Goal: Task Accomplishment & Management: Manage account settings

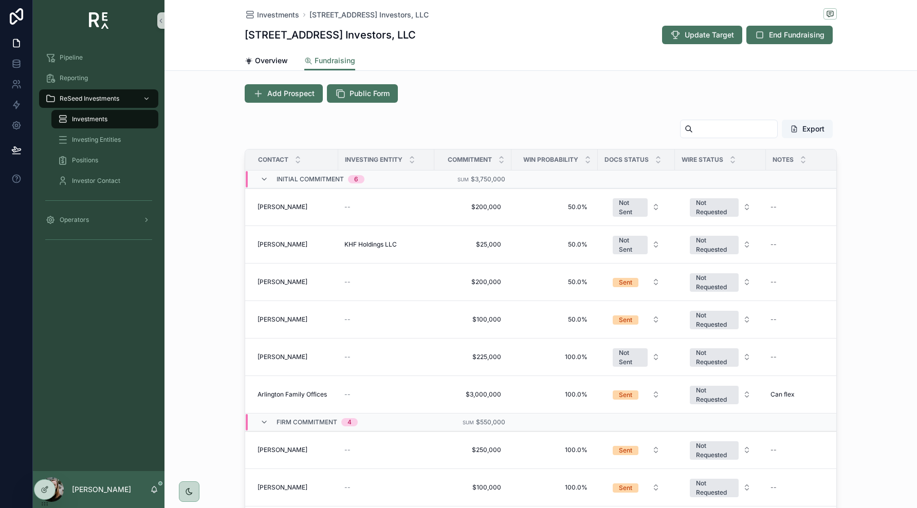
scroll to position [270, 0]
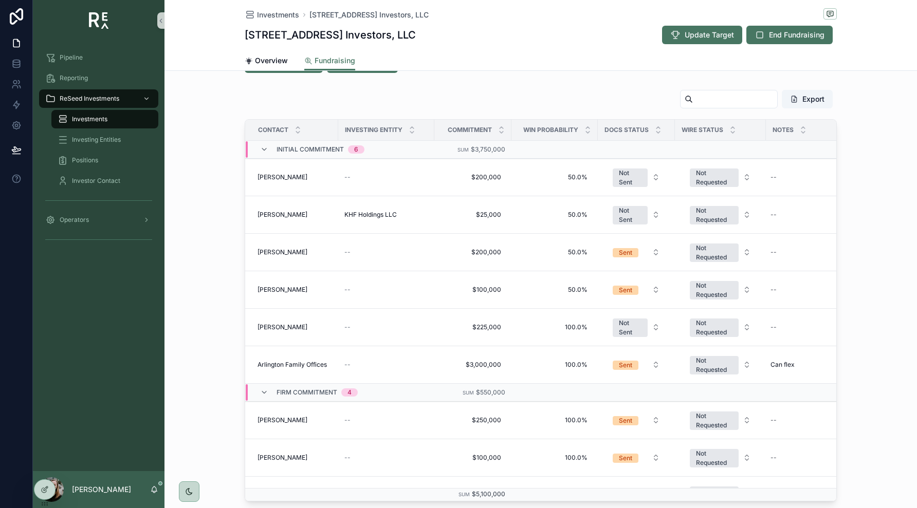
click at [171, 245] on div "Export Contact Investing Entity Commitment Win Probability Docs Status Wire Sta…" at bounding box center [540, 295] width 752 height 420
click at [812, 159] on span "Send Docs" at bounding box center [809, 159] width 31 height 8
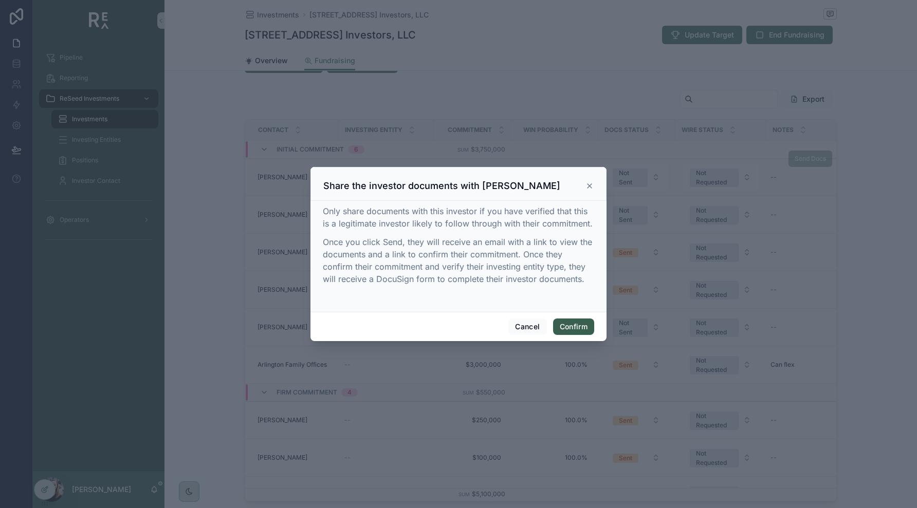
click at [575, 322] on button "Confirm" at bounding box center [573, 327] width 41 height 16
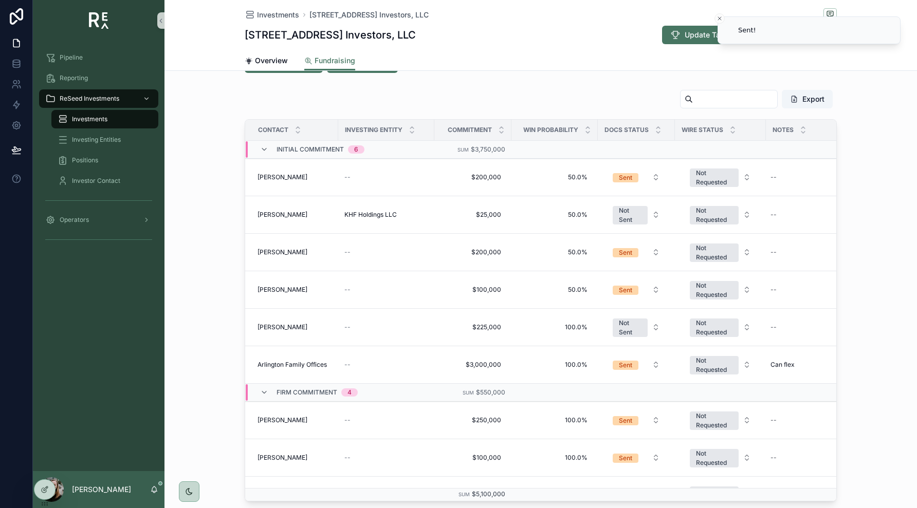
click at [871, 129] on div "Export Contact Investing Entity Commitment Win Probability Docs Status Wire Sta…" at bounding box center [540, 295] width 752 height 420
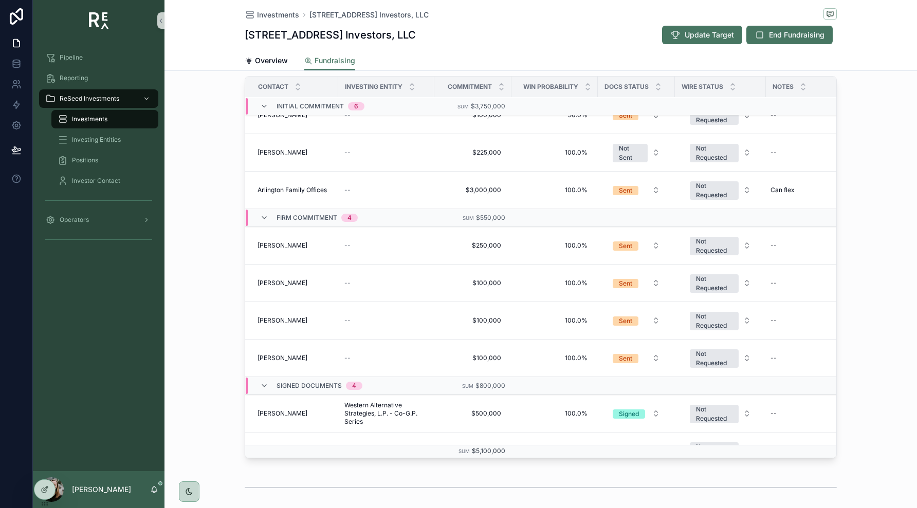
scroll to position [133, 0]
click at [629, 238] on button "Sent" at bounding box center [636, 244] width 64 height 18
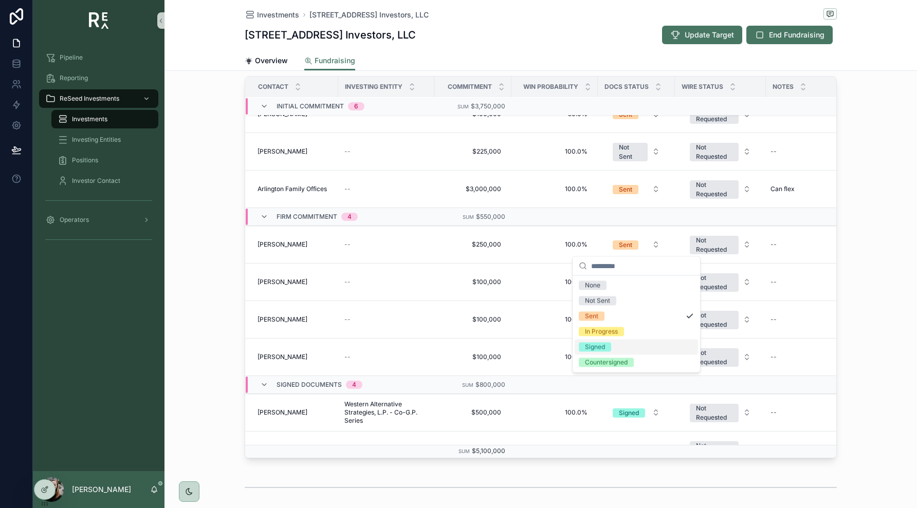
click at [612, 349] on div "Signed" at bounding box center [635, 347] width 123 height 15
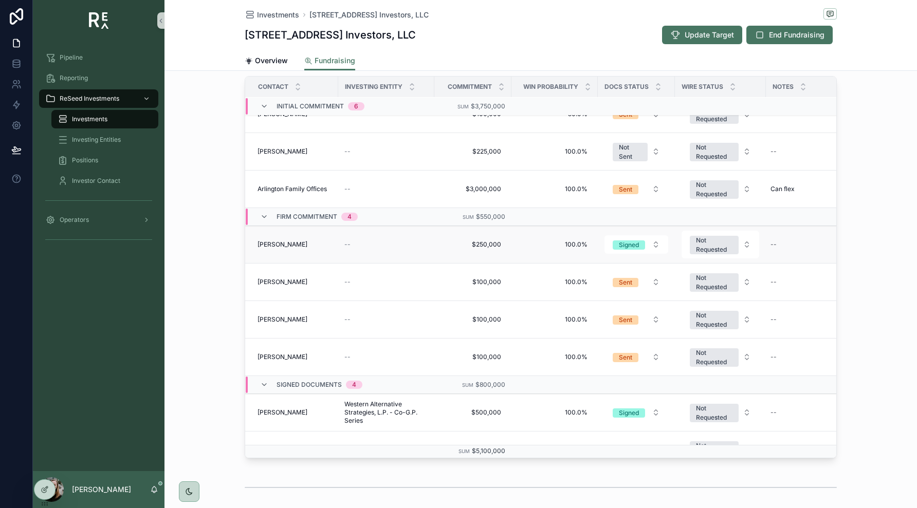
click at [274, 246] on span "[PERSON_NAME]" at bounding box center [282, 244] width 50 height 8
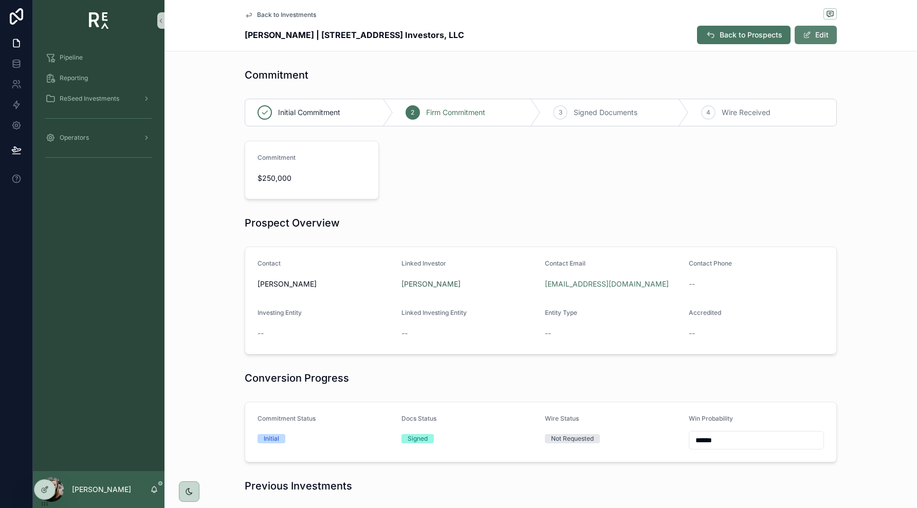
click at [834, 41] on button "Edit" at bounding box center [815, 35] width 42 height 18
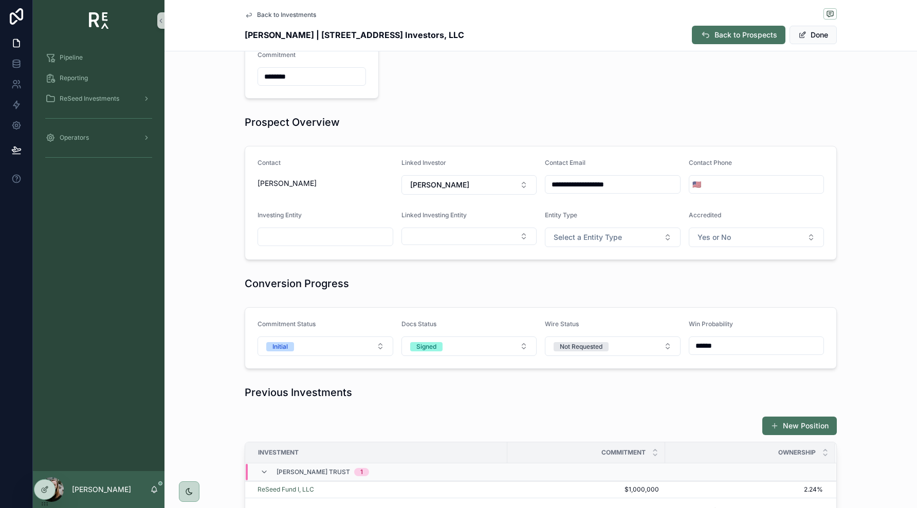
scroll to position [115, 0]
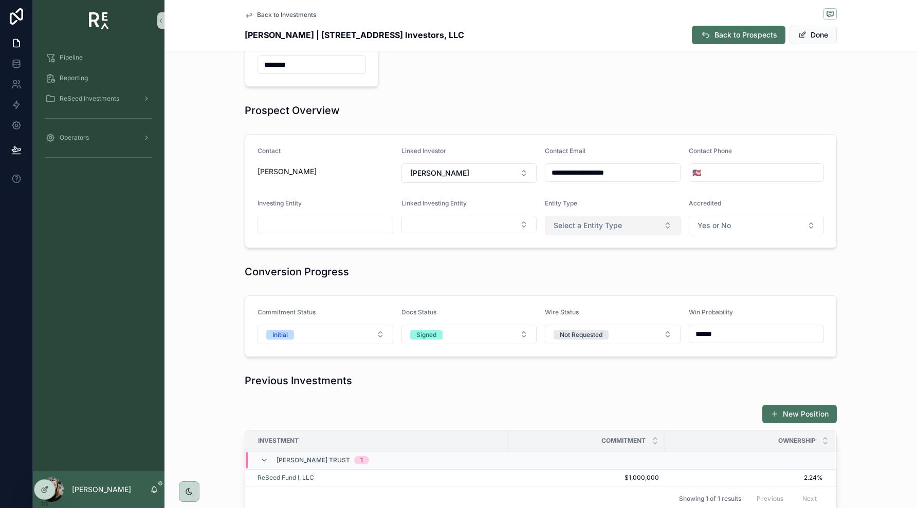
click at [623, 235] on button "Select a Entity Type" at bounding box center [613, 226] width 136 height 20
type input "*"
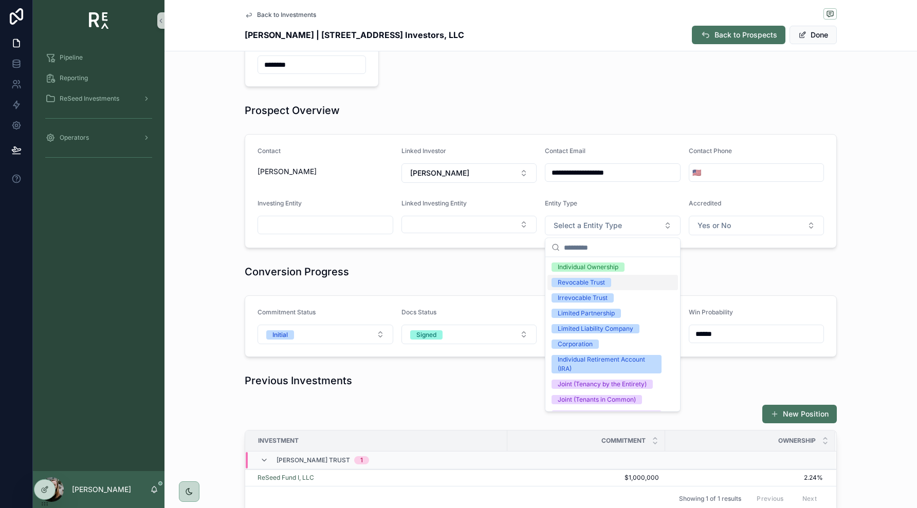
click at [608, 283] on span "Revocable Trust" at bounding box center [581, 282] width 60 height 9
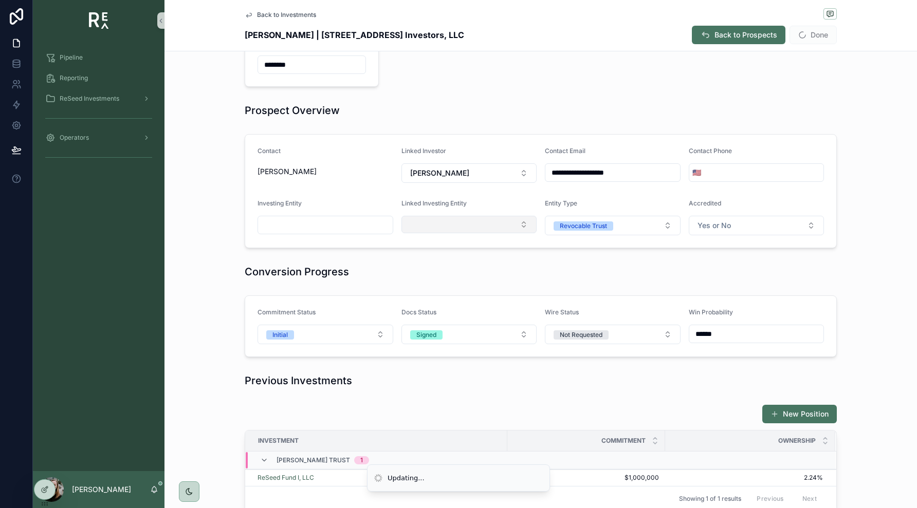
click at [506, 225] on button "Select Button" at bounding box center [469, 224] width 136 height 17
type input "*****"
click at [474, 264] on span "[PERSON_NAME] Trust" at bounding box center [447, 265] width 78 height 10
click at [368, 228] on input "scrollable content" at bounding box center [325, 225] width 135 height 14
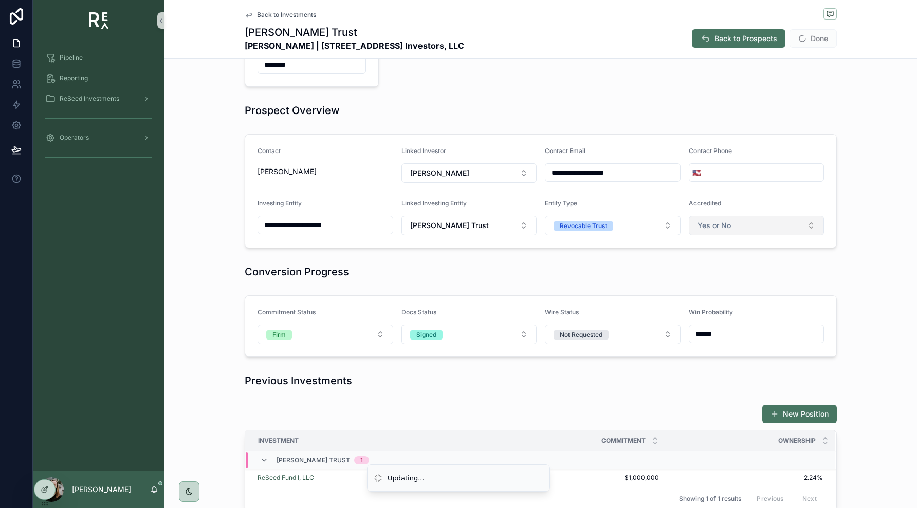
type input "**********"
click at [743, 227] on button "Yes or No" at bounding box center [756, 226] width 136 height 20
click at [721, 268] on div "Yes" at bounding box center [756, 266] width 131 height 15
click at [803, 194] on form "**********" at bounding box center [540, 191] width 591 height 113
click at [809, 44] on button "Done" at bounding box center [812, 38] width 47 height 18
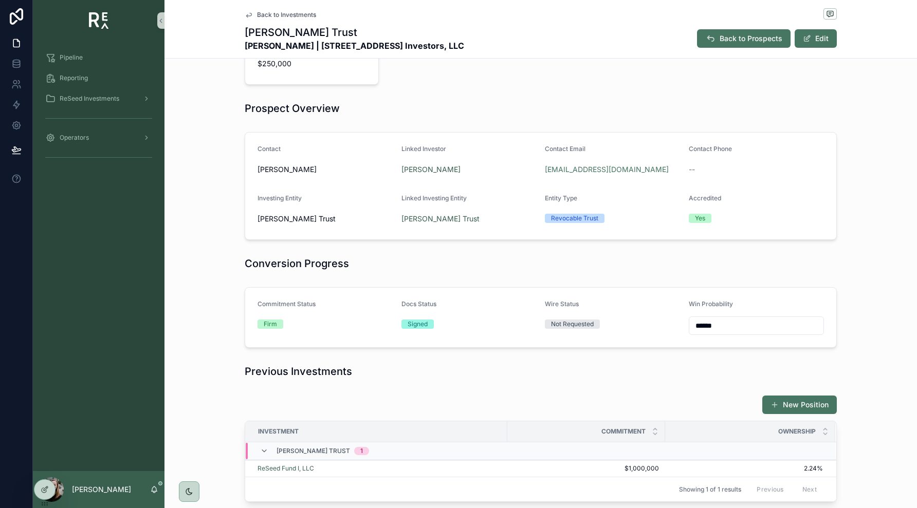
click at [301, 14] on span "Back to Investments" at bounding box center [286, 15] width 59 height 8
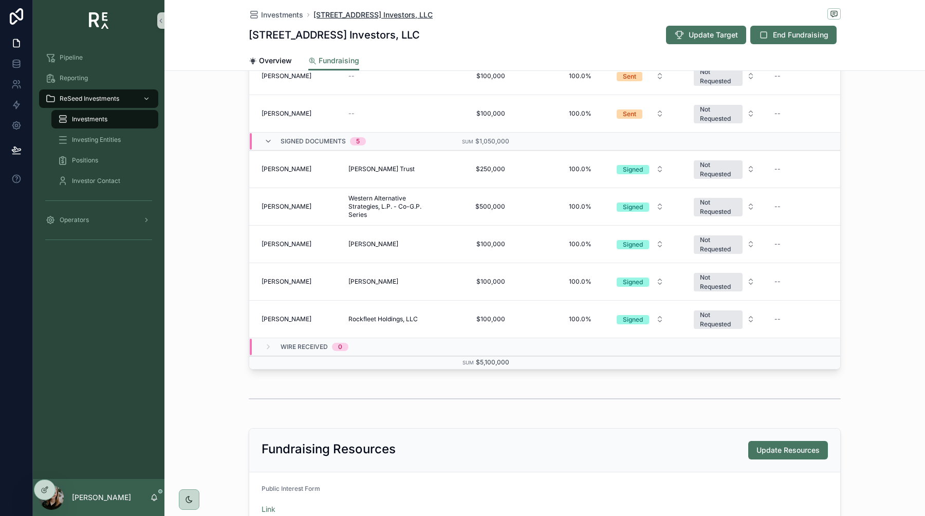
scroll to position [244, 0]
click at [78, 62] on div "Pipeline" at bounding box center [98, 57] width 107 height 16
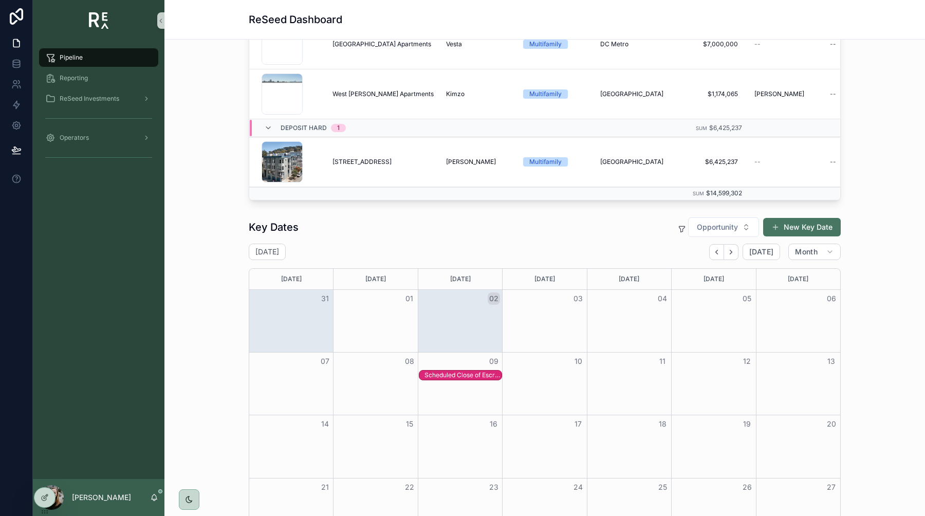
scroll to position [340, 0]
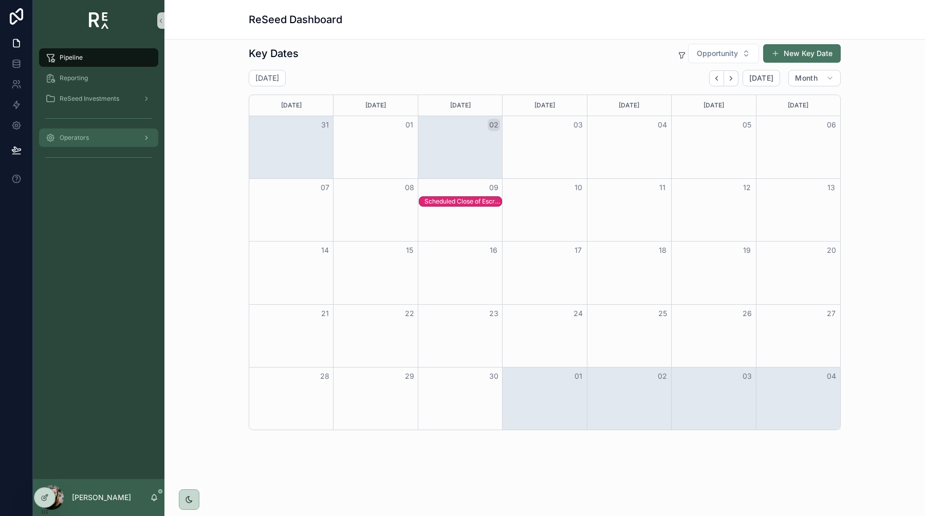
click at [81, 136] on span "Operators" at bounding box center [74, 138] width 29 height 8
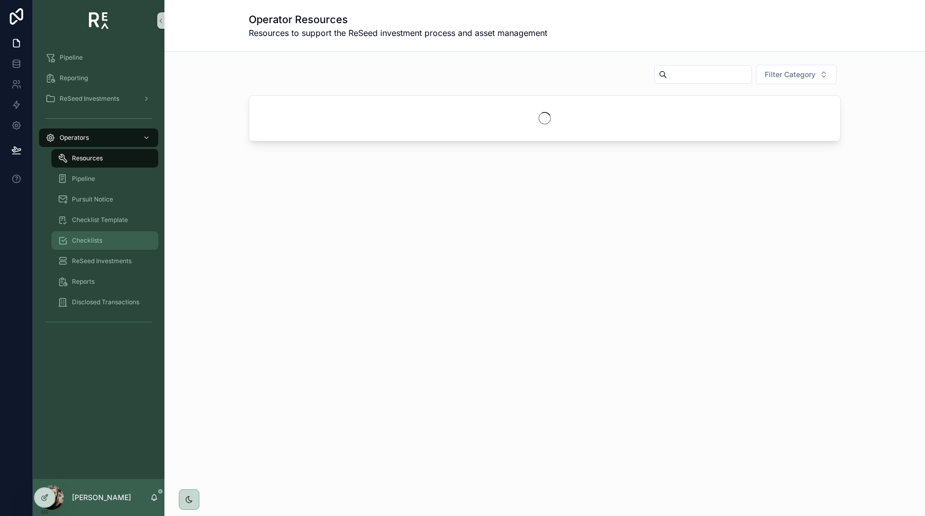
click at [92, 242] on span "Checklists" at bounding box center [87, 240] width 30 height 8
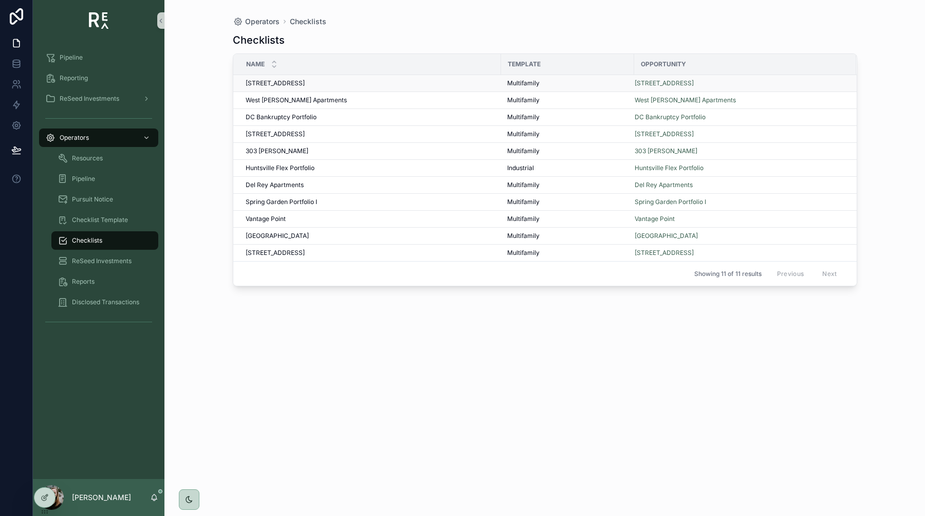
click at [285, 85] on span "248 Central Avenue" at bounding box center [275, 83] width 59 height 8
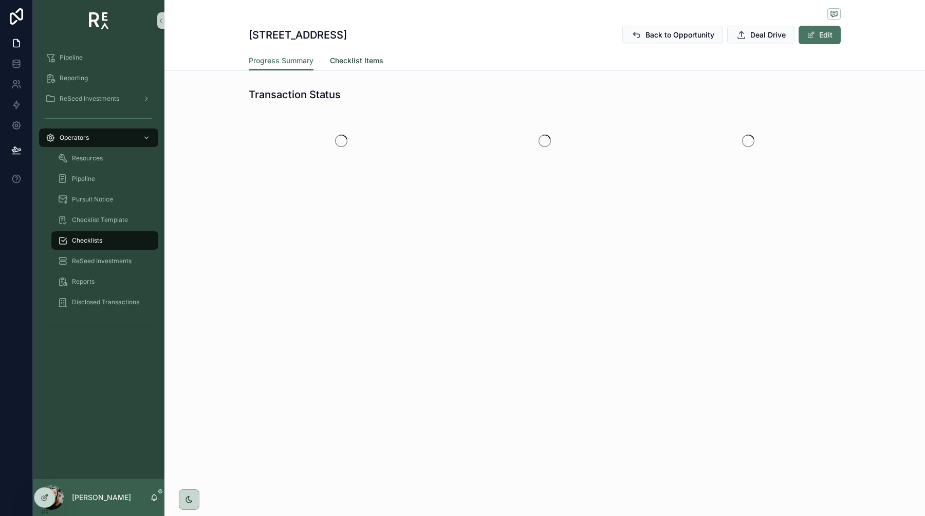
click at [351, 59] on span "Checklist Items" at bounding box center [356, 60] width 53 height 10
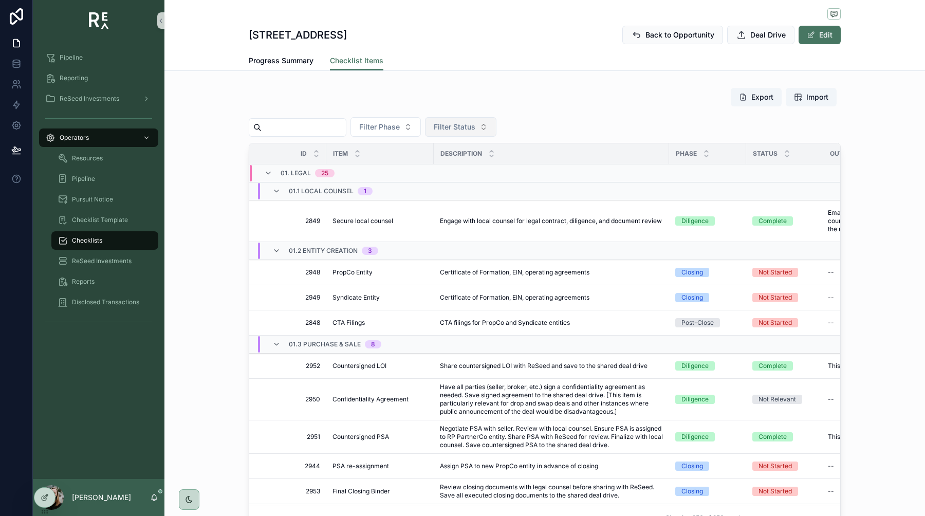
click at [487, 126] on button "Filter Status" at bounding box center [460, 127] width 71 height 20
click at [400, 126] on span "Filter Phase" at bounding box center [379, 127] width 41 height 10
click at [380, 189] on div "Closing" at bounding box center [395, 185] width 123 height 16
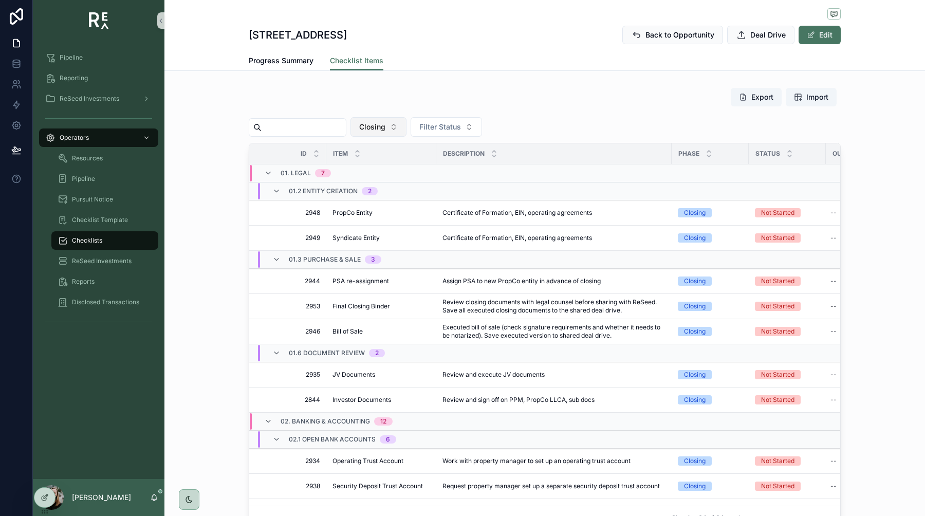
click at [385, 131] on span "Closing" at bounding box center [372, 127] width 26 height 10
click at [366, 217] on div "Post-Close" at bounding box center [387, 218] width 123 height 16
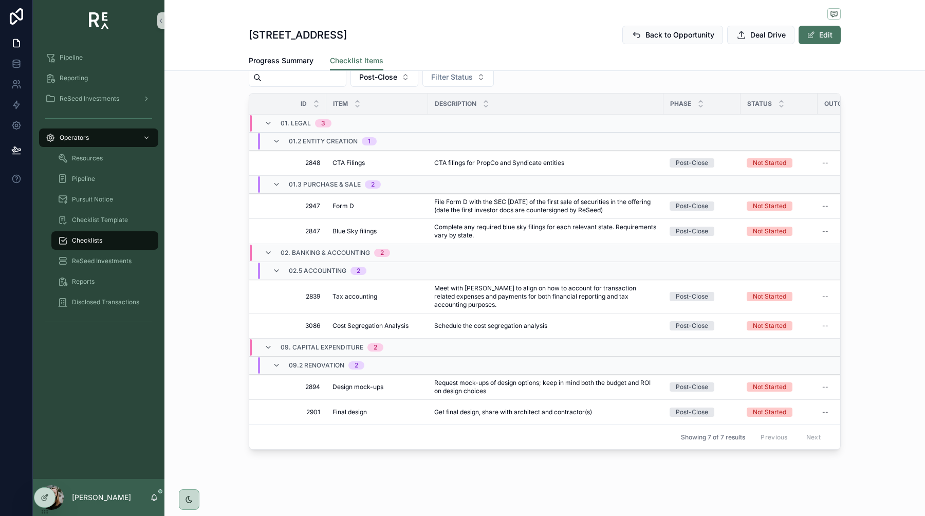
scroll to position [53, 0]
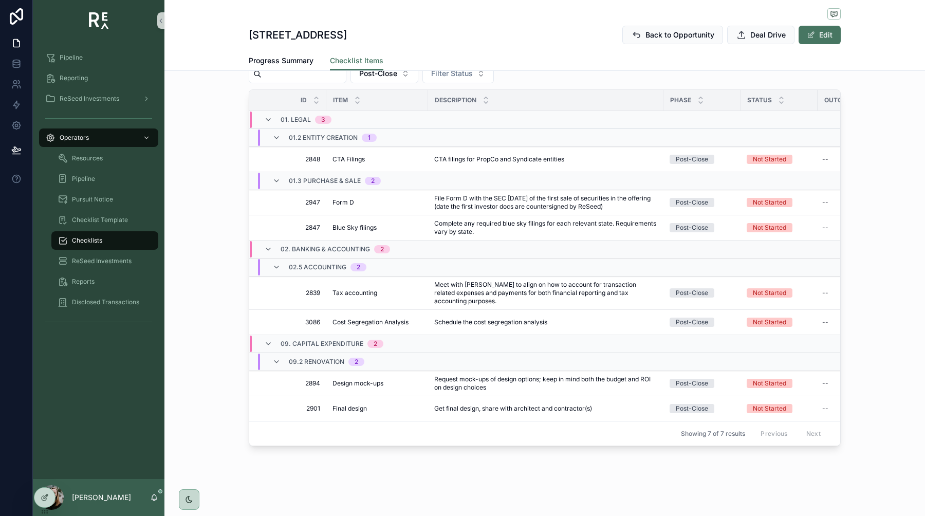
click at [200, 210] on div "Export Import Post-Close Filter Status Id Item Description Phase Status Outcome…" at bounding box center [544, 240] width 760 height 420
click at [15, 66] on icon at bounding box center [16, 64] width 10 height 10
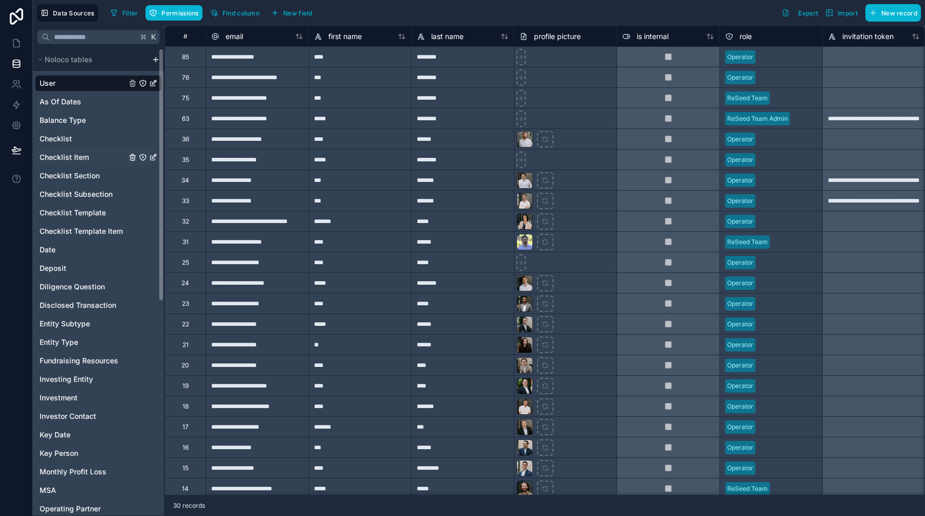
click at [76, 156] on span "Checklist Item" at bounding box center [64, 157] width 49 height 10
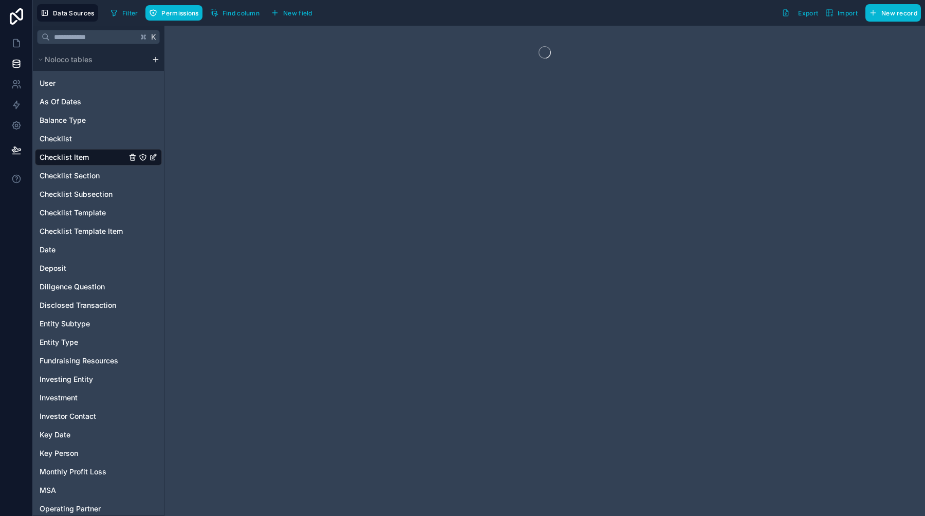
click at [76, 156] on span "Checklist Item" at bounding box center [64, 157] width 49 height 10
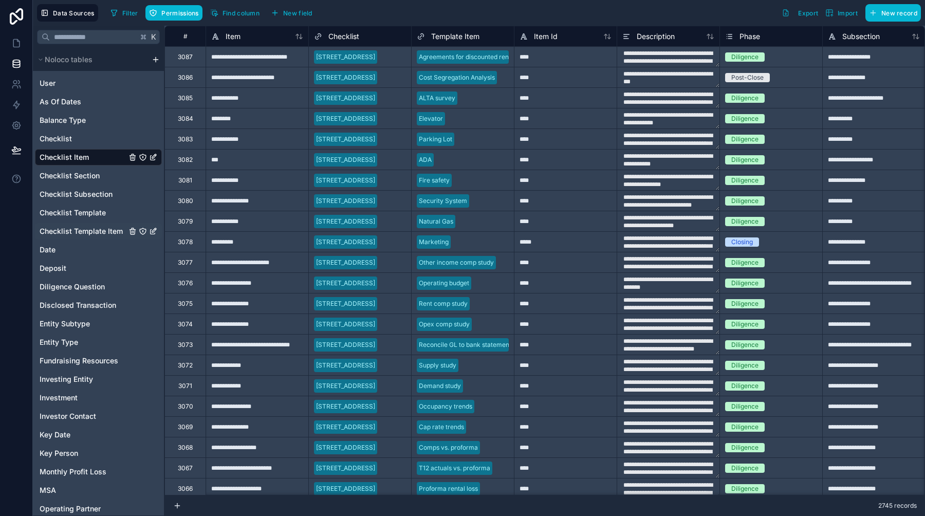
click at [78, 229] on span "Checklist Template Item" at bounding box center [81, 231] width 83 height 10
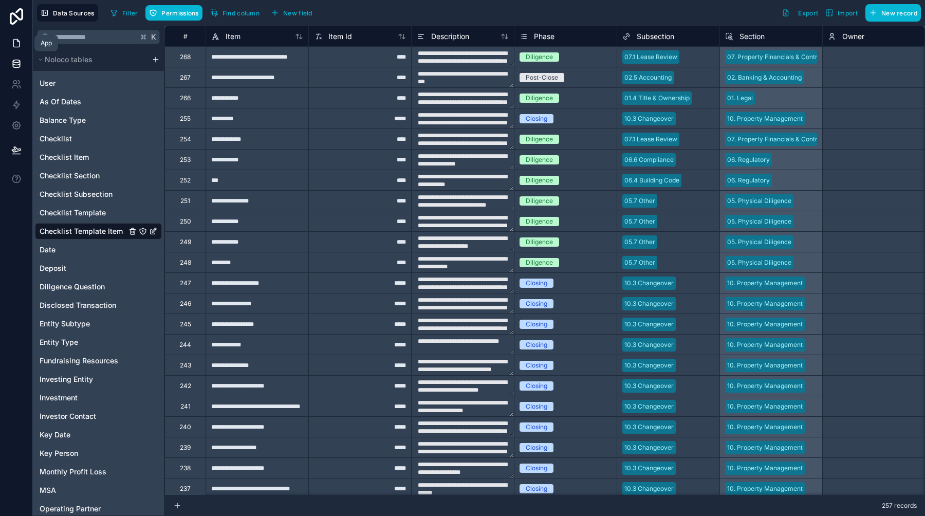
click at [17, 44] on icon at bounding box center [16, 43] width 10 height 10
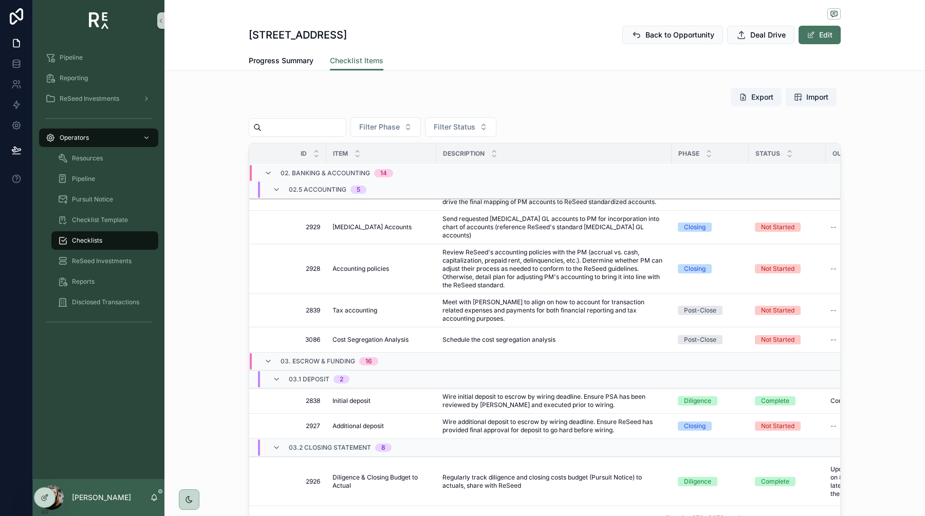
scroll to position [1297, 0]
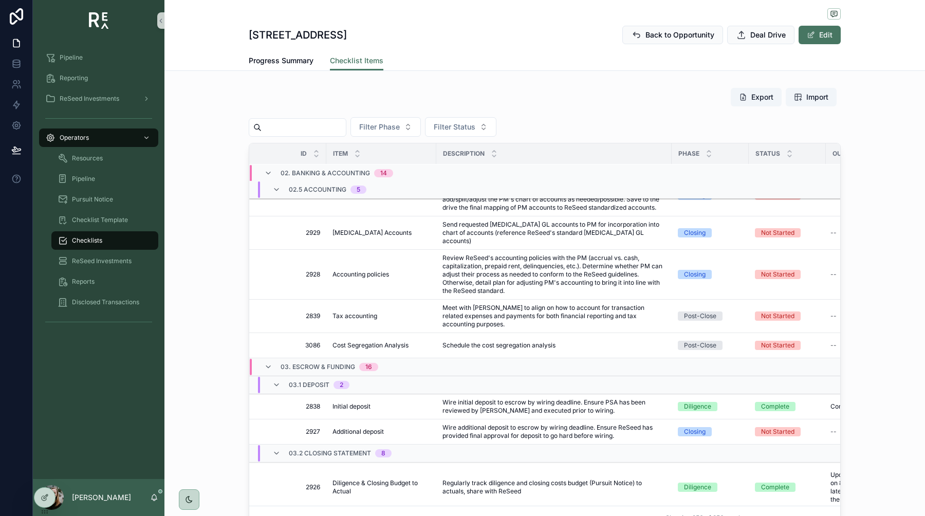
click at [142, 476] on div "Pipeline Reporting ReSeed Investments Operators Resources Pipeline Pursuit Noti…" at bounding box center [99, 260] width 132 height 438
click at [45, 497] on icon at bounding box center [45, 497] width 8 height 8
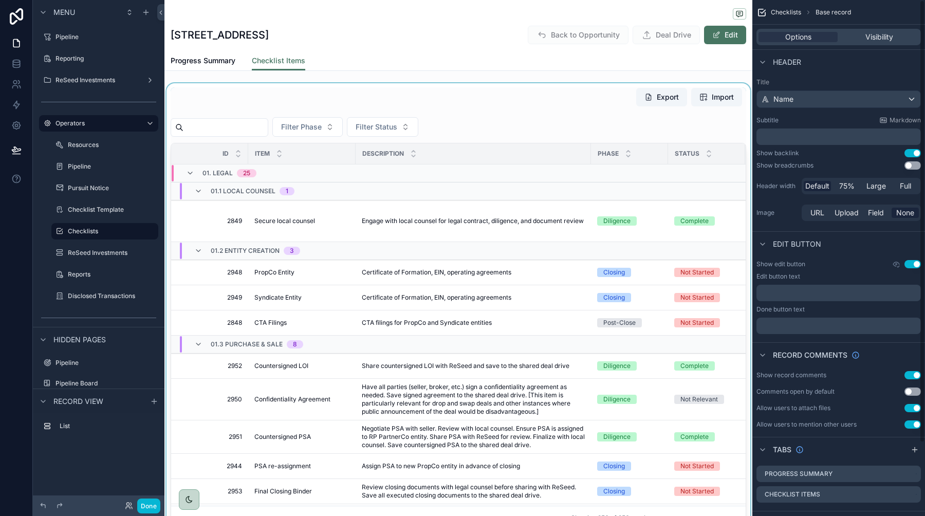
click at [629, 123] on div "scrollable content" at bounding box center [458, 309] width 588 height 452
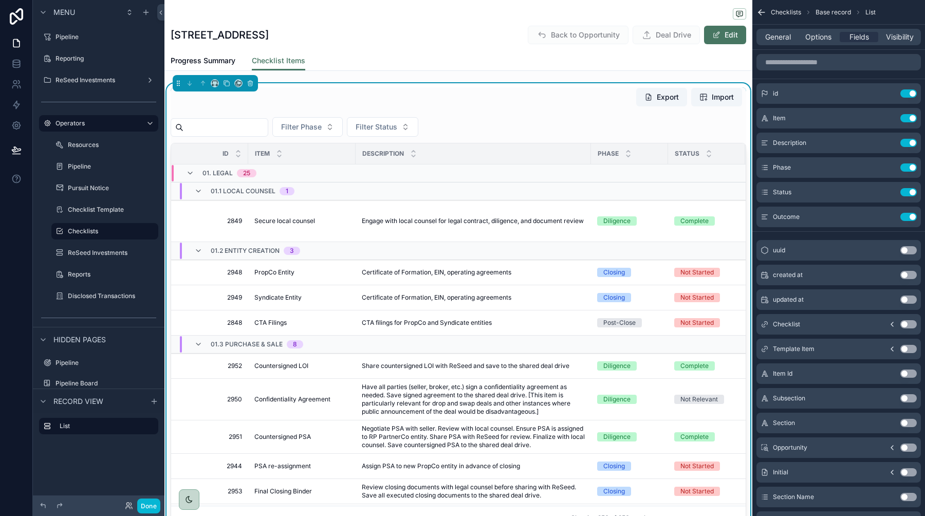
scroll to position [5, 0]
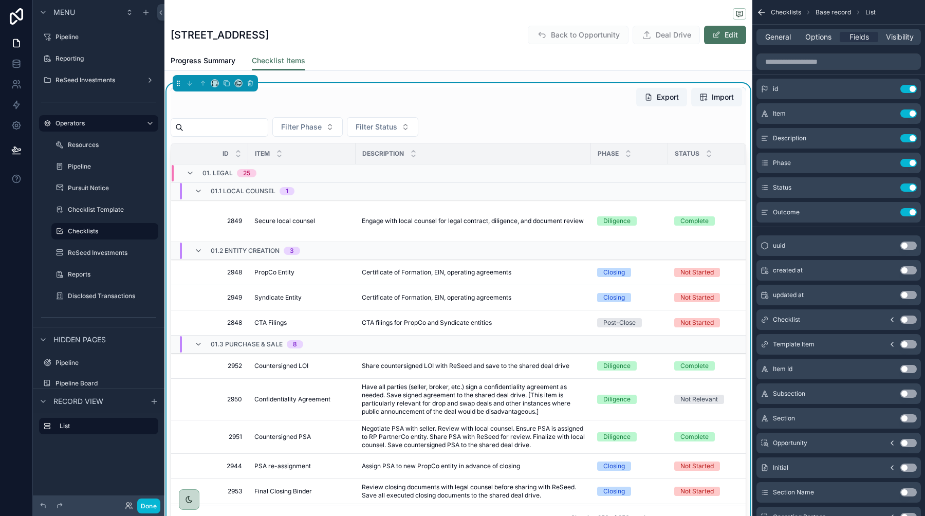
click at [894, 341] on icon "scrollable content" at bounding box center [892, 344] width 8 height 8
click at [905, 370] on button "Use setting" at bounding box center [908, 369] width 16 height 8
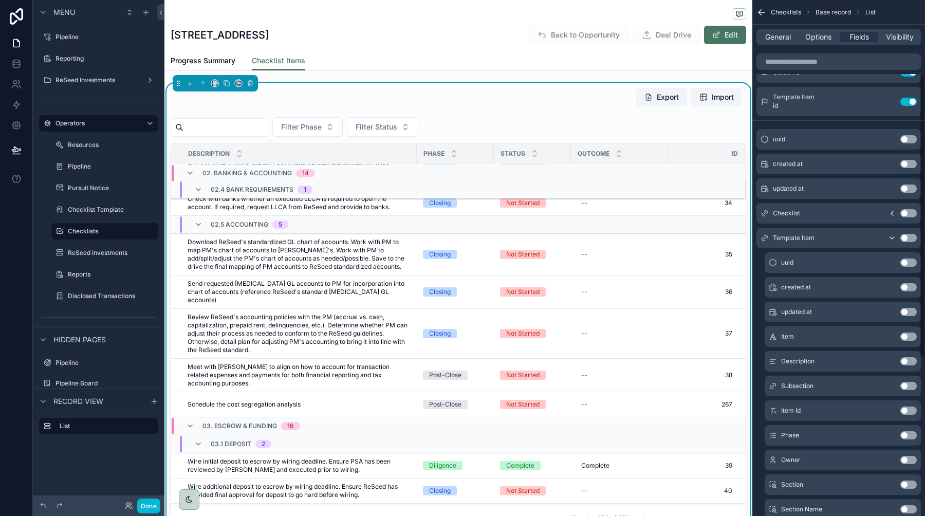
scroll to position [145, 0]
click at [909, 413] on button "Use setting" at bounding box center [908, 410] width 16 height 8
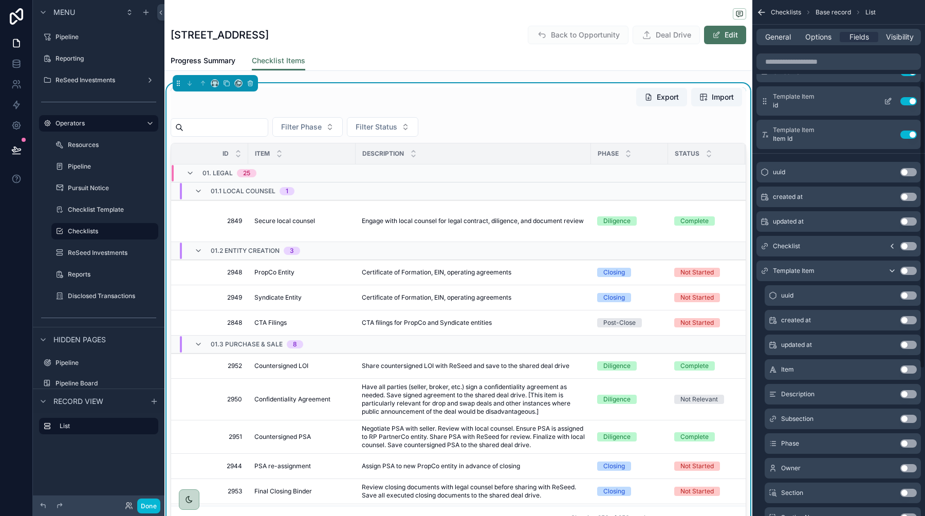
click at [909, 101] on button "Use setting" at bounding box center [908, 101] width 16 height 8
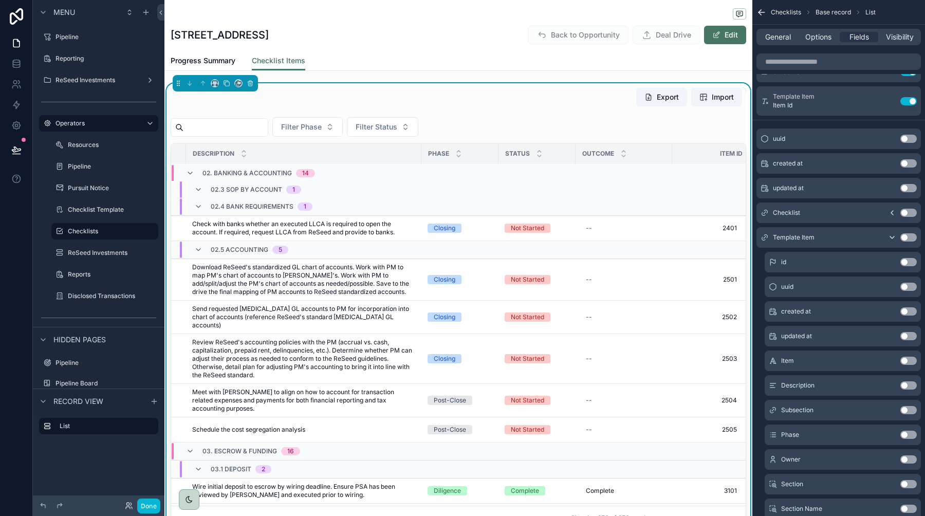
scroll to position [1221, 172]
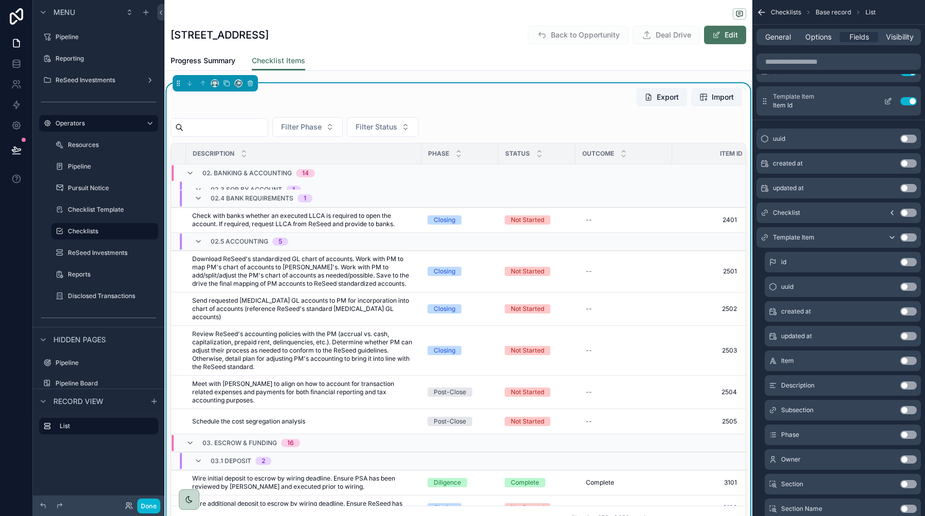
click at [910, 101] on button "Use setting" at bounding box center [908, 101] width 16 height 8
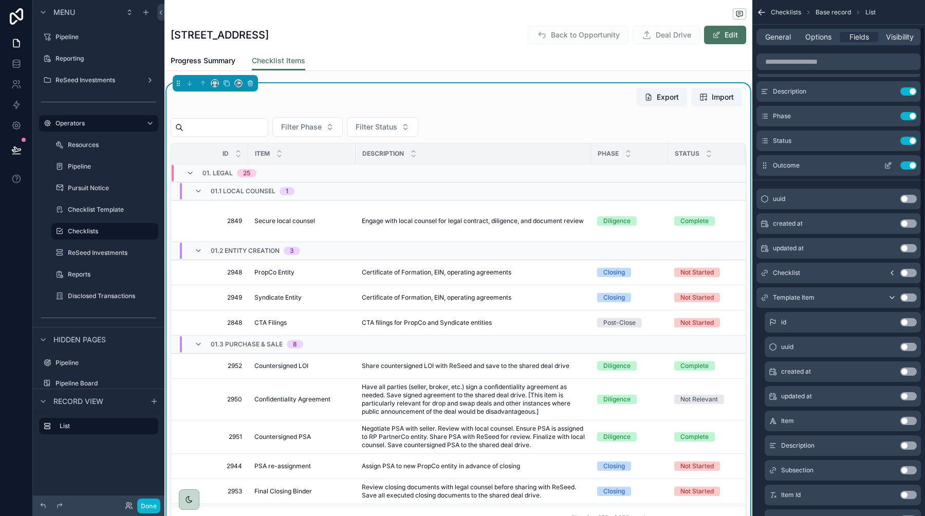
scroll to position [0, 0]
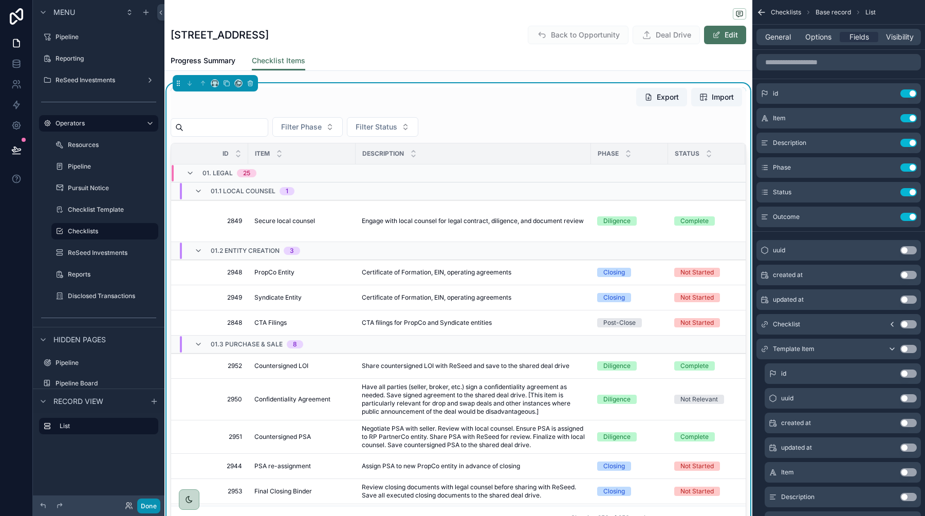
click at [141, 501] on button "Done" at bounding box center [148, 505] width 23 height 15
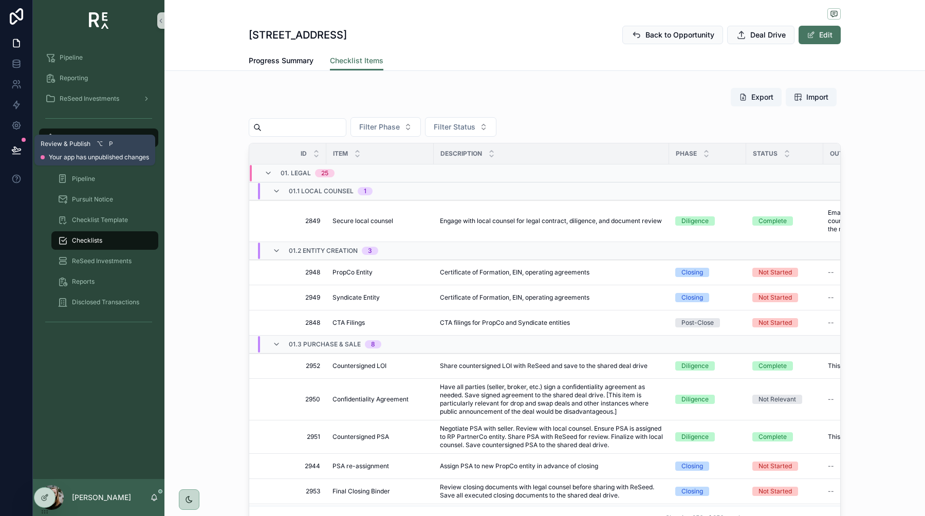
click at [19, 155] on icon at bounding box center [16, 150] width 10 height 10
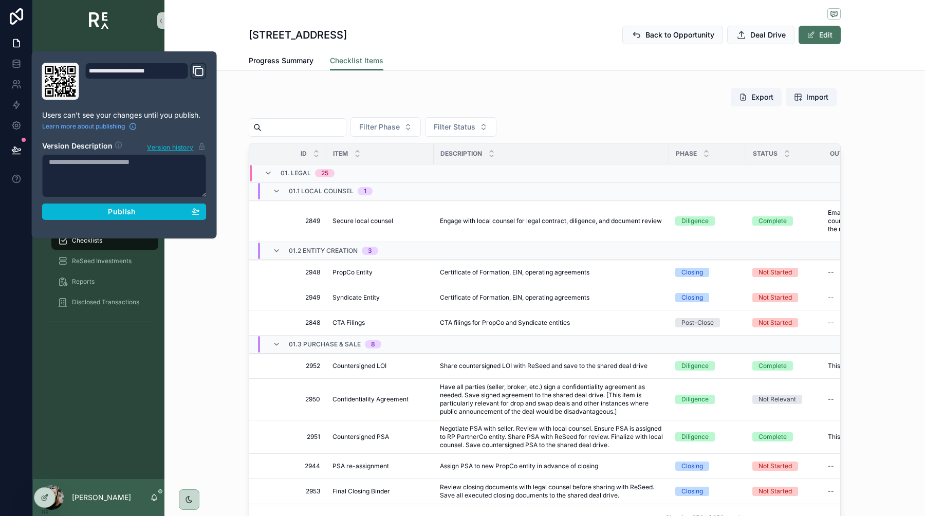
click at [68, 222] on div "**********" at bounding box center [124, 145] width 173 height 164
click at [70, 212] on div "Publish" at bounding box center [124, 211] width 151 height 9
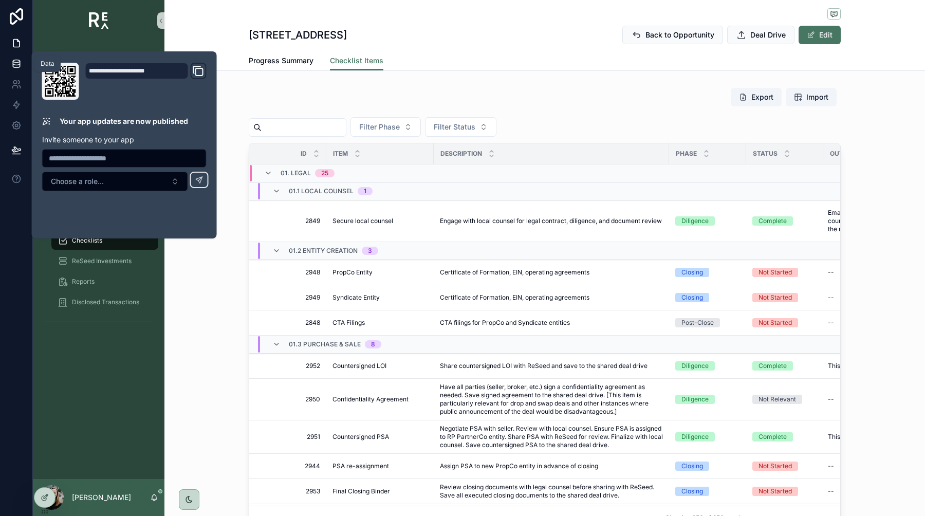
click at [18, 67] on icon at bounding box center [16, 66] width 7 height 4
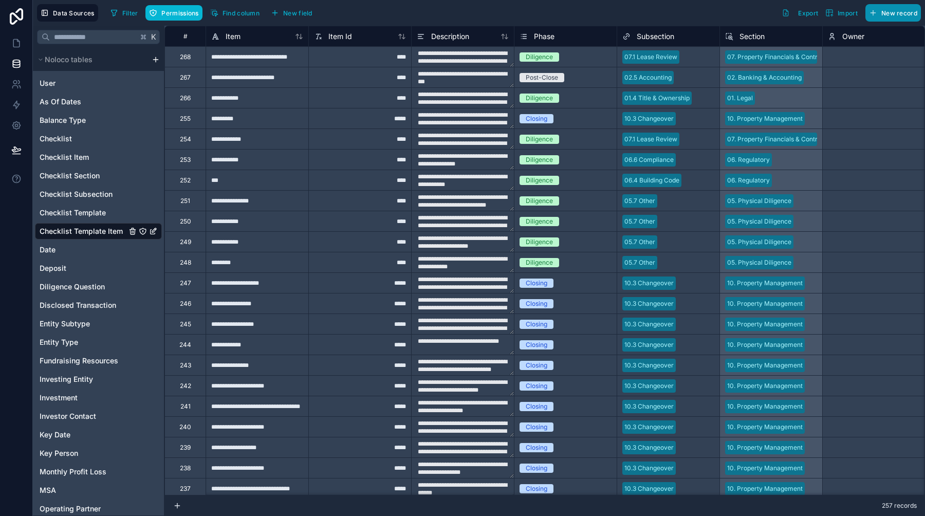
click at [892, 21] on button "New record" at bounding box center [892, 12] width 55 height 17
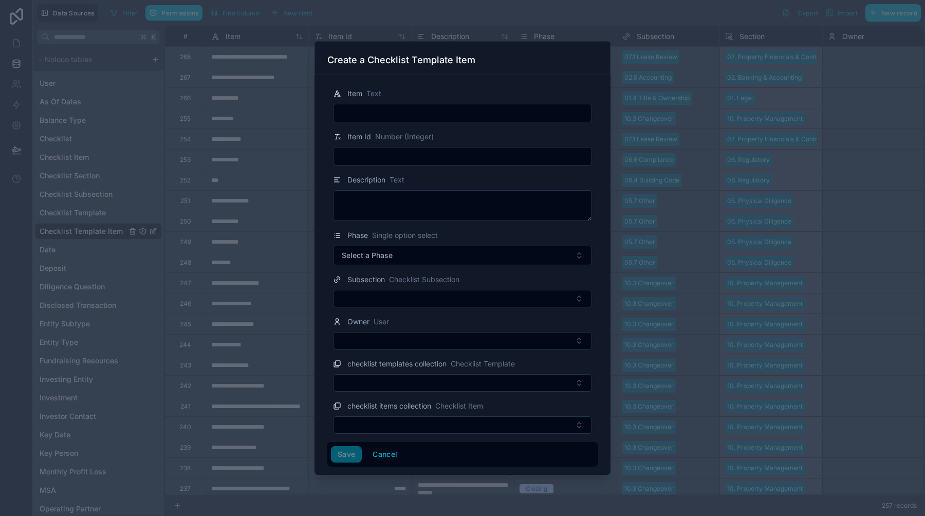
click at [395, 154] on input "text" at bounding box center [462, 156] width 258 height 14
type input "****"
click at [377, 115] on input "text" at bounding box center [462, 113] width 258 height 14
type input "**********"
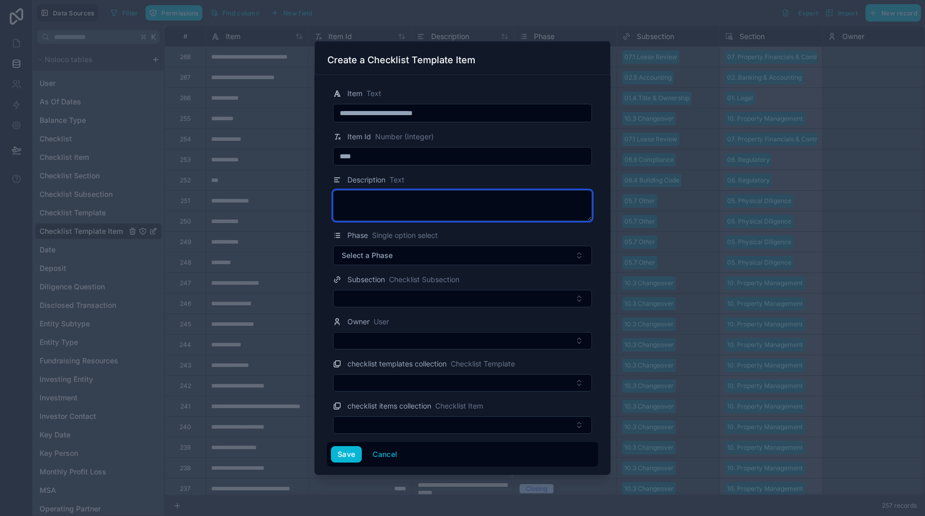
click at [378, 199] on textarea at bounding box center [462, 205] width 259 height 31
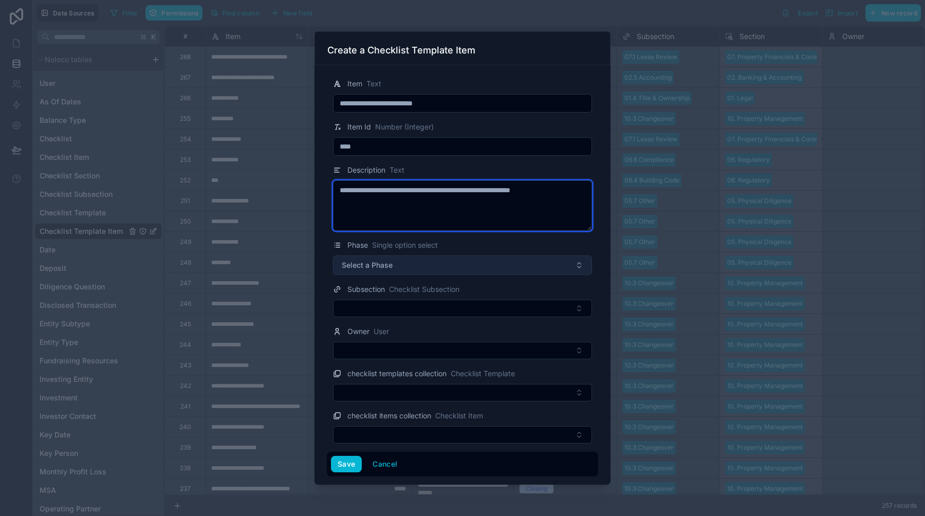
type textarea "**********"
click at [443, 270] on button "Select a Phase" at bounding box center [462, 265] width 259 height 20
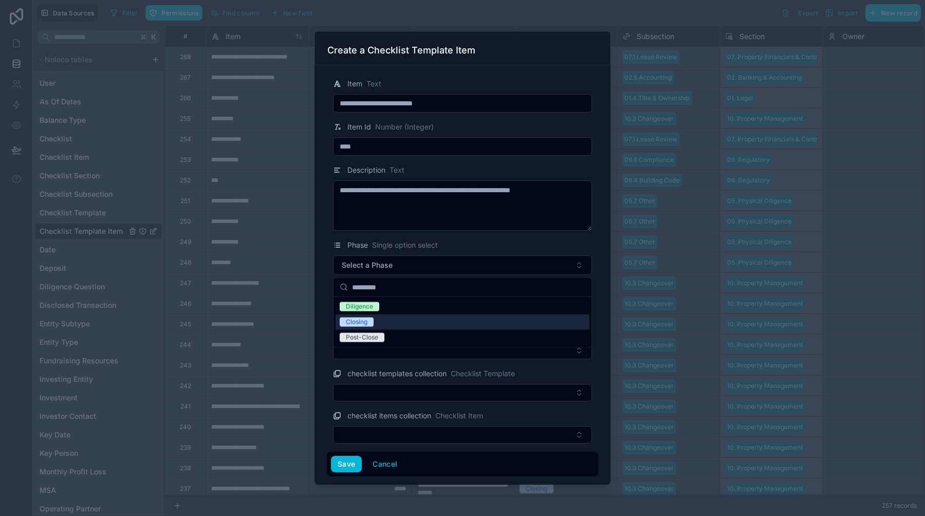
click at [395, 321] on div "Closing" at bounding box center [463, 321] width 254 height 15
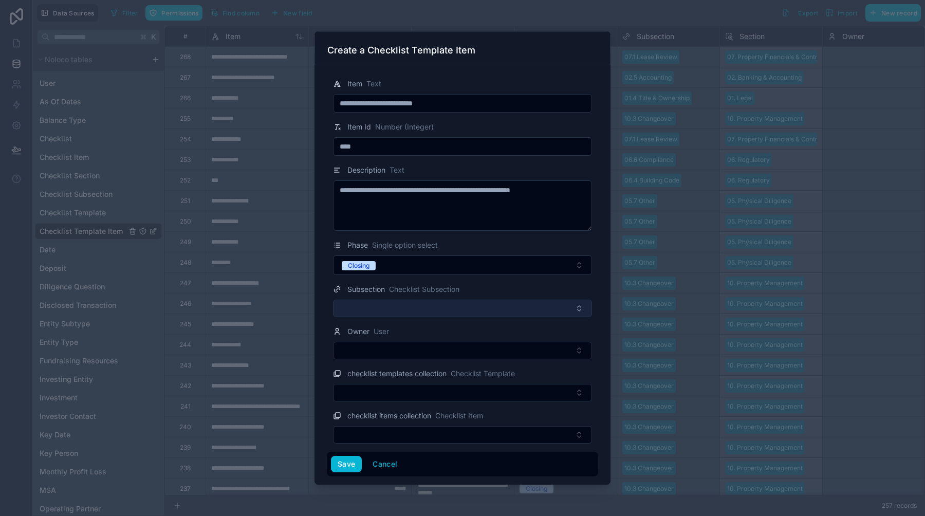
click at [394, 314] on button "Select Button" at bounding box center [462, 308] width 259 height 17
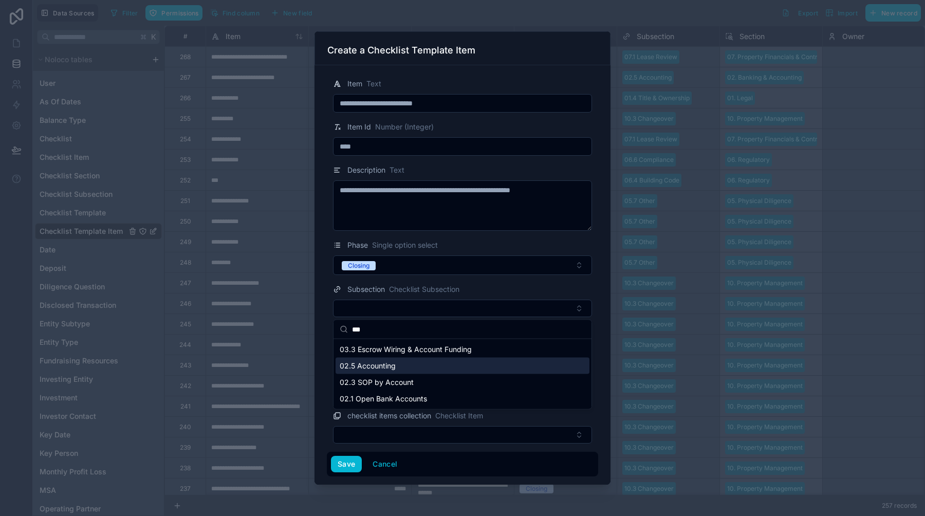
type input "***"
click at [365, 365] on span "02.5 Accounting" at bounding box center [368, 366] width 56 height 10
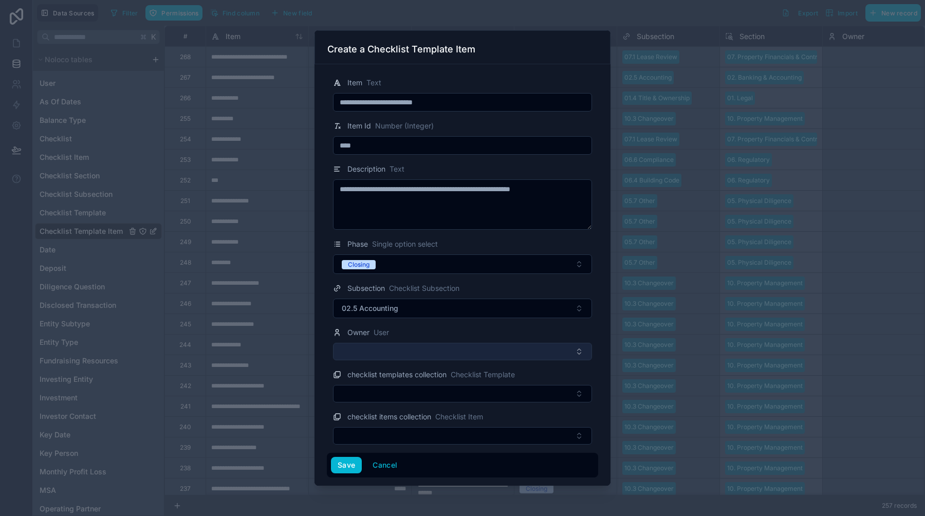
click at [378, 358] on button "Select Button" at bounding box center [462, 351] width 259 height 17
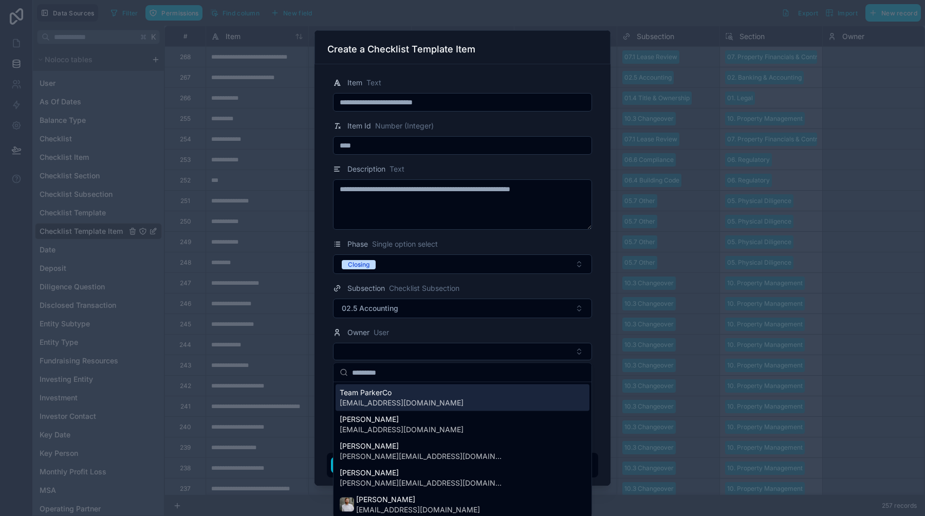
click at [416, 328] on div "Owner User" at bounding box center [462, 332] width 259 height 12
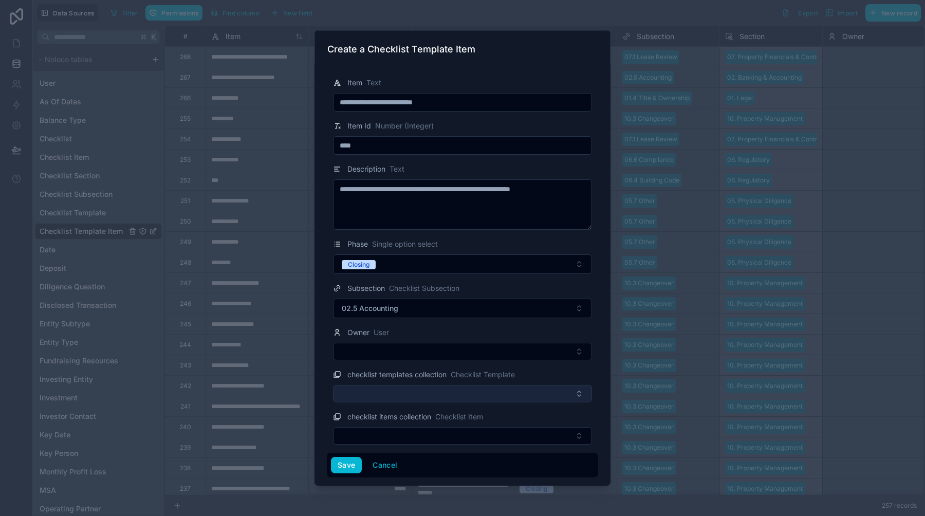
click at [393, 395] on button "Select Button" at bounding box center [462, 393] width 259 height 17
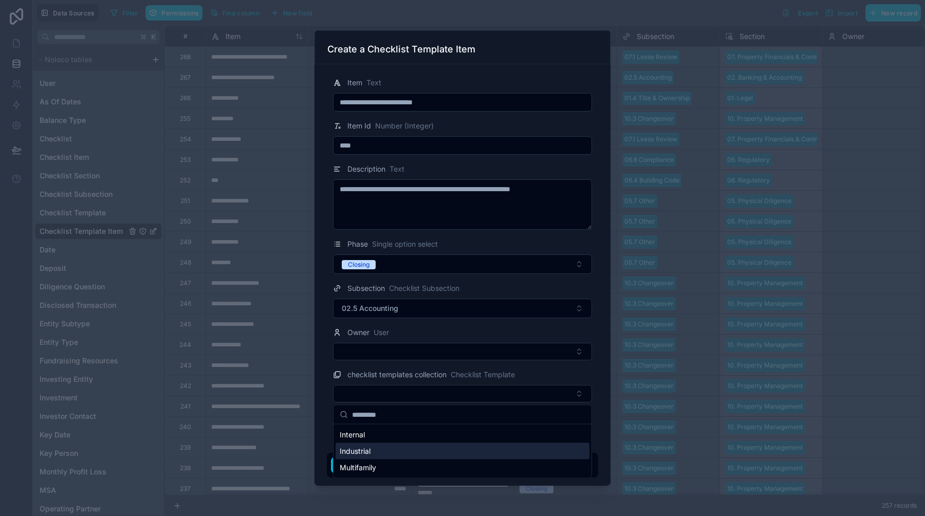
click at [372, 451] on div "Industrial" at bounding box center [463, 451] width 254 height 16
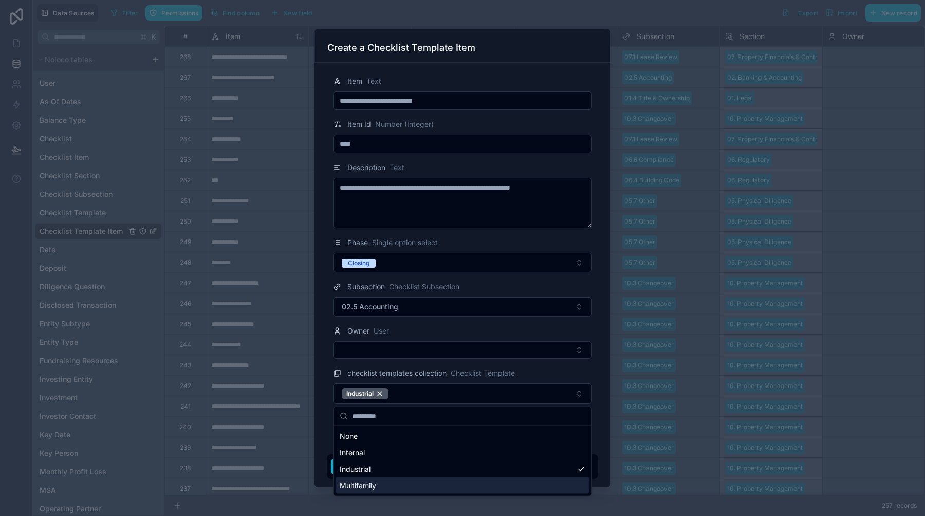
click at [369, 482] on span "Multifamily" at bounding box center [358, 485] width 36 height 10
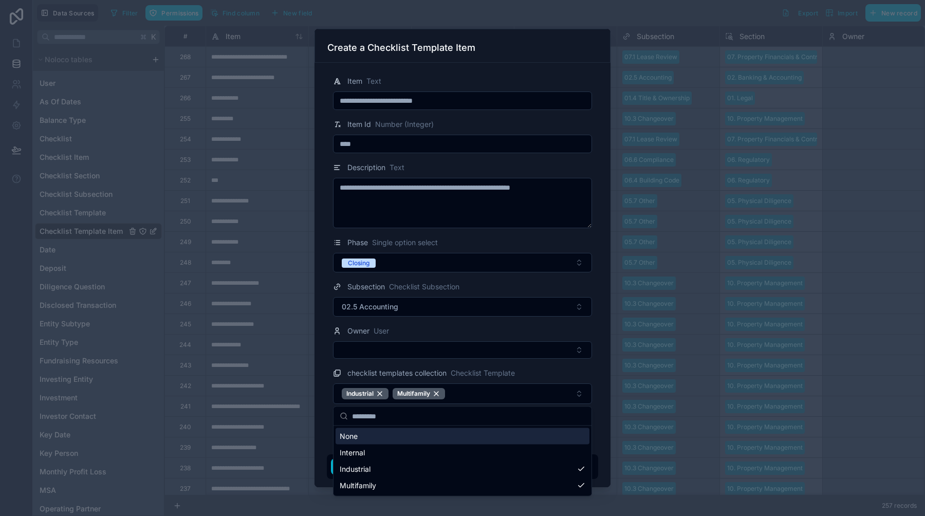
click at [543, 372] on div "checklist templates collection Checklist Template" at bounding box center [462, 373] width 259 height 12
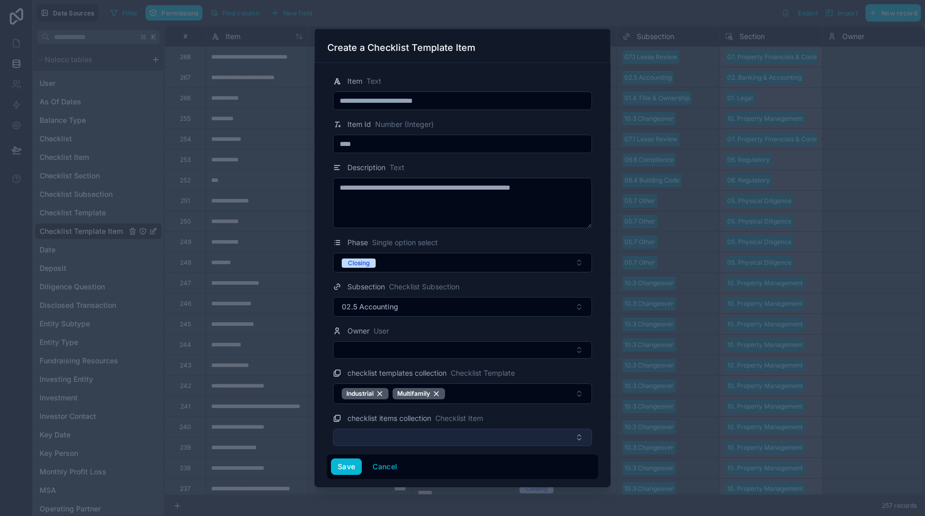
click at [474, 438] on button "Select Button" at bounding box center [462, 437] width 259 height 17
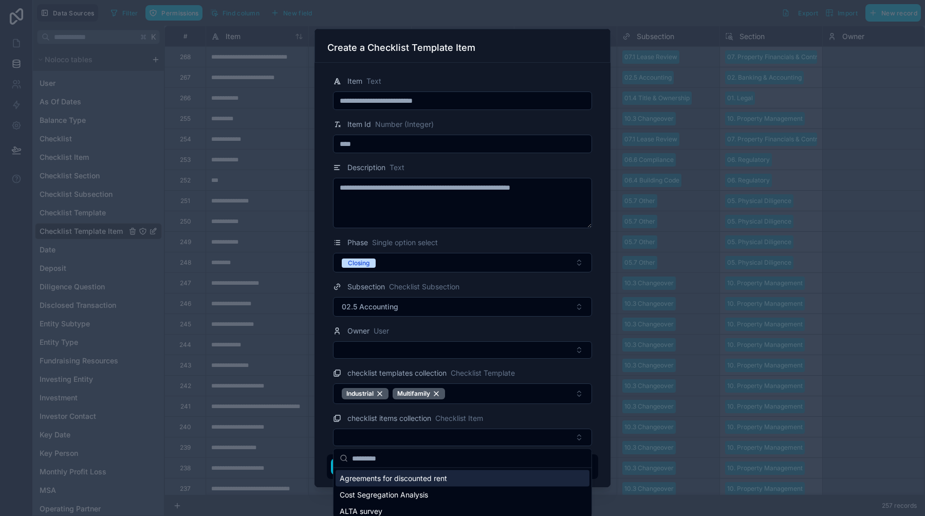
click at [507, 416] on div "checklist items collection Checklist Item" at bounding box center [462, 418] width 259 height 12
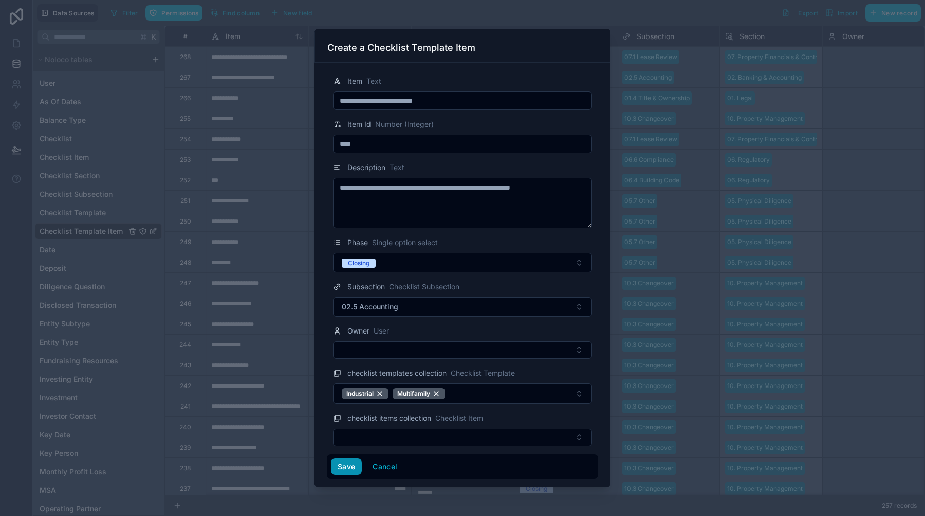
click at [344, 467] on button "Save" at bounding box center [346, 466] width 31 height 16
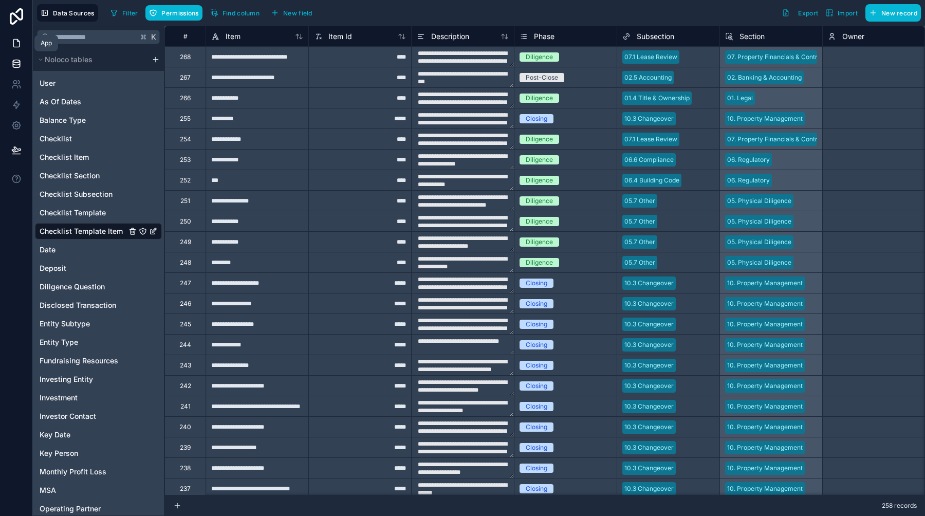
click at [14, 48] on icon at bounding box center [16, 43] width 10 height 10
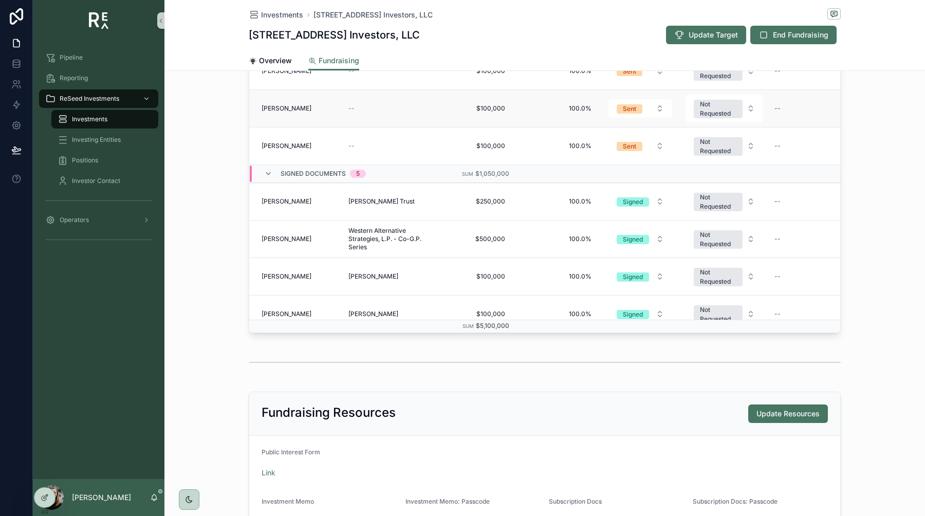
scroll to position [189, 0]
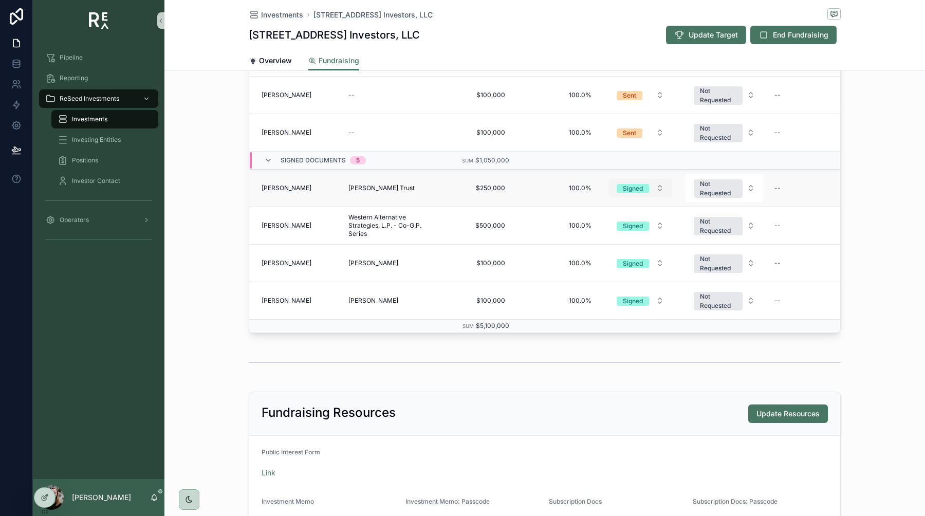
click at [650, 187] on button "Signed" at bounding box center [640, 188] width 64 height 18
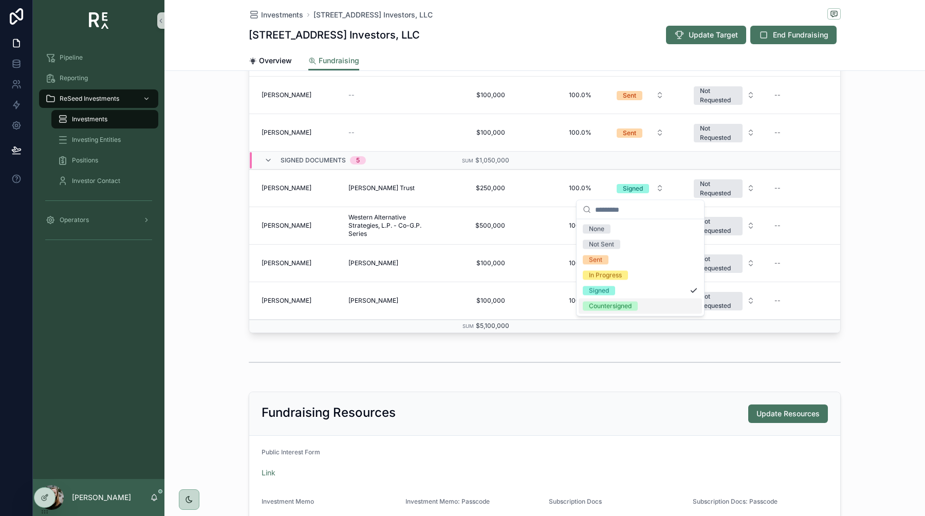
click at [610, 304] on div "Countersigned" at bounding box center [610, 306] width 43 height 9
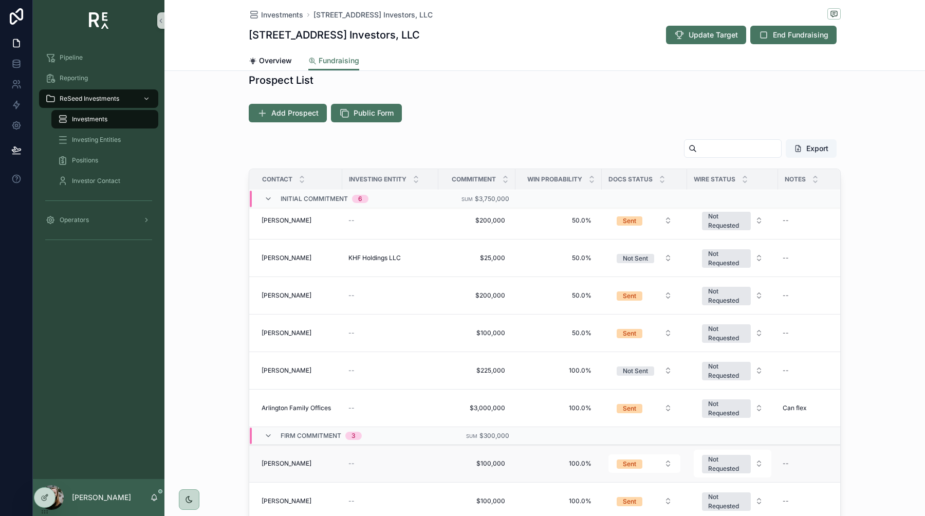
scroll to position [0, 0]
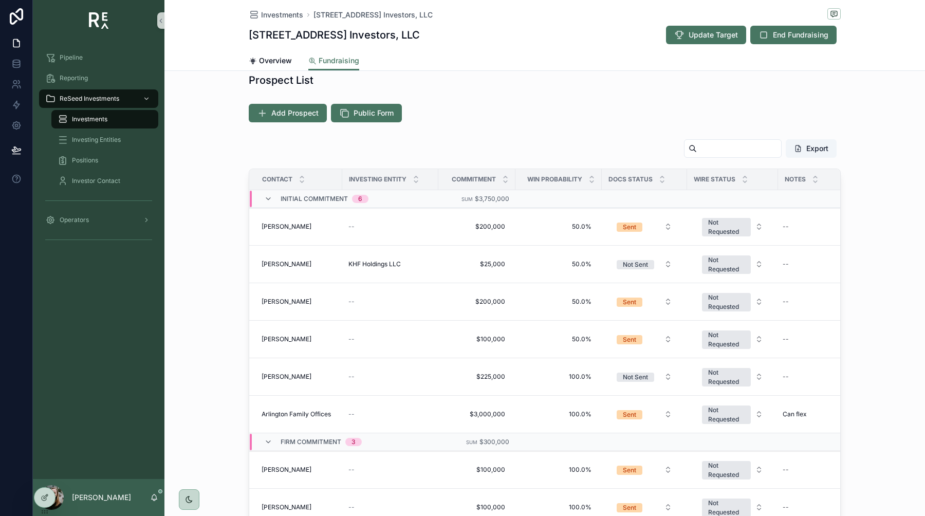
click at [204, 249] on div "Export Contact Investing Entity Commitment Win Probability Docs Status Wire Sta…" at bounding box center [544, 348] width 760 height 426
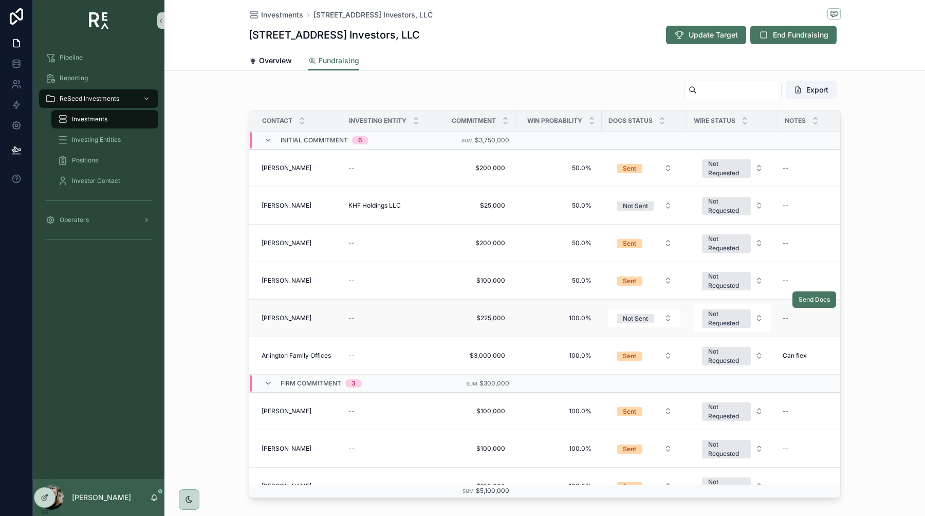
scroll to position [244, 0]
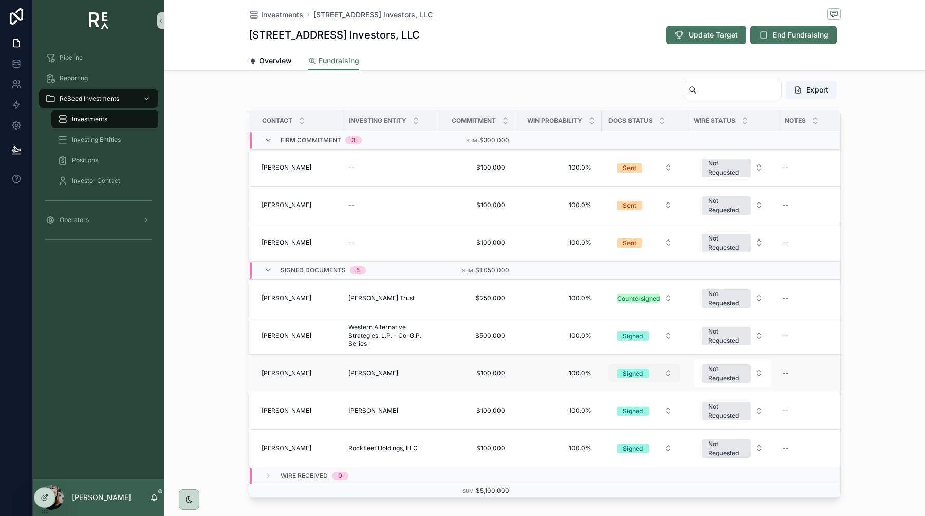
click at [643, 377] on span "Signed" at bounding box center [633, 373] width 32 height 9
click at [623, 488] on div "Countersigned" at bounding box center [614, 490] width 43 height 9
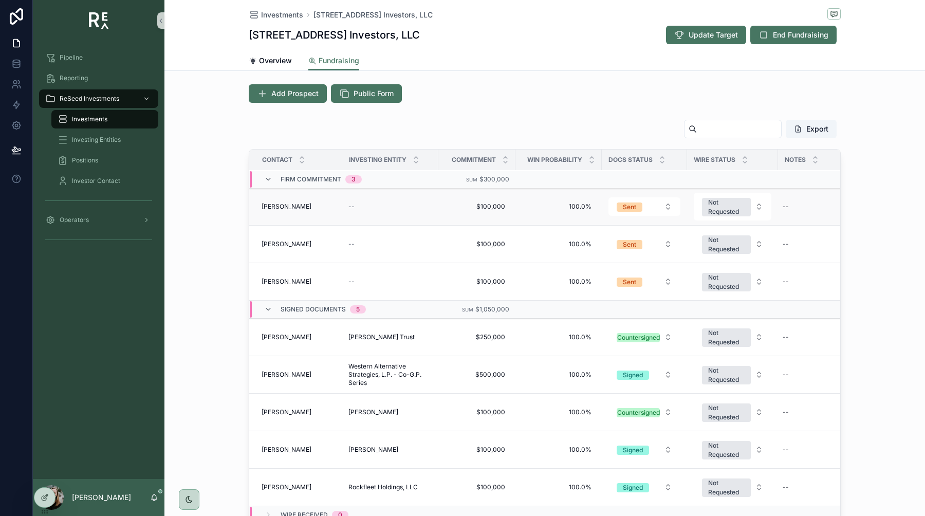
scroll to position [0, 0]
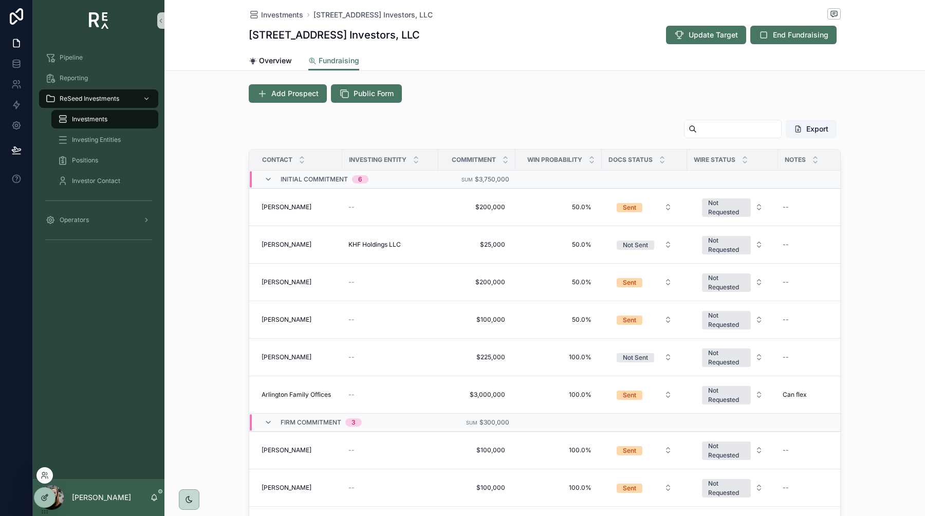
click at [52, 500] on div at bounding box center [44, 498] width 21 height 20
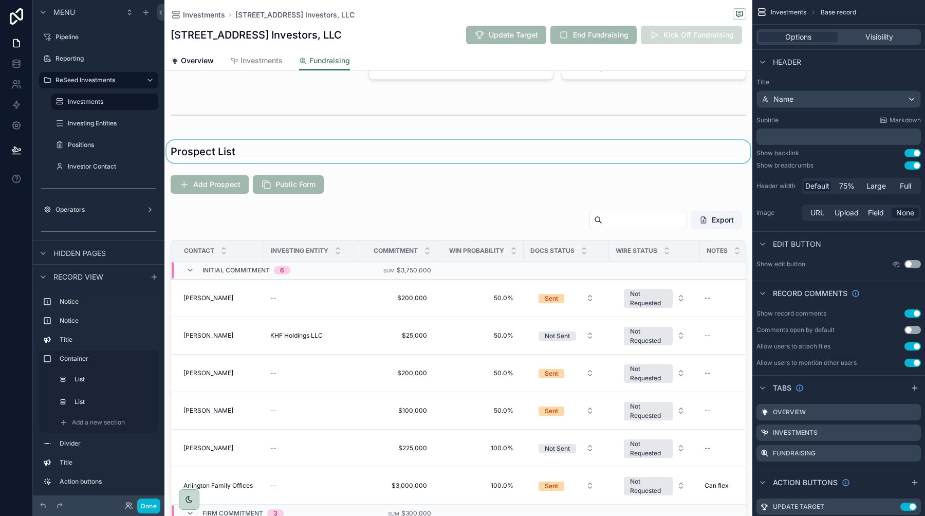
scroll to position [258, 0]
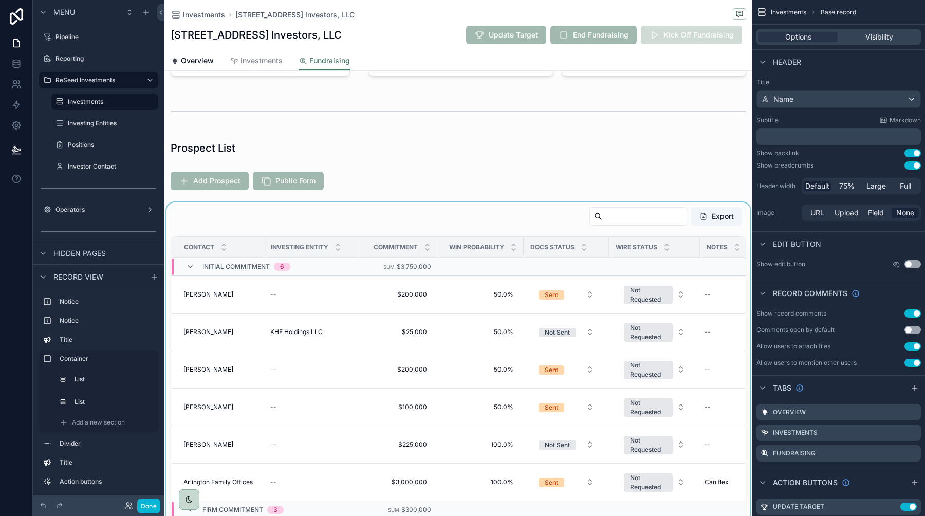
click at [530, 207] on div "scrollable content" at bounding box center [458, 415] width 588 height 426
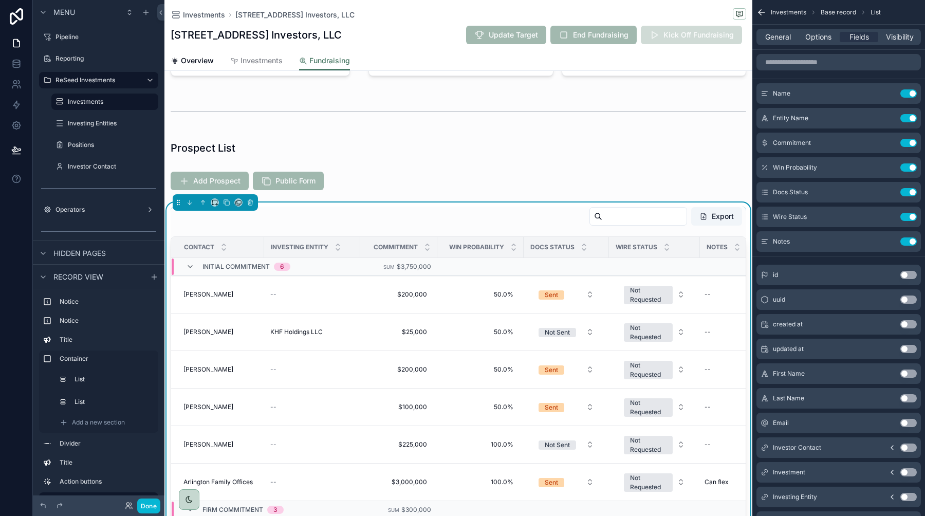
click at [496, 223] on div "Export" at bounding box center [458, 219] width 575 height 24
click at [152, 506] on button "Done" at bounding box center [148, 505] width 23 height 15
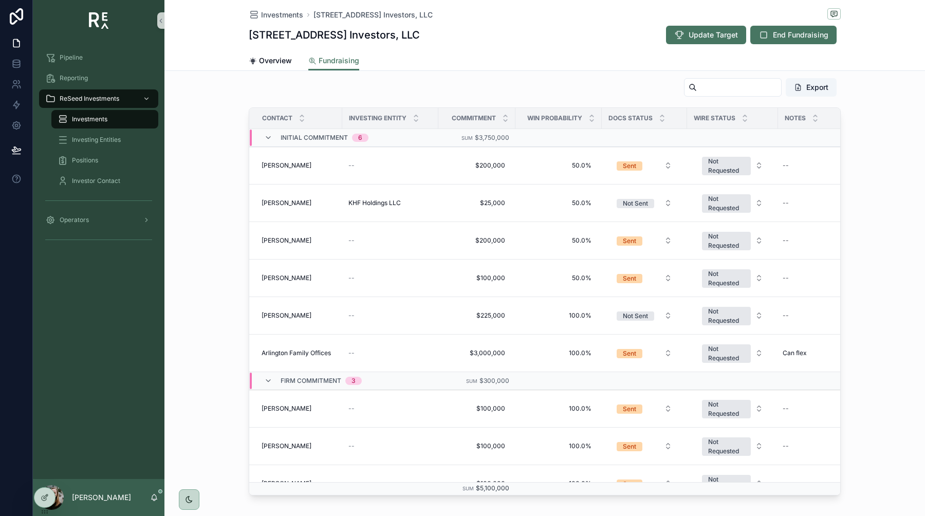
scroll to position [267, 0]
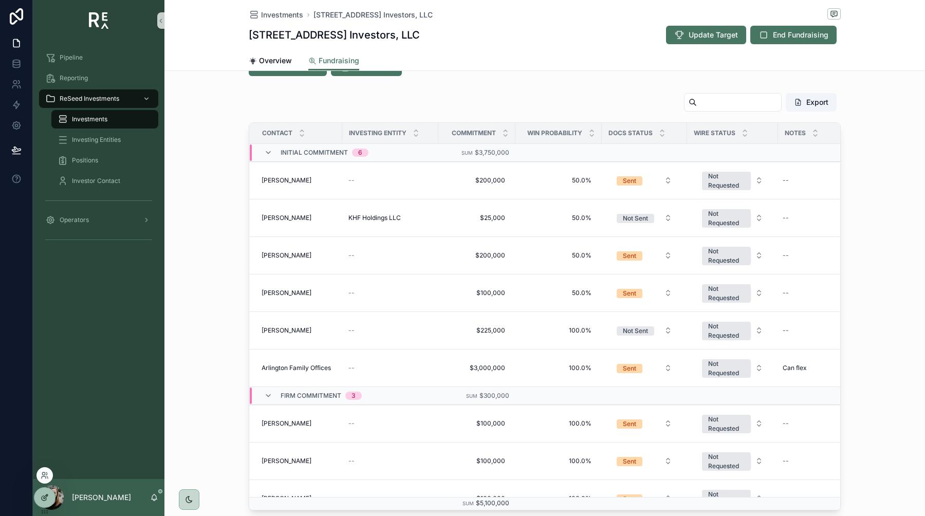
click at [45, 497] on icon at bounding box center [45, 497] width 8 height 8
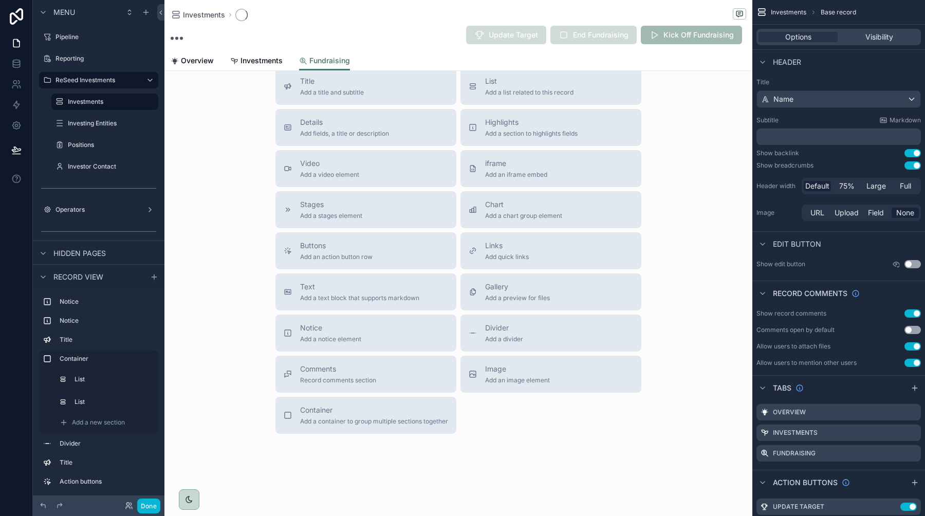
scroll to position [194, 0]
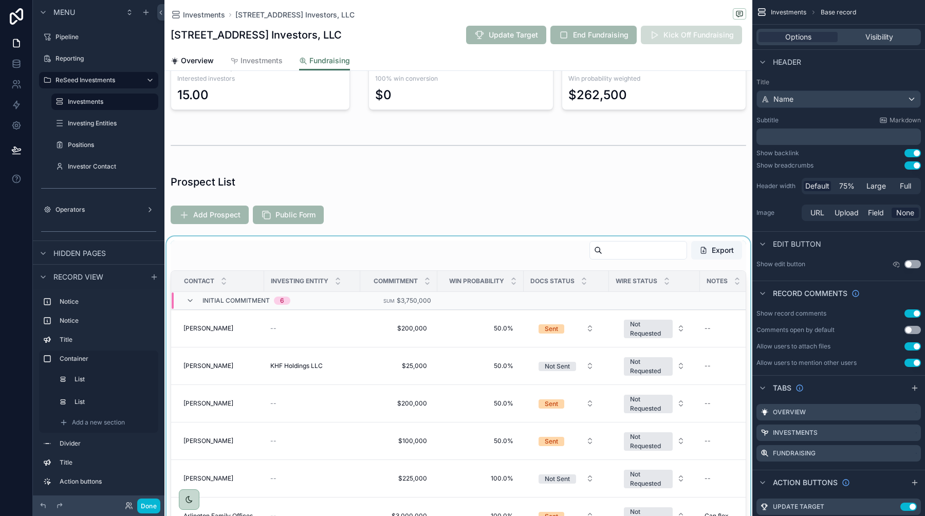
click at [472, 255] on div "scrollable content" at bounding box center [458, 449] width 588 height 426
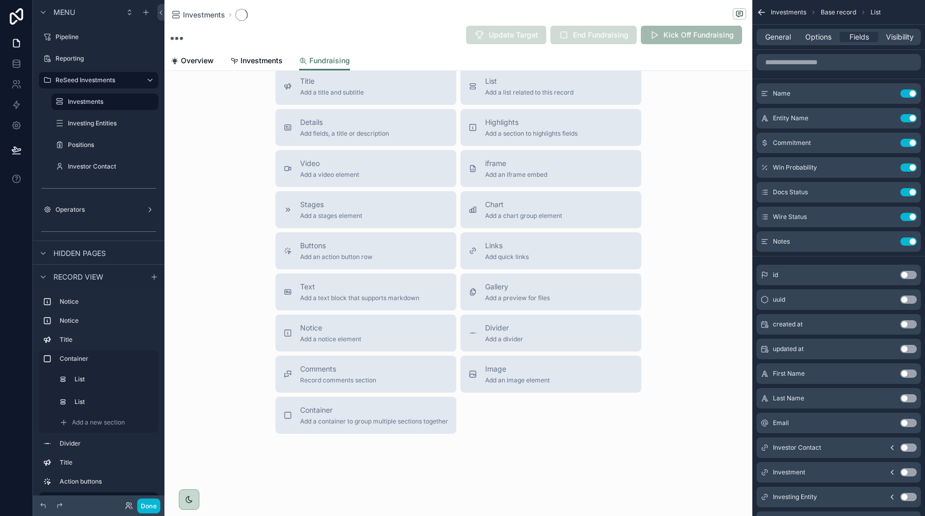
scroll to position [224, 0]
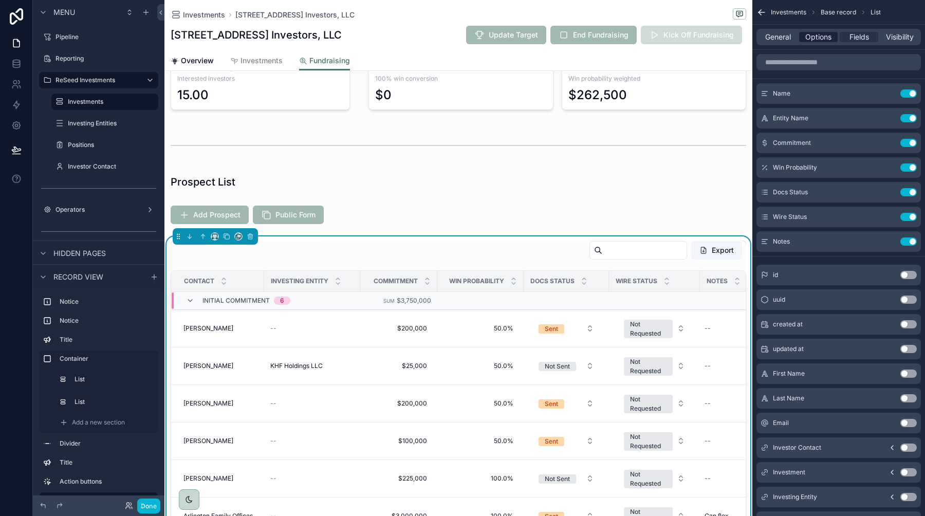
click at [825, 35] on span "Options" at bounding box center [818, 37] width 26 height 10
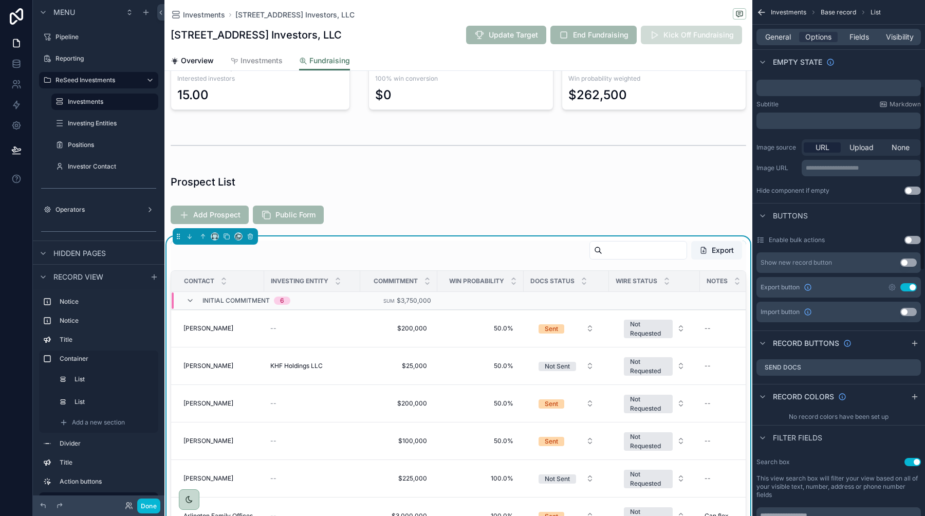
scroll to position [256, 0]
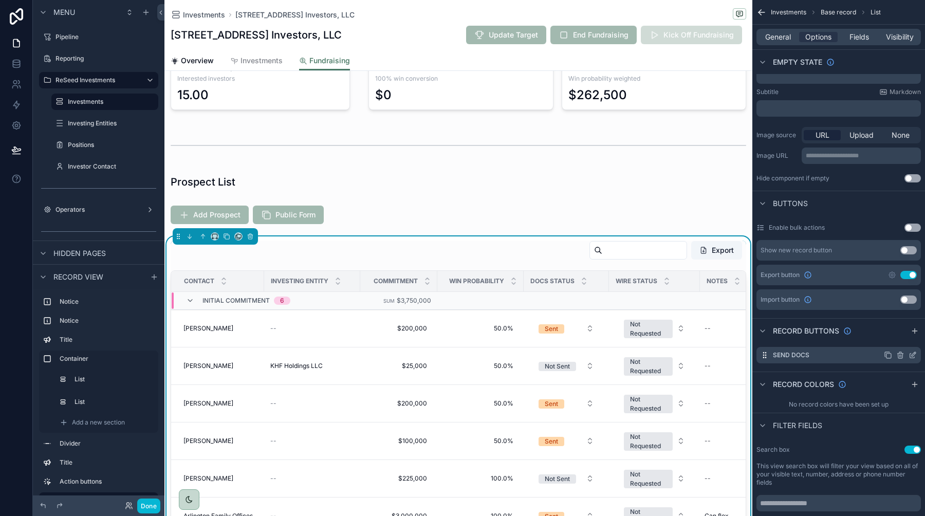
click at [889, 358] on icon "scrollable content" at bounding box center [888, 355] width 5 height 5
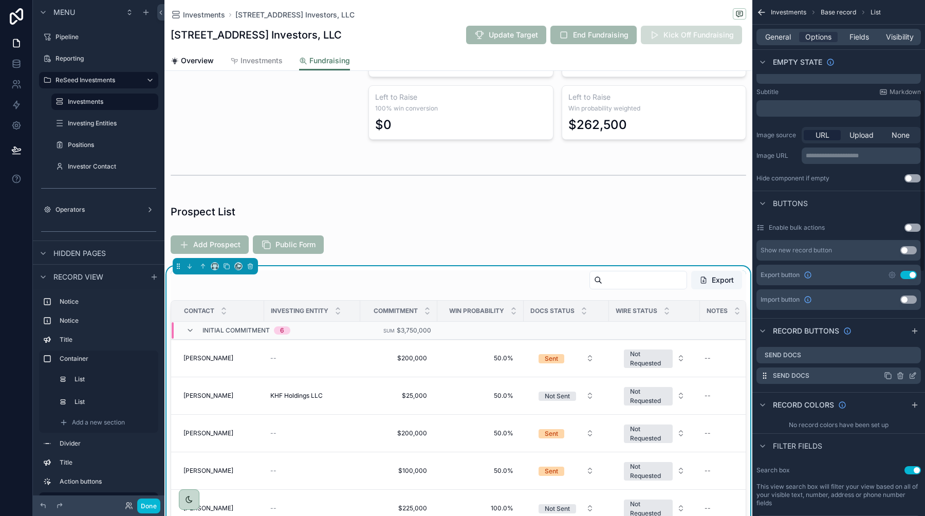
scroll to position [224, 0]
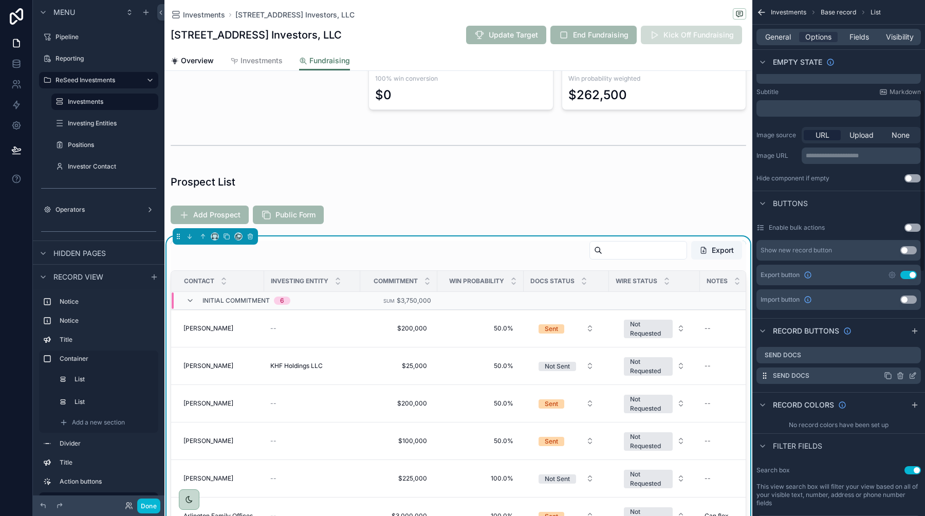
click at [915, 378] on icon "scrollable content" at bounding box center [912, 375] width 8 height 8
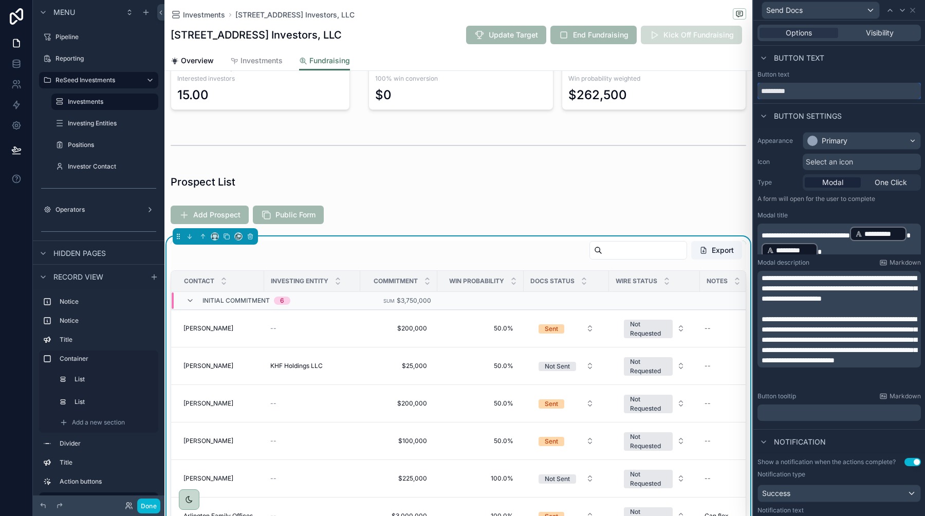
click at [768, 92] on input "*********" at bounding box center [838, 91] width 163 height 16
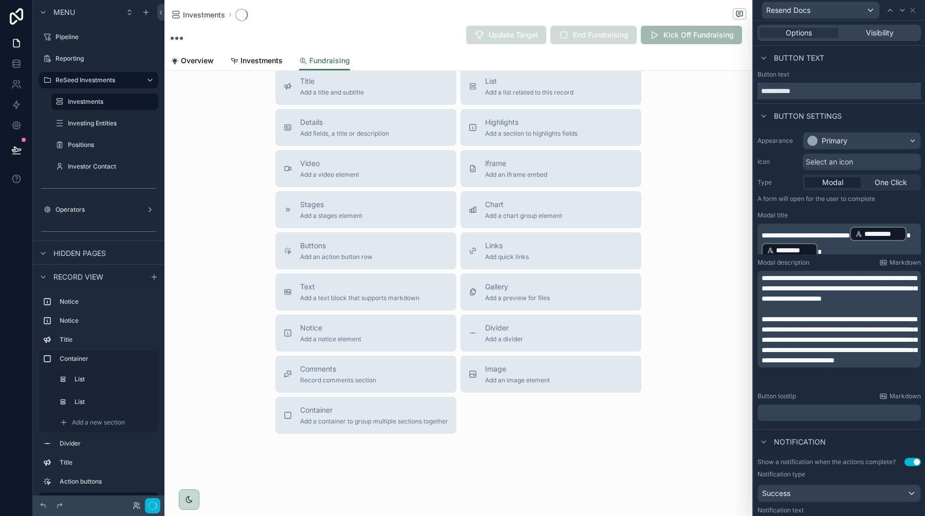
scroll to position [194, 0]
type input "**********"
click at [865, 68] on div "Button text" at bounding box center [839, 58] width 172 height 25
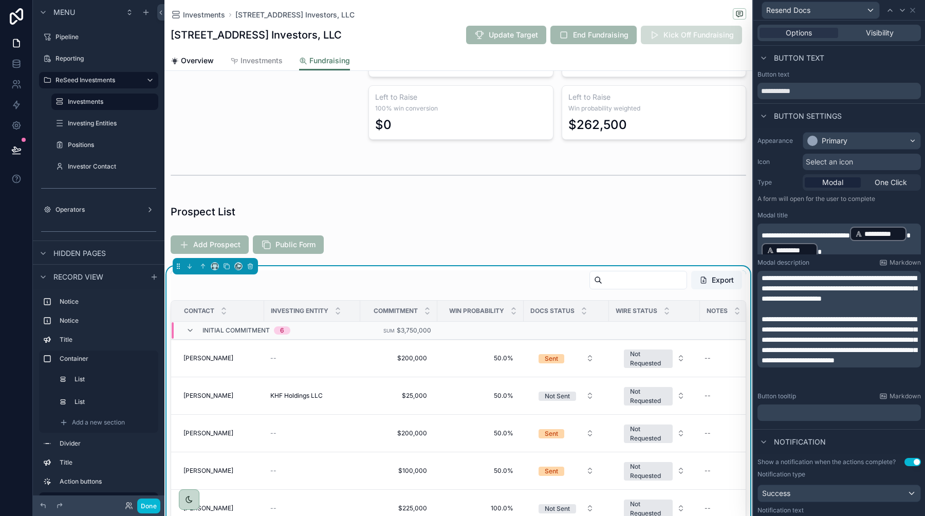
scroll to position [224, 0]
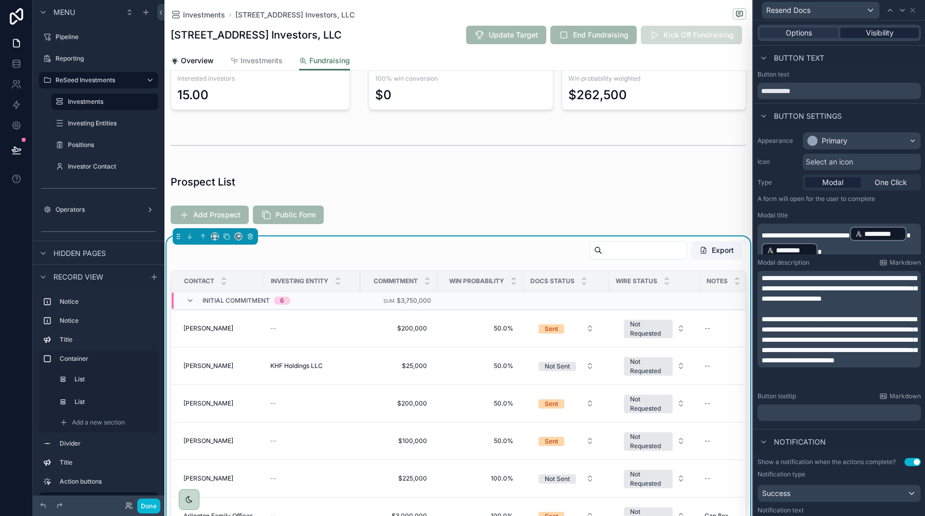
click at [881, 35] on span "Visibility" at bounding box center [880, 33] width 28 height 10
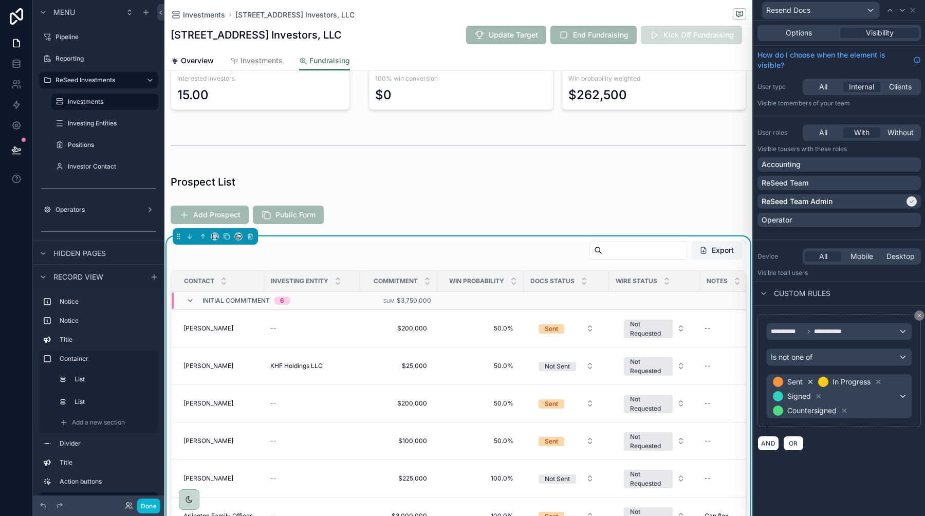
click at [812, 381] on icon at bounding box center [810, 381] width 7 height 7
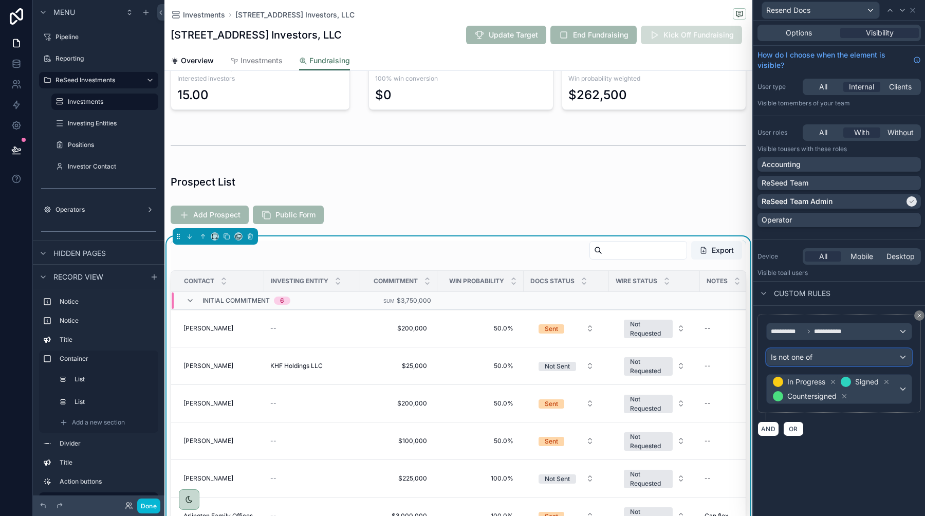
click at [812, 359] on span "Is not one of" at bounding box center [792, 357] width 42 height 10
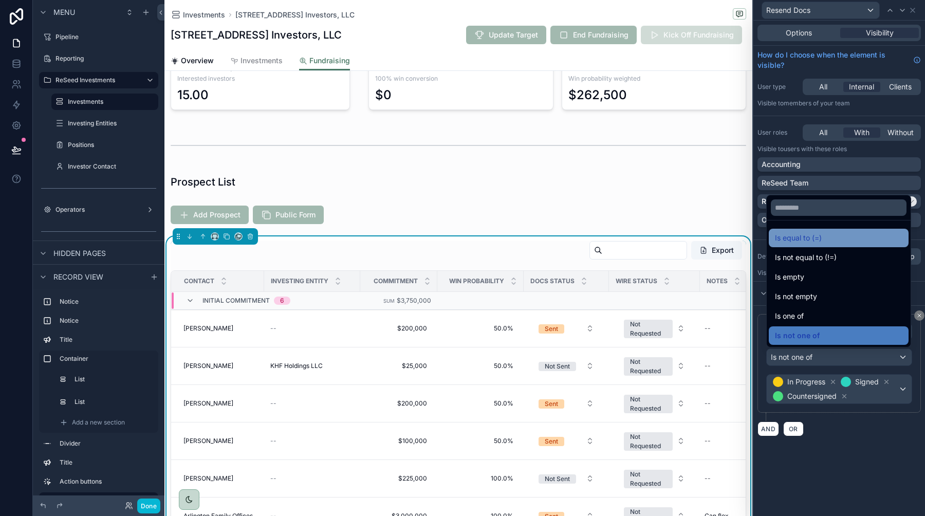
click at [813, 240] on span "Is equal to (=)" at bounding box center [798, 238] width 47 height 12
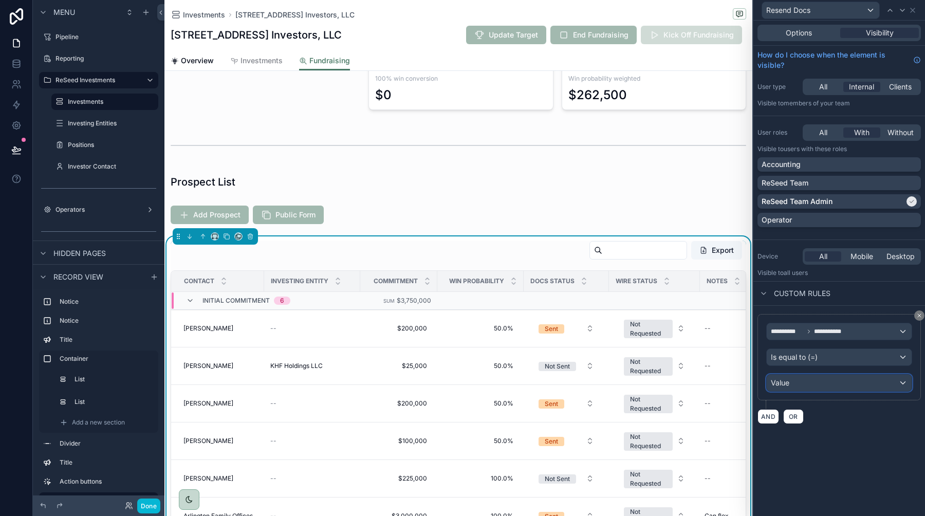
click at [828, 385] on div "Value" at bounding box center [839, 383] width 145 height 16
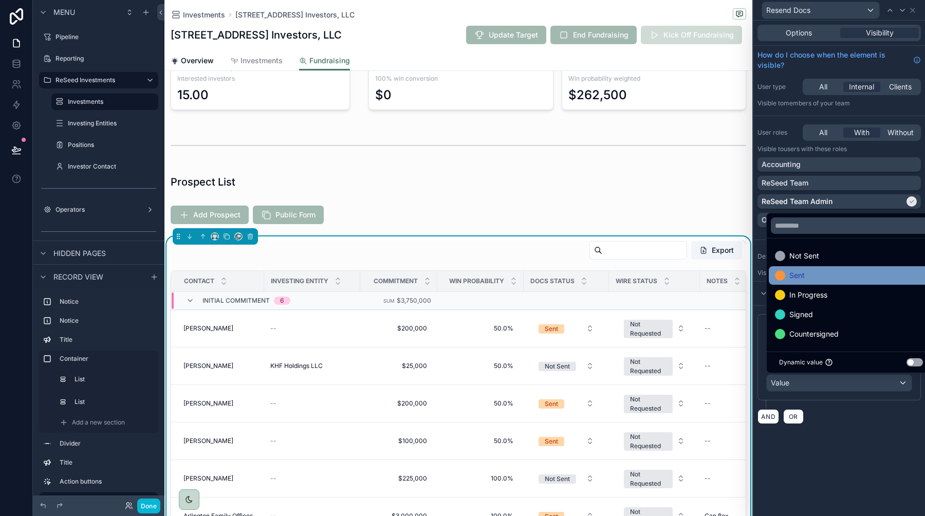
click at [811, 277] on div "Sent" at bounding box center [851, 275] width 152 height 12
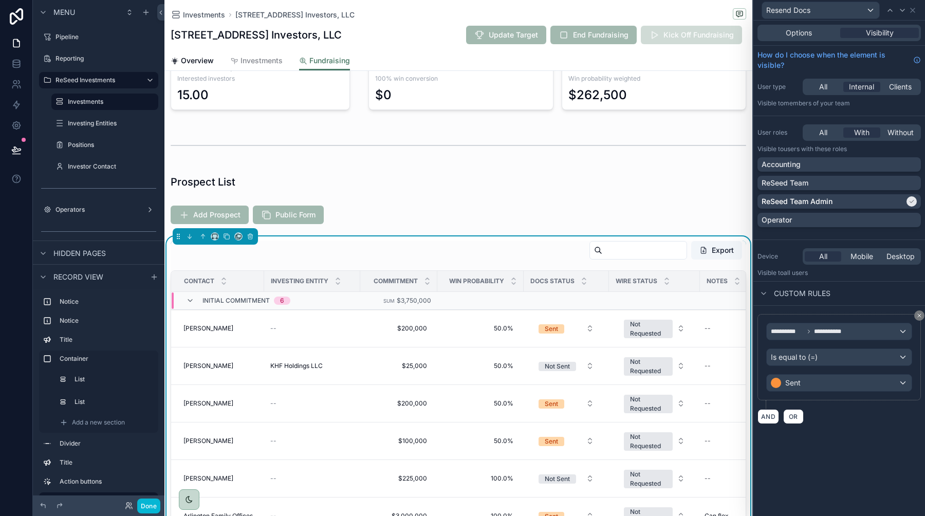
click at [838, 411] on div "AND OR" at bounding box center [838, 415] width 163 height 15
click at [764, 416] on button "AND" at bounding box center [768, 416] width 22 height 15
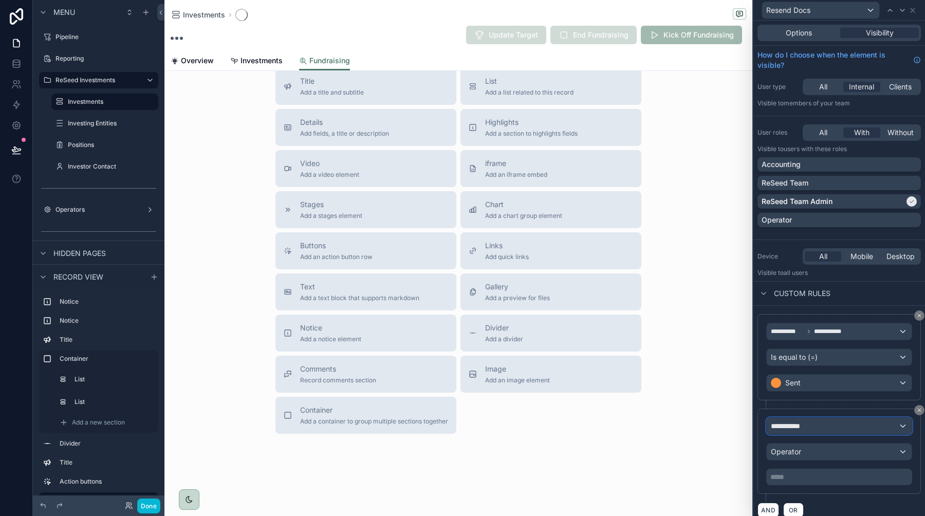
click at [800, 427] on span "**********" at bounding box center [790, 426] width 38 height 10
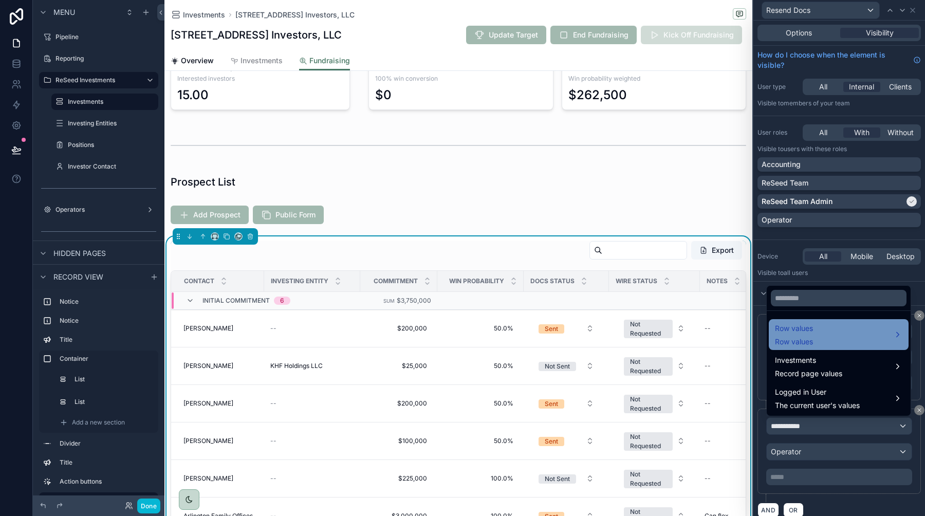
click at [809, 340] on span "Row values" at bounding box center [794, 342] width 38 height 10
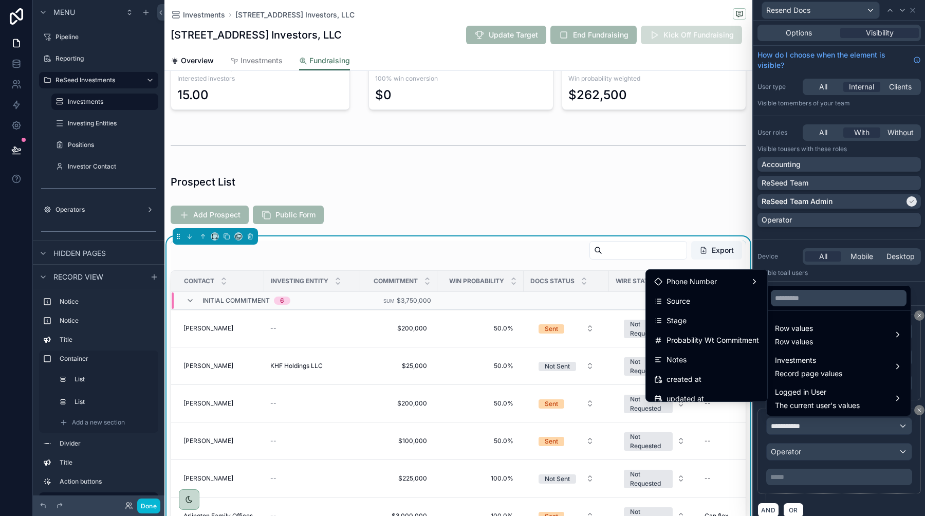
scroll to position [308, 0]
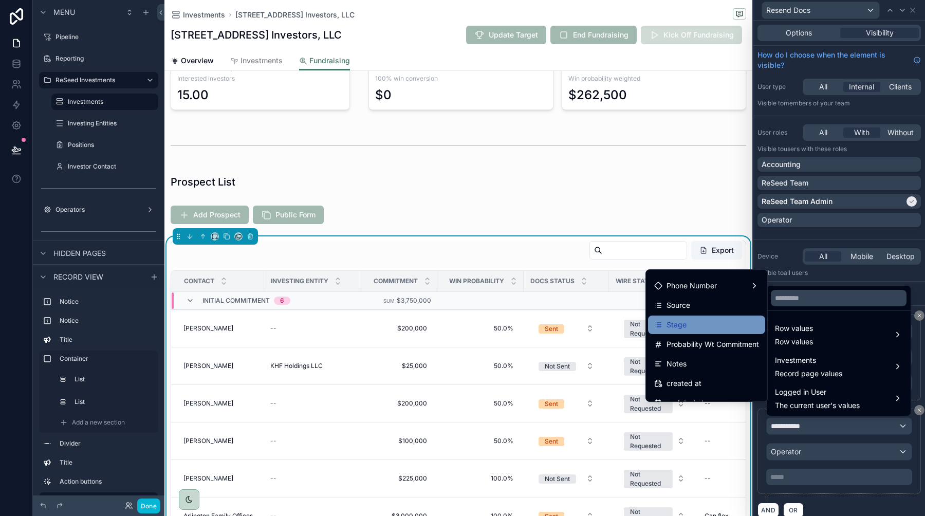
click at [682, 327] on span "Stage" at bounding box center [676, 325] width 20 height 12
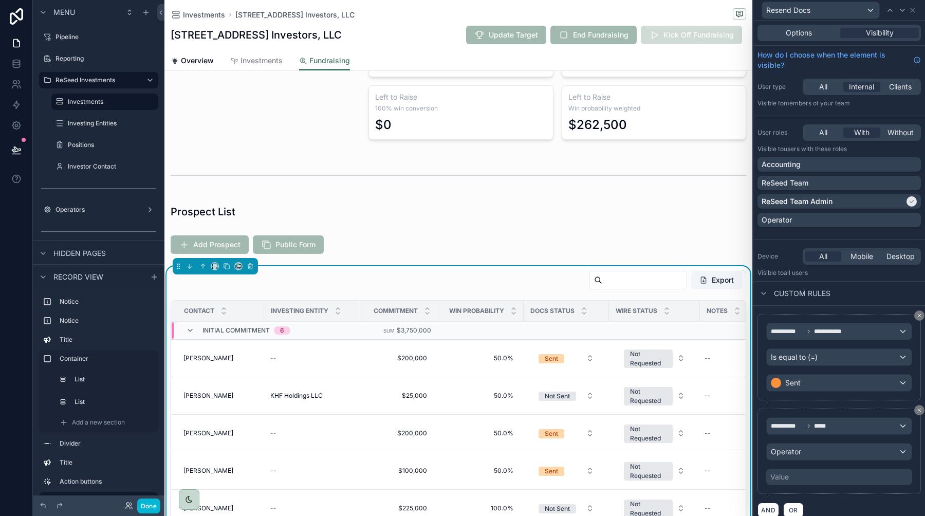
scroll to position [224, 0]
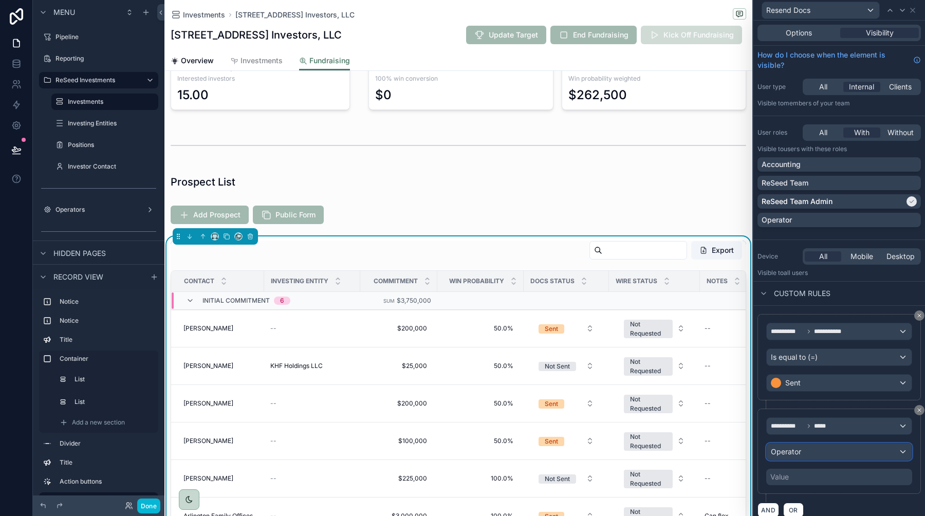
click at [805, 456] on div "Operator" at bounding box center [839, 451] width 145 height 16
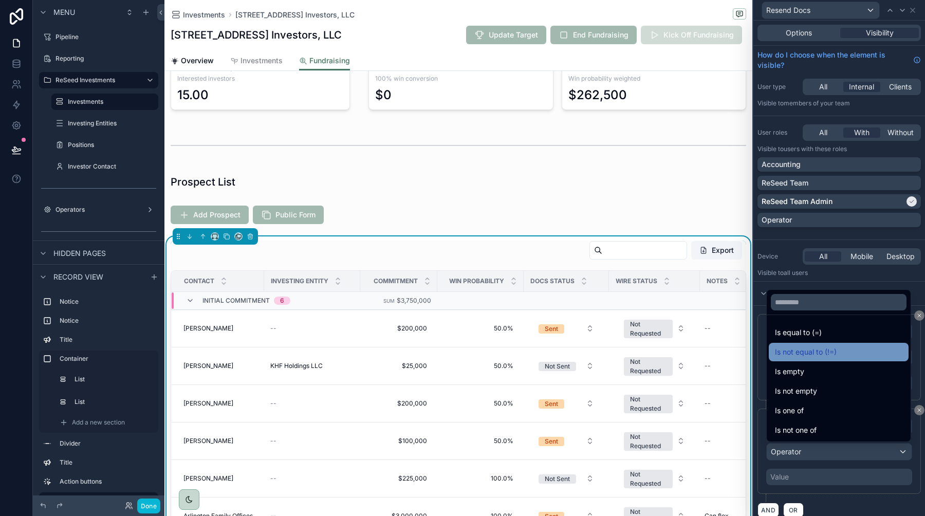
click at [808, 355] on span "Is not equal to (!=)" at bounding box center [806, 352] width 62 height 12
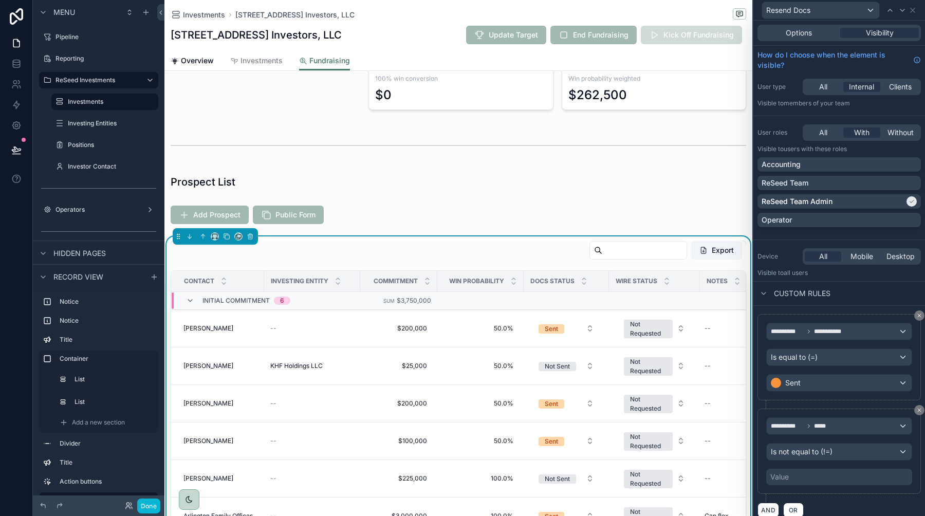
click at [805, 474] on div "Value" at bounding box center [839, 477] width 146 height 16
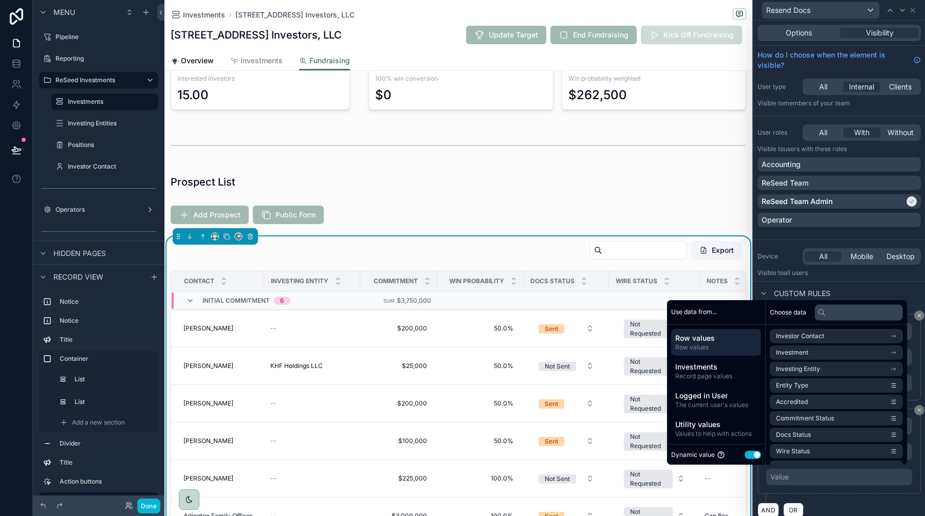
click at [748, 456] on button "Use setting" at bounding box center [752, 455] width 16 height 8
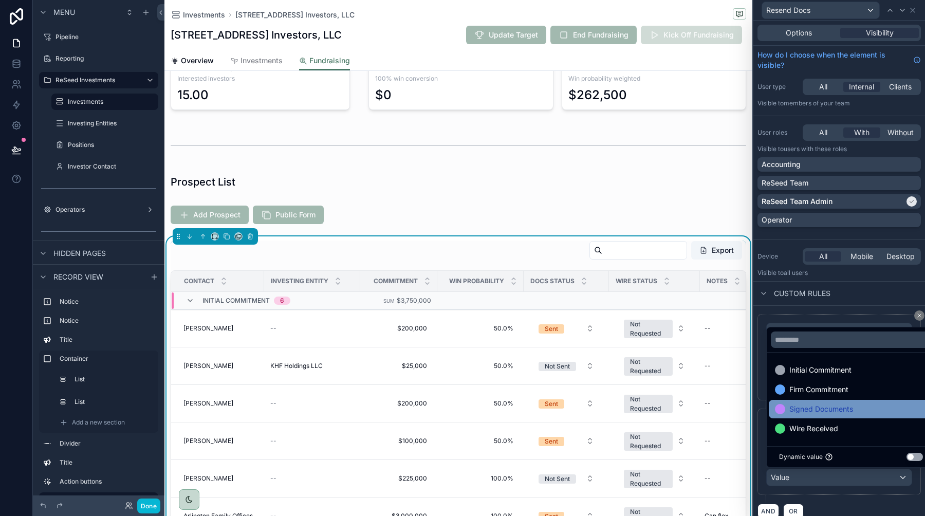
click at [813, 407] on span "Signed Documents" at bounding box center [821, 409] width 64 height 12
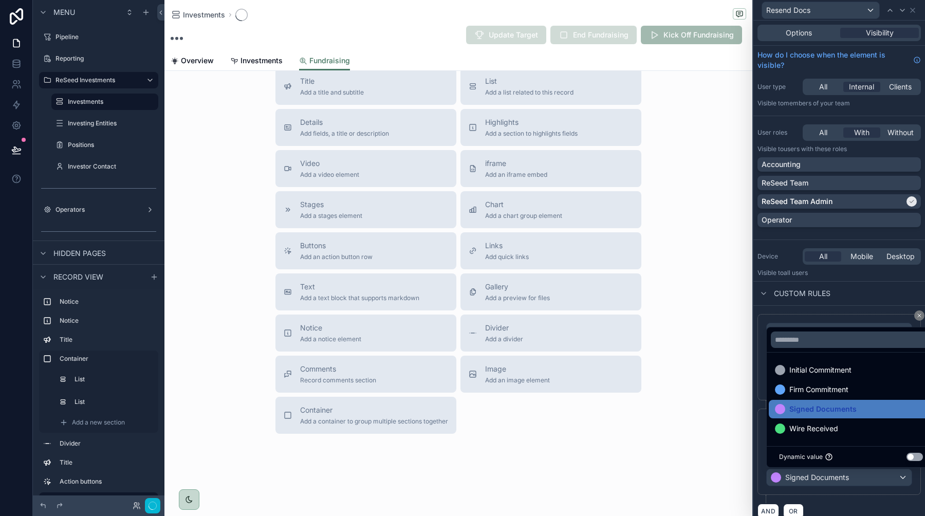
click at [847, 508] on div "AND OR" at bounding box center [838, 510] width 163 height 15
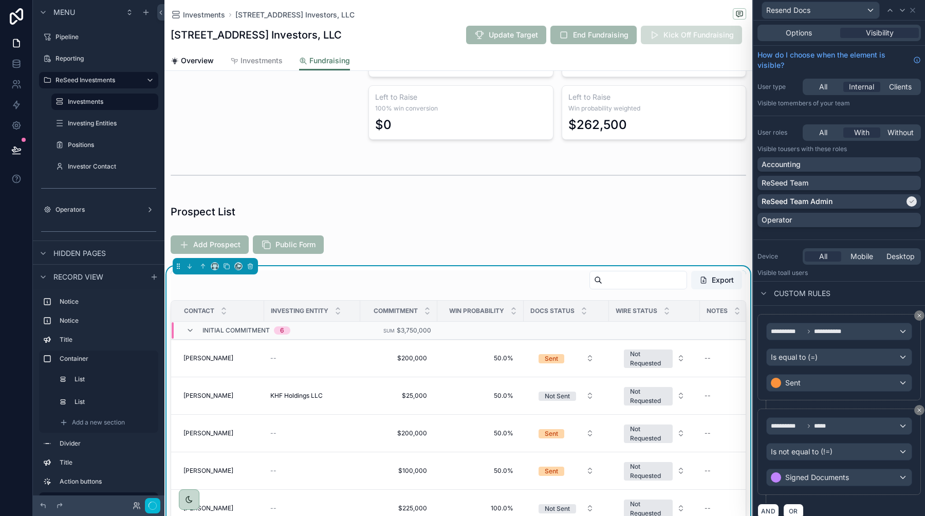
scroll to position [224, 0]
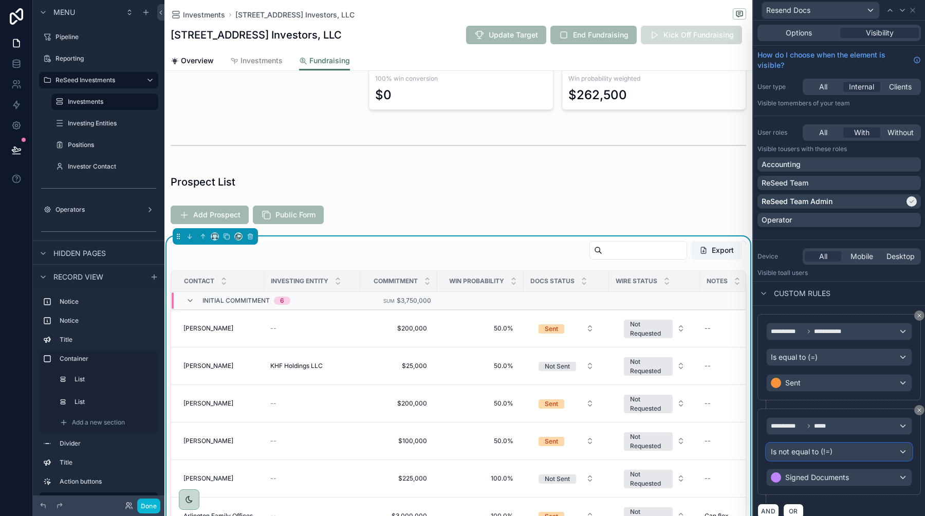
click at [834, 453] on div "Is not equal to (!=)" at bounding box center [839, 451] width 145 height 16
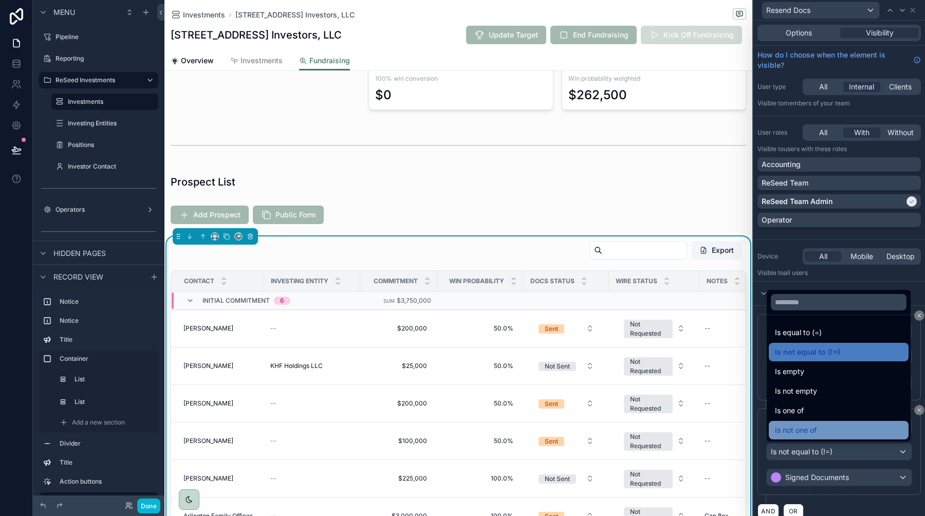
click at [827, 426] on div "Is not one of" at bounding box center [838, 430] width 127 height 12
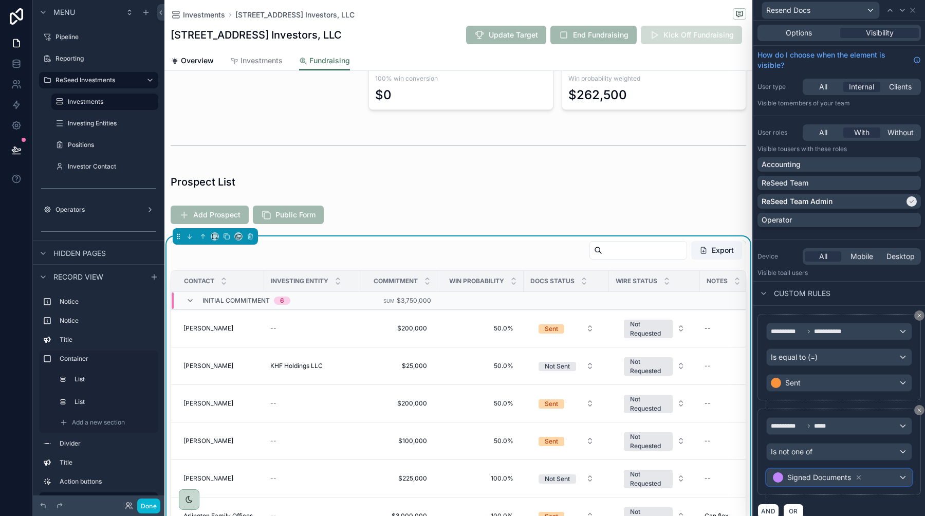
click at [891, 475] on div "Signed Documents" at bounding box center [839, 477] width 145 height 16
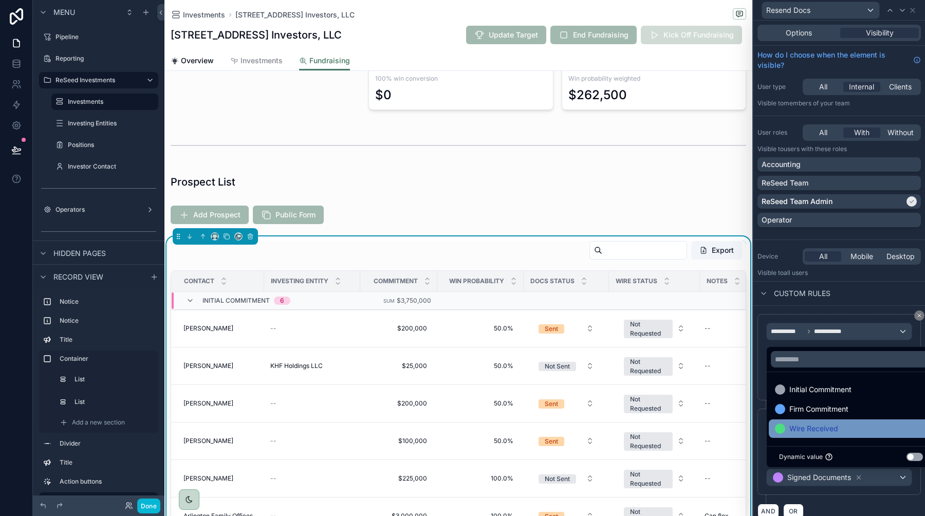
click at [844, 430] on div "Wire Received" at bounding box center [851, 428] width 152 height 12
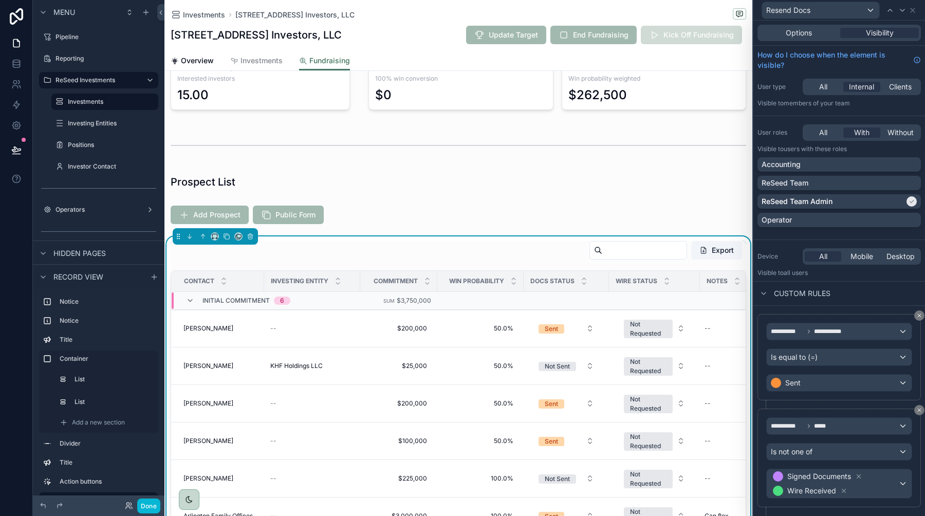
click at [785, 94] on div "User type All Internal Clients" at bounding box center [838, 87] width 163 height 16
click at [809, 38] on span "Options" at bounding box center [799, 33] width 26 height 10
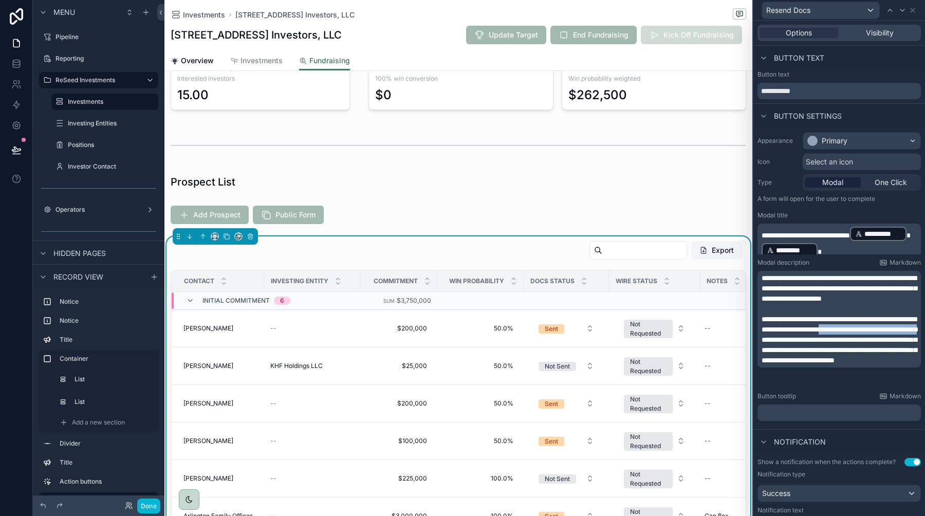
drag, startPoint x: 898, startPoint y: 329, endPoint x: 871, endPoint y: 338, distance: 27.6
click at [871, 338] on span "**********" at bounding box center [838, 339] width 155 height 48
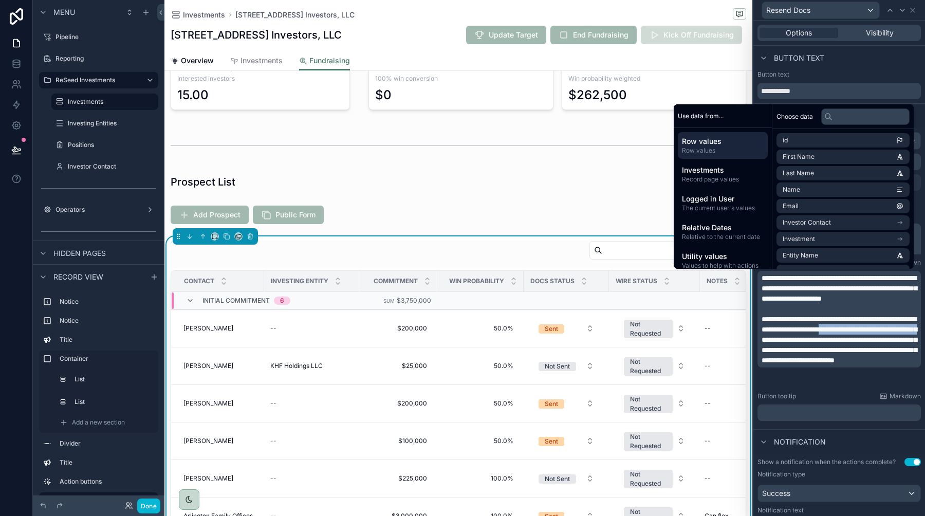
click at [885, 352] on span "**********" at bounding box center [838, 339] width 155 height 48
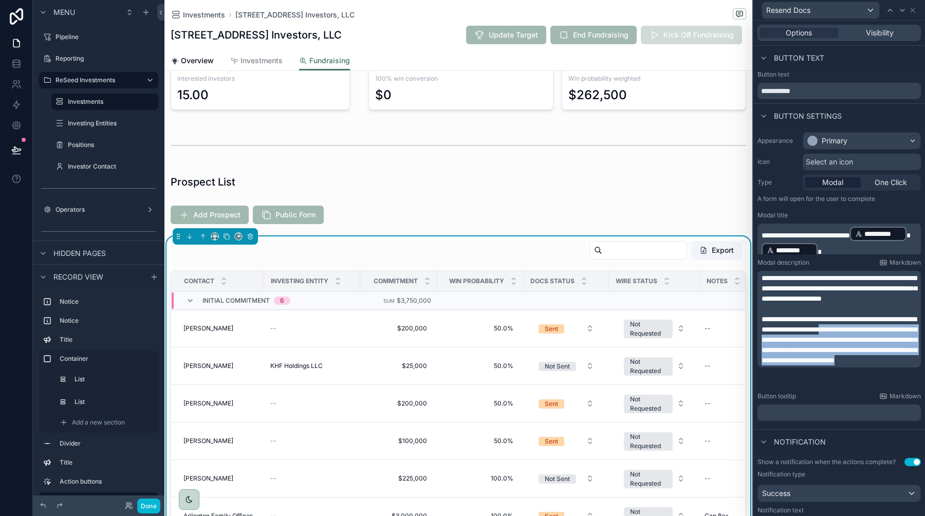
drag, startPoint x: 897, startPoint y: 331, endPoint x: 921, endPoint y: 390, distance: 63.6
click at [921, 390] on div "**********" at bounding box center [839, 276] width 172 height 297
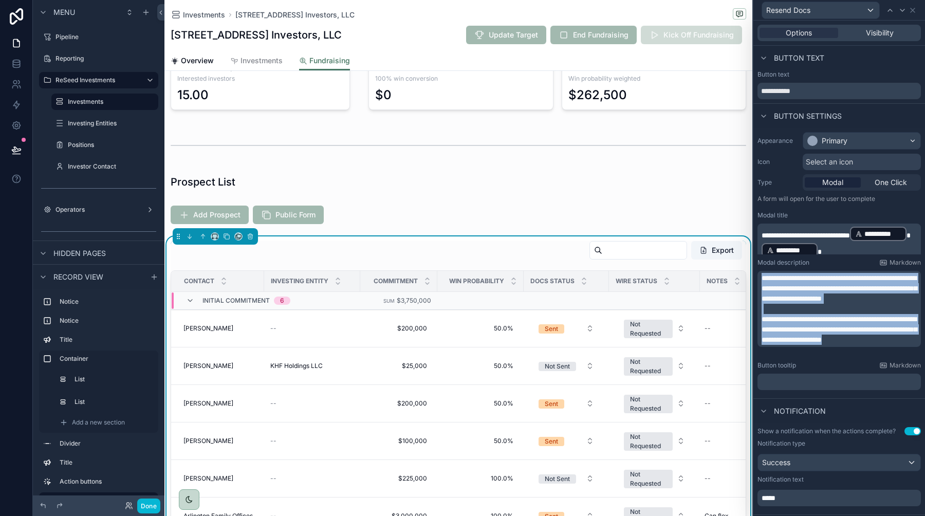
copy div "**********"
click at [791, 289] on span "**********" at bounding box center [838, 288] width 155 height 28
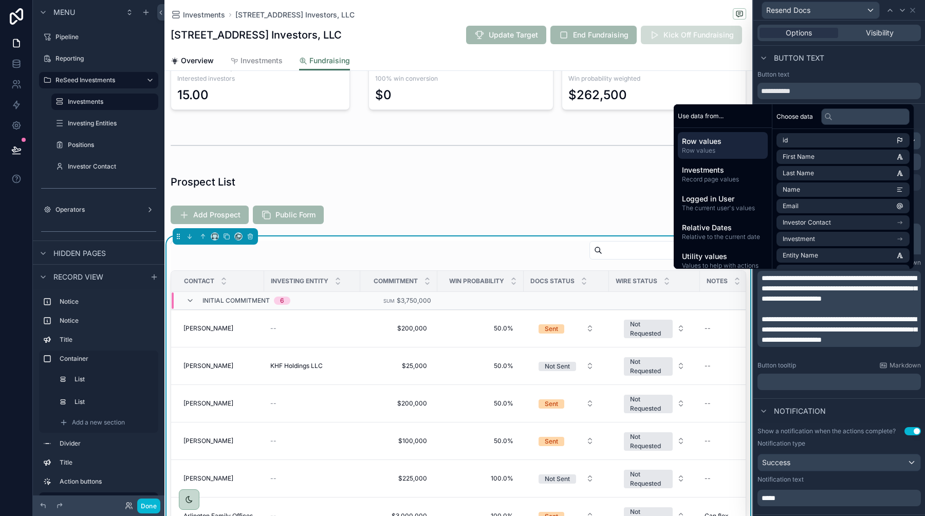
click at [850, 406] on div "Notification" at bounding box center [839, 410] width 172 height 25
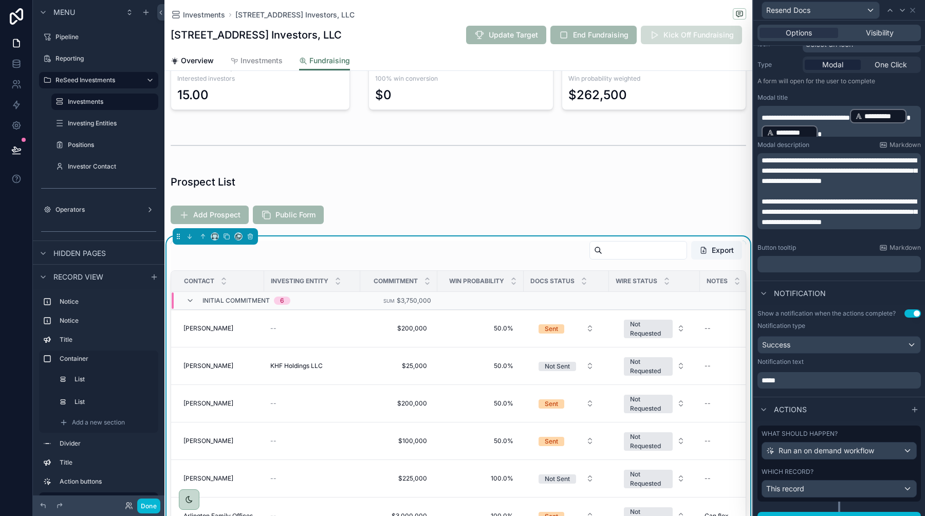
scroll to position [0, 0]
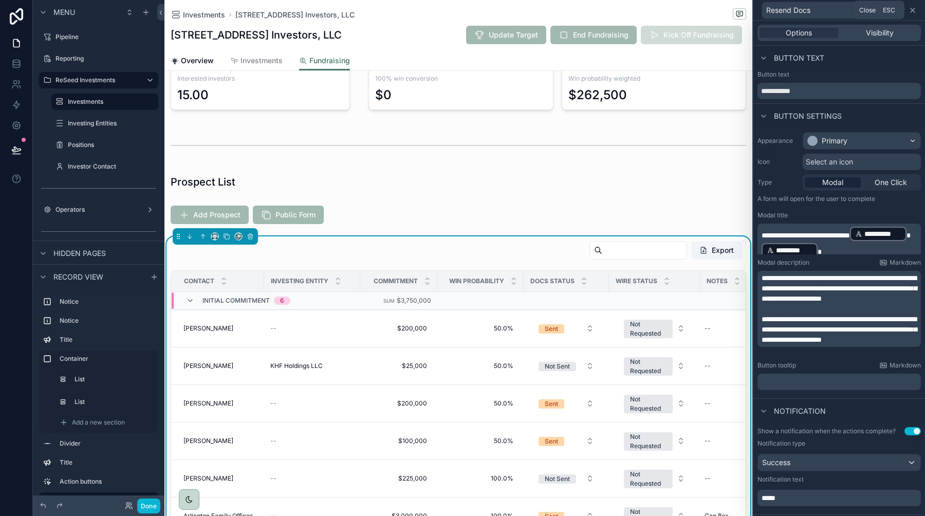
click at [914, 10] on icon at bounding box center [912, 10] width 8 height 8
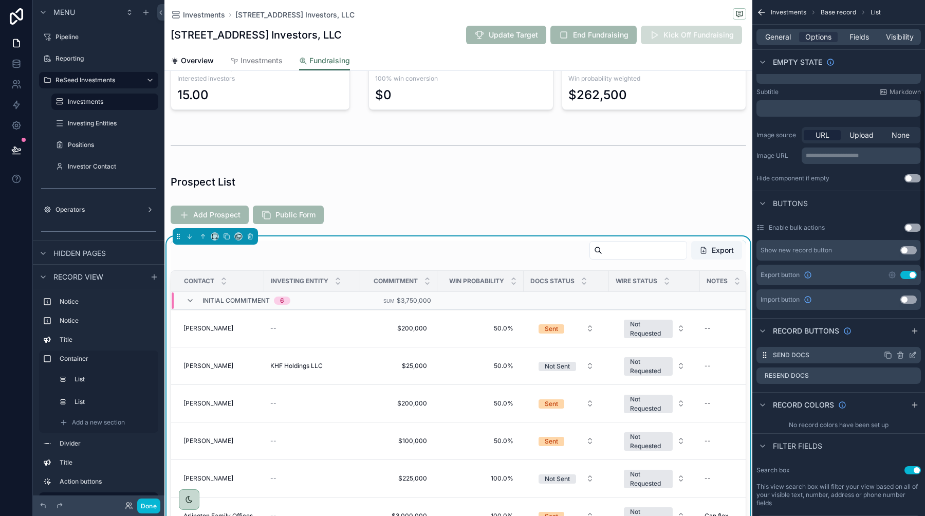
click at [913, 359] on div "Send Docs" at bounding box center [838, 355] width 164 height 16
click at [913, 356] on icon "scrollable content" at bounding box center [912, 355] width 8 height 8
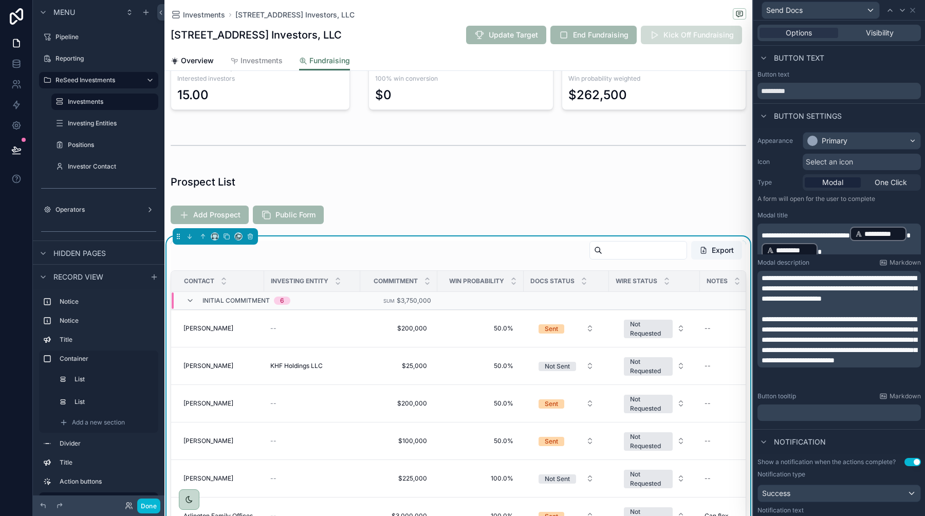
click at [867, 330] on span "**********" at bounding box center [838, 339] width 155 height 48
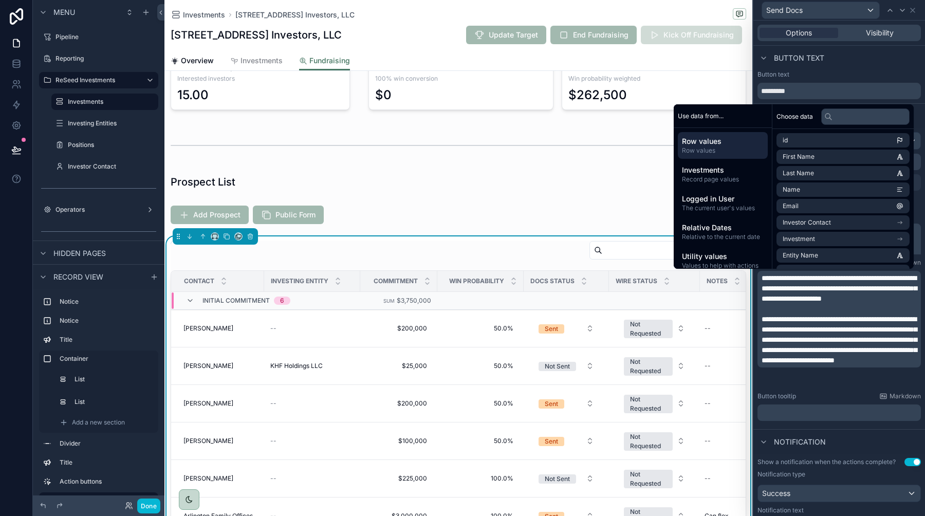
click at [867, 330] on span "**********" at bounding box center [838, 339] width 155 height 48
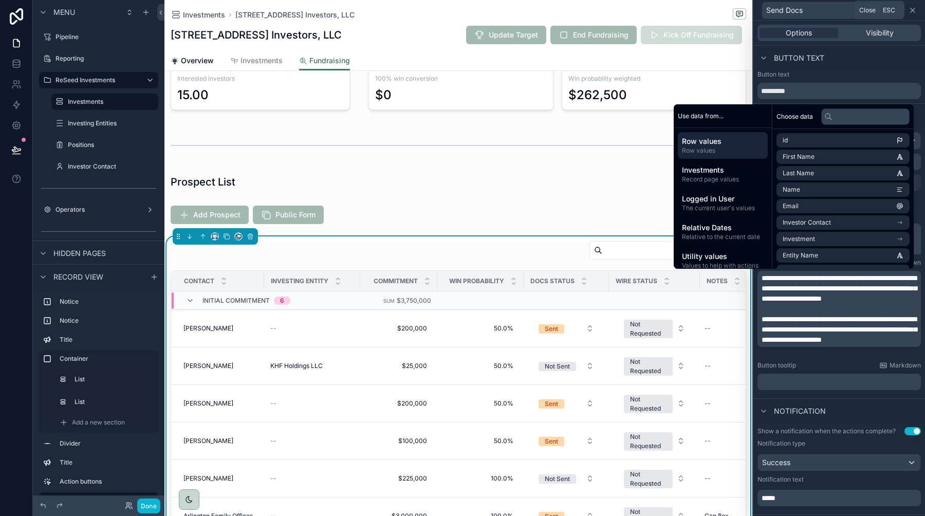
click at [916, 11] on icon at bounding box center [912, 10] width 8 height 8
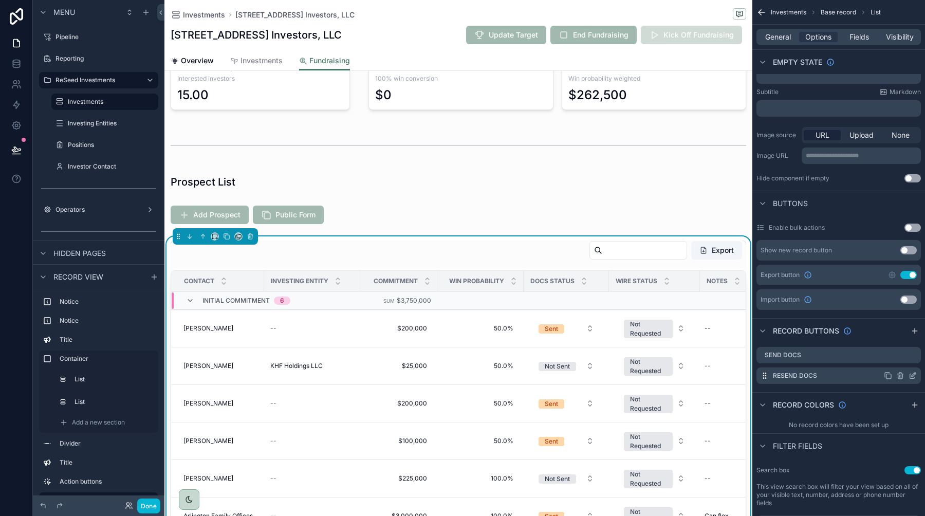
click at [915, 377] on icon "scrollable content" at bounding box center [912, 375] width 8 height 8
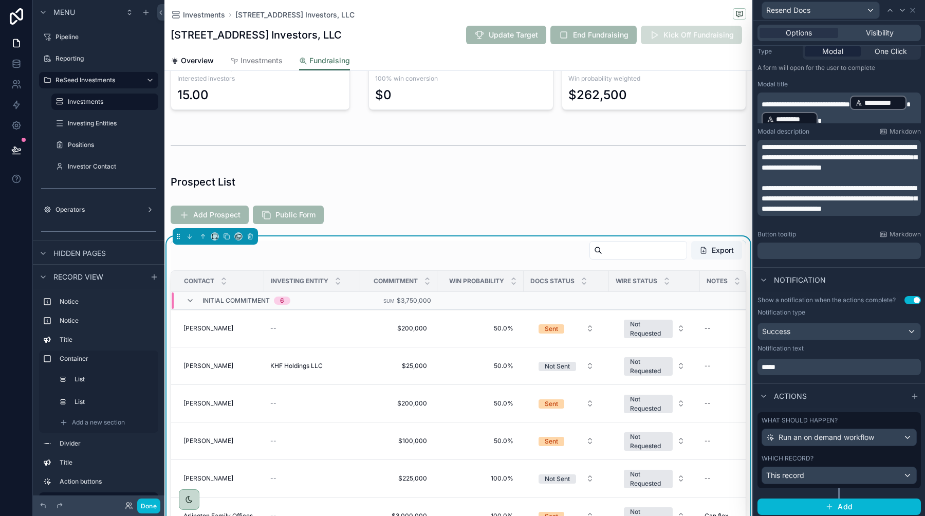
scroll to position [134, 0]
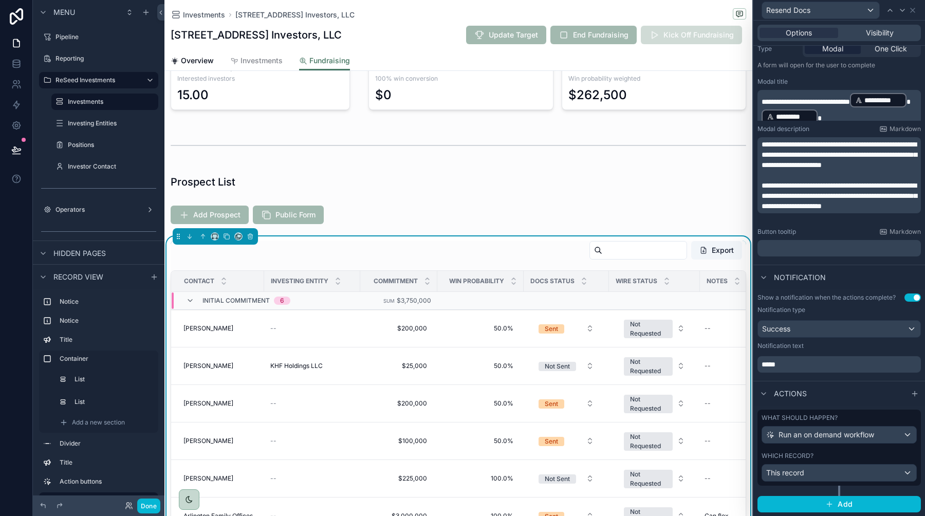
click at [832, 457] on div "Which record?" at bounding box center [838, 456] width 155 height 8
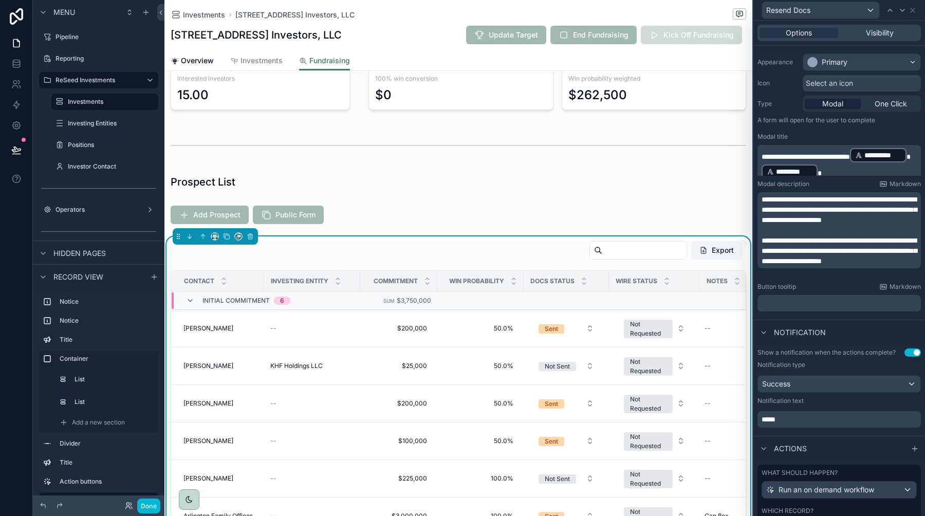
scroll to position [0, 0]
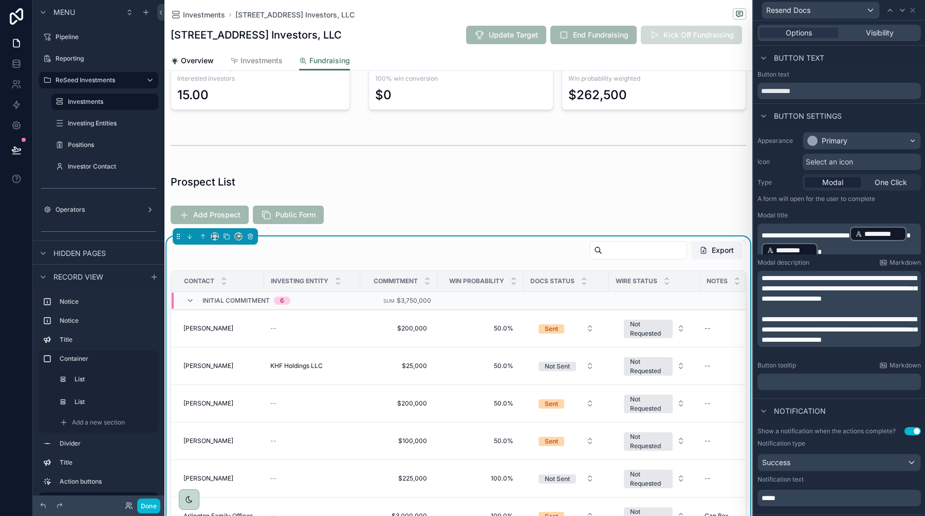
click at [918, 12] on div "Resend Docs" at bounding box center [838, 10] width 163 height 20
click at [916, 12] on icon at bounding box center [912, 10] width 8 height 8
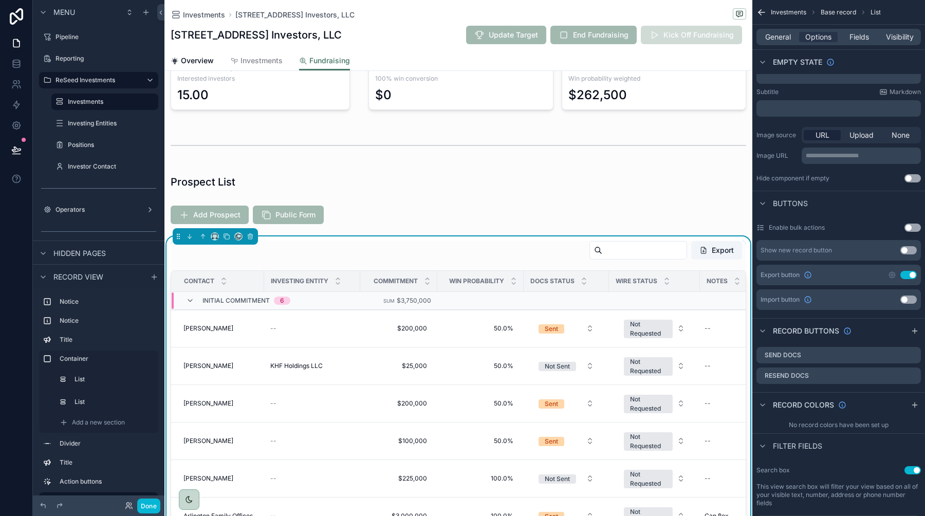
click at [764, 10] on icon "scrollable content" at bounding box center [761, 12] width 10 height 10
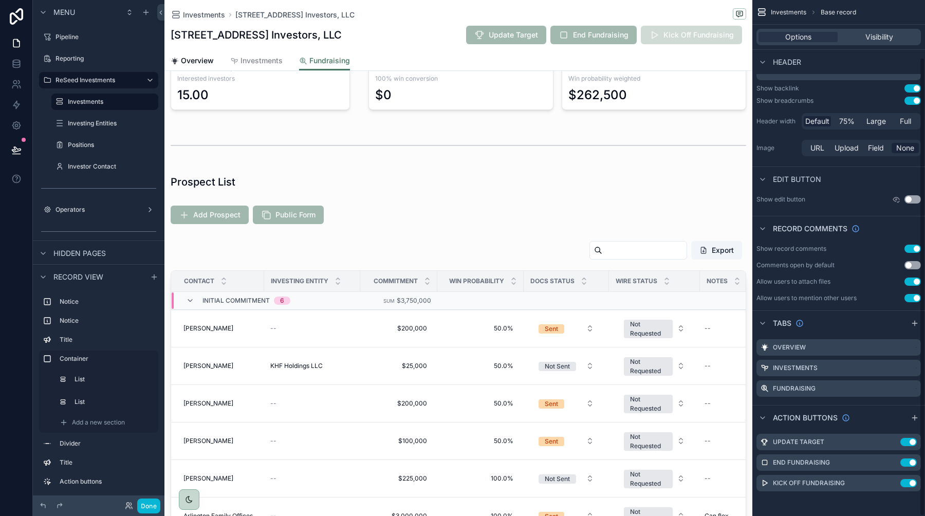
scroll to position [65, 0]
click at [147, 502] on button "Done" at bounding box center [148, 505] width 23 height 15
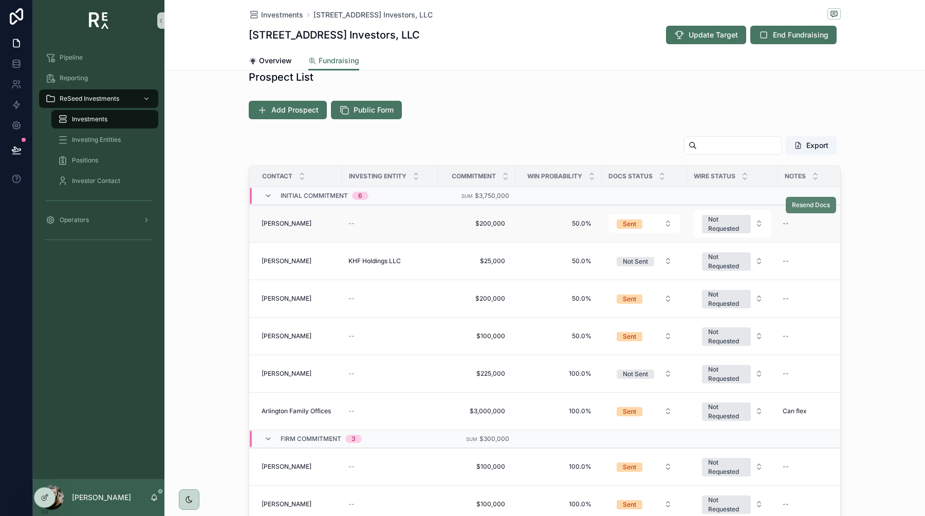
click at [805, 203] on span "Resend Docs" at bounding box center [811, 205] width 38 height 8
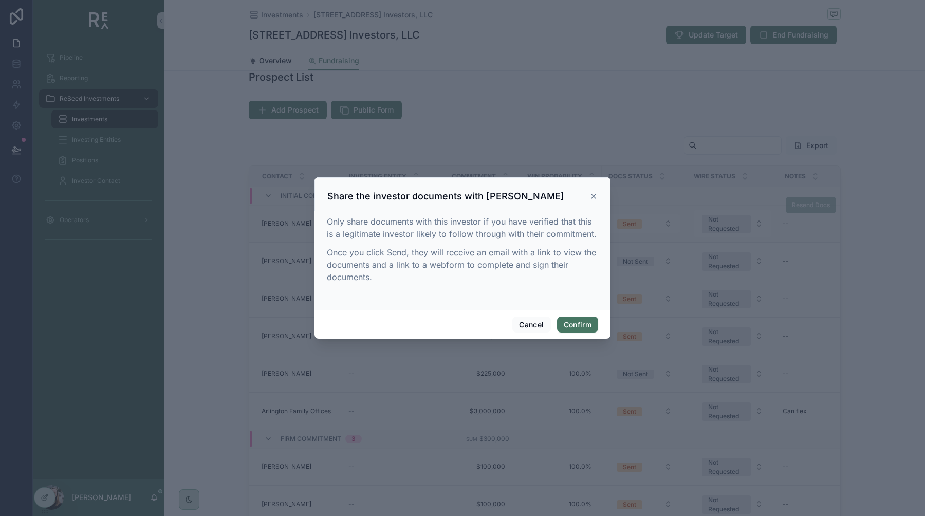
click at [595, 194] on icon at bounding box center [593, 196] width 4 height 4
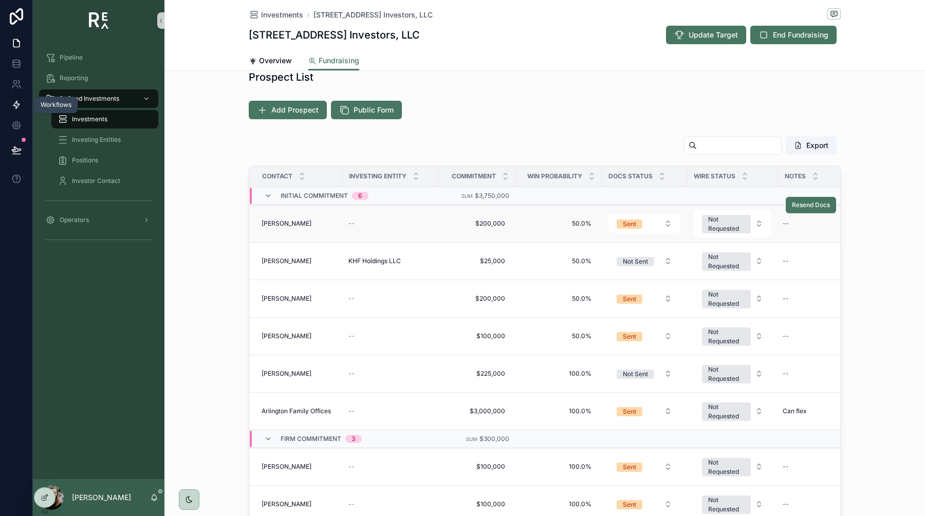
click at [13, 109] on icon at bounding box center [16, 105] width 10 height 10
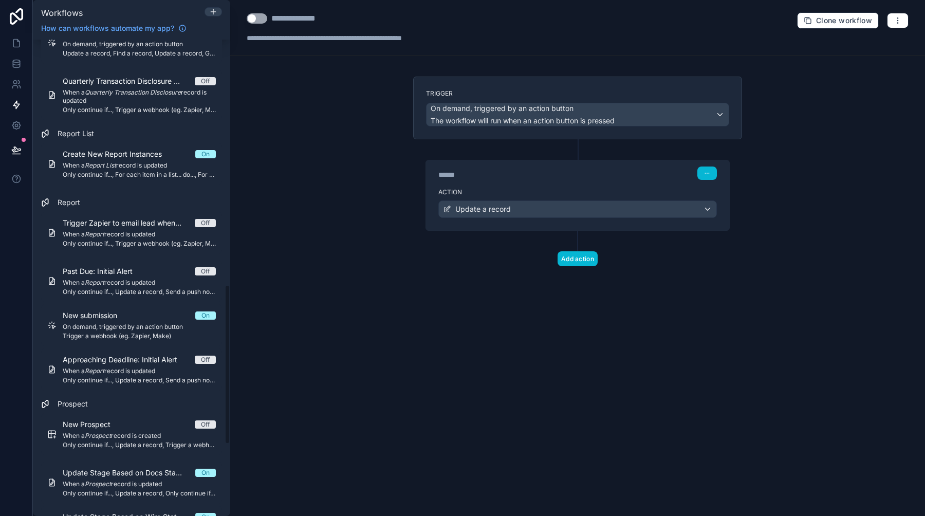
scroll to position [945, 0]
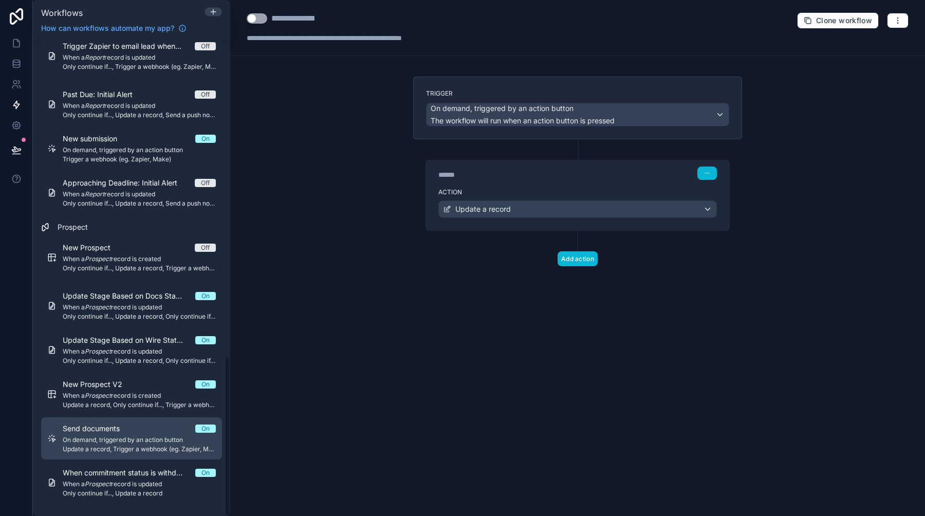
click at [100, 440] on span "On demand, triggered by an action button" at bounding box center [139, 440] width 153 height 8
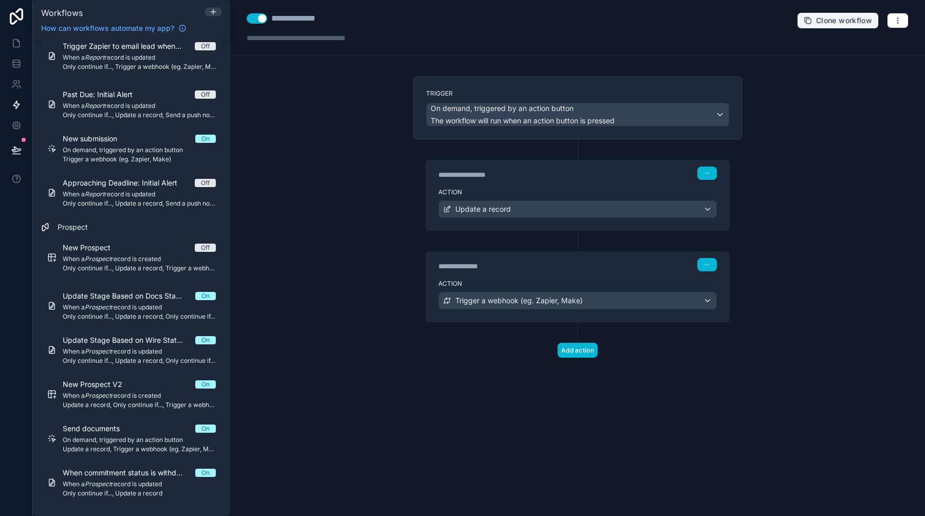
click at [867, 21] on span "Clone workflow" at bounding box center [844, 20] width 56 height 9
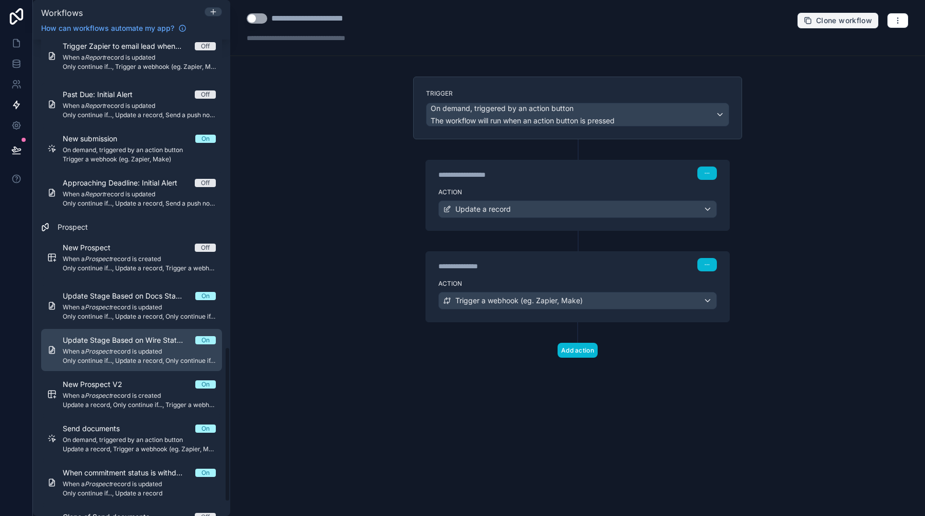
scroll to position [989, 0]
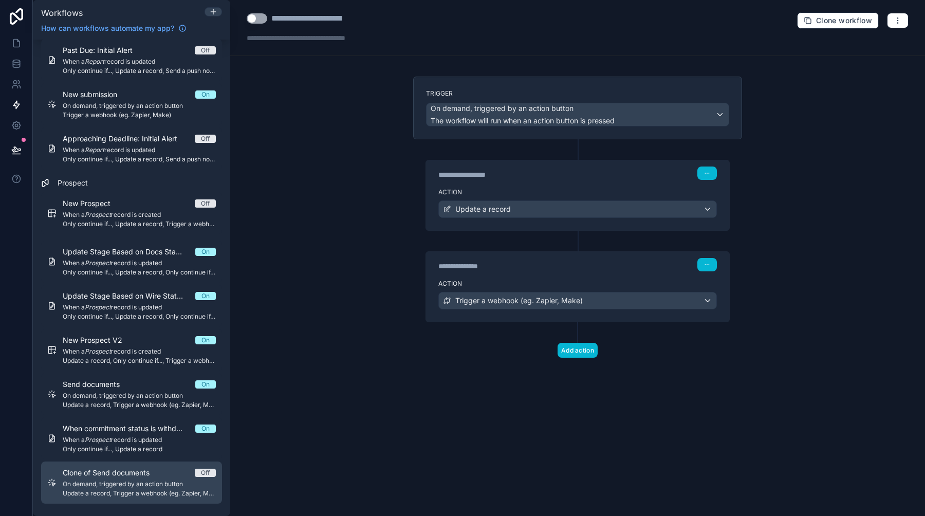
click at [86, 483] on span "On demand, triggered by an action button" at bounding box center [139, 484] width 153 height 8
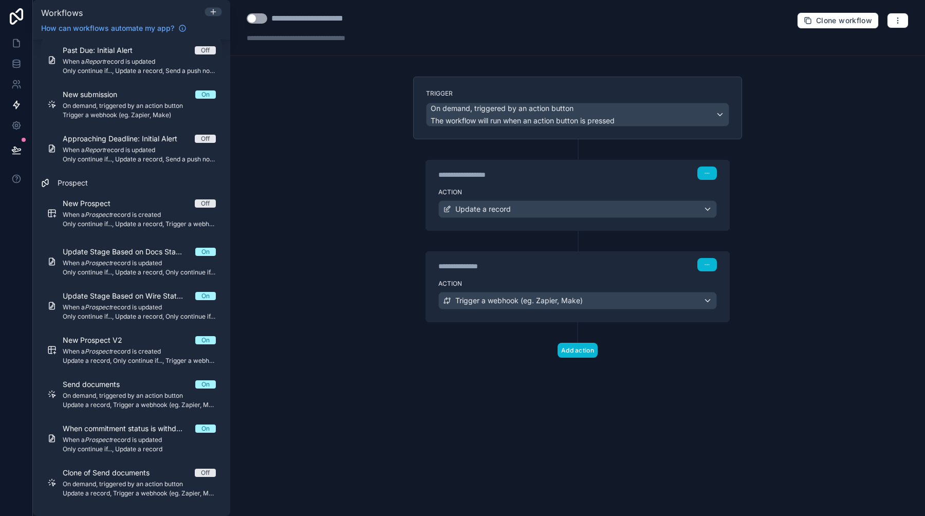
click at [320, 20] on div "**********" at bounding box center [325, 18] width 109 height 12
type div "**********"
click at [350, 136] on div "**********" at bounding box center [577, 258] width 695 height 516
click at [589, 192] on label "Action" at bounding box center [577, 192] width 278 height 8
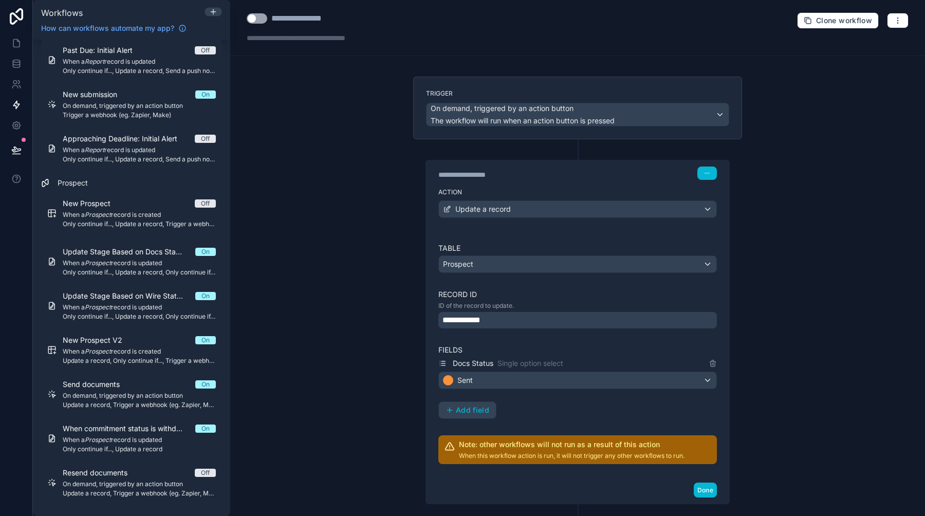
click at [756, 289] on div "**********" at bounding box center [577, 258] width 695 height 516
click at [18, 64] on icon at bounding box center [16, 64] width 10 height 10
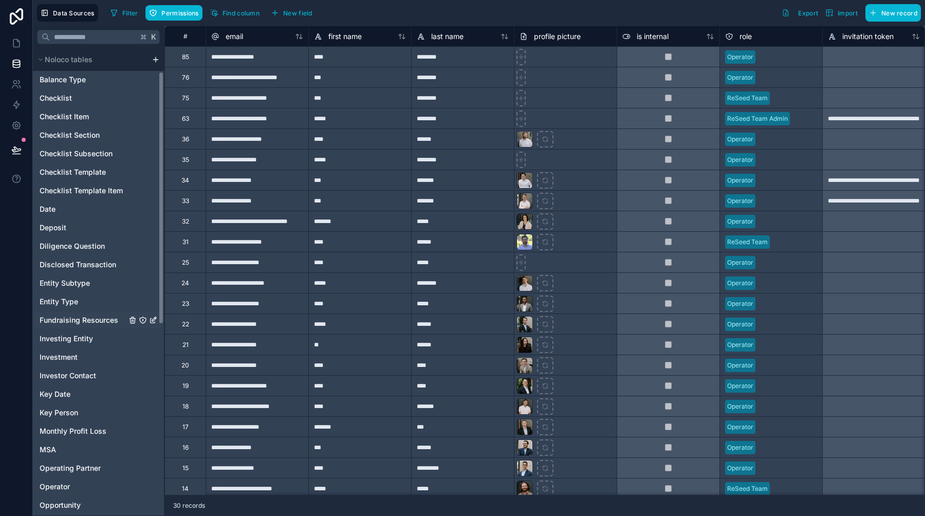
scroll to position [43, 0]
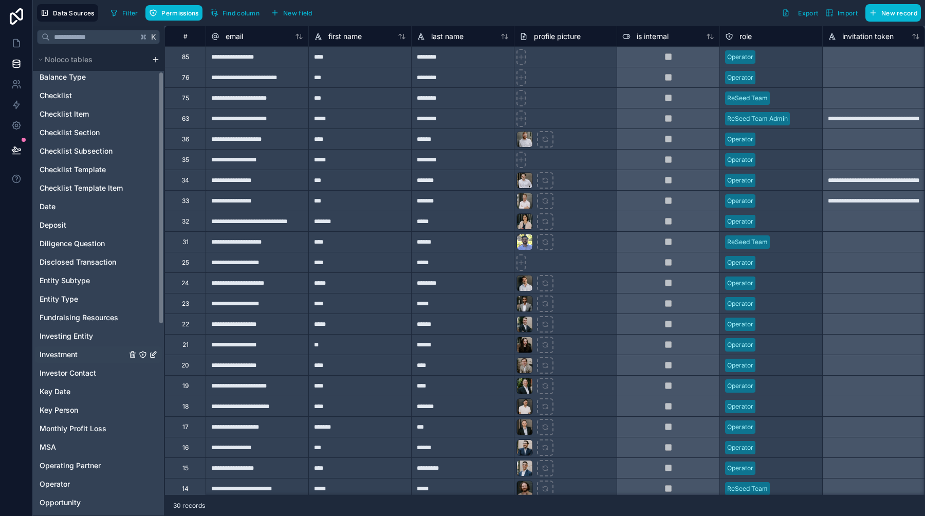
click at [72, 360] on div "Investment" at bounding box center [98, 354] width 127 height 16
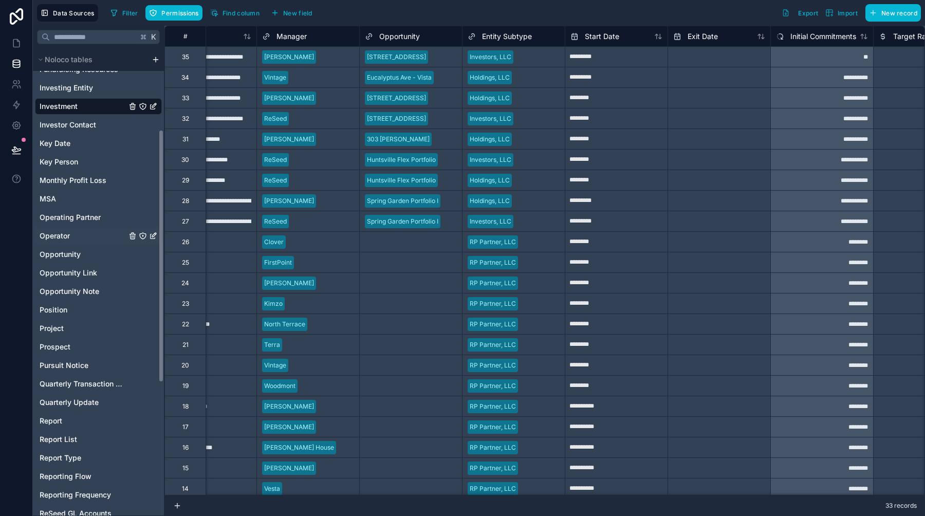
scroll to position [395, 0]
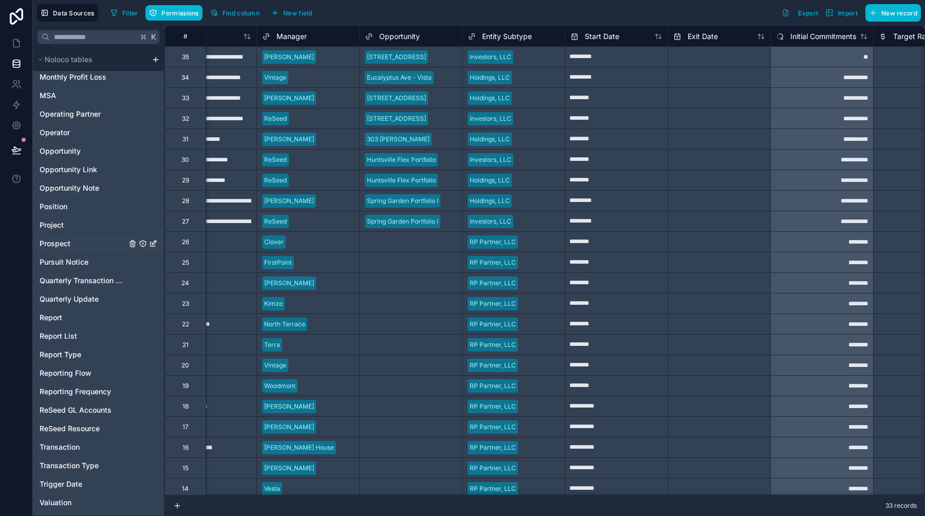
click at [52, 244] on span "Prospect" at bounding box center [55, 243] width 31 height 10
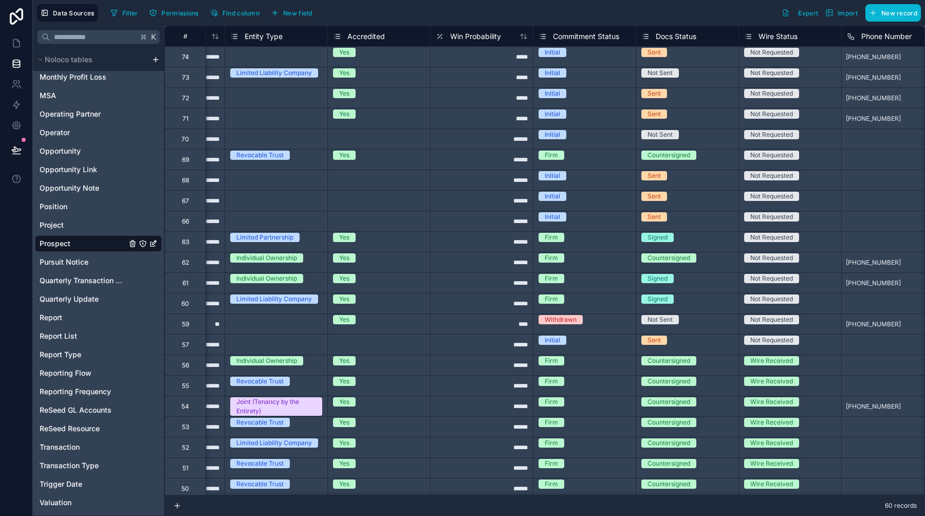
scroll to position [0, 1149]
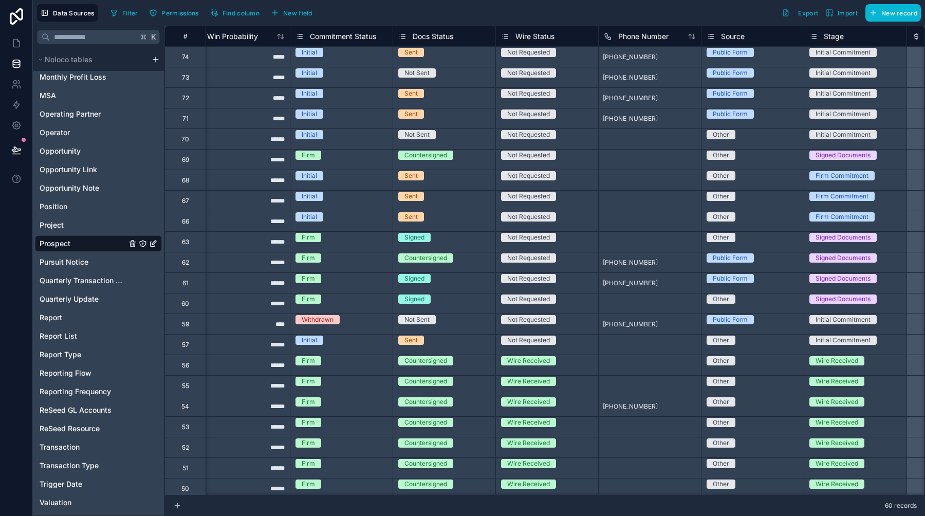
click at [451, 38] on span "Docs Status" at bounding box center [433, 36] width 41 height 10
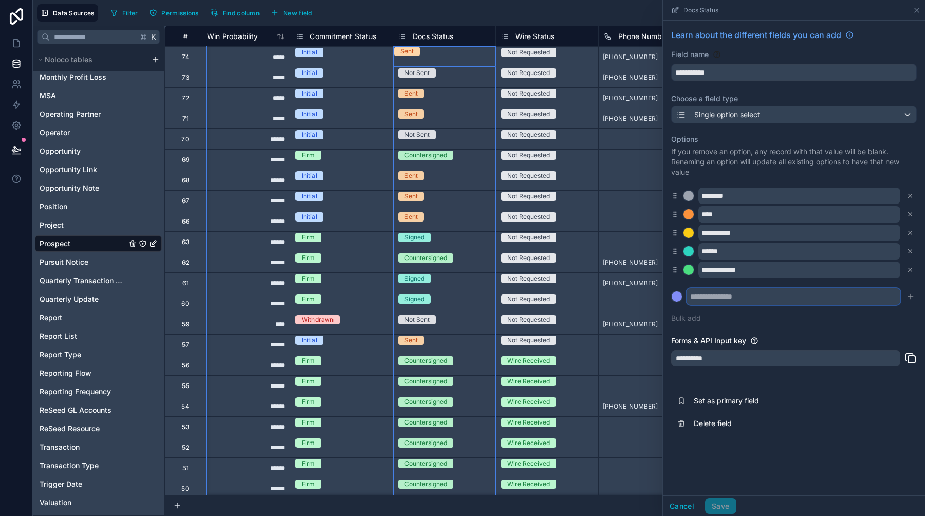
click at [758, 301] on input "text" at bounding box center [793, 296] width 214 height 16
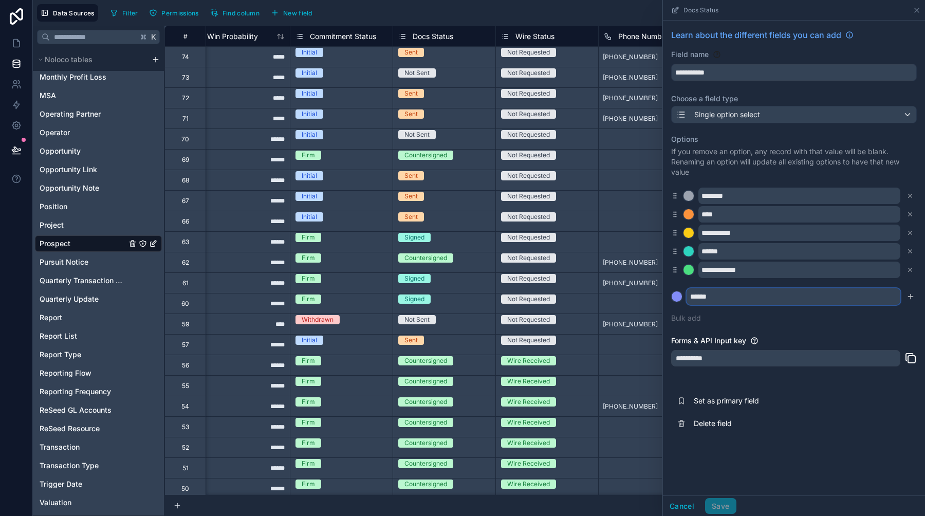
type input "******"
click at [675, 294] on div at bounding box center [677, 296] width 10 height 10
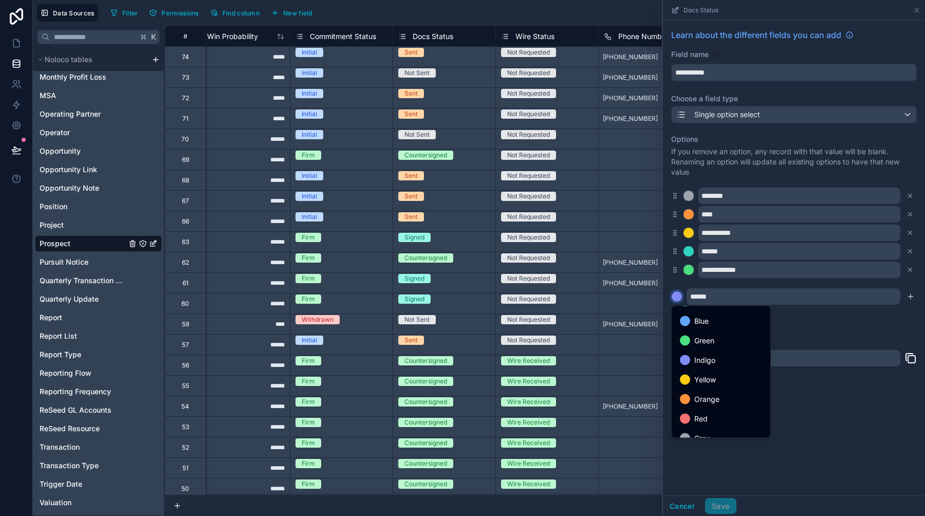
scroll to position [86, 0]
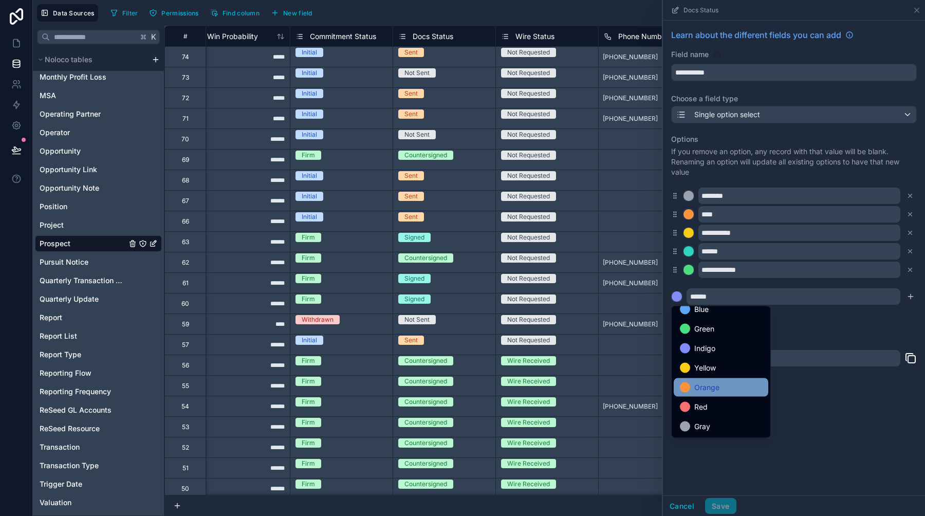
click at [711, 383] on span "Orange" at bounding box center [706, 387] width 25 height 12
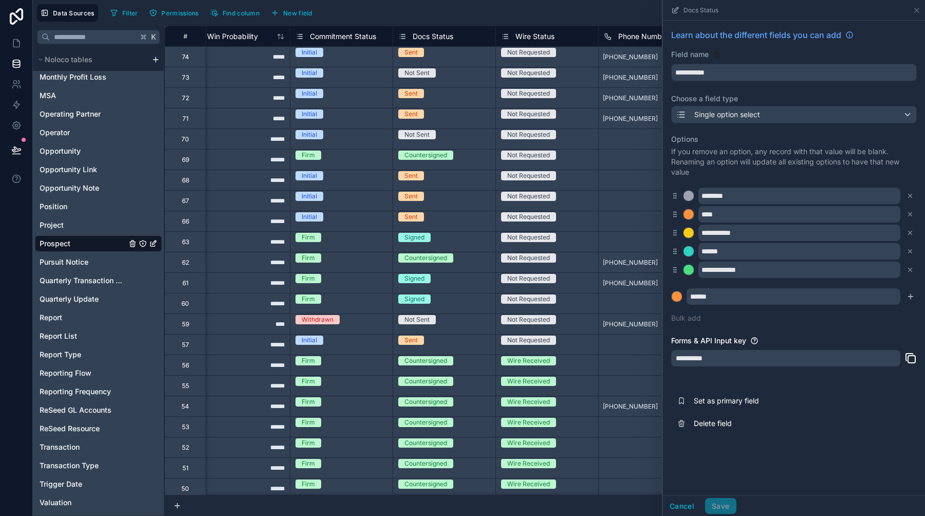
click at [803, 323] on div "**********" at bounding box center [794, 228] width 246 height 201
click at [910, 299] on icon "submit" at bounding box center [910, 296] width 0 height 5
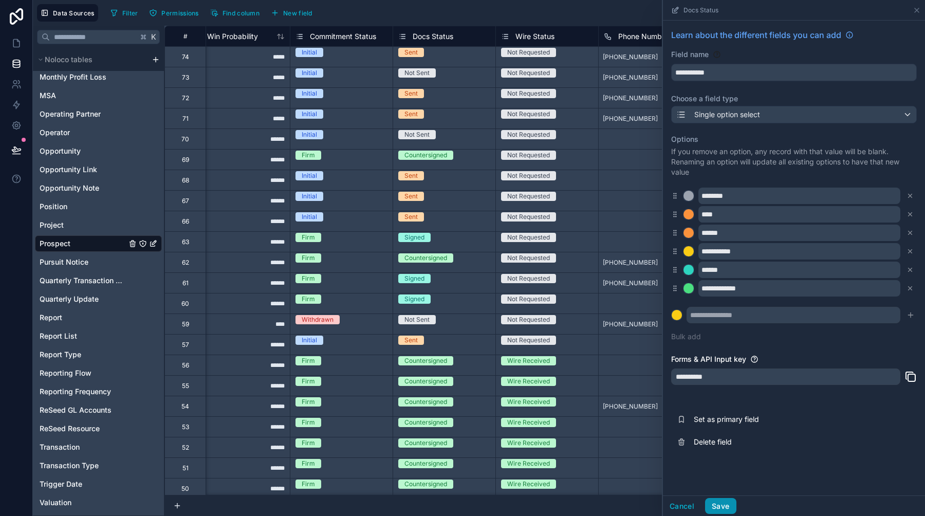
click at [727, 507] on button "Save" at bounding box center [720, 506] width 31 height 16
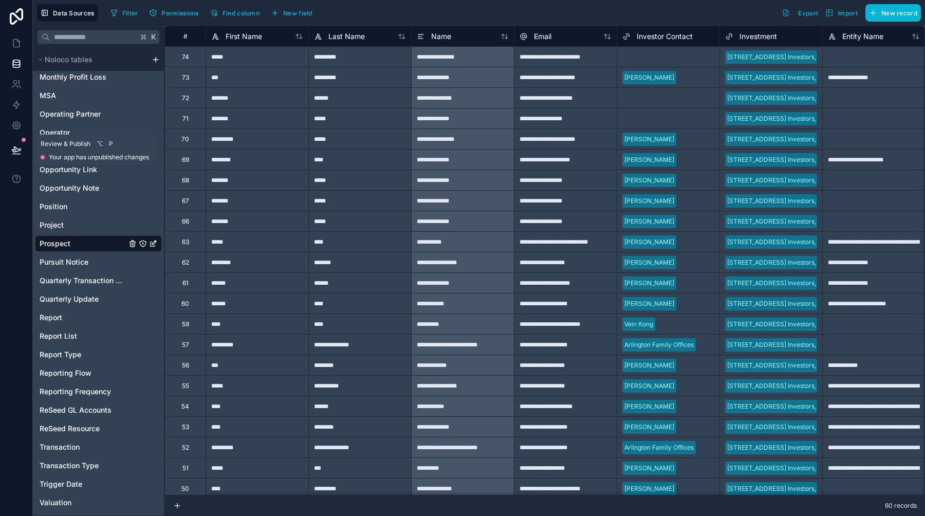
click at [21, 151] on button at bounding box center [16, 150] width 23 height 29
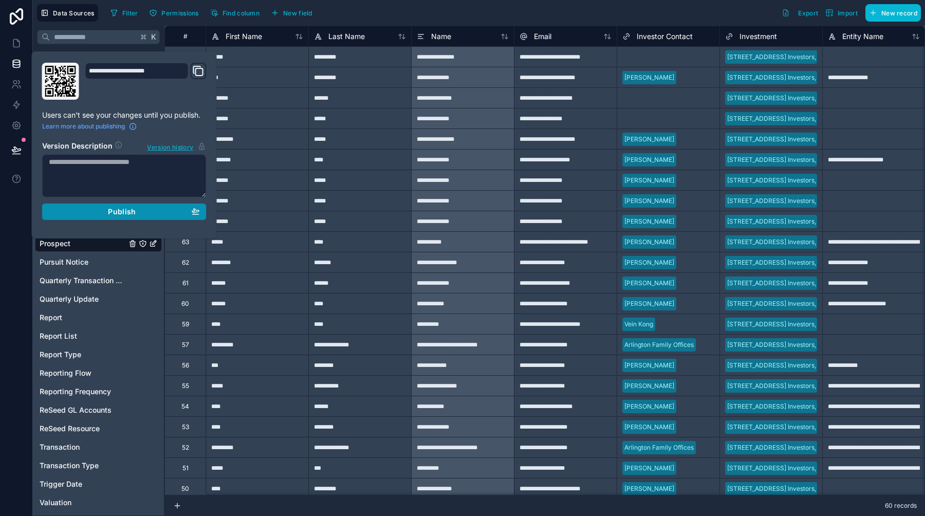
click at [91, 214] on div "Publish" at bounding box center [124, 211] width 151 height 9
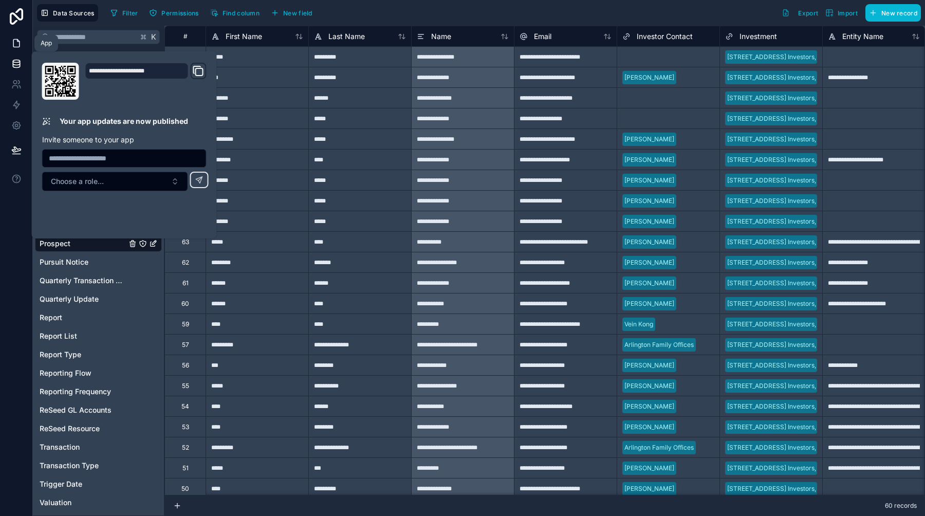
click at [14, 40] on icon at bounding box center [16, 43] width 10 height 10
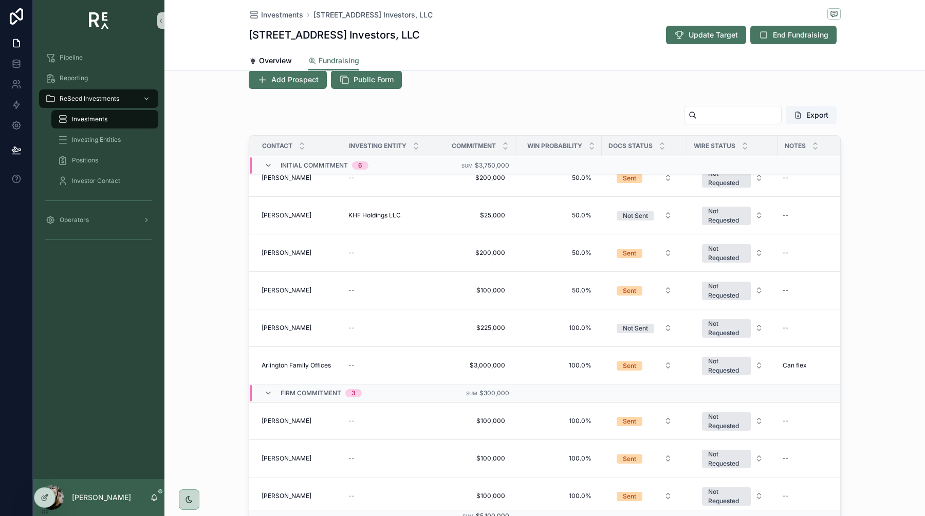
scroll to position [219, 0]
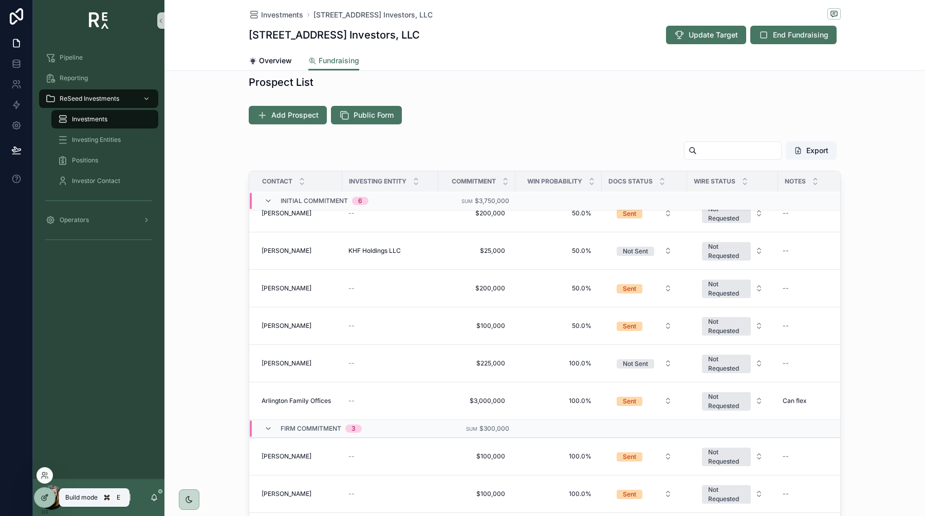
click at [47, 496] on icon at bounding box center [45, 497] width 8 height 8
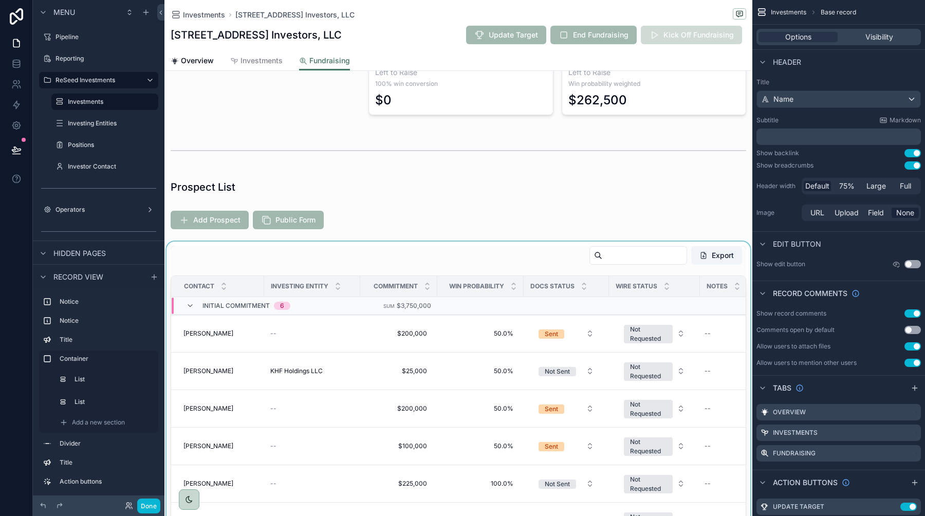
click at [507, 259] on div "scrollable content" at bounding box center [458, 454] width 588 height 426
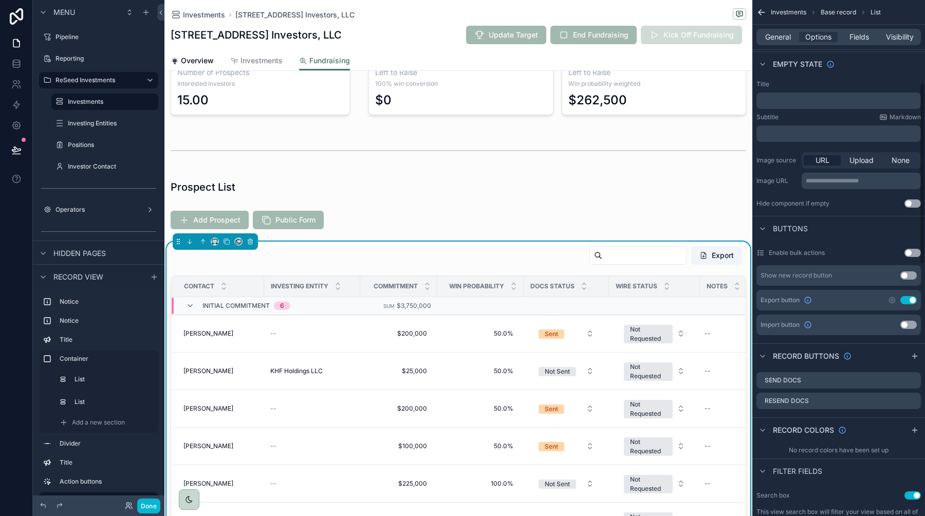
scroll to position [235, 0]
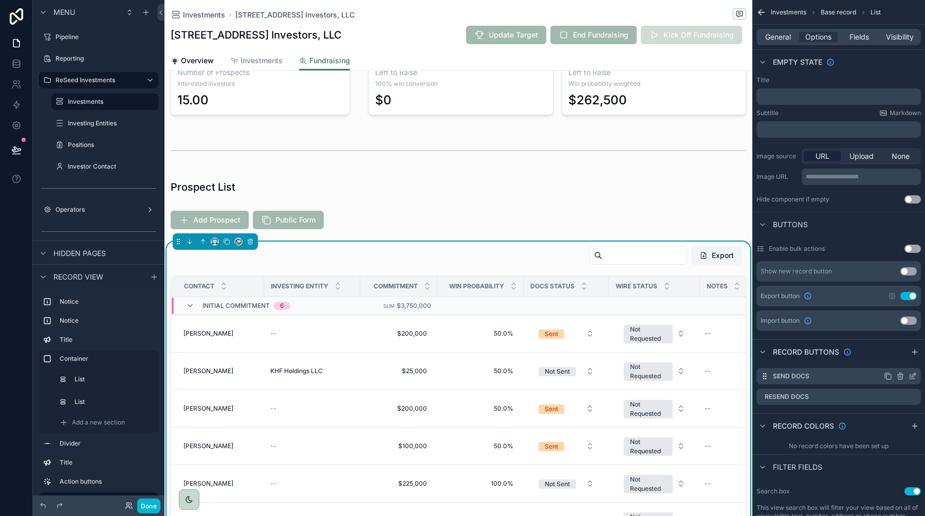
click at [914, 376] on icon "scrollable content" at bounding box center [912, 376] width 8 height 8
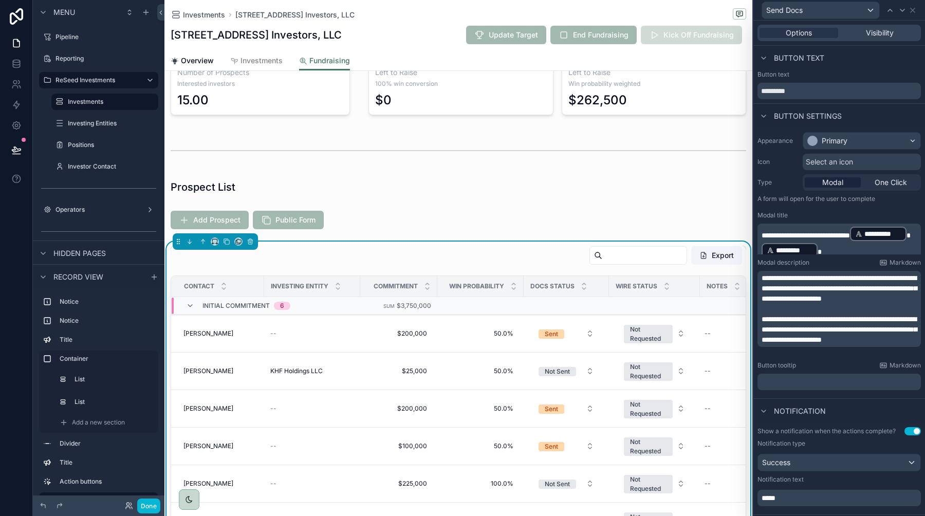
scroll to position [134, 0]
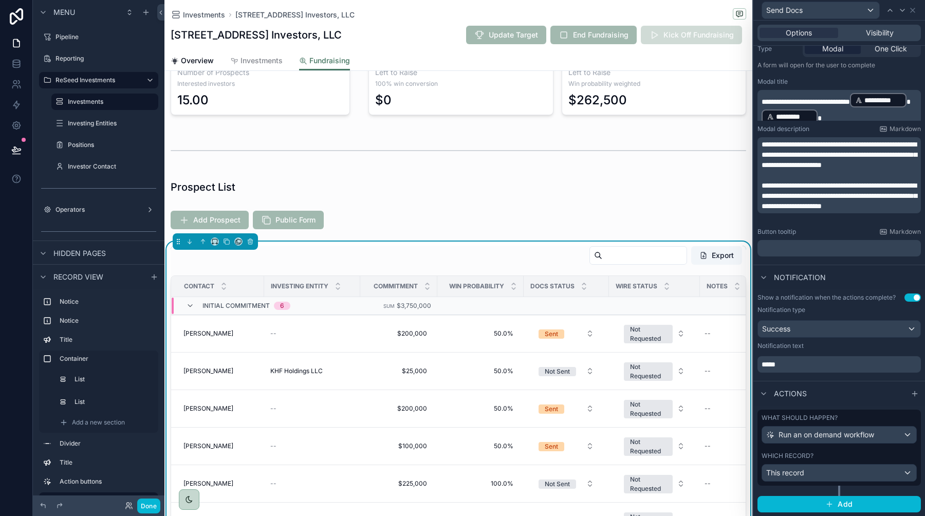
click at [834, 456] on div "Which record?" at bounding box center [838, 456] width 155 height 8
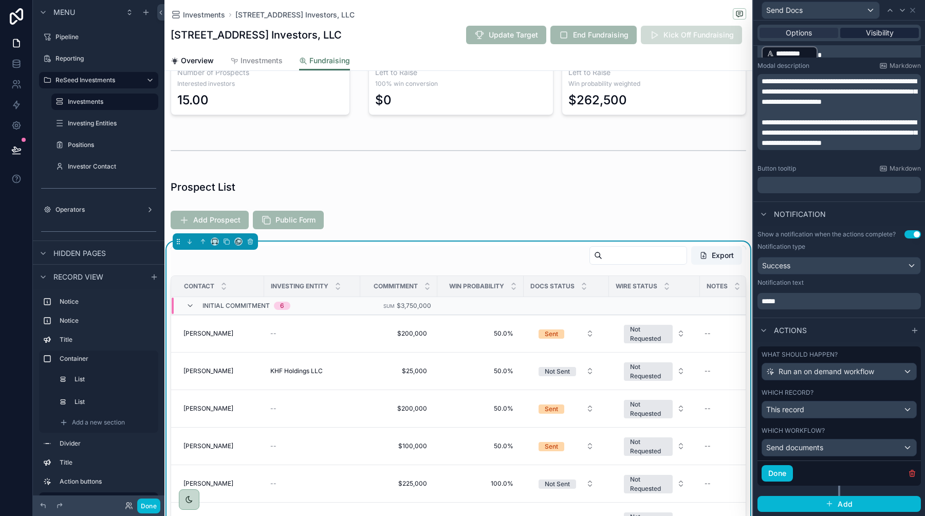
click at [872, 32] on span "Visibility" at bounding box center [880, 33] width 28 height 10
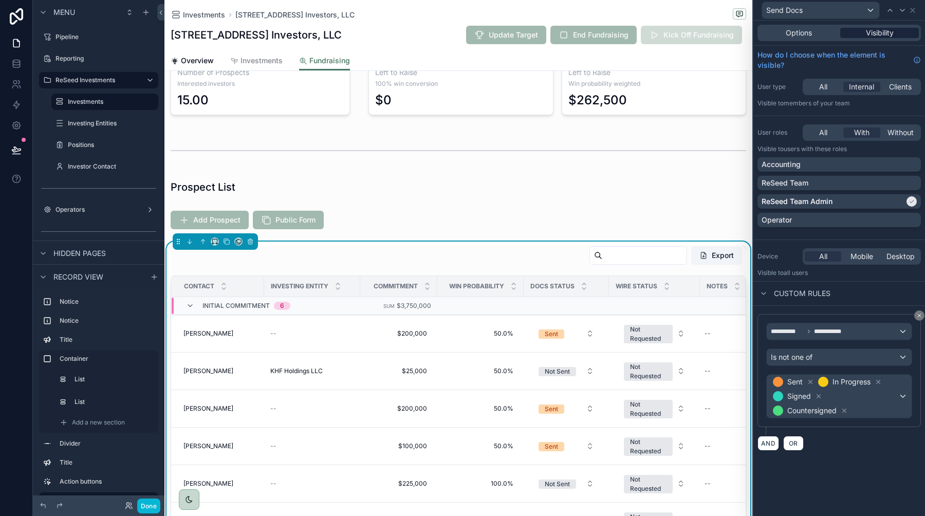
scroll to position [0, 0]
click at [871, 404] on span "Sent In Progress Signed Countersigned" at bounding box center [834, 396] width 127 height 43
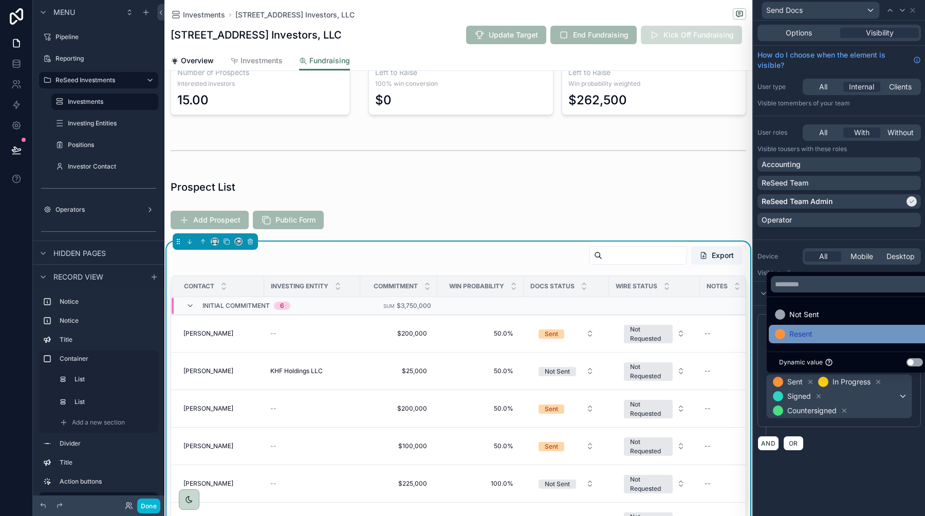
click at [820, 337] on div "Resent" at bounding box center [851, 334] width 152 height 12
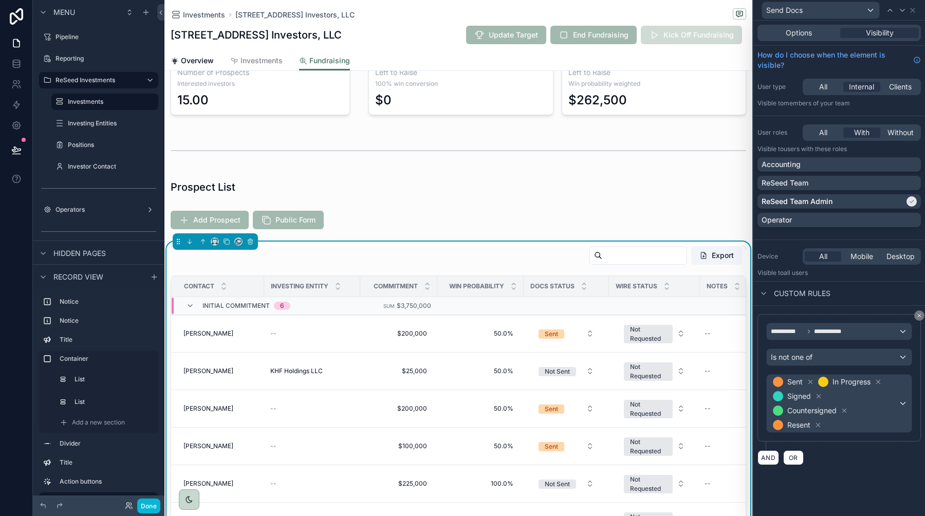
click at [841, 469] on div "**********" at bounding box center [839, 389] width 172 height 167
click at [915, 12] on icon at bounding box center [912, 10] width 8 height 8
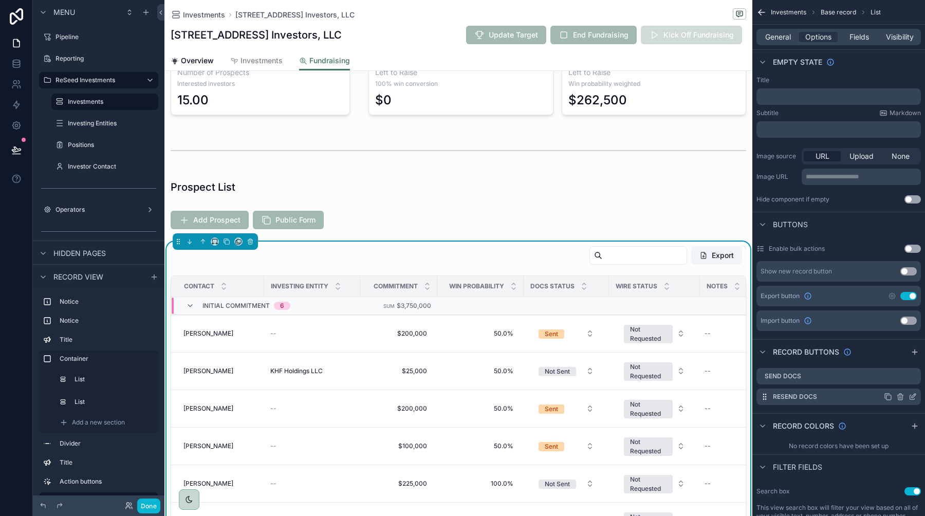
click at [911, 399] on icon "scrollable content" at bounding box center [912, 397] width 8 height 8
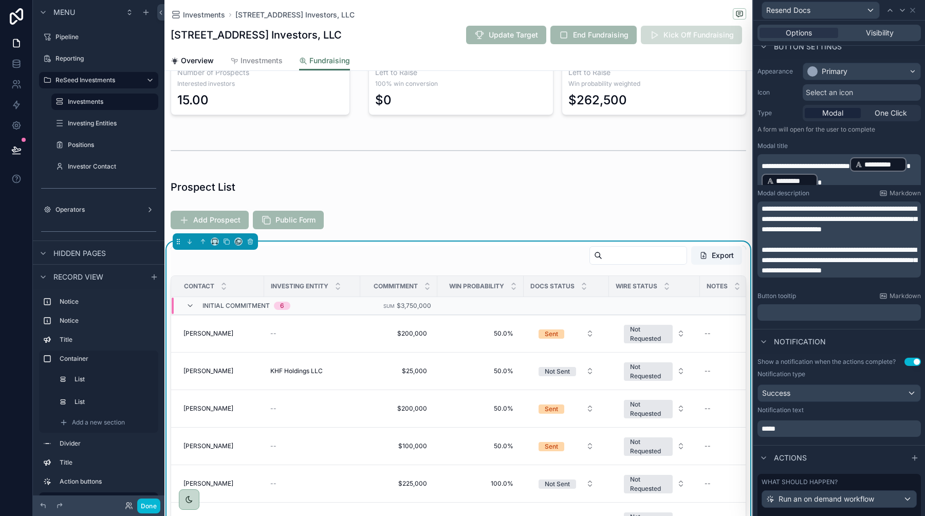
scroll to position [134, 0]
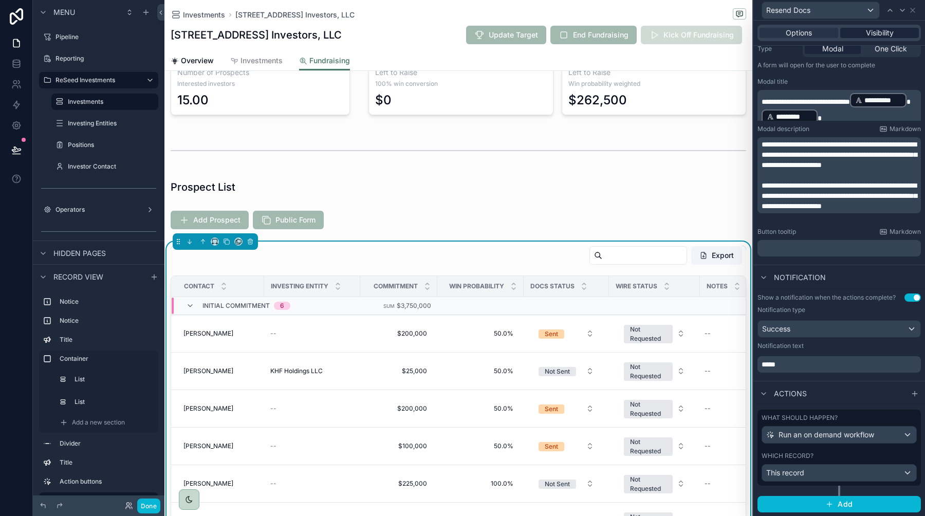
click at [872, 30] on span "Visibility" at bounding box center [880, 33] width 28 height 10
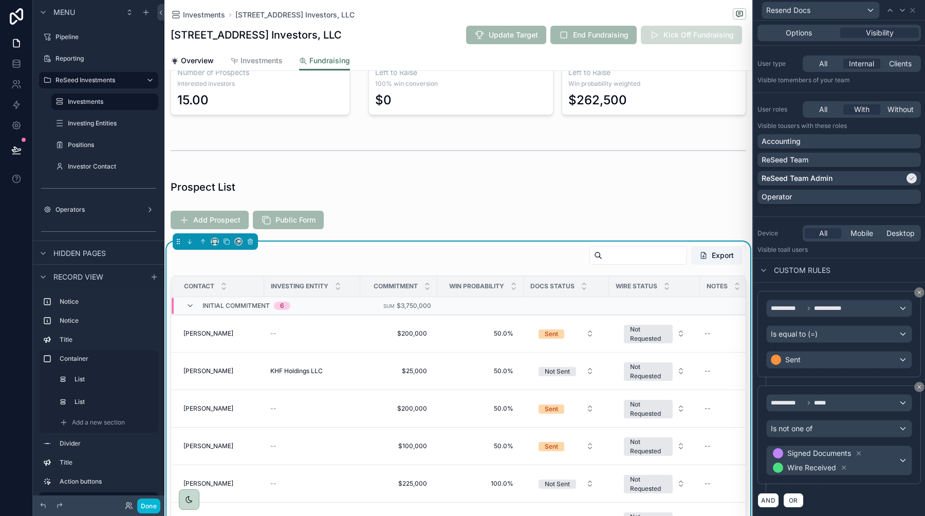
click at [845, 346] on div "**********" at bounding box center [839, 334] width 146 height 69
click at [847, 359] on div "Sent" at bounding box center [839, 359] width 145 height 16
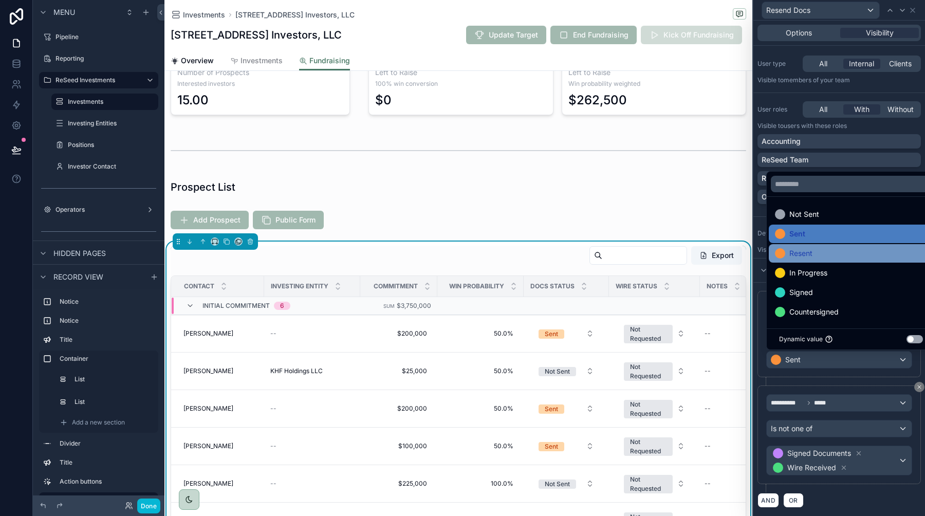
click at [814, 249] on div "Resent" at bounding box center [851, 253] width 152 height 12
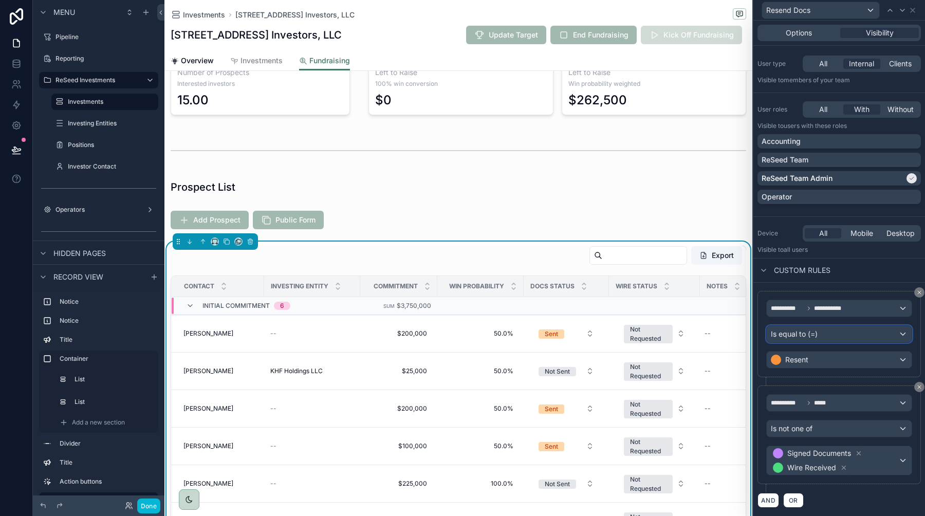
click at [836, 335] on div "Is equal to (=)" at bounding box center [839, 334] width 145 height 16
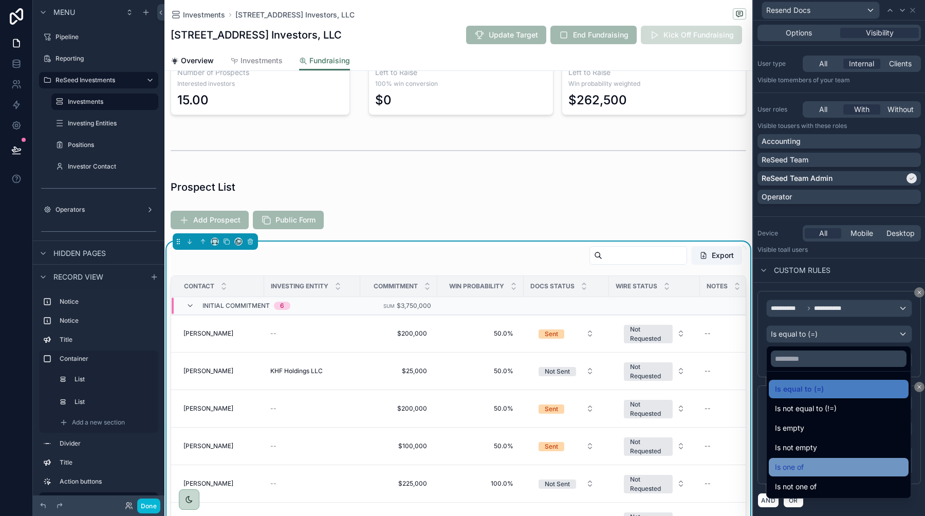
click at [795, 468] on span "Is one of" at bounding box center [789, 467] width 29 height 12
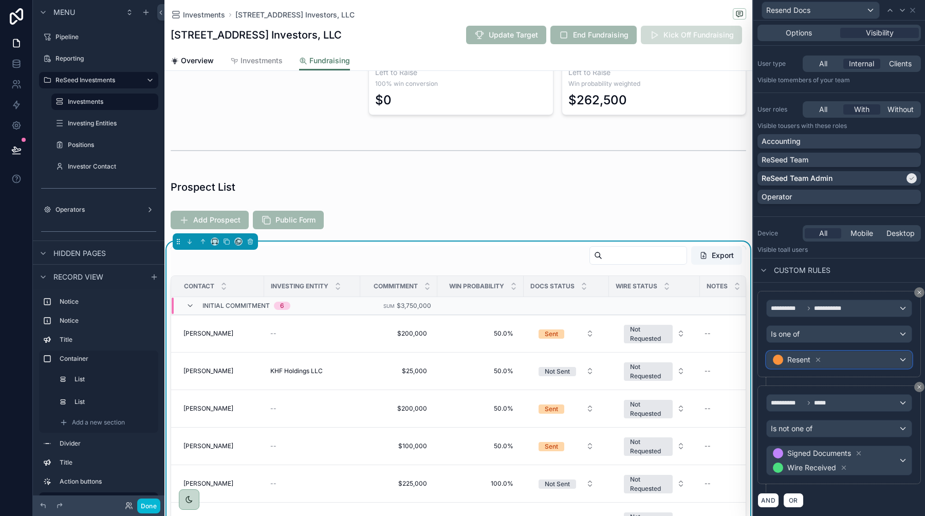
click at [847, 365] on div "Resent" at bounding box center [839, 359] width 145 height 16
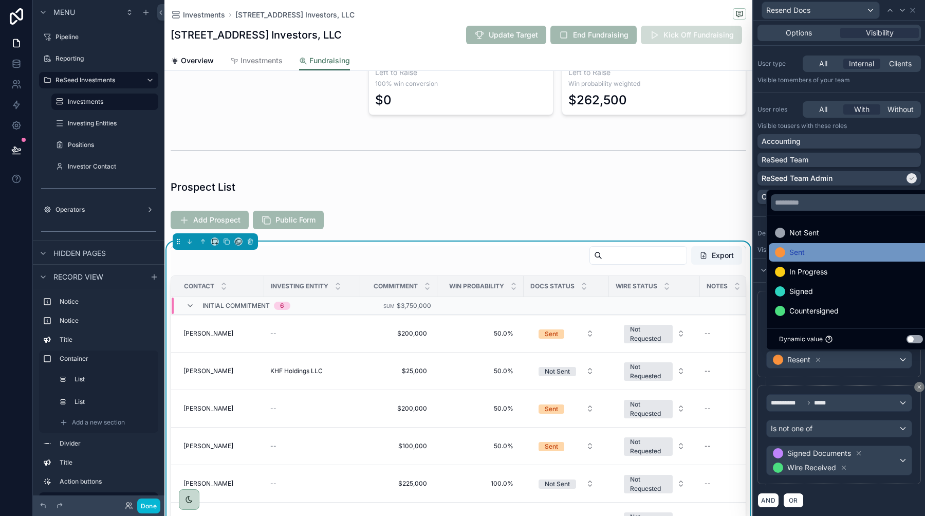
click at [802, 251] on span "Sent" at bounding box center [796, 252] width 15 height 12
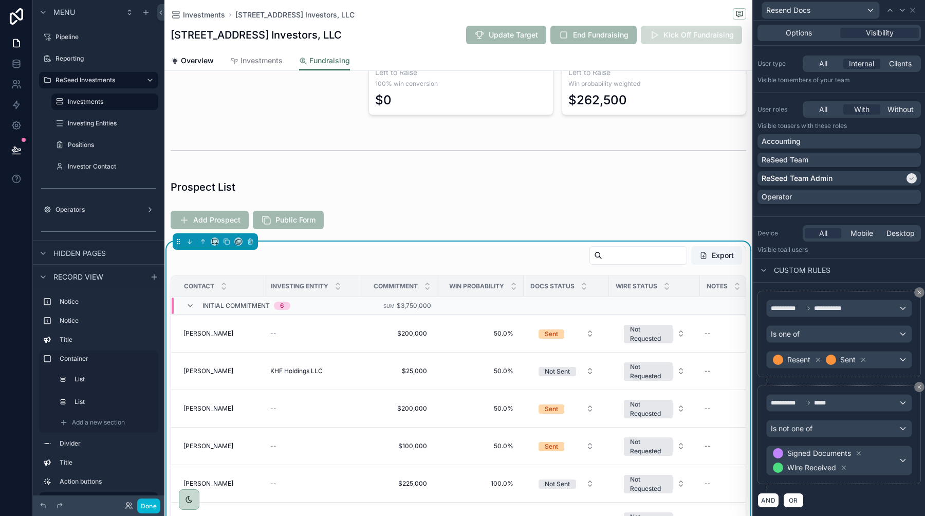
click at [847, 495] on div "AND OR" at bounding box center [838, 499] width 163 height 15
click at [913, 13] on icon at bounding box center [912, 10] width 8 height 8
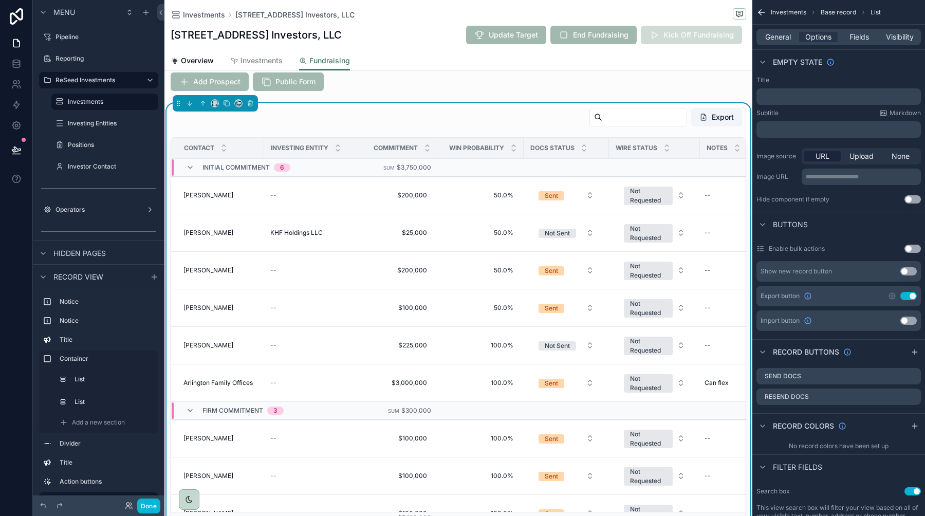
scroll to position [360, 0]
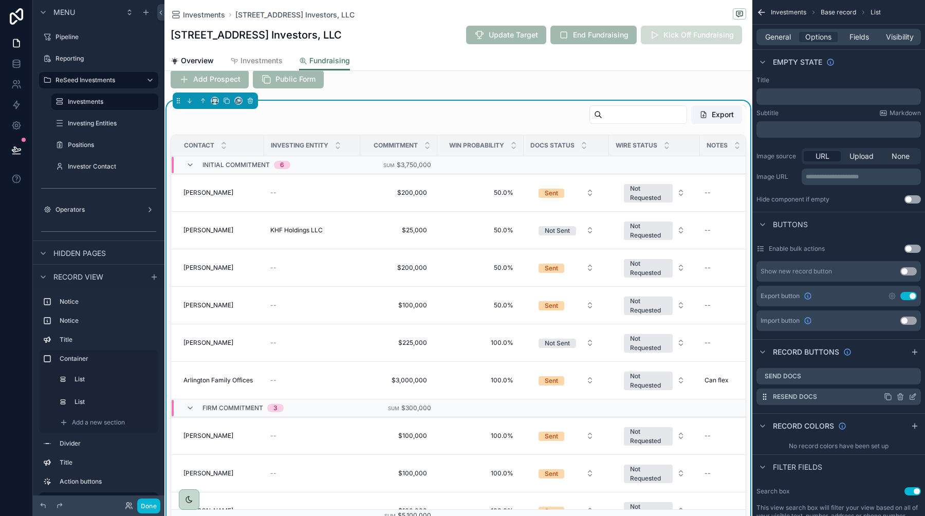
click at [914, 399] on icon "scrollable content" at bounding box center [912, 397] width 5 height 5
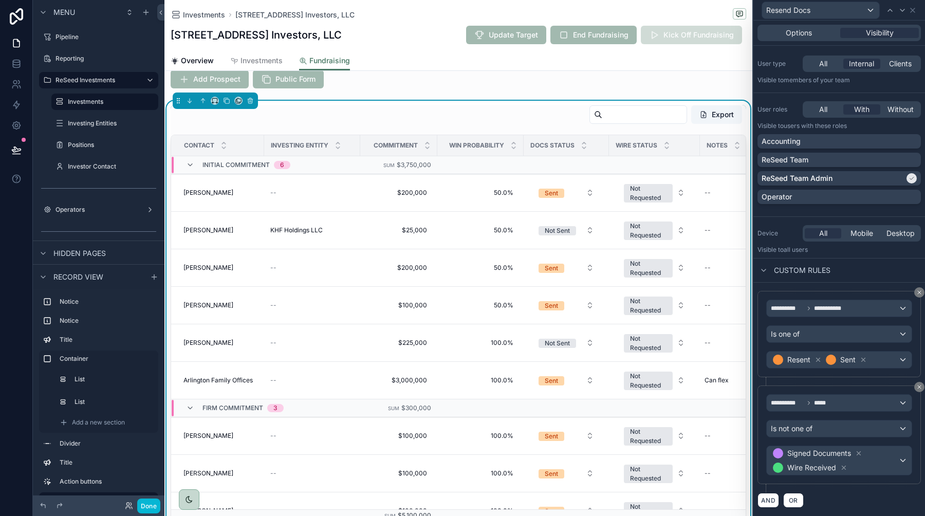
scroll to position [0, 0]
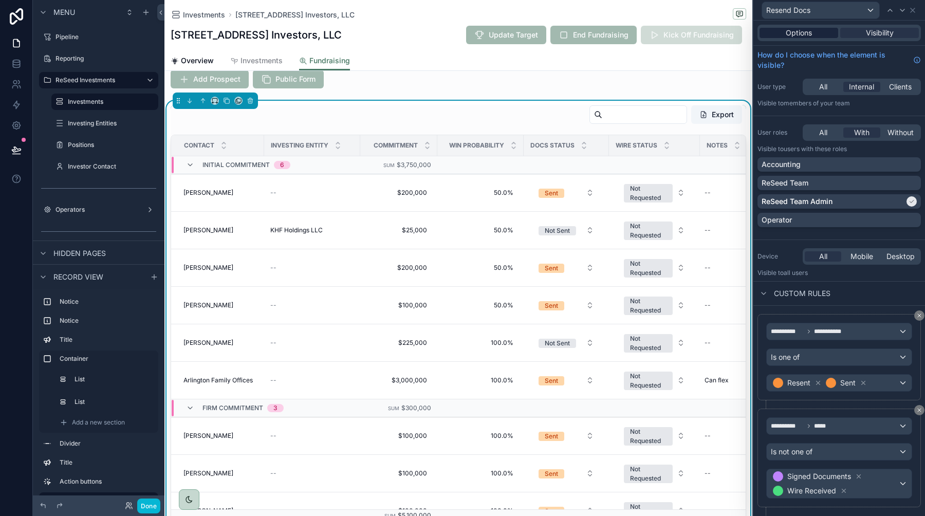
click at [819, 34] on div "Options" at bounding box center [798, 33] width 79 height 10
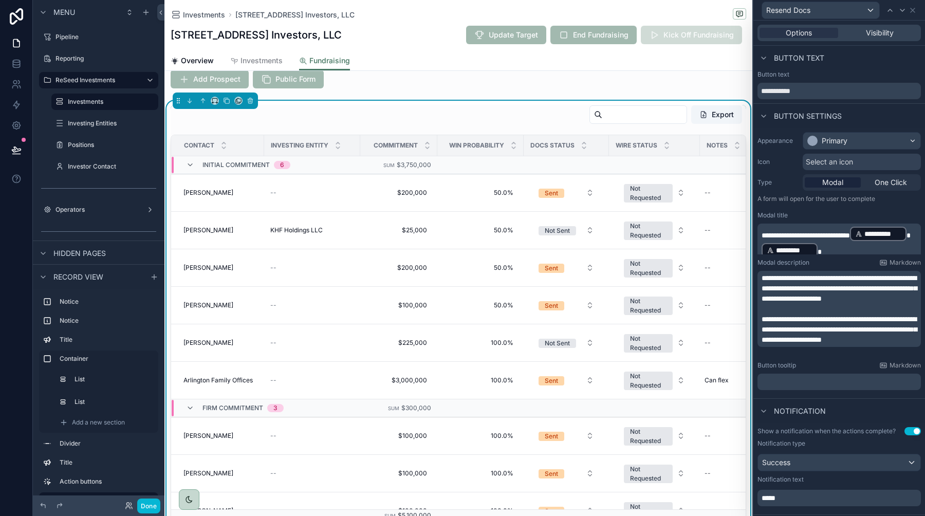
scroll to position [134, 0]
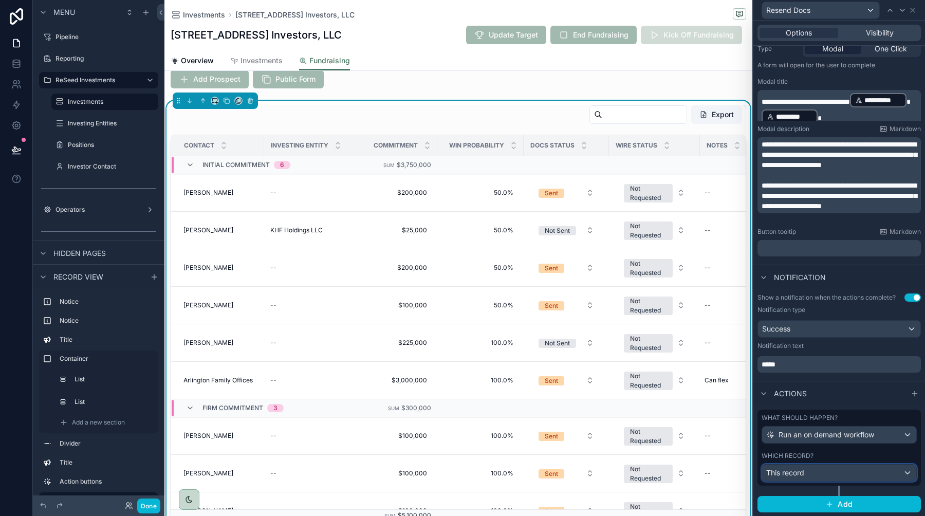
click at [828, 467] on div "This record" at bounding box center [839, 472] width 154 height 16
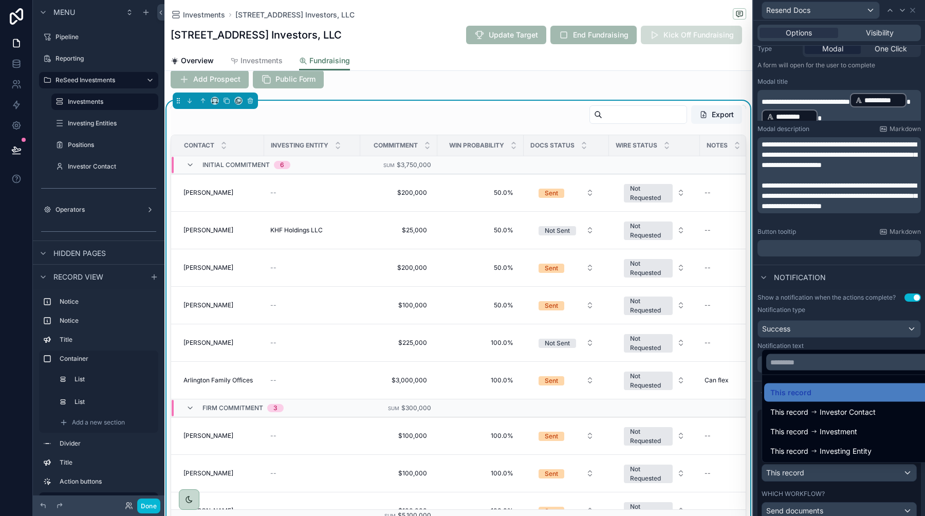
click at [828, 467] on div at bounding box center [839, 258] width 172 height 516
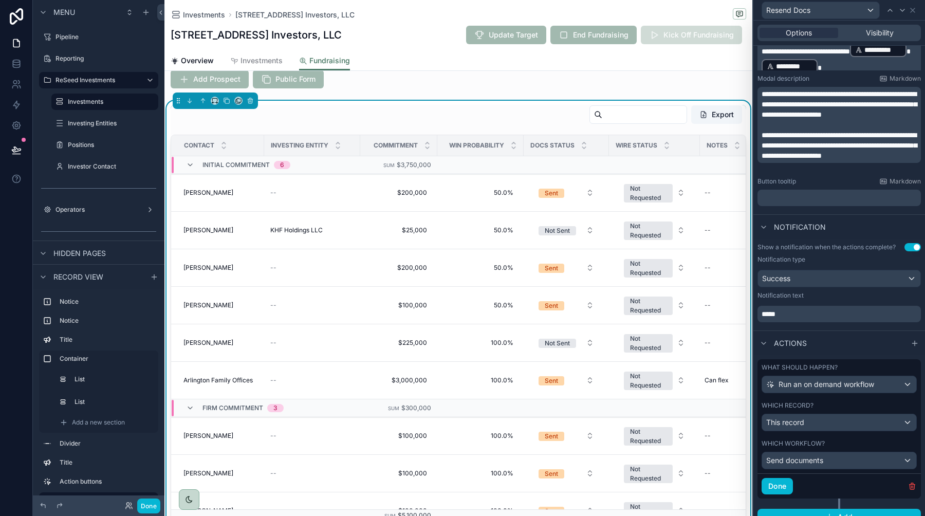
scroll to position [197, 0]
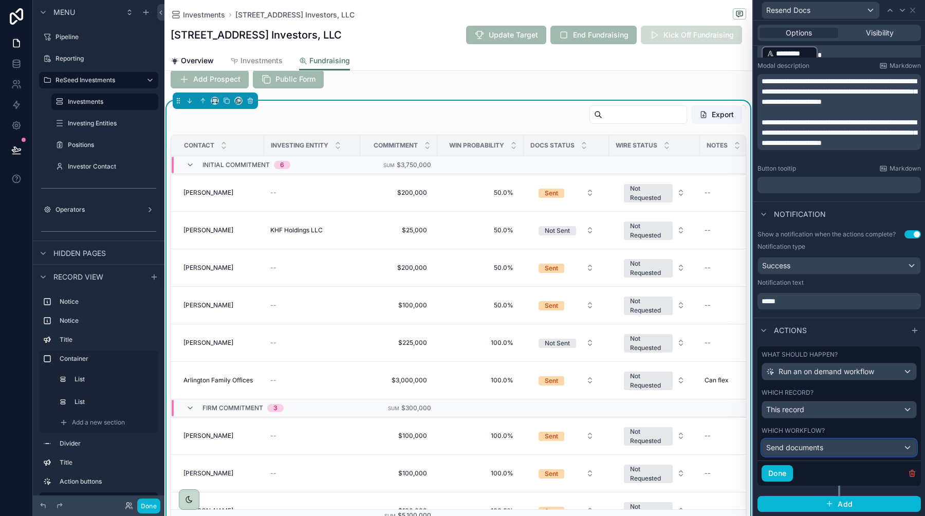
click at [823, 450] on span "Send documents" at bounding box center [794, 447] width 57 height 10
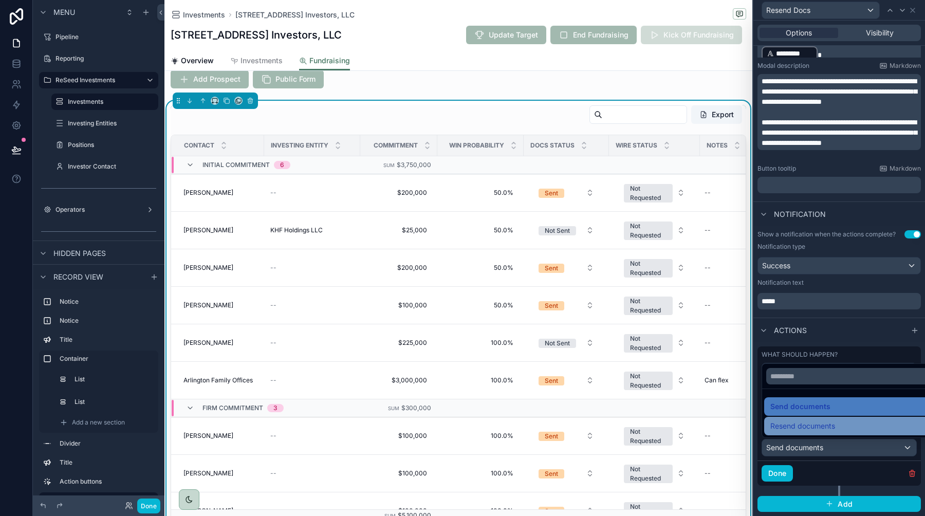
click at [817, 423] on span "Resend documents" at bounding box center [802, 426] width 65 height 12
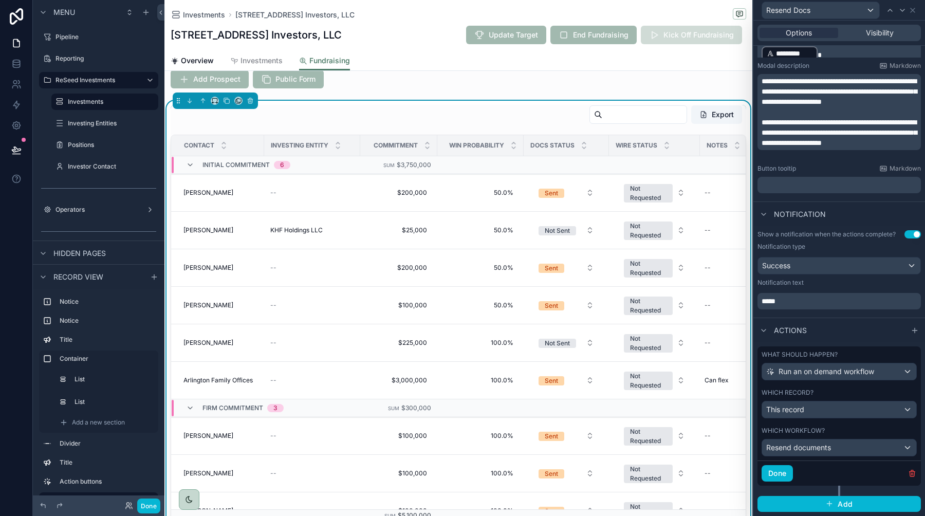
scroll to position [0, 0]
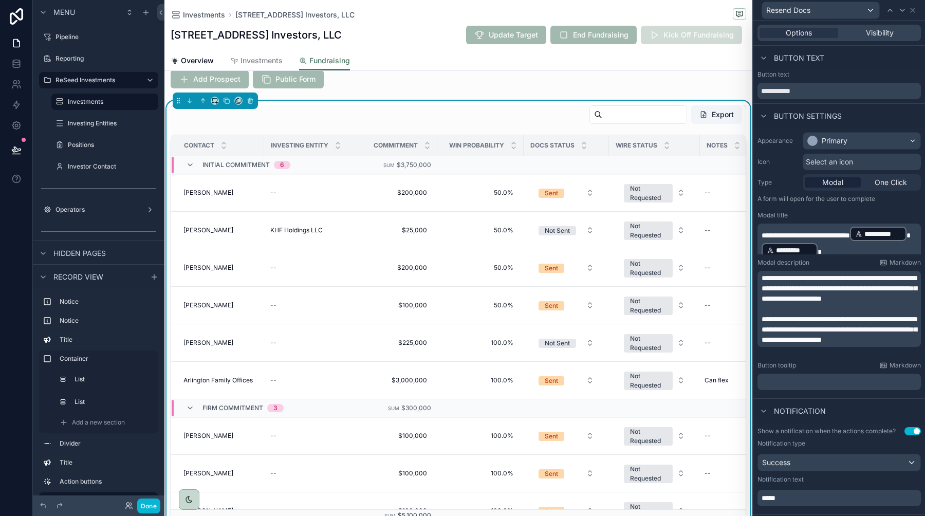
click at [774, 232] on span "**********" at bounding box center [805, 235] width 88 height 7
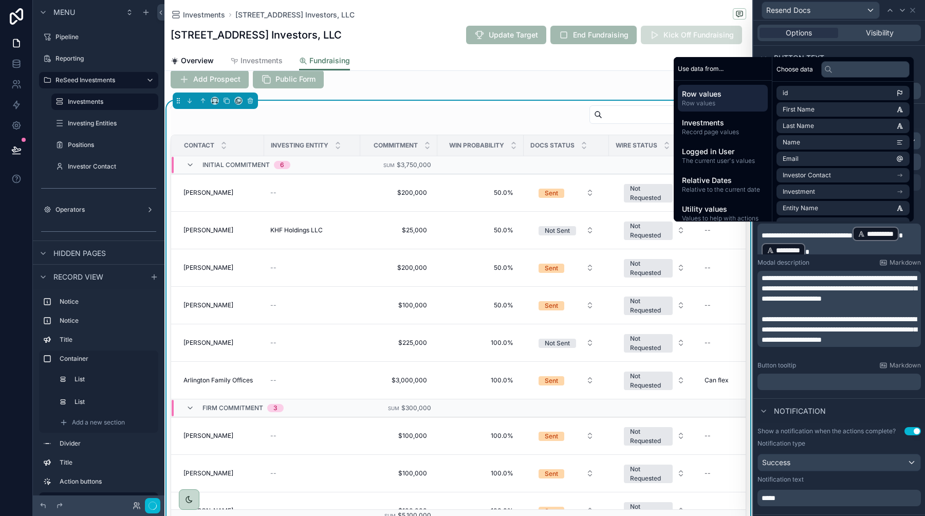
scroll to position [360, 0]
click at [852, 232] on span "**********" at bounding box center [806, 235] width 91 height 7
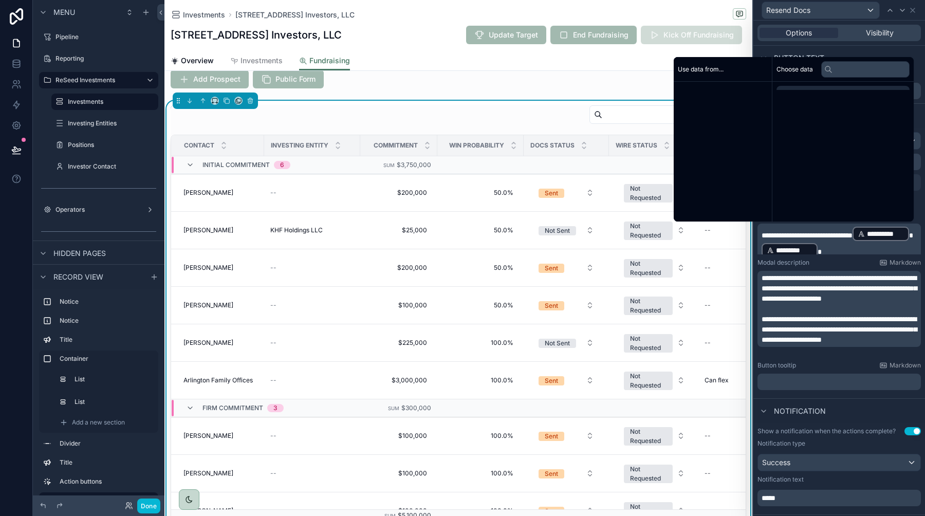
click at [852, 232] on span "**********" at bounding box center [806, 235] width 91 height 7
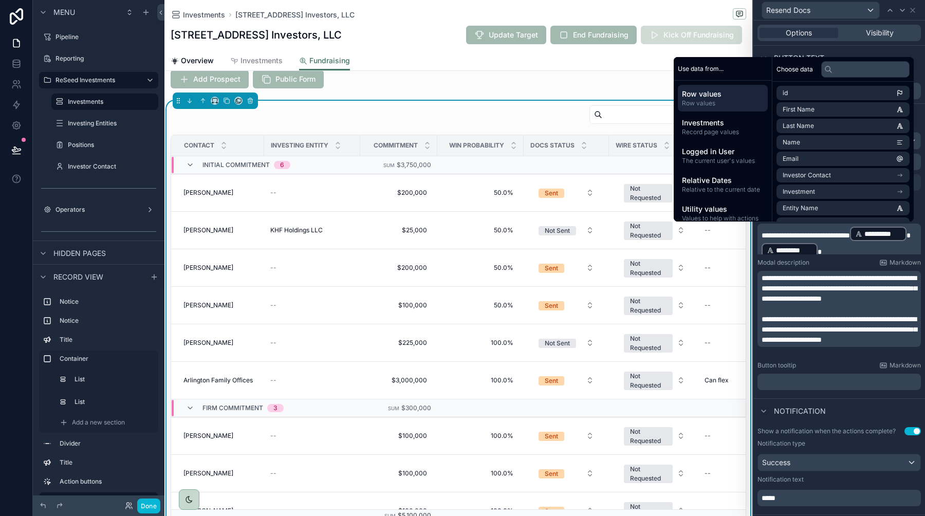
click at [852, 302] on span "**********" at bounding box center [838, 288] width 155 height 28
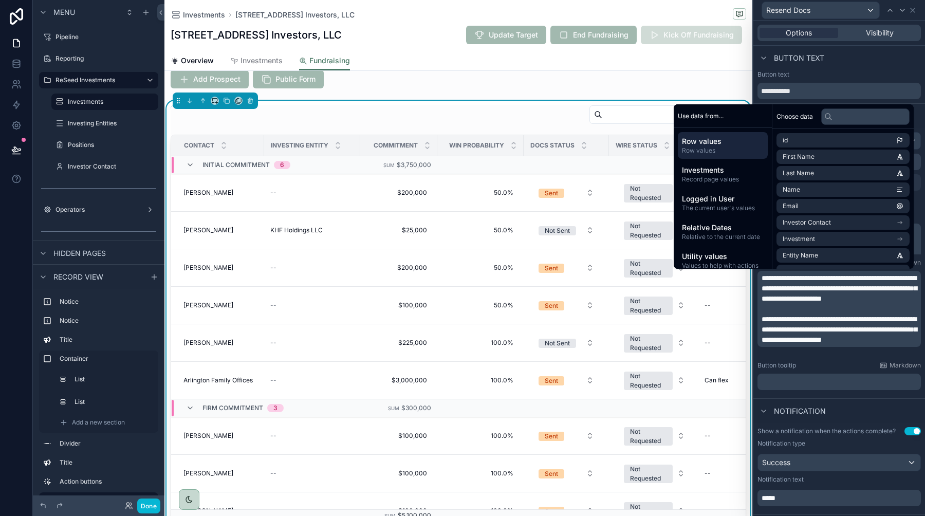
click at [808, 291] on span "**********" at bounding box center [838, 288] width 155 height 28
click at [820, 366] on div "Button tooltip Markdown" at bounding box center [838, 365] width 163 height 8
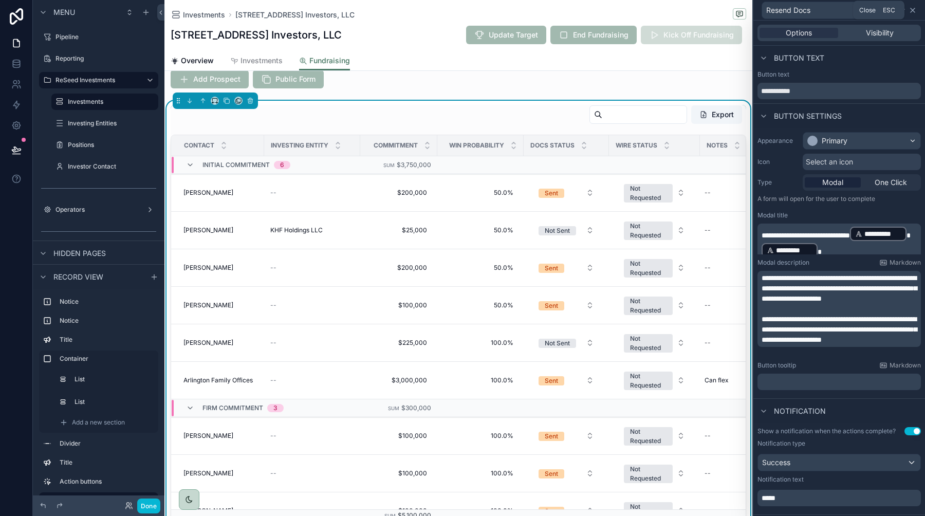
click at [914, 10] on icon at bounding box center [912, 10] width 8 height 8
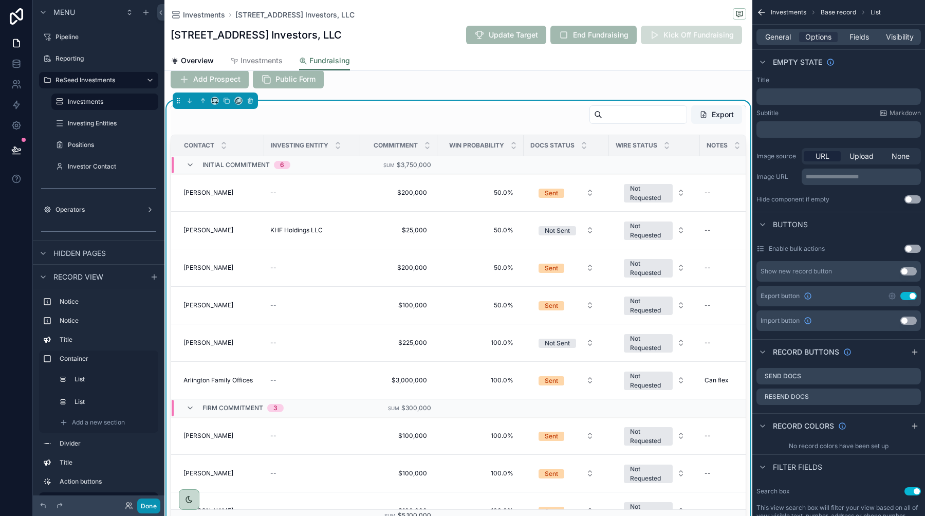
click at [155, 506] on button "Done" at bounding box center [148, 505] width 23 height 15
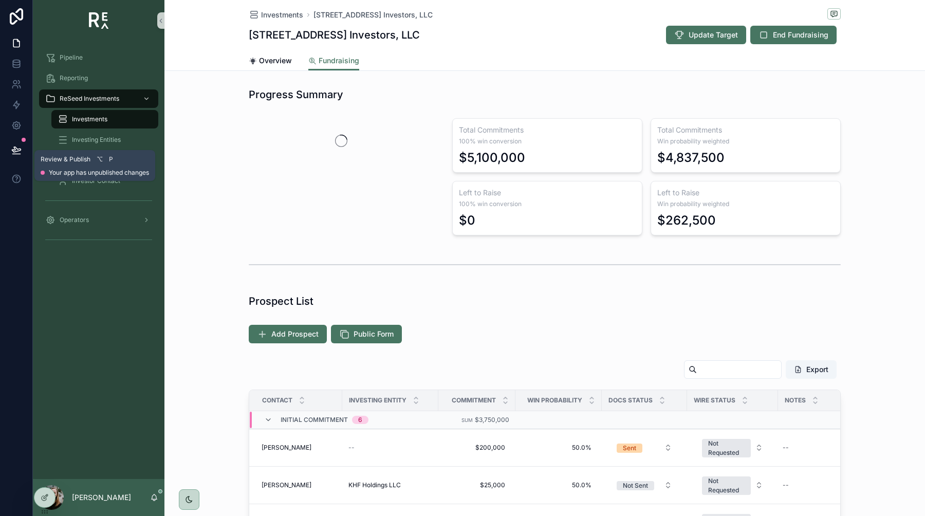
click at [18, 150] on icon at bounding box center [16, 150] width 10 height 10
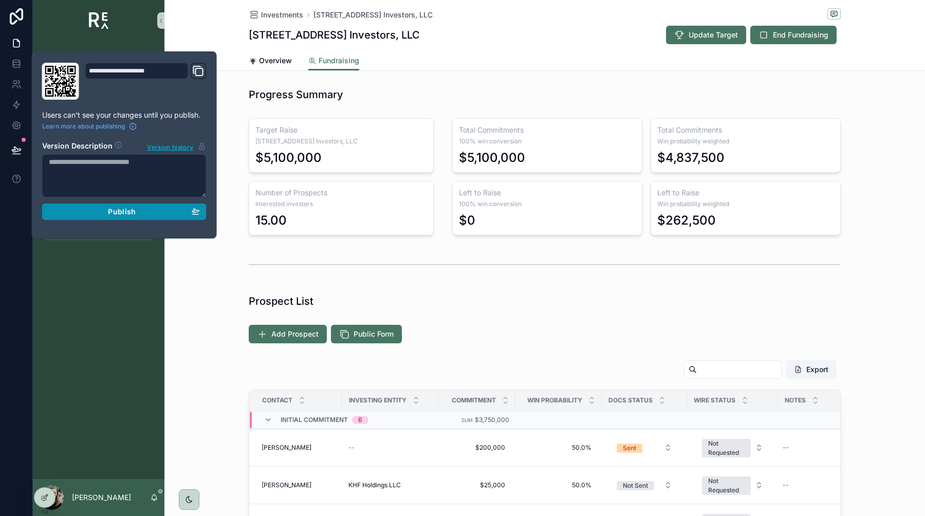
click at [81, 214] on div "Publish" at bounding box center [124, 211] width 151 height 9
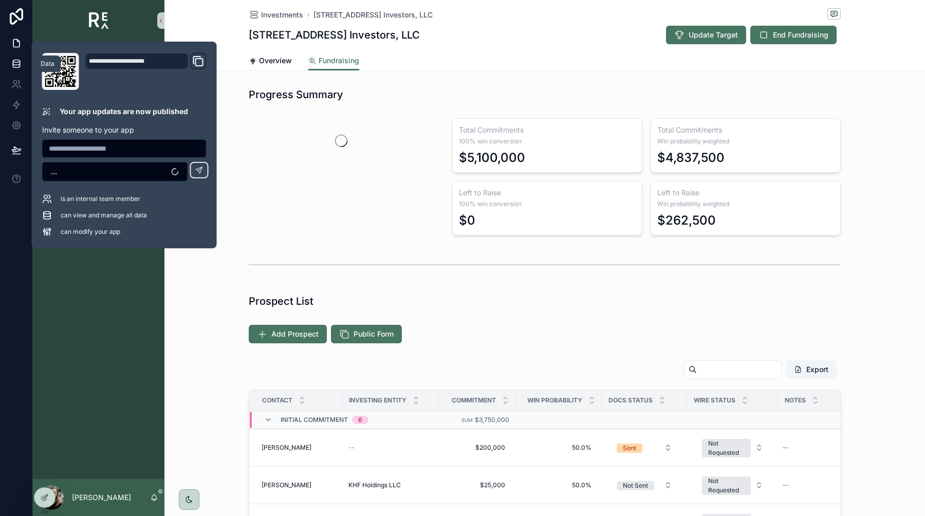
click at [18, 63] on icon at bounding box center [16, 64] width 10 height 10
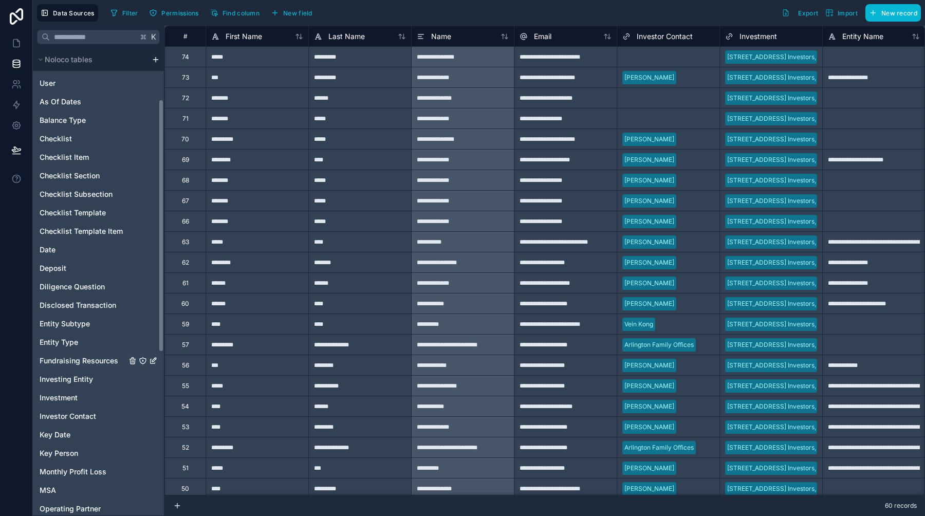
scroll to position [395, 0]
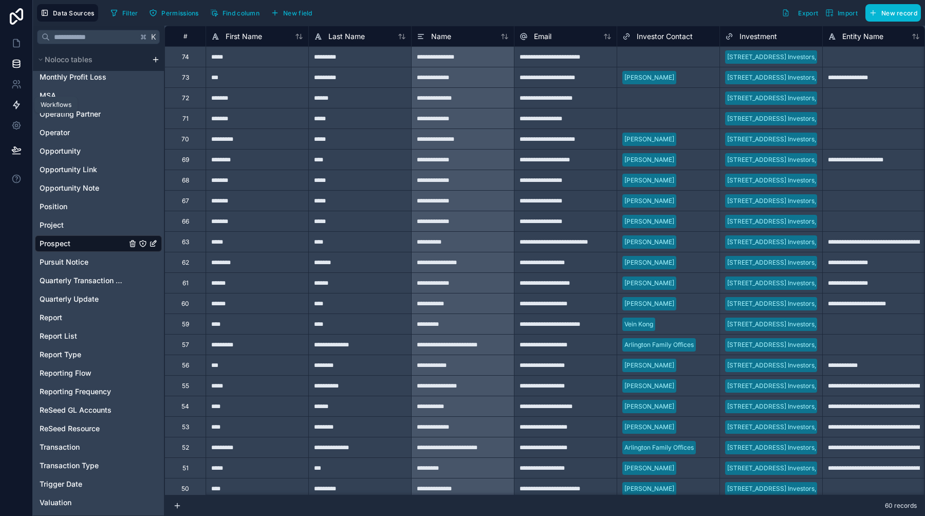
click at [18, 106] on icon at bounding box center [16, 105] width 10 height 10
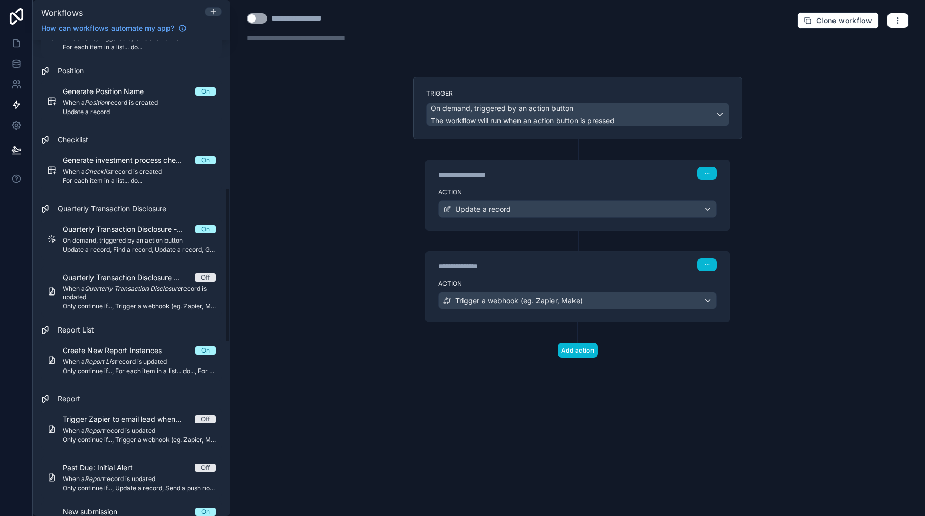
scroll to position [989, 0]
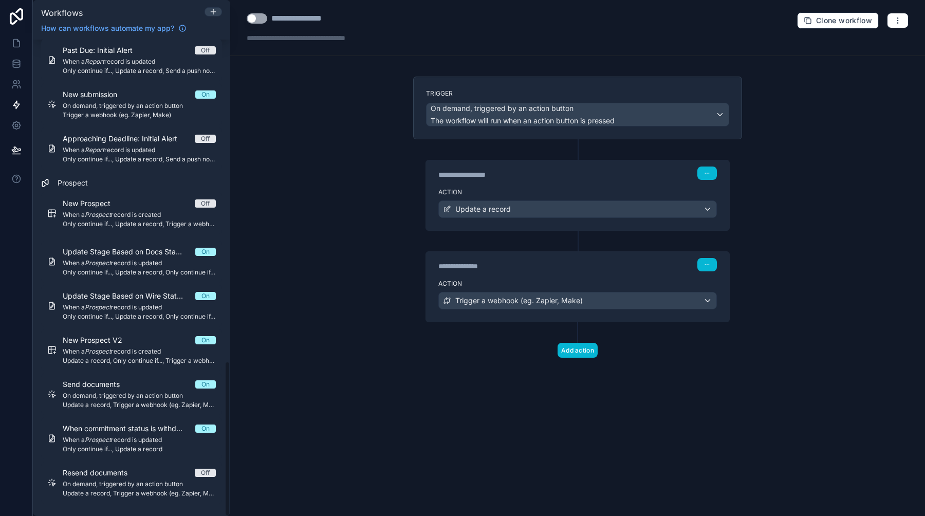
click at [269, 290] on div "**********" at bounding box center [577, 258] width 695 height 516
click at [590, 183] on div "**********" at bounding box center [577, 172] width 303 height 24
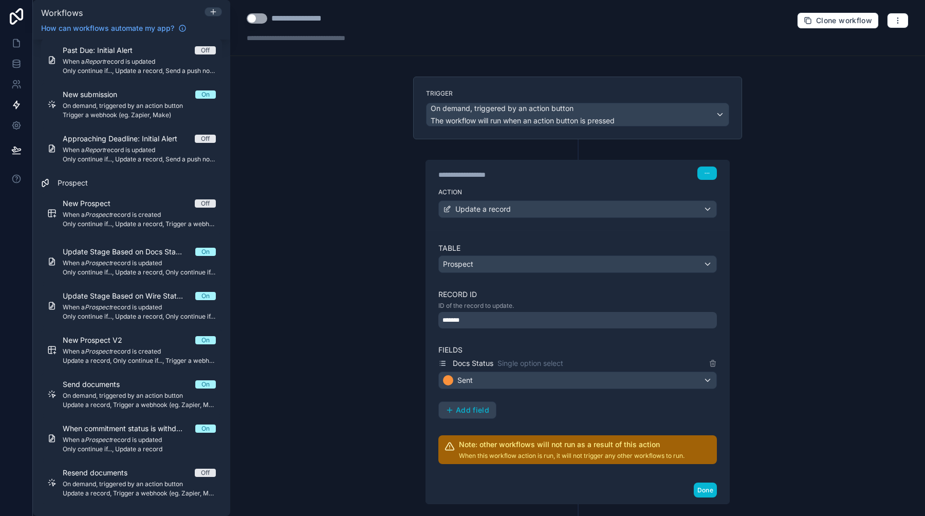
click at [463, 383] on span "Sent" at bounding box center [464, 380] width 15 height 10
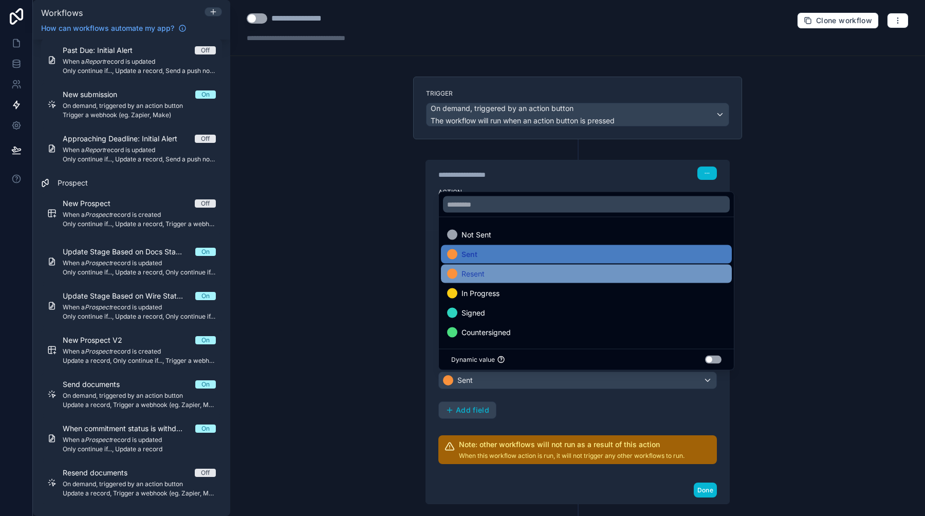
click at [468, 278] on span "Resent" at bounding box center [472, 274] width 23 height 12
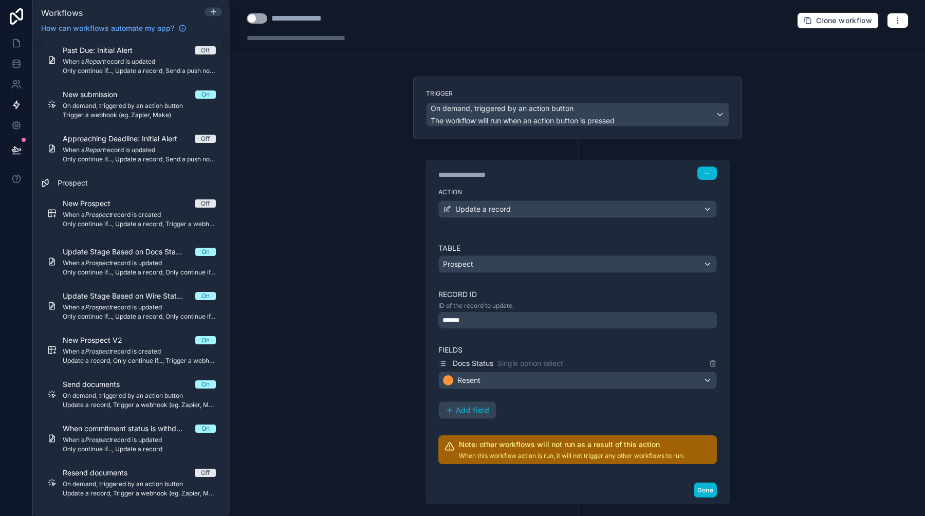
click at [386, 371] on div "**********" at bounding box center [577, 258] width 695 height 516
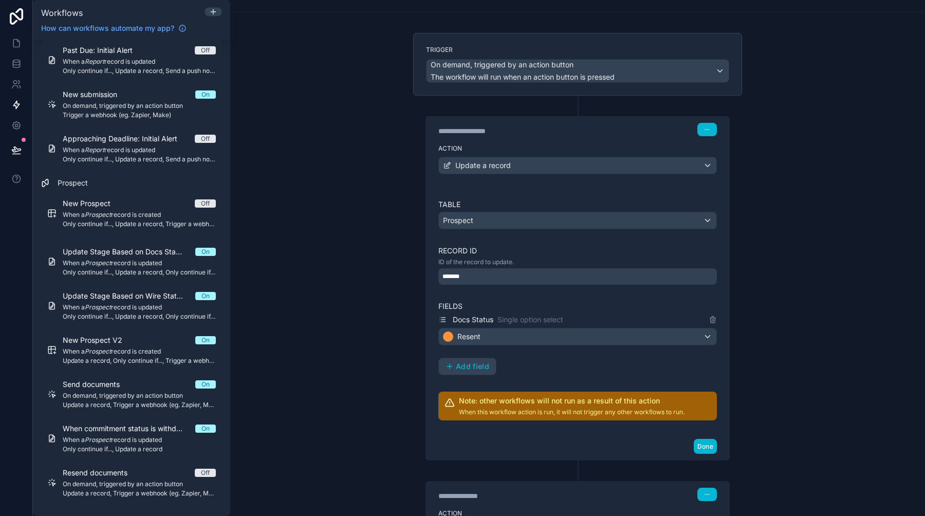
scroll to position [147, 0]
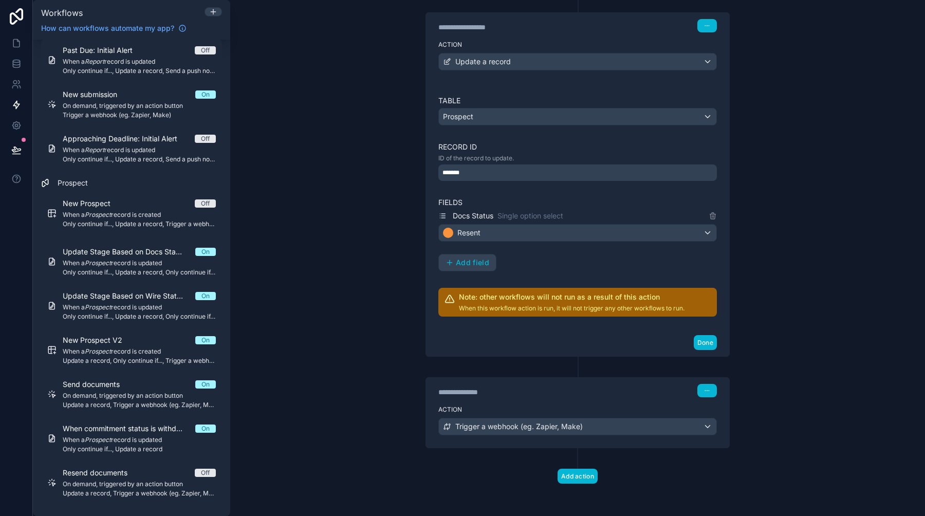
click at [581, 403] on div "Action Trigger a webhook (eg. Zapier, Make)" at bounding box center [577, 424] width 303 height 46
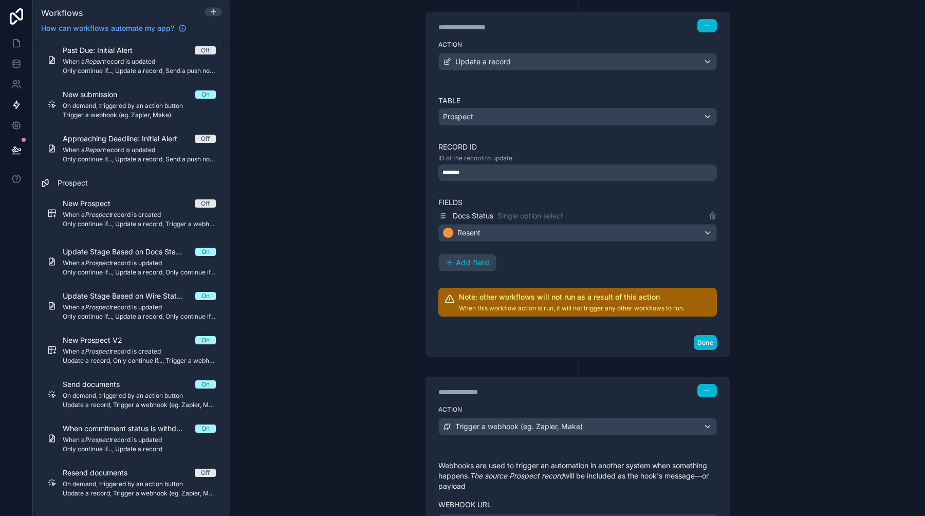
scroll to position [273, 0]
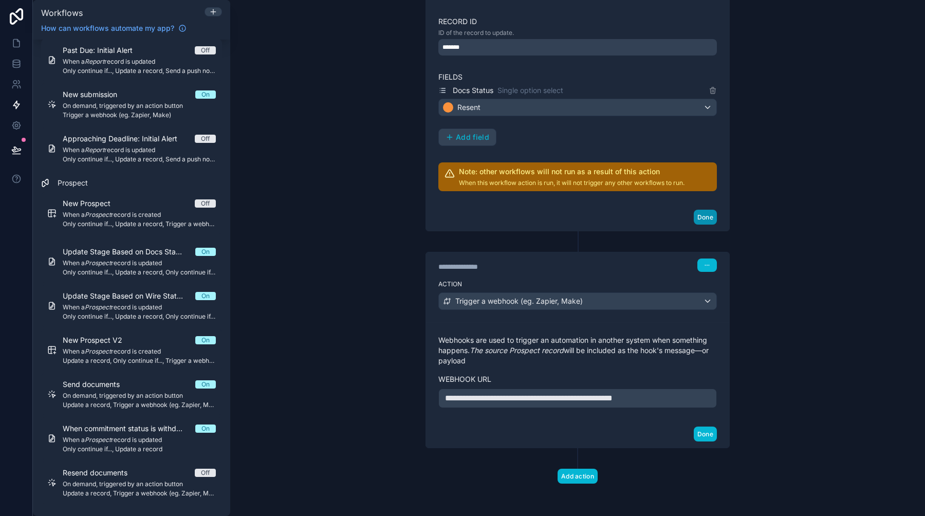
click at [704, 220] on button "Done" at bounding box center [705, 217] width 23 height 15
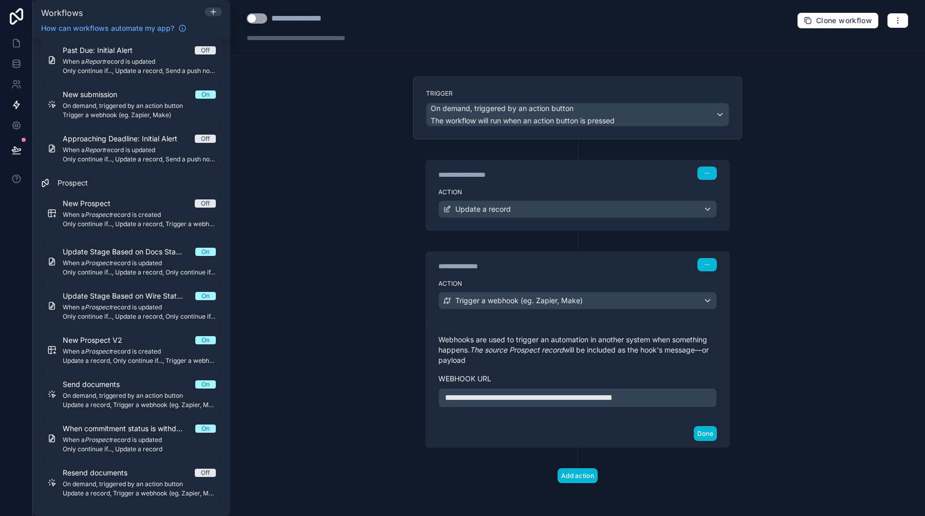
click at [767, 223] on div "**********" at bounding box center [577, 258] width 695 height 516
click at [711, 431] on button "Done" at bounding box center [705, 433] width 23 height 15
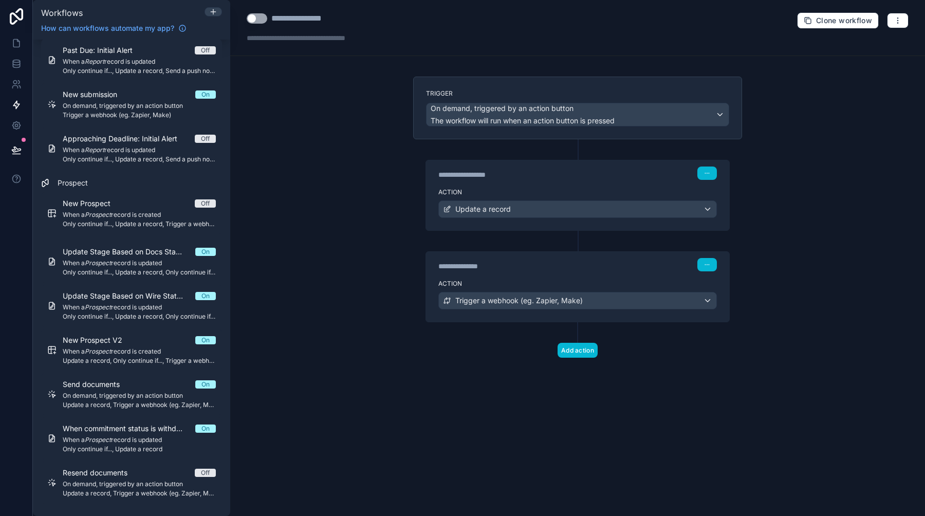
click at [798, 178] on div "**********" at bounding box center [577, 258] width 695 height 516
click at [263, 21] on button "Use setting" at bounding box center [257, 18] width 21 height 10
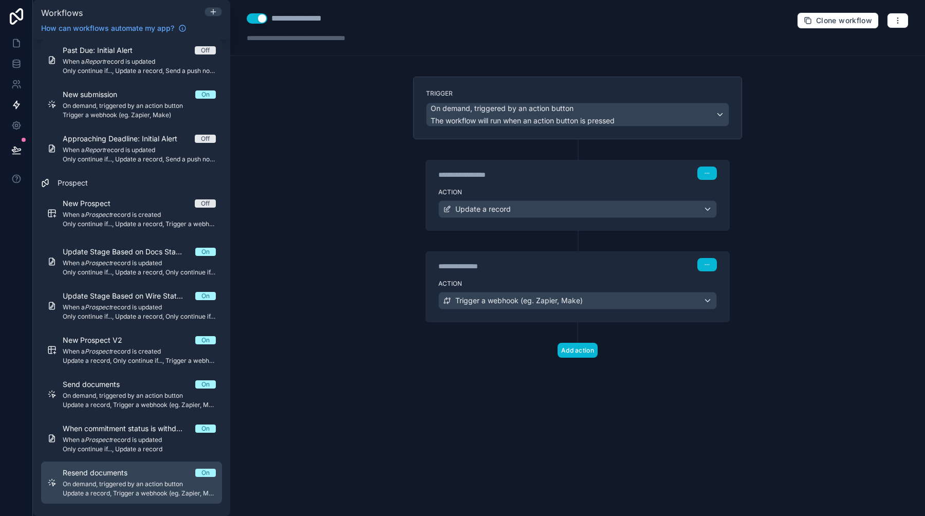
click at [137, 469] on span "Resend documents" at bounding box center [101, 473] width 77 height 10
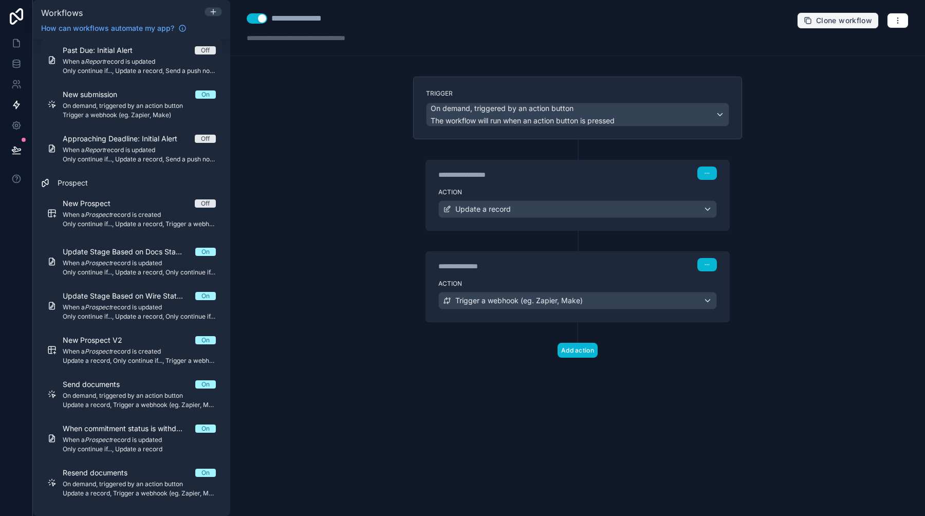
click at [816, 22] on span "Clone workflow" at bounding box center [844, 20] width 56 height 9
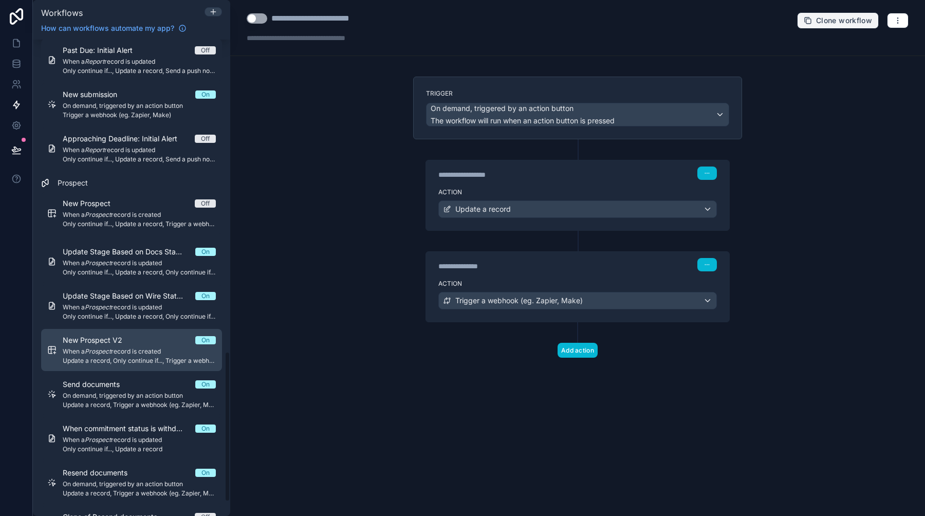
scroll to position [1033, 0]
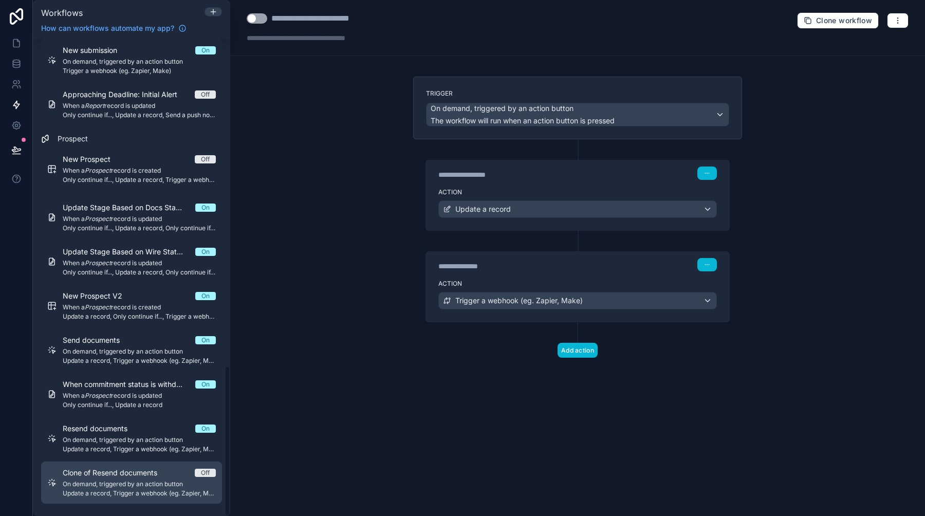
click at [136, 486] on span "On demand, triggered by an action button" at bounding box center [139, 484] width 153 height 8
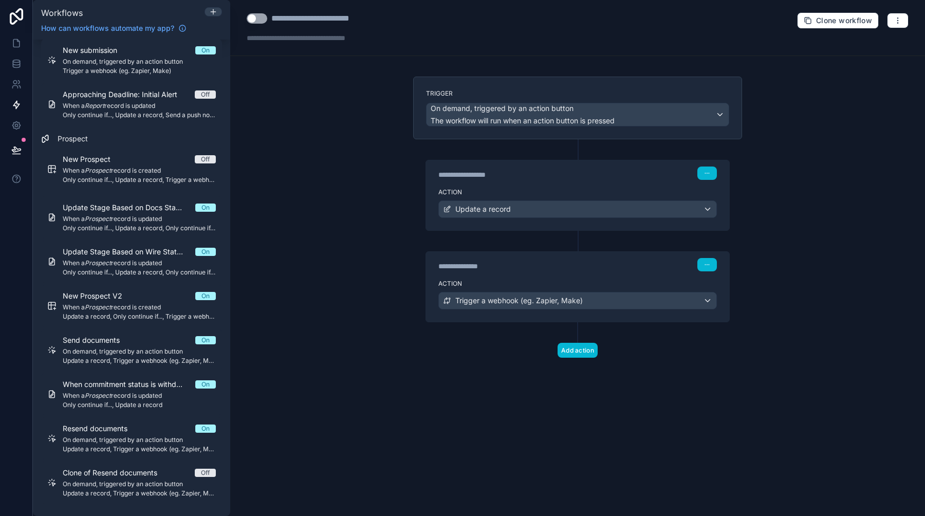
click at [358, 19] on div "**********" at bounding box center [330, 18] width 118 height 12
type div "**********"
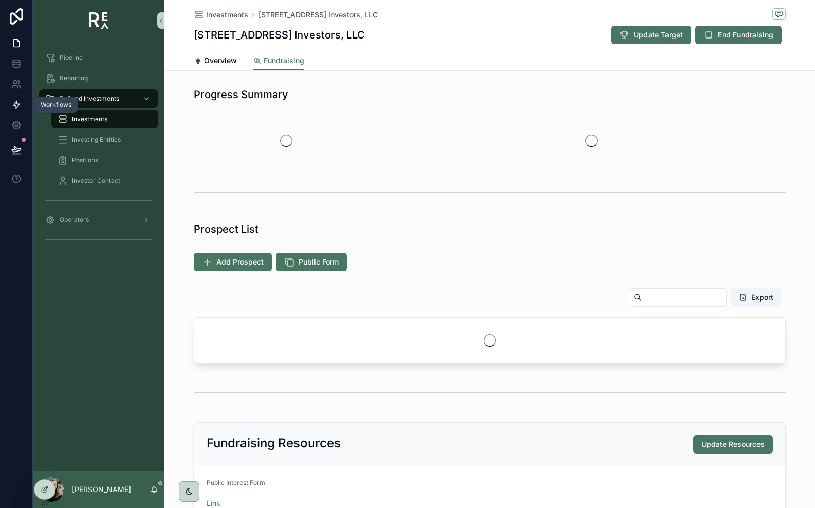
click at [12, 110] on link at bounding box center [16, 105] width 32 height 21
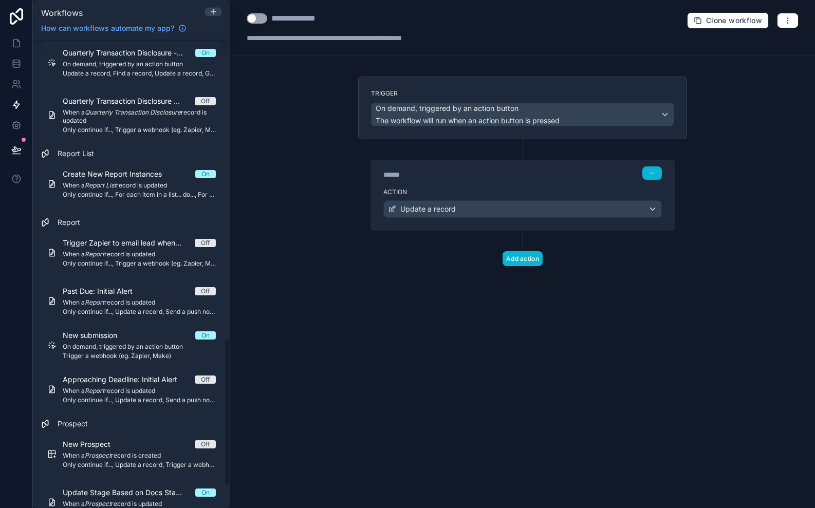
scroll to position [1041, 0]
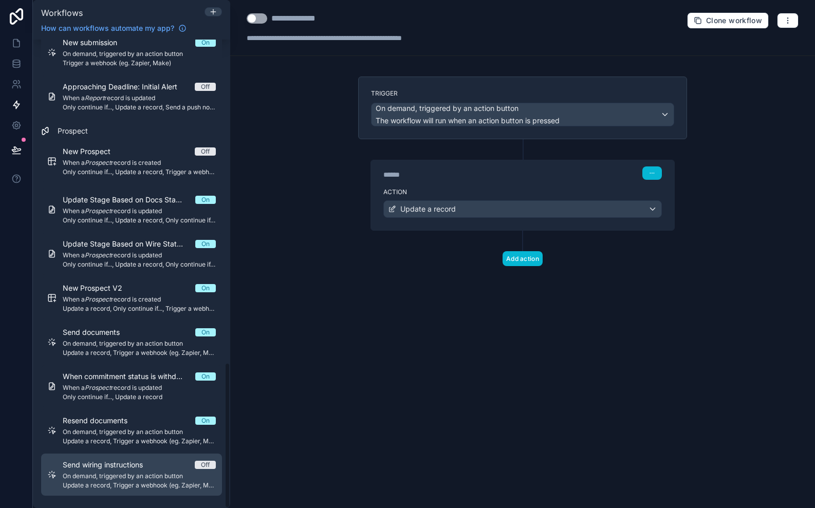
click at [145, 474] on span "On demand, triggered by an action button" at bounding box center [139, 476] width 153 height 8
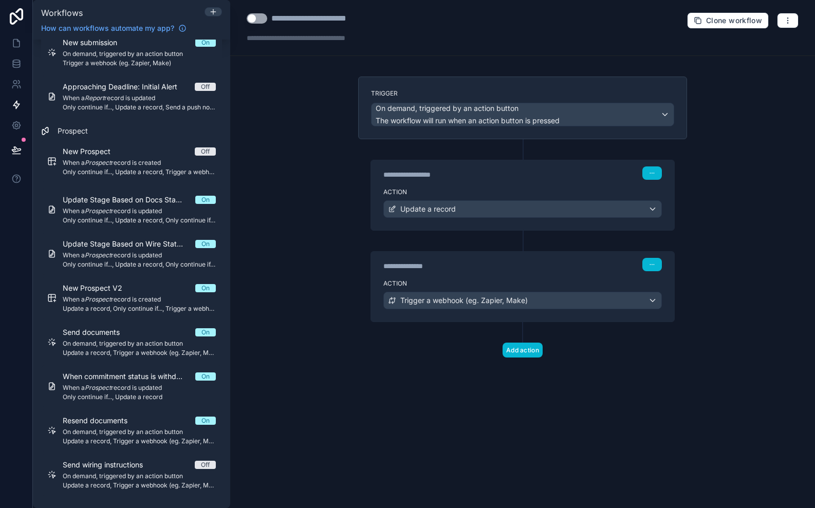
click at [486, 180] on div "**********" at bounding box center [522, 172] width 303 height 24
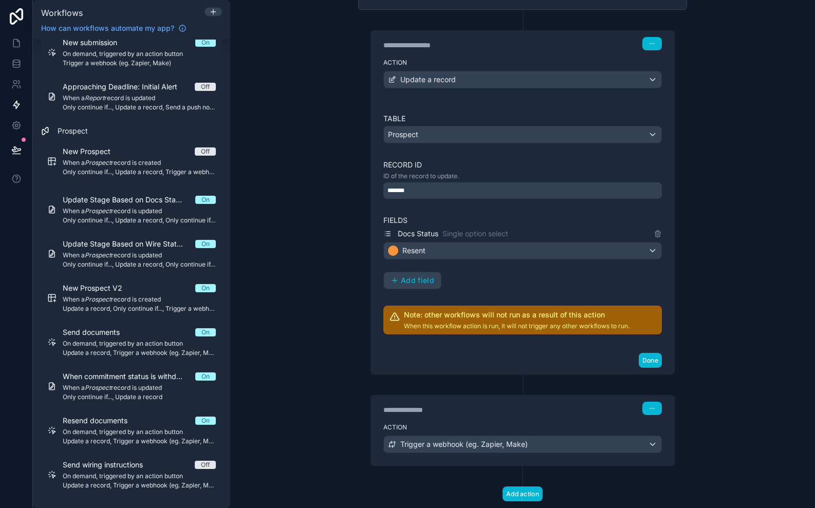
scroll to position [132, 0]
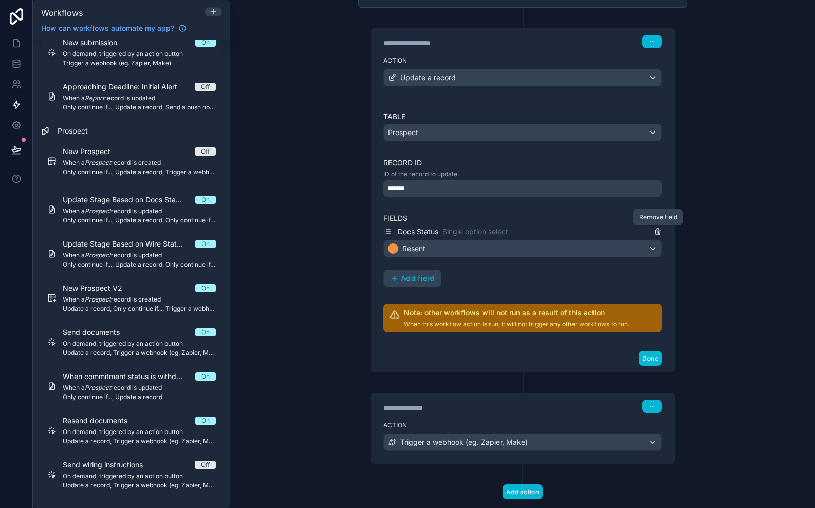
click at [656, 233] on icon at bounding box center [658, 232] width 8 height 8
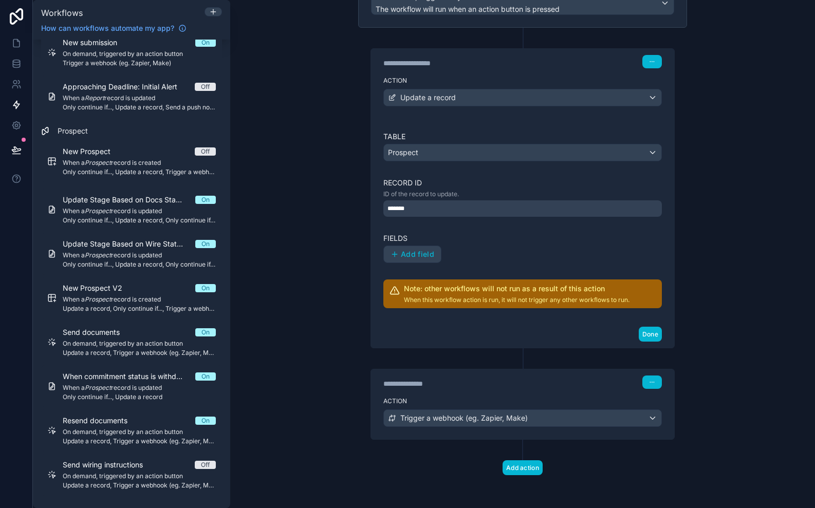
scroll to position [111, 0]
click at [411, 255] on span "Add field" at bounding box center [417, 254] width 33 height 9
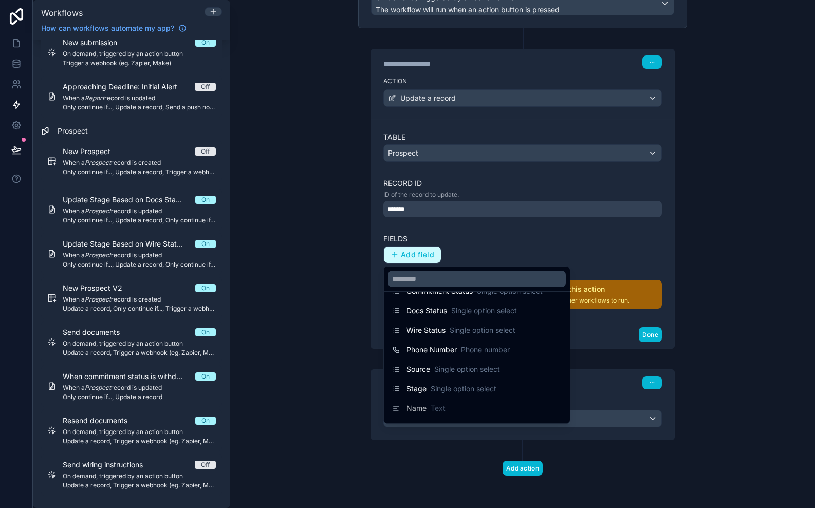
scroll to position [240, 0]
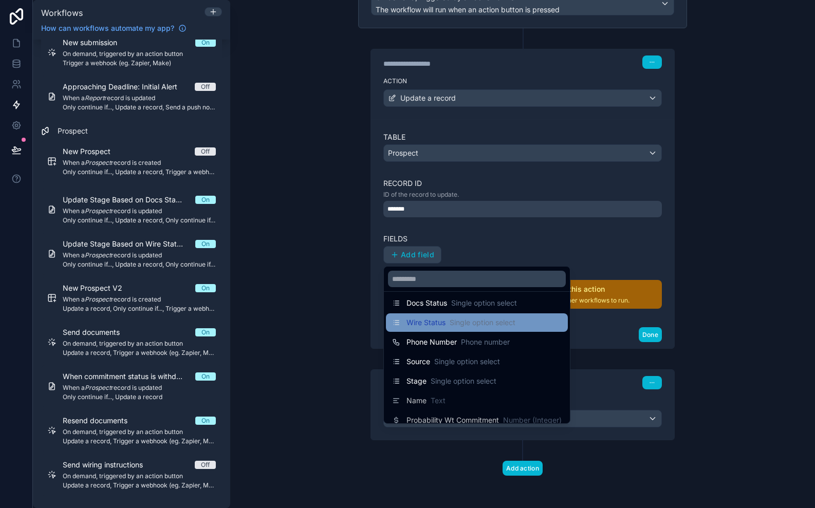
click at [421, 323] on span "Wire Status" at bounding box center [425, 323] width 39 height 10
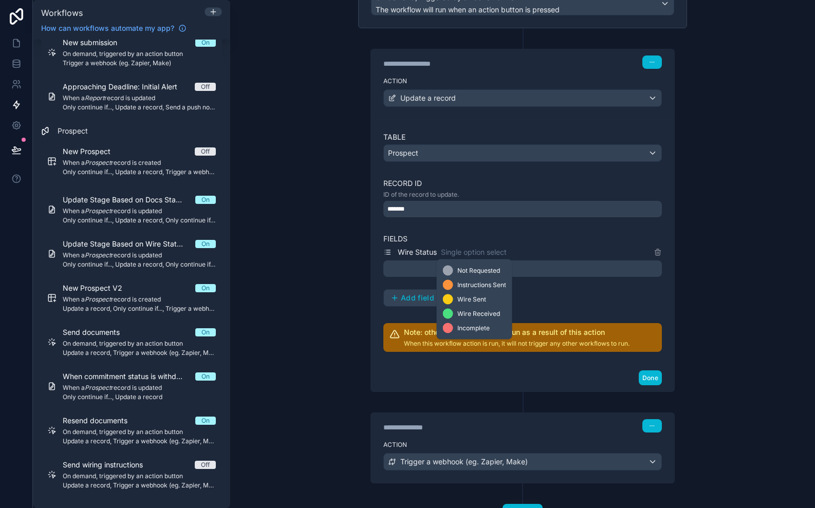
click at [445, 273] on div at bounding box center [448, 271] width 10 height 10
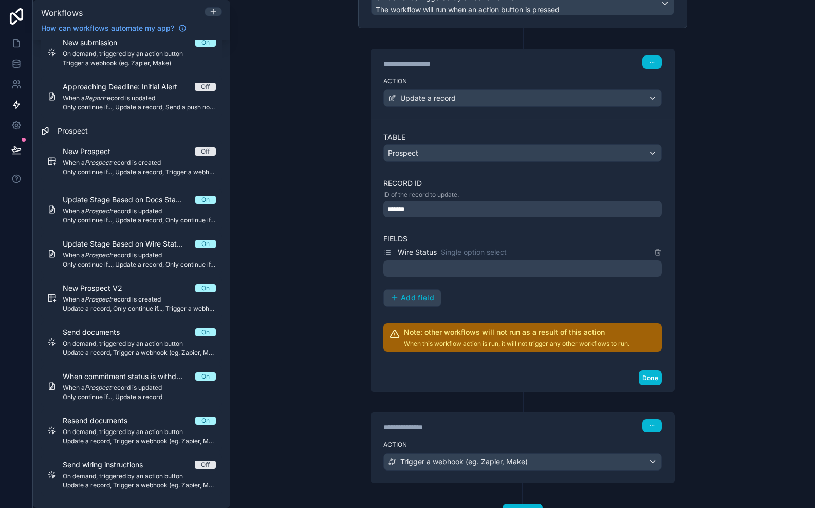
click at [410, 272] on div at bounding box center [522, 268] width 278 height 16
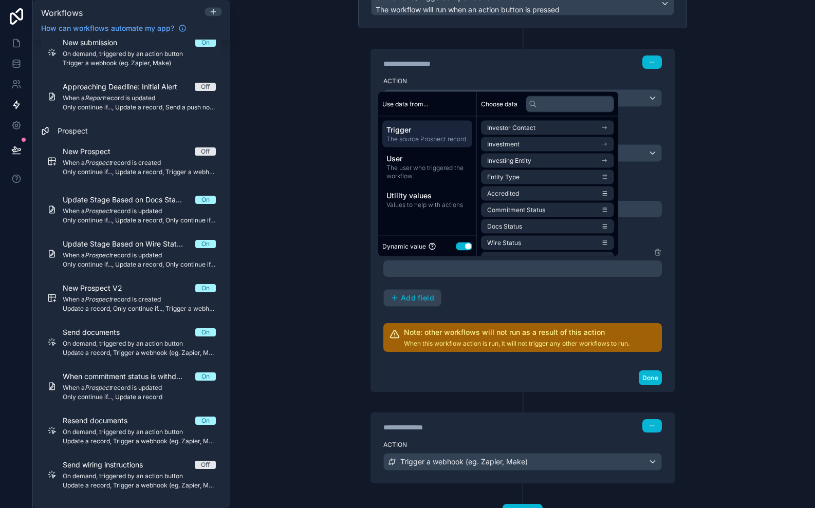
click at [468, 244] on button "Use setting" at bounding box center [464, 246] width 16 height 8
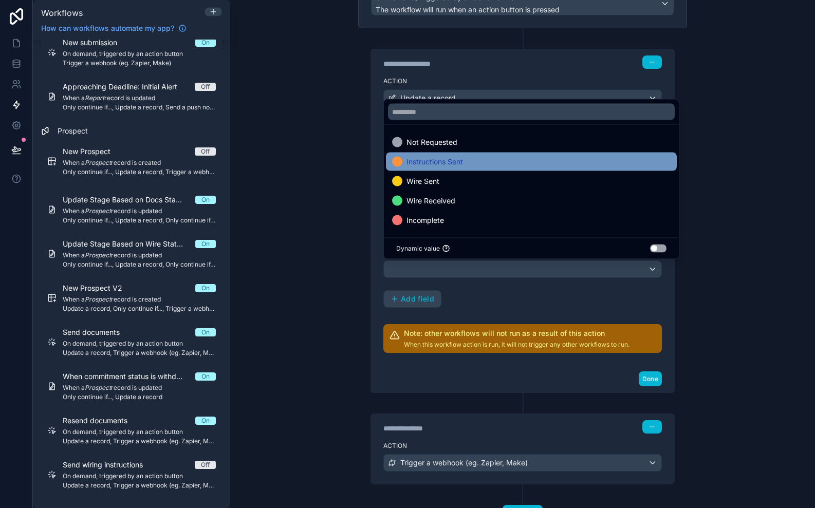
click at [431, 166] on span "Instructions Sent" at bounding box center [434, 162] width 57 height 12
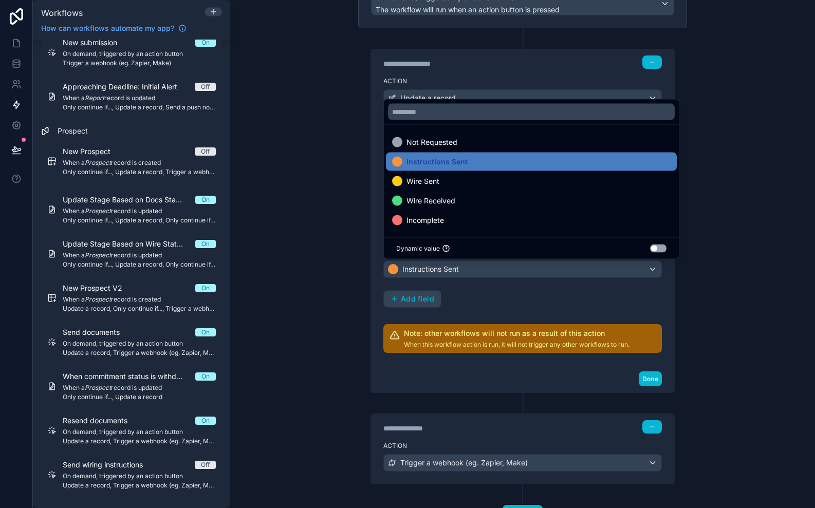
click at [509, 297] on div "Wire Status Single option select Instructions Sent Add field" at bounding box center [522, 277] width 278 height 62
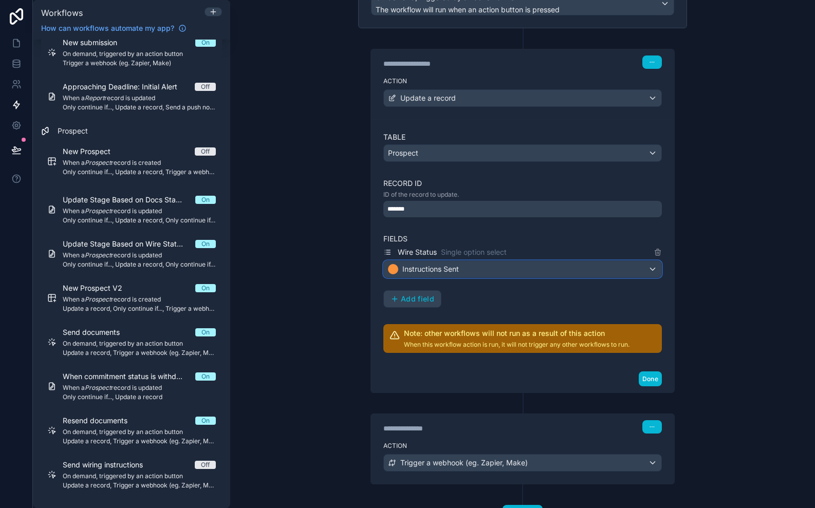
click at [488, 264] on div "Instructions Sent" at bounding box center [522, 269] width 277 height 16
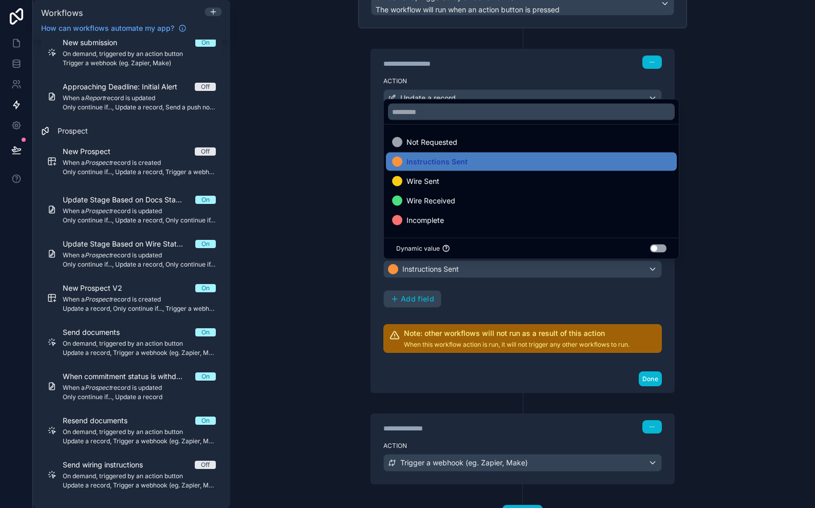
click at [502, 307] on div at bounding box center [407, 254] width 815 height 508
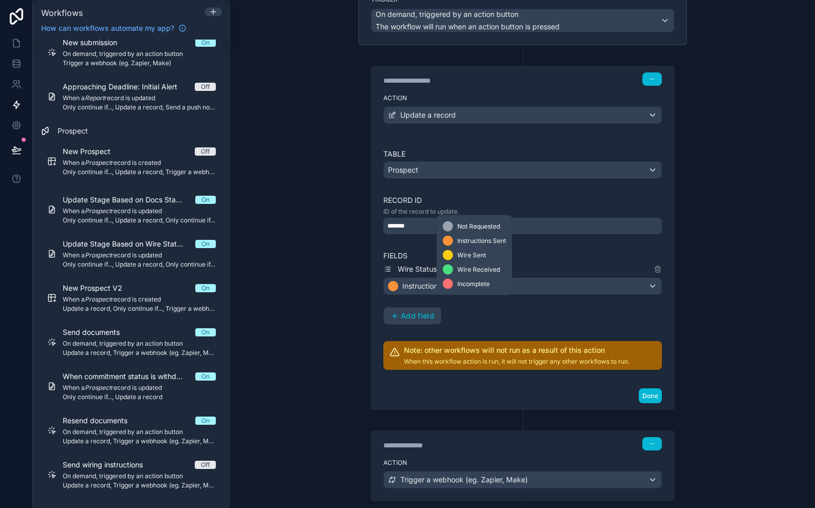
scroll to position [155, 0]
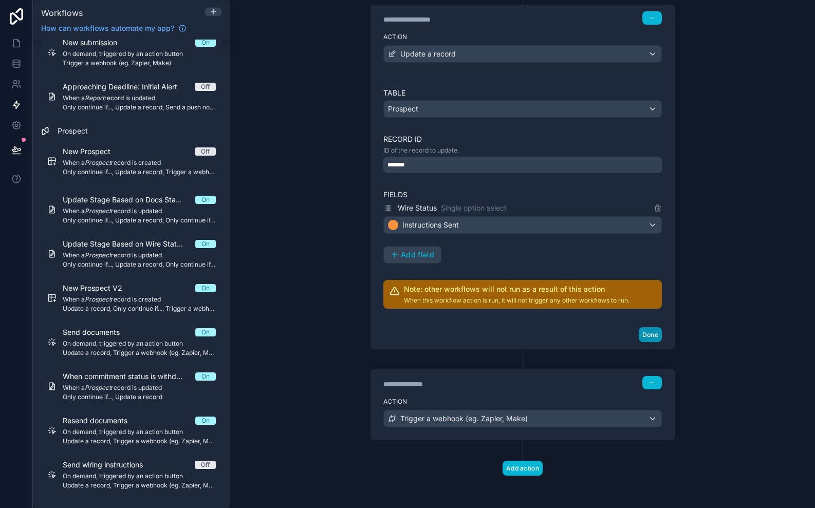
click at [651, 339] on button "Done" at bounding box center [650, 334] width 23 height 15
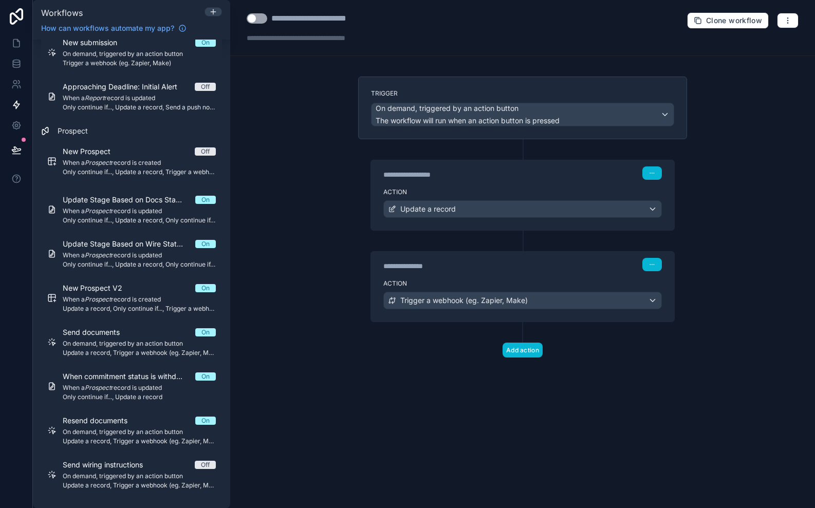
click at [516, 273] on div "**********" at bounding box center [522, 264] width 303 height 24
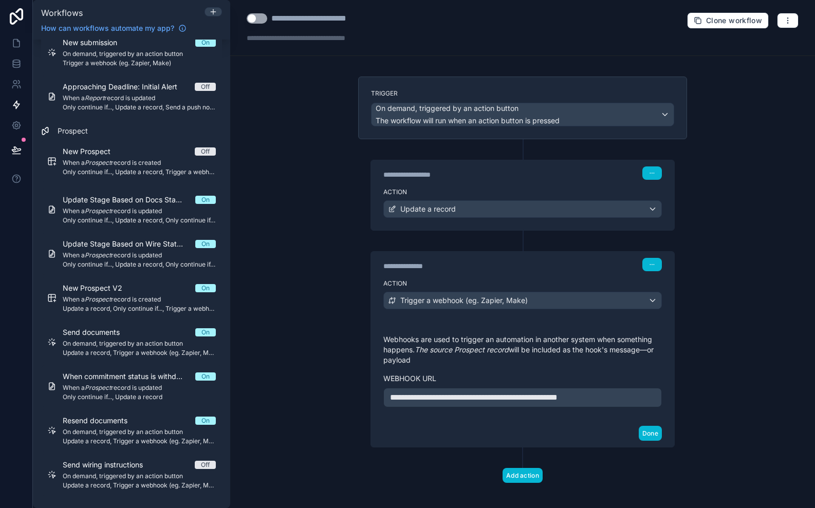
click at [480, 396] on span "**********" at bounding box center [473, 398] width 167 height 8
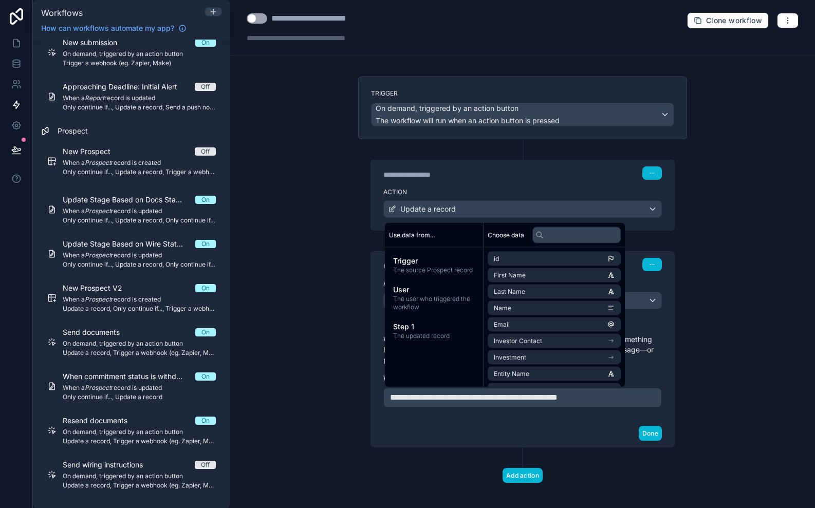
click at [550, 443] on div "Done" at bounding box center [522, 433] width 303 height 27
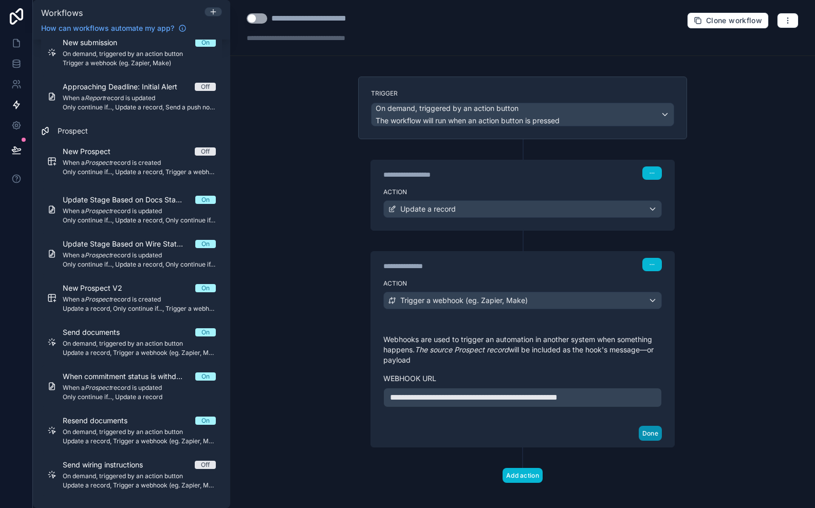
click at [655, 439] on button "Done" at bounding box center [650, 433] width 23 height 15
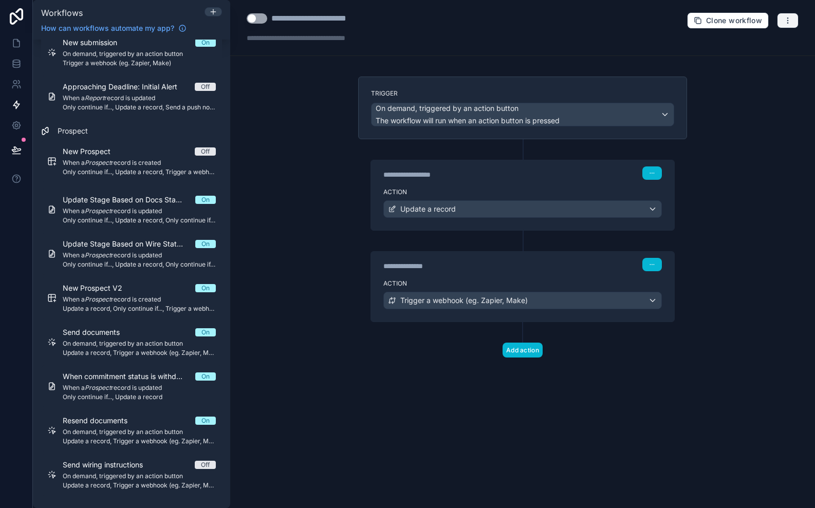
click at [795, 25] on button "button" at bounding box center [788, 20] width 22 height 15
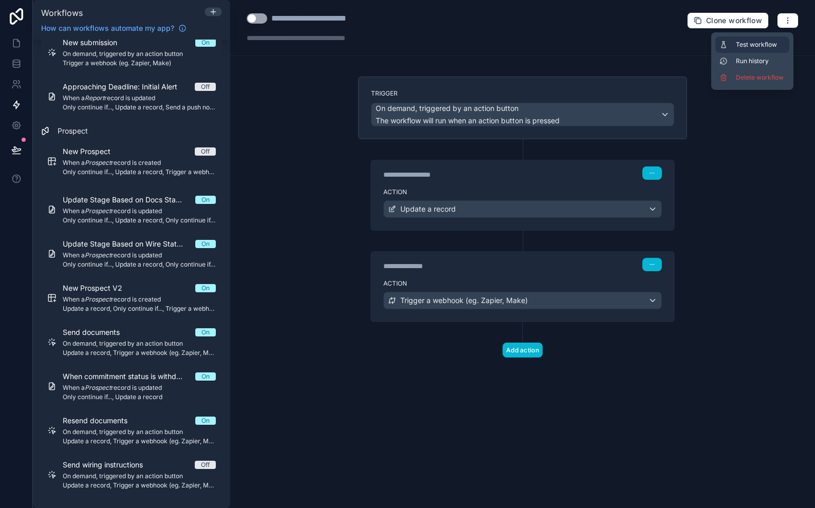
click at [777, 44] on span "Test workflow" at bounding box center [760, 45] width 49 height 8
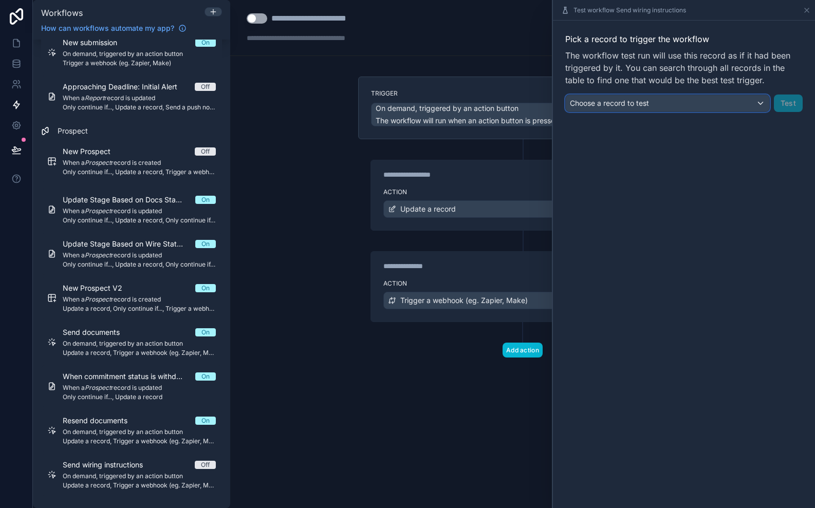
click at [733, 101] on div "Choose a record to test" at bounding box center [667, 103] width 203 height 16
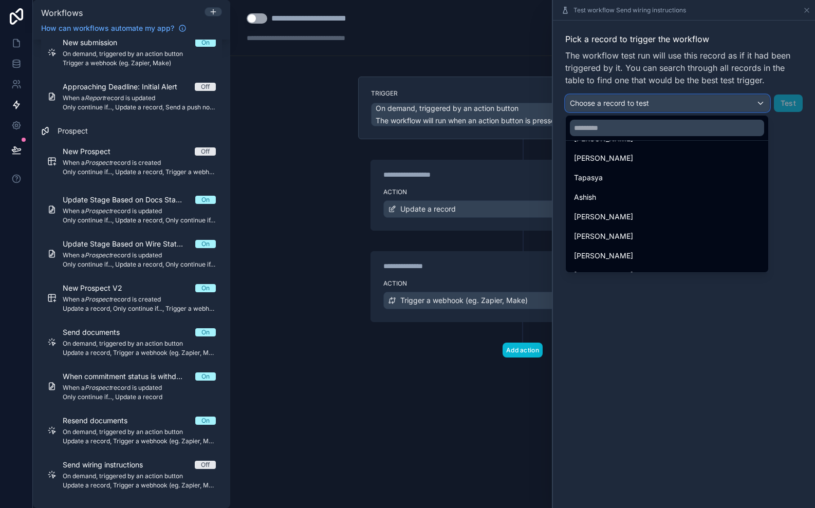
scroll to position [469, 0]
click at [788, 131] on div at bounding box center [684, 254] width 262 height 508
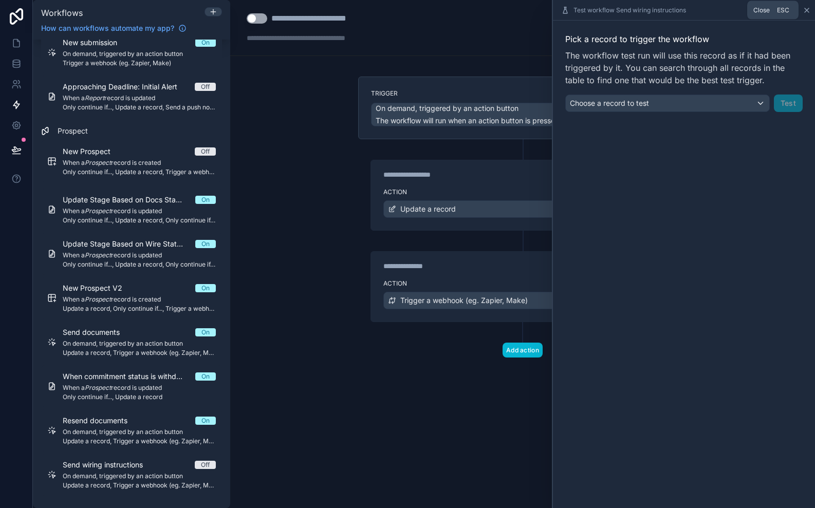
click at [809, 10] on icon at bounding box center [807, 10] width 8 height 8
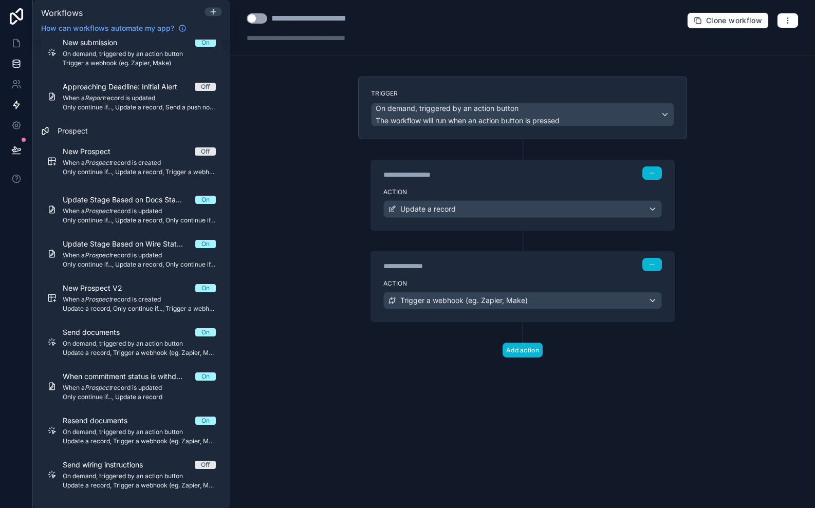
click at [14, 66] on icon at bounding box center [16, 64] width 10 height 10
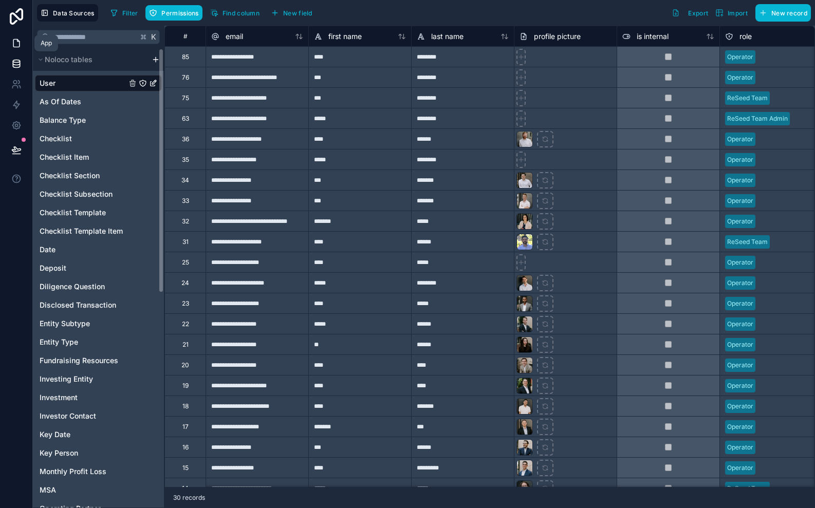
click at [20, 47] on icon at bounding box center [16, 43] width 10 height 10
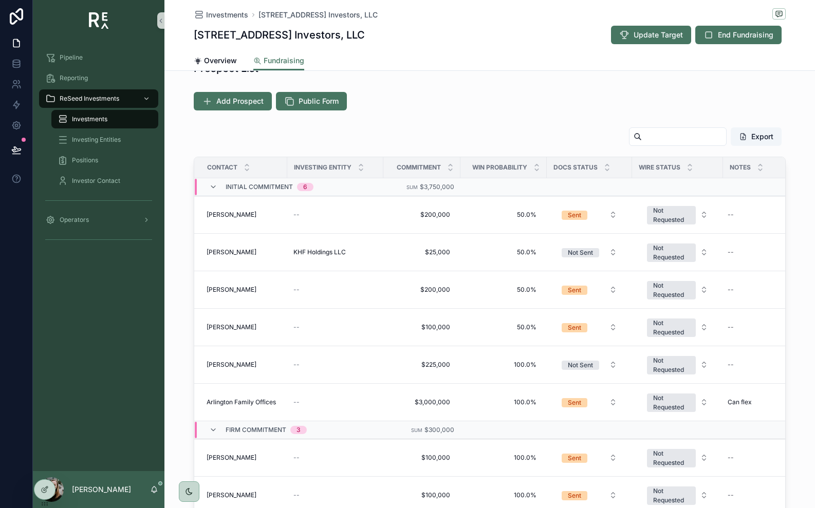
scroll to position [162, 0]
click at [244, 110] on div "Add Prospect Public Form" at bounding box center [489, 100] width 650 height 27
click at [235, 44] on div "scrollable content" at bounding box center [490, 31] width 592 height 26
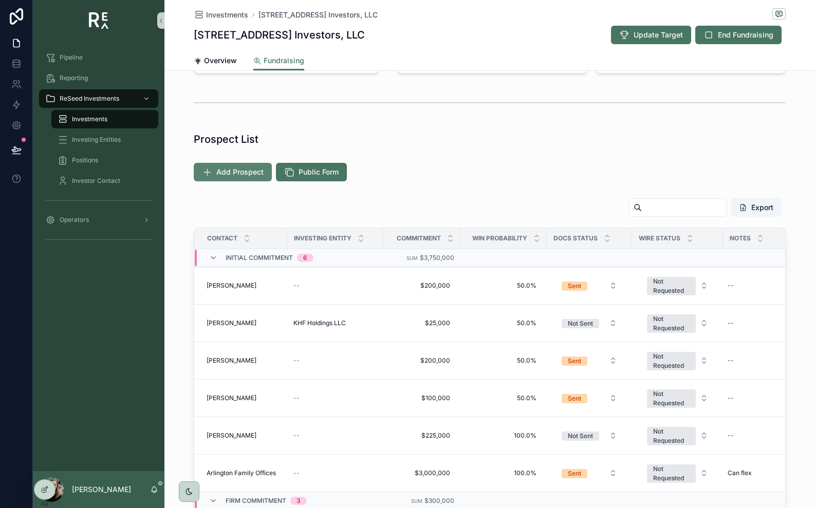
click at [232, 172] on span "Add Prospect" at bounding box center [239, 172] width 47 height 10
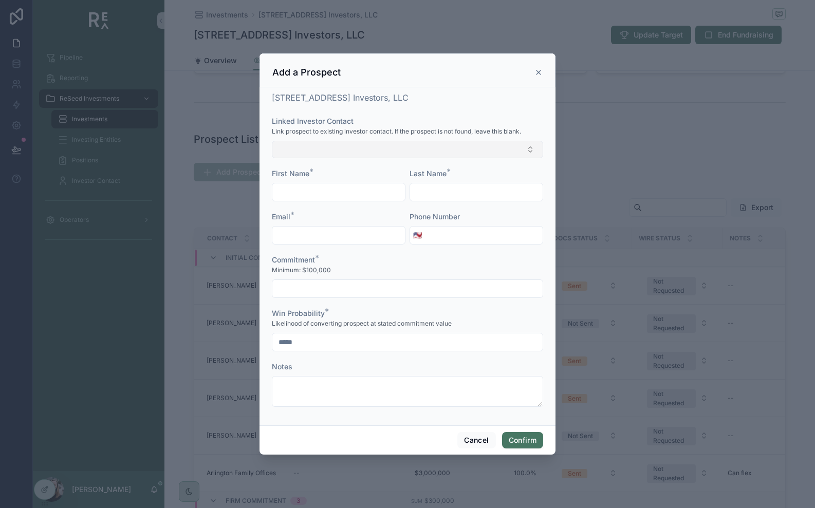
click at [319, 149] on button "Select Button" at bounding box center [407, 149] width 271 height 17
type input "*****"
click at [313, 189] on span "[PERSON_NAME]" at bounding box center [307, 190] width 59 height 10
type input "*****"
type input "********"
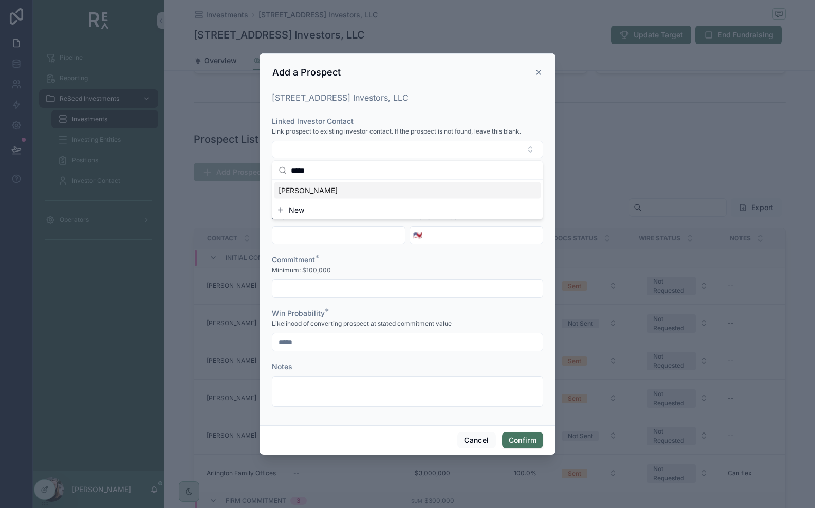
type input "**********"
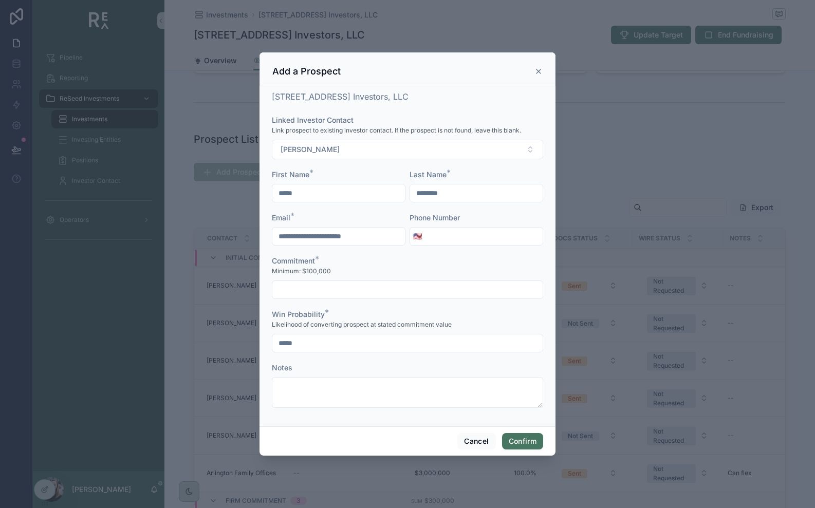
click at [347, 293] on input "text" at bounding box center [407, 290] width 270 height 14
type input "**"
click at [521, 444] on button "Confirm" at bounding box center [522, 441] width 41 height 16
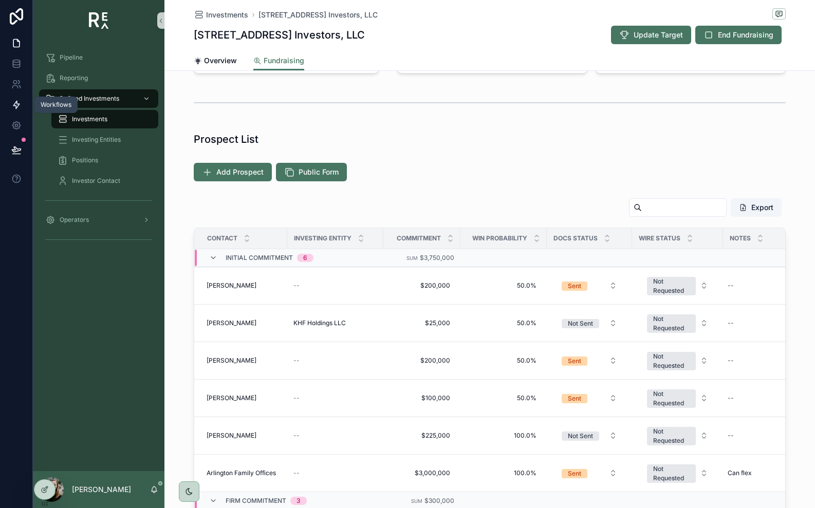
click at [17, 108] on icon at bounding box center [16, 105] width 10 height 10
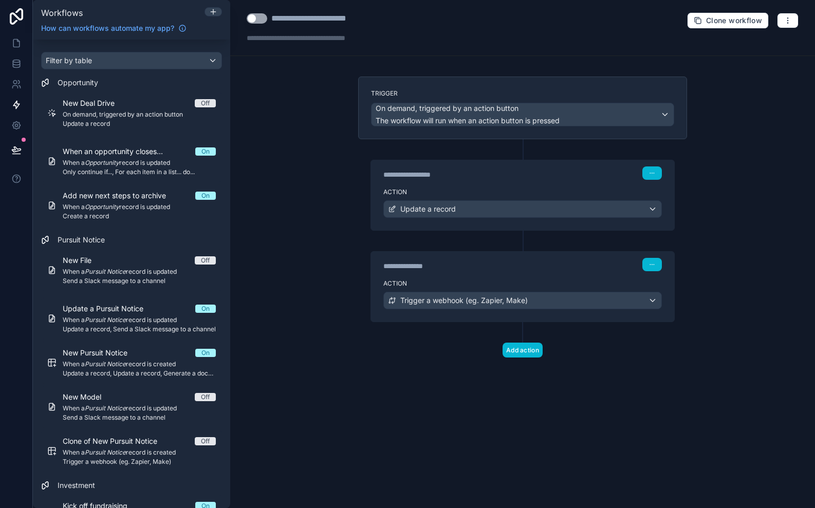
click at [467, 276] on div "Action Trigger a webhook (eg. Zapier, Make)" at bounding box center [522, 298] width 303 height 46
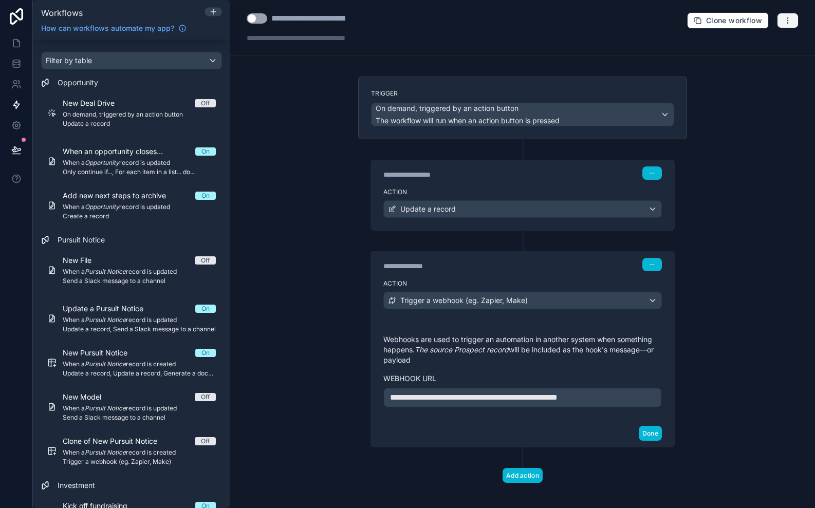
click at [785, 26] on button "button" at bounding box center [788, 20] width 22 height 15
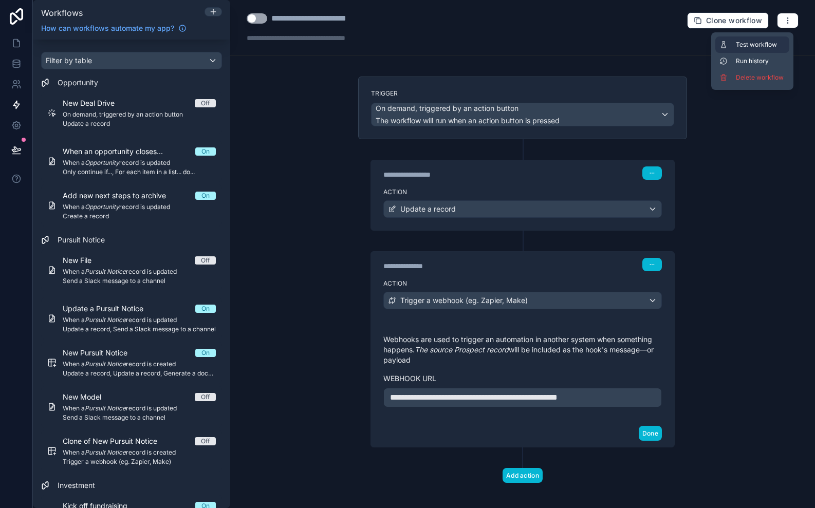
click at [768, 45] on span "Test workflow" at bounding box center [760, 45] width 49 height 8
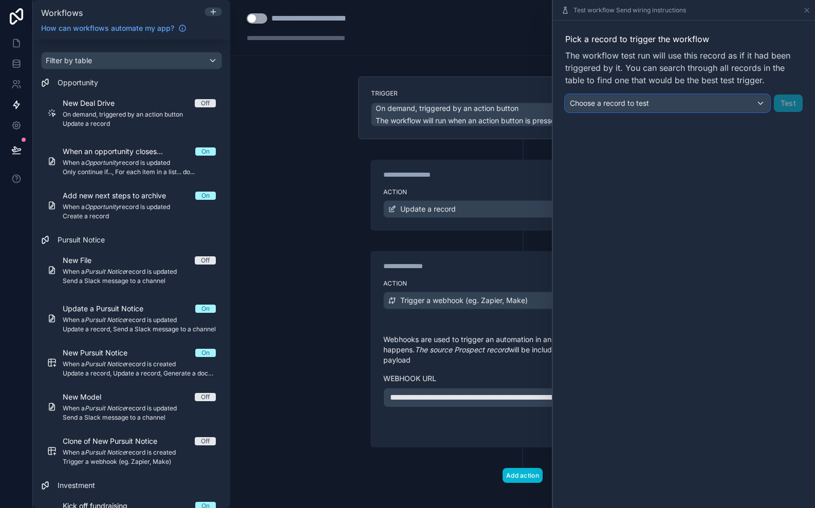
click at [730, 105] on div "Choose a record to test" at bounding box center [667, 103] width 203 height 16
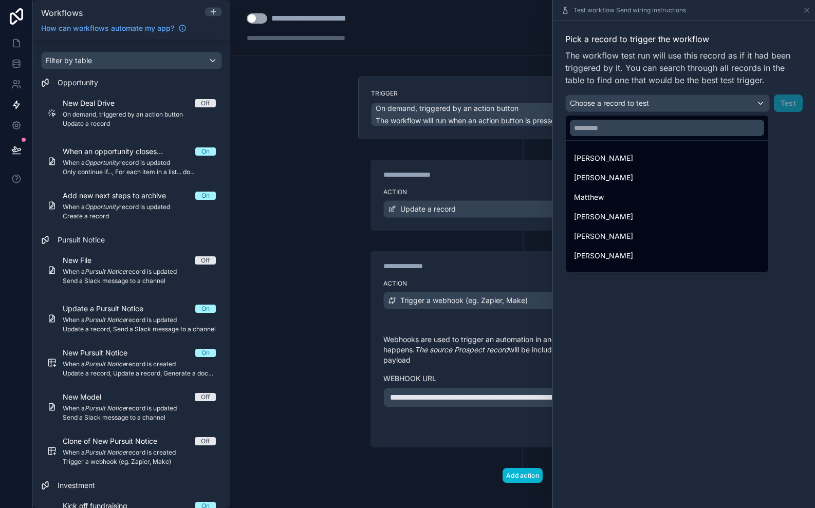
click at [627, 105] on div at bounding box center [684, 254] width 262 height 508
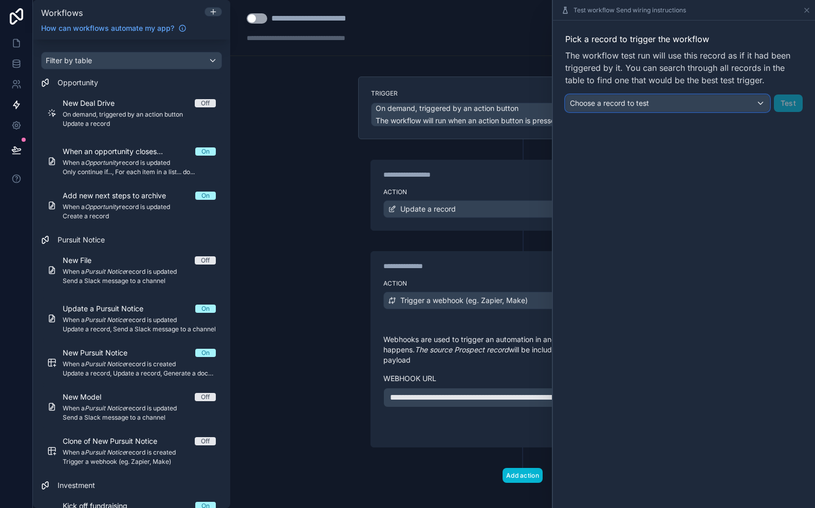
click at [627, 105] on span "Choose a record to test" at bounding box center [609, 103] width 79 height 9
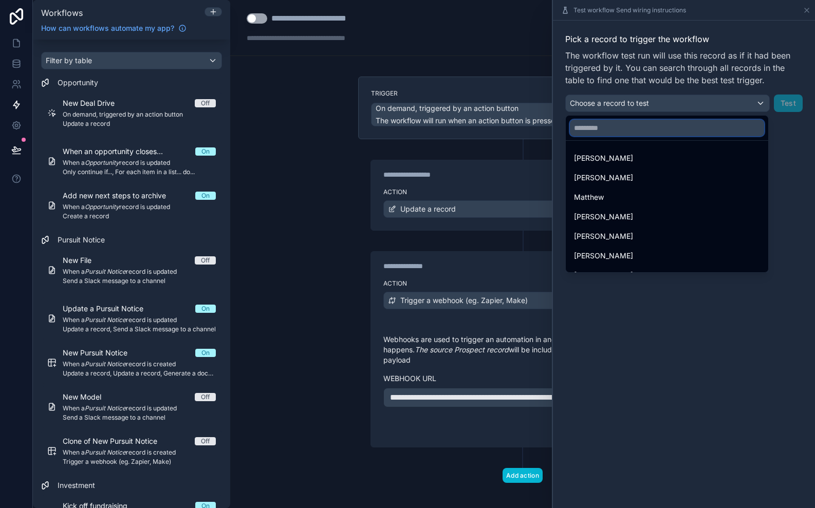
click at [622, 125] on input "text" at bounding box center [667, 128] width 194 height 16
type input "*"
click at [787, 143] on div at bounding box center [684, 254] width 262 height 508
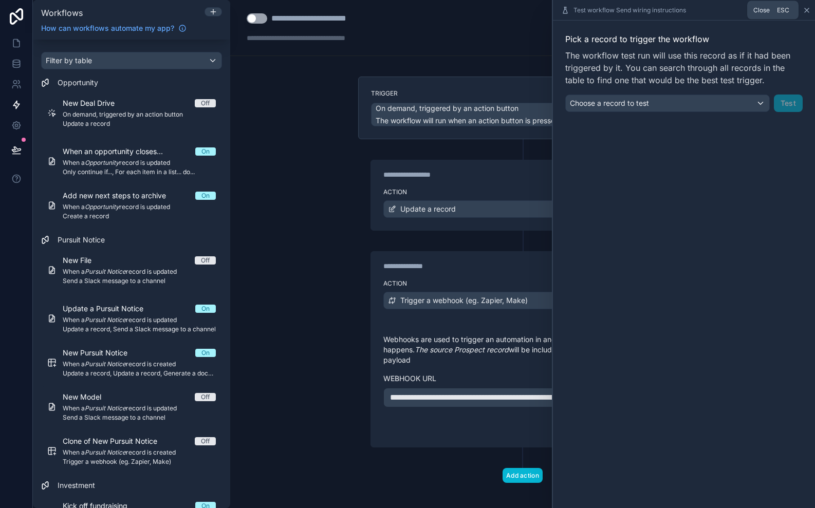
click at [808, 11] on icon at bounding box center [807, 10] width 4 height 4
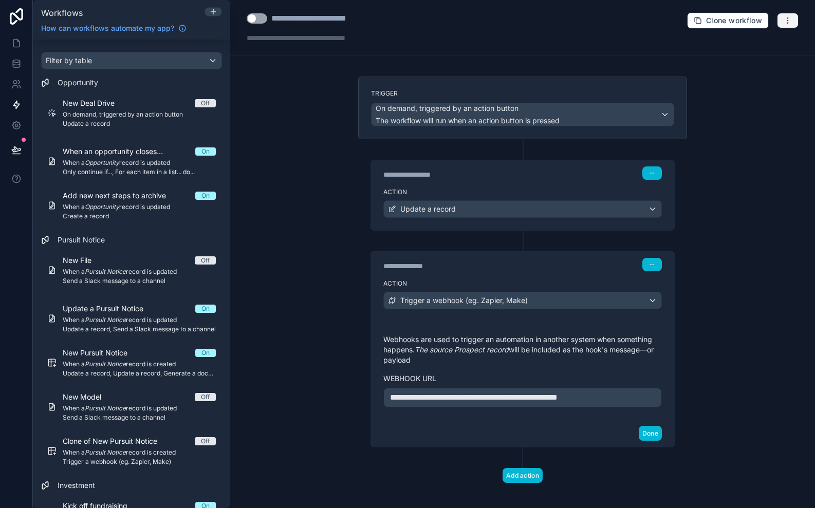
click at [792, 23] on button "button" at bounding box center [788, 20] width 22 height 15
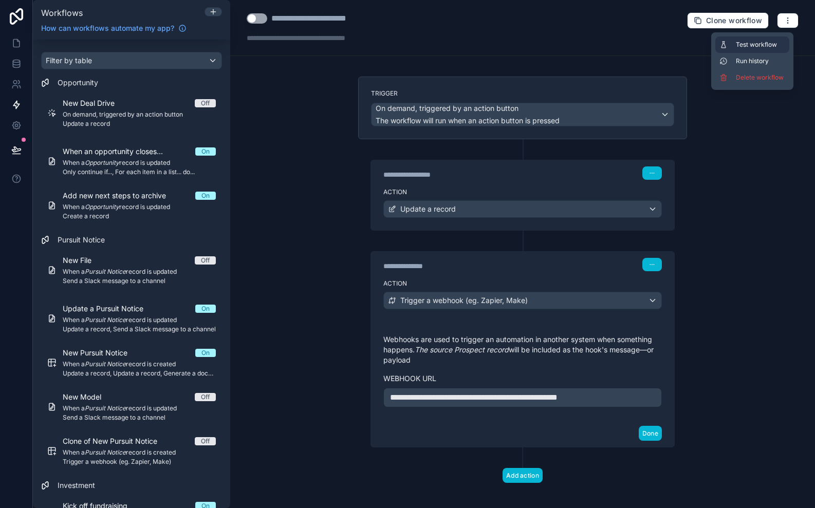
click at [773, 46] on span "Test workflow" at bounding box center [760, 45] width 49 height 8
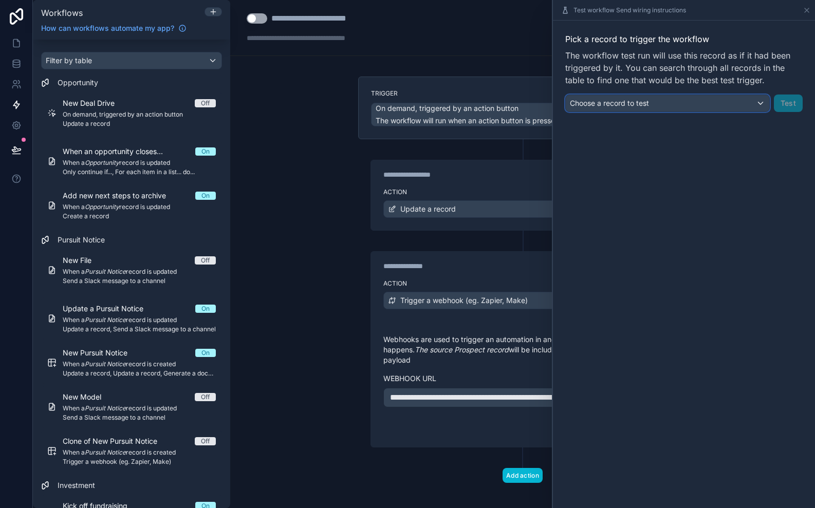
click at [670, 106] on div "Choose a record to test" at bounding box center [667, 103] width 203 height 16
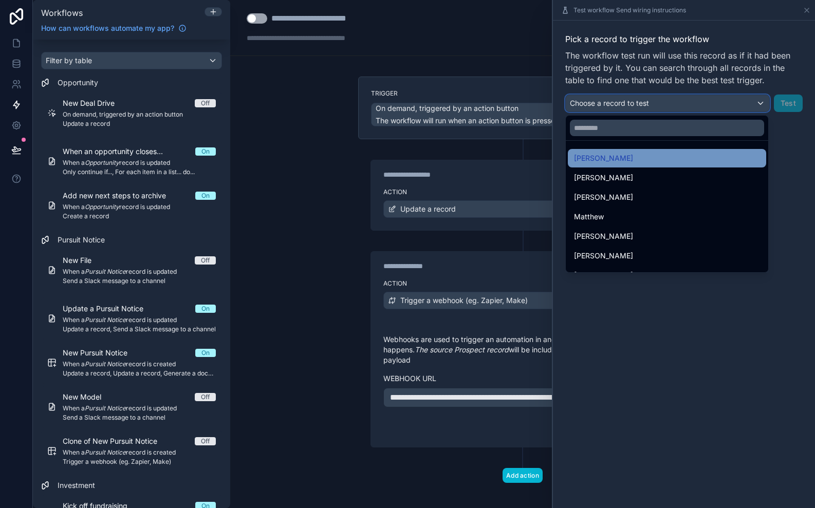
click at [613, 158] on div "Laura" at bounding box center [667, 158] width 186 height 12
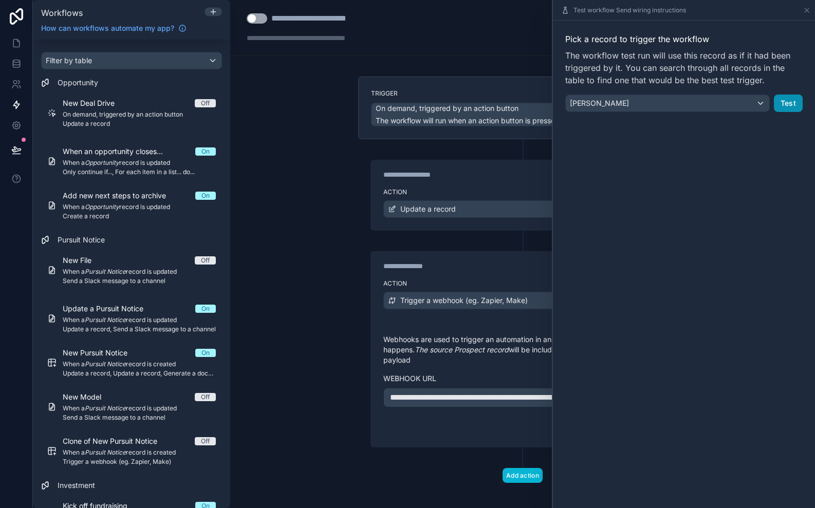
click at [796, 106] on button "Test" at bounding box center [788, 103] width 29 height 17
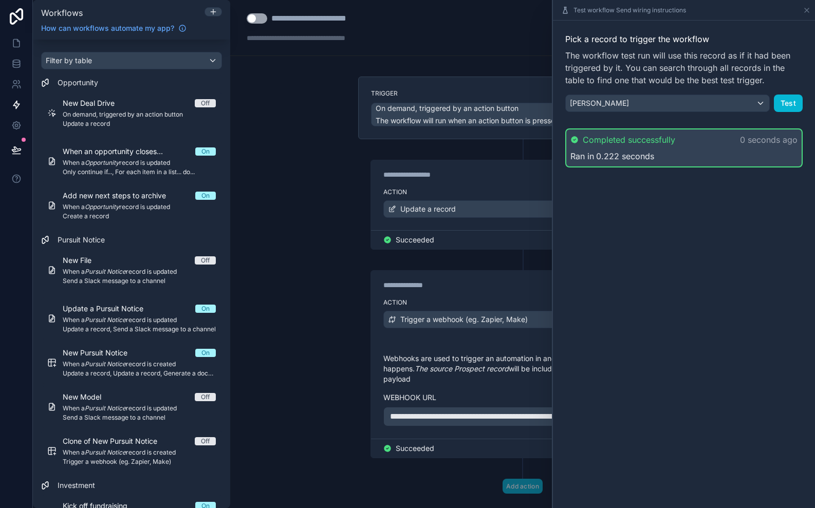
click at [625, 242] on div "Pick a record to trigger the workflow The workflow test run will use this recor…" at bounding box center [684, 265] width 262 height 488
click at [809, 10] on icon at bounding box center [807, 10] width 8 height 8
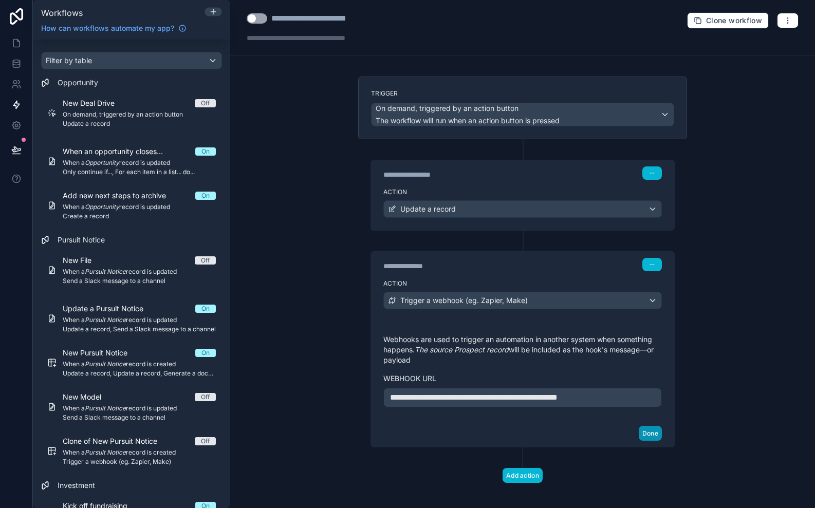
click at [648, 433] on button "Done" at bounding box center [650, 433] width 23 height 15
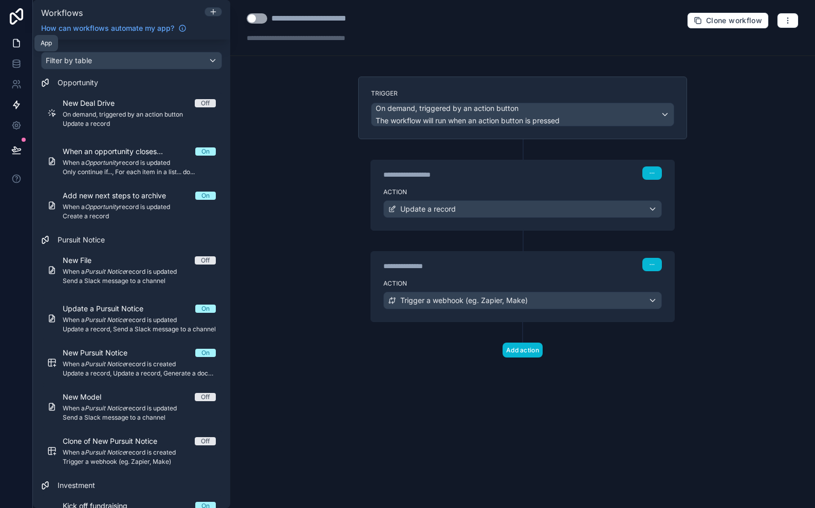
click at [19, 43] on icon at bounding box center [16, 44] width 6 height 8
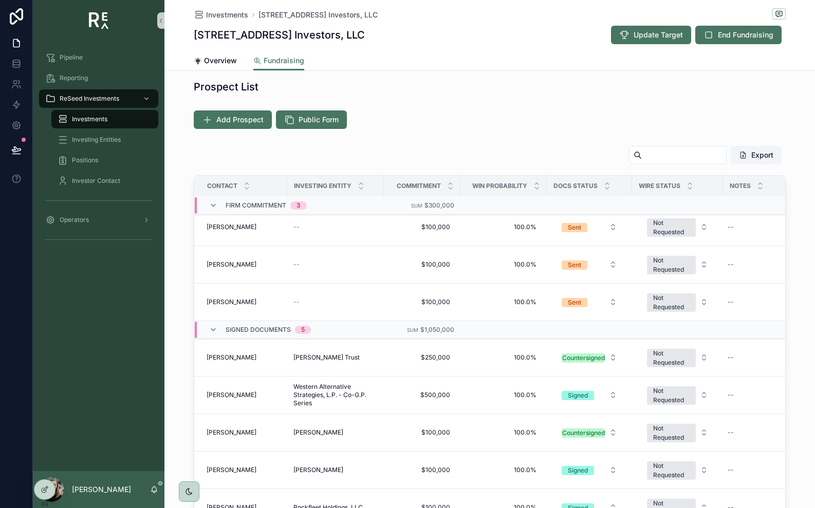
scroll to position [218, 0]
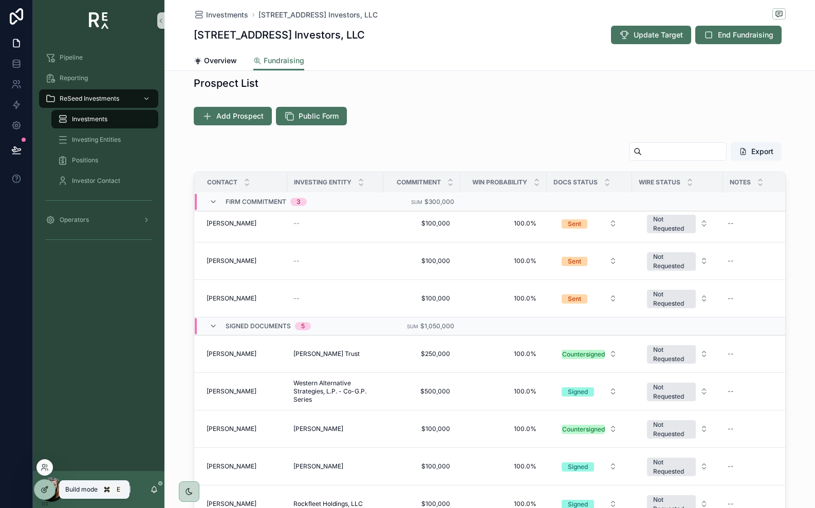
click at [38, 490] on div at bounding box center [44, 490] width 21 height 20
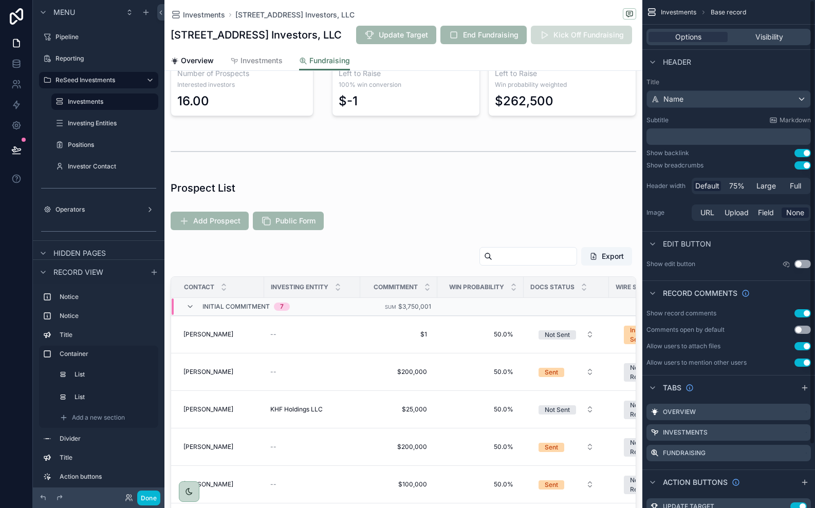
scroll to position [72, 0]
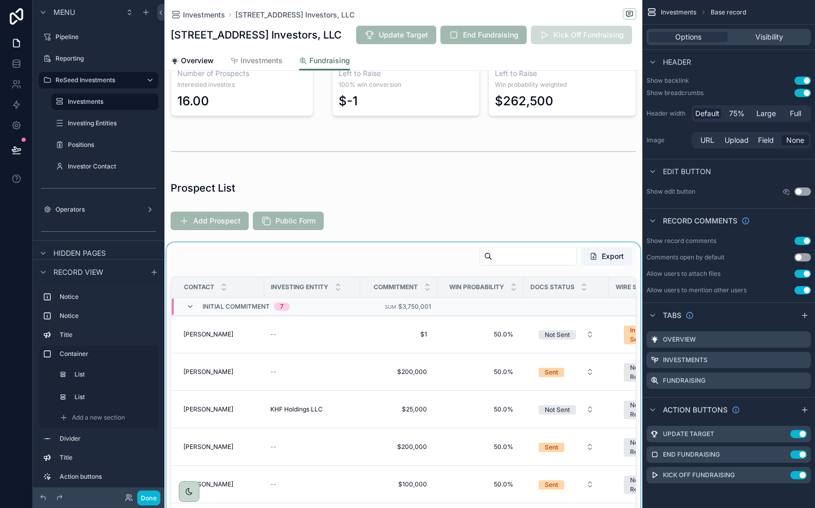
click at [402, 252] on div "scrollable content" at bounding box center [403, 453] width 478 height 420
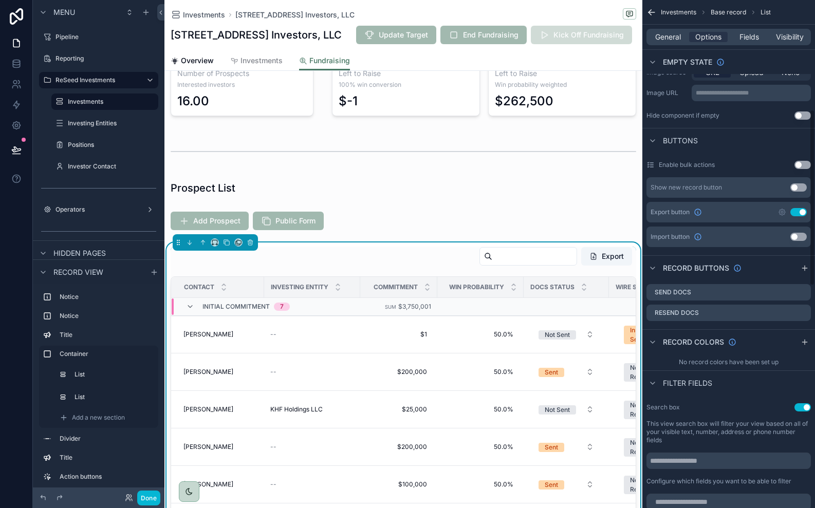
scroll to position [320, 0]
click at [779, 292] on icon "scrollable content" at bounding box center [778, 291] width 8 height 8
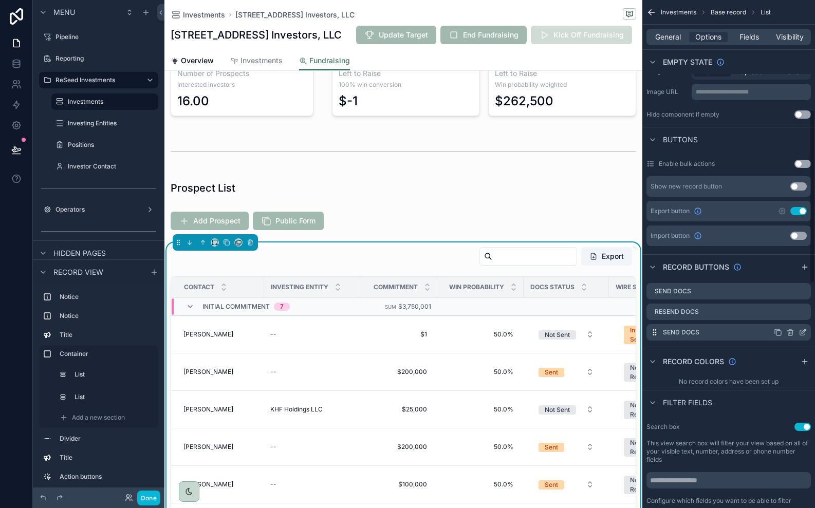
click at [805, 331] on icon "scrollable content" at bounding box center [804, 330] width 1 height 1
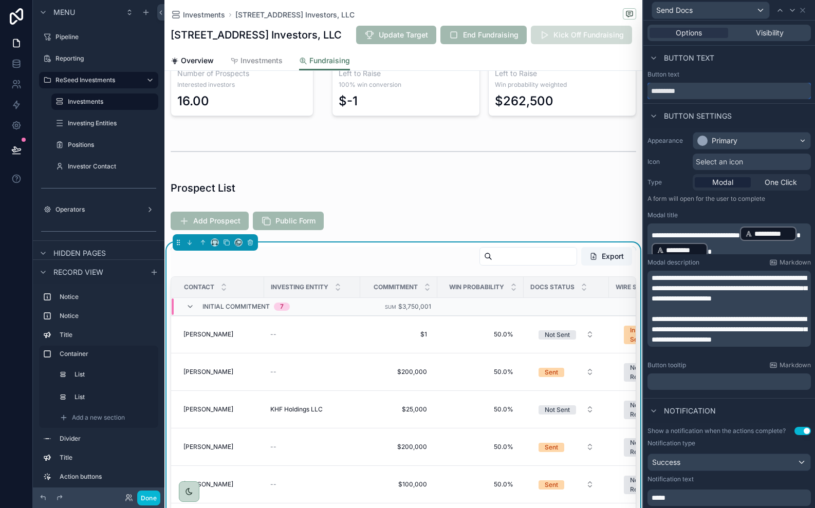
click at [681, 92] on input "*********" at bounding box center [728, 91] width 163 height 16
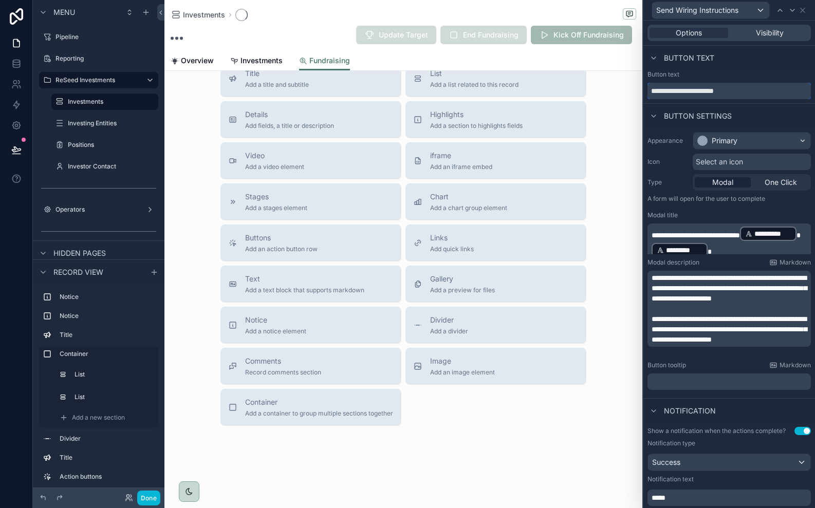
scroll to position [218, 0]
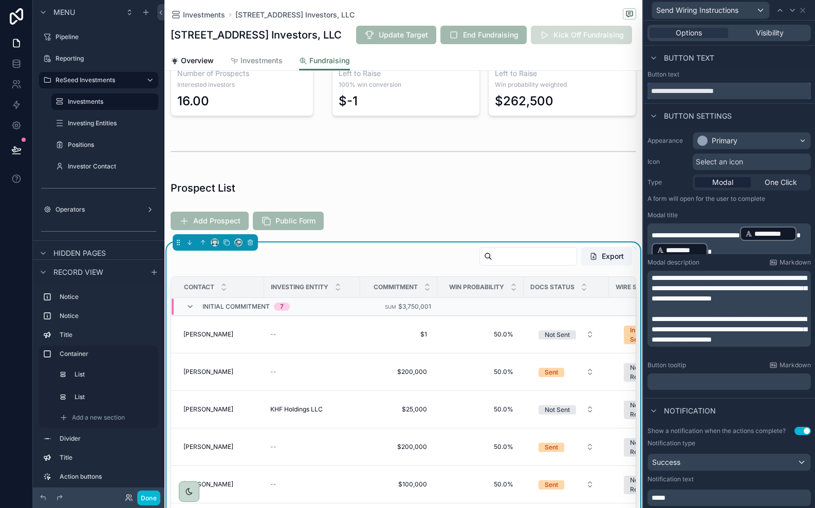
click at [682, 94] on input "**********" at bounding box center [728, 91] width 163 height 16
type input "**********"
drag, startPoint x: 655, startPoint y: 230, endPoint x: 827, endPoint y: 230, distance: 172.1
click at [814, 230] on html "**********" at bounding box center [407, 254] width 815 height 508
click at [691, 278] on span "**********" at bounding box center [728, 288] width 155 height 28
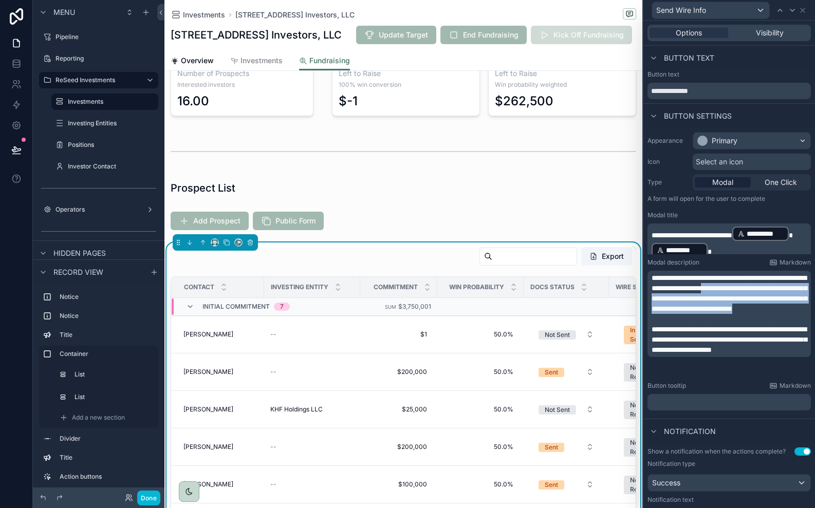
drag, startPoint x: 791, startPoint y: 322, endPoint x: 650, endPoint y: 301, distance: 141.8
click at [650, 301] on div "**********" at bounding box center [728, 314] width 163 height 86
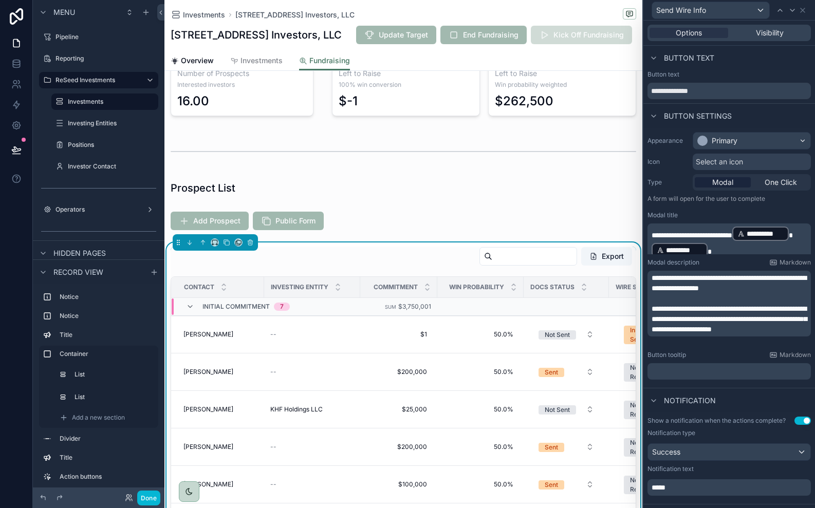
click at [694, 320] on span "**********" at bounding box center [728, 319] width 155 height 28
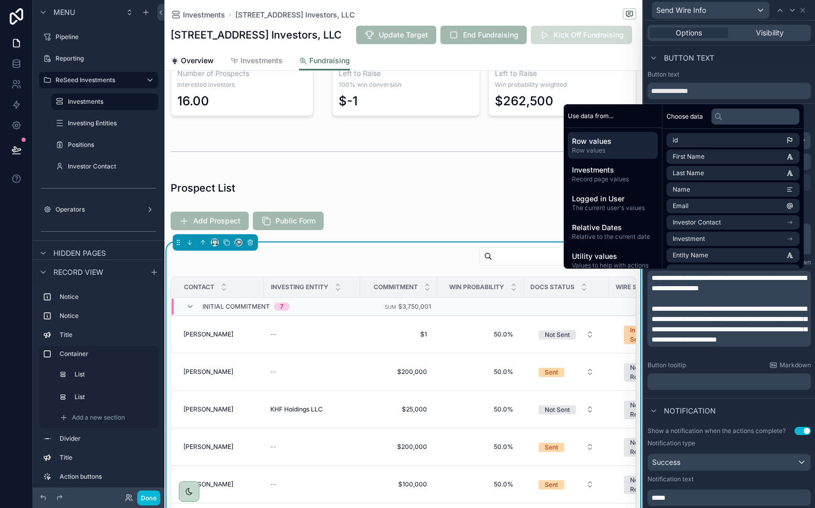
click at [694, 320] on span "**********" at bounding box center [728, 324] width 155 height 38
click at [776, 328] on span "**********" at bounding box center [728, 324] width 155 height 38
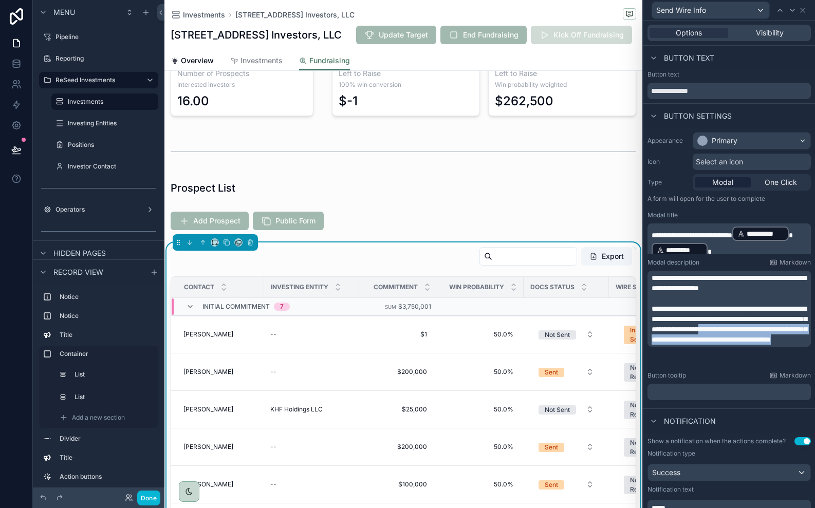
drag, startPoint x: 776, startPoint y: 328, endPoint x: 713, endPoint y: 342, distance: 64.6
click at [713, 342] on p "**********" at bounding box center [729, 324] width 157 height 41
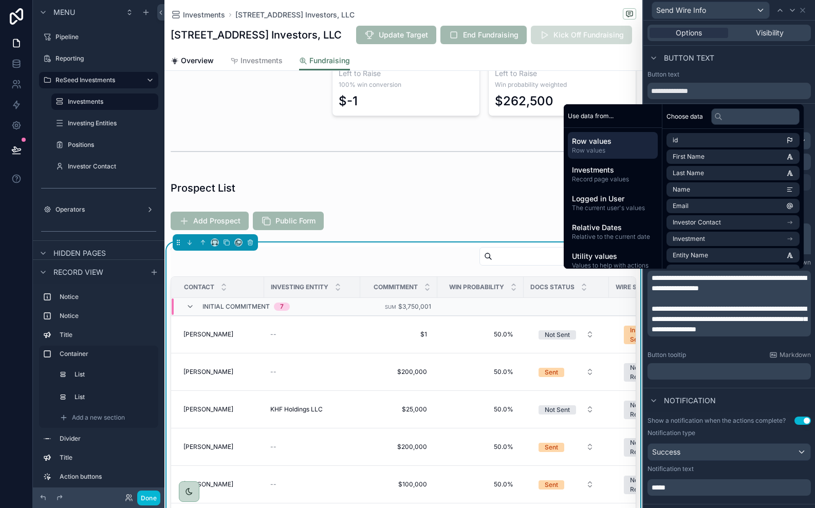
click at [712, 359] on div "Button tooltip Markdown ﻿" at bounding box center [728, 365] width 163 height 29
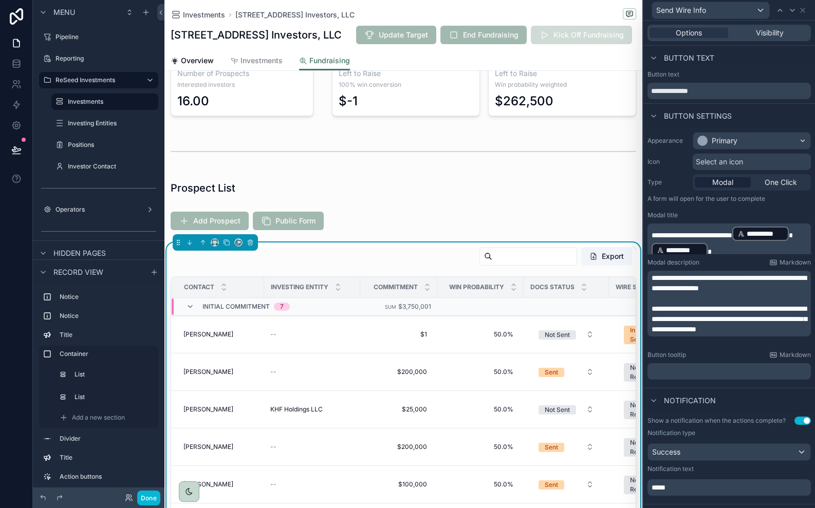
click at [737, 399] on div "Notification" at bounding box center [729, 400] width 172 height 25
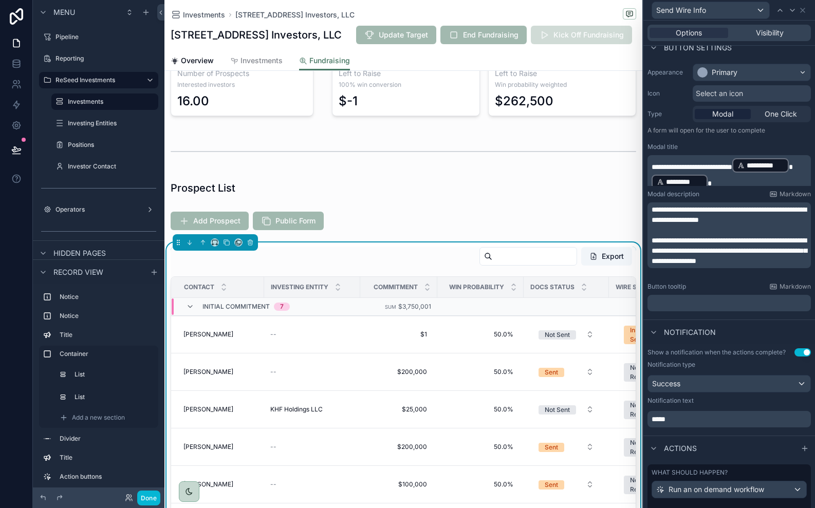
scroll to position [0, 0]
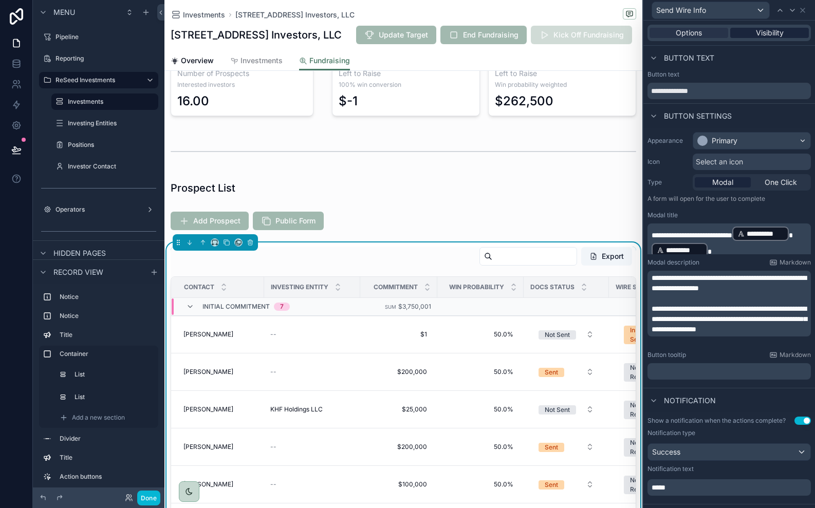
click at [733, 36] on div "Visibility" at bounding box center [769, 33] width 79 height 10
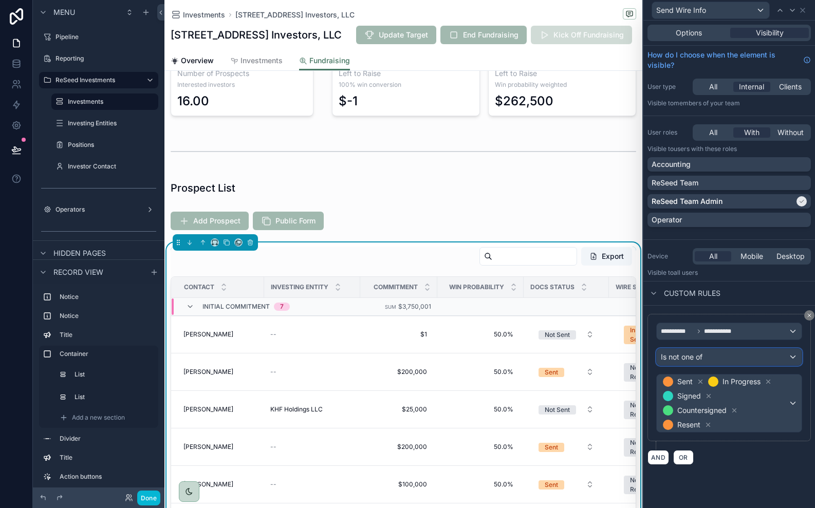
click at [717, 357] on div "Is not one of" at bounding box center [729, 357] width 145 height 16
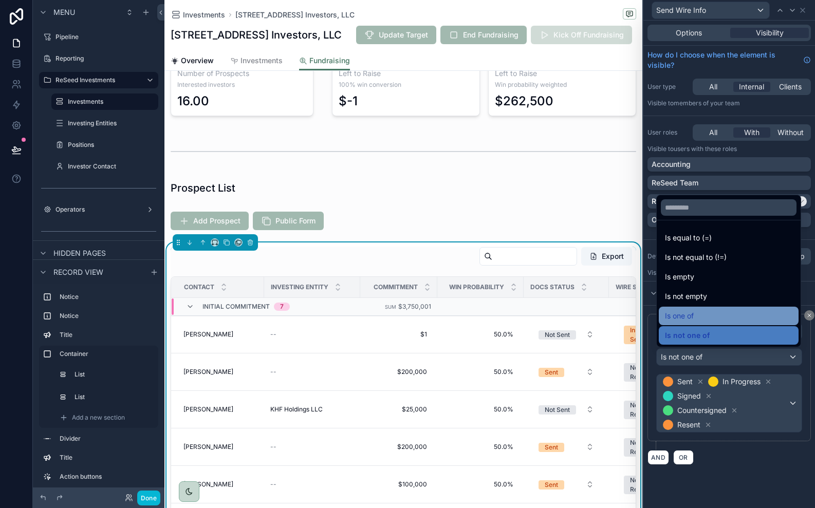
click at [702, 315] on div "Is one of" at bounding box center [728, 316] width 127 height 12
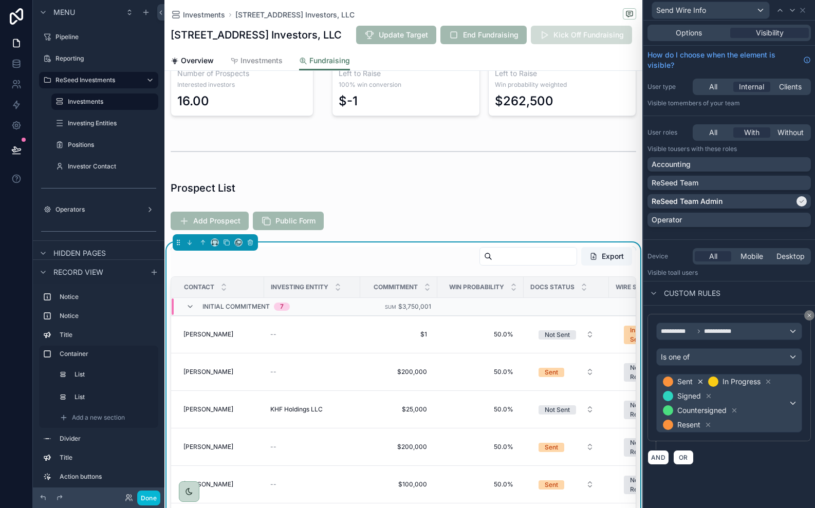
click at [700, 384] on icon at bounding box center [700, 381] width 7 height 7
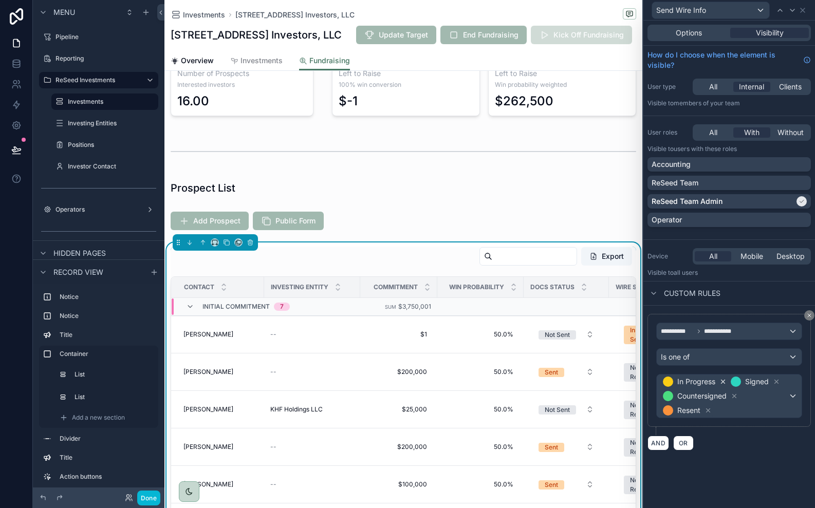
click at [721, 383] on icon at bounding box center [722, 381] width 7 height 7
click at [711, 409] on icon at bounding box center [707, 410] width 7 height 7
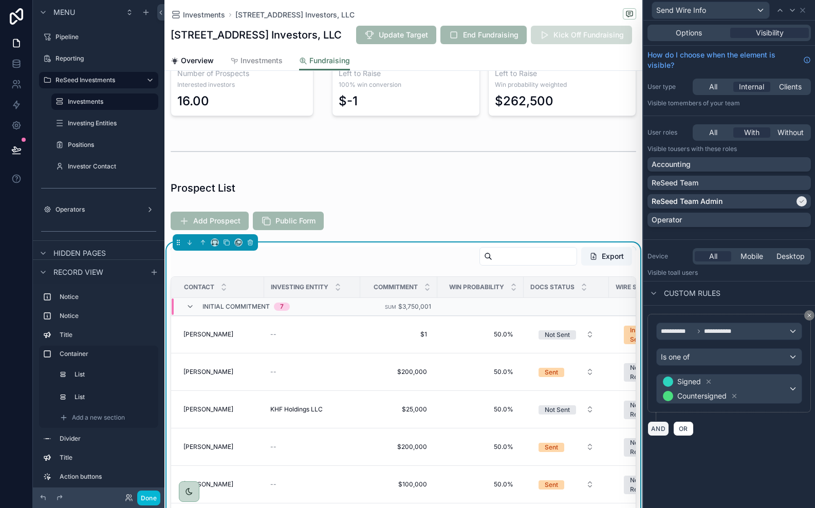
click at [662, 435] on button "AND" at bounding box center [658, 428] width 22 height 15
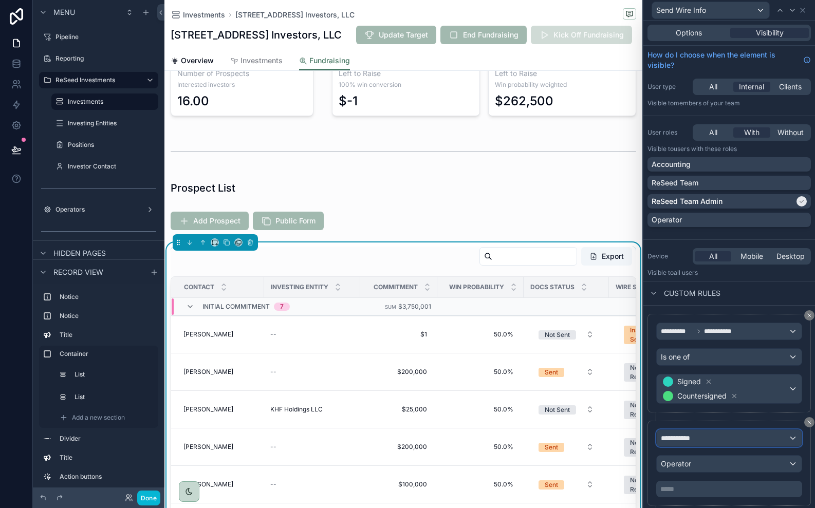
click at [679, 439] on span "**********" at bounding box center [680, 438] width 38 height 10
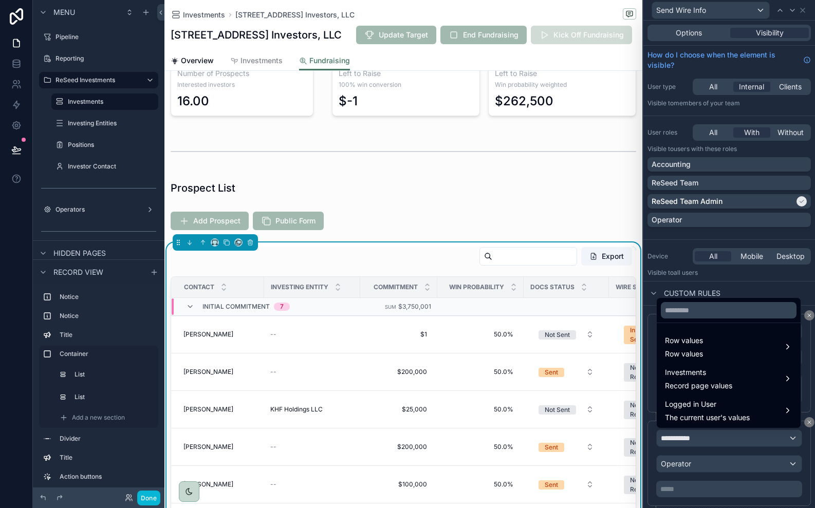
click at [747, 289] on div at bounding box center [729, 254] width 172 height 508
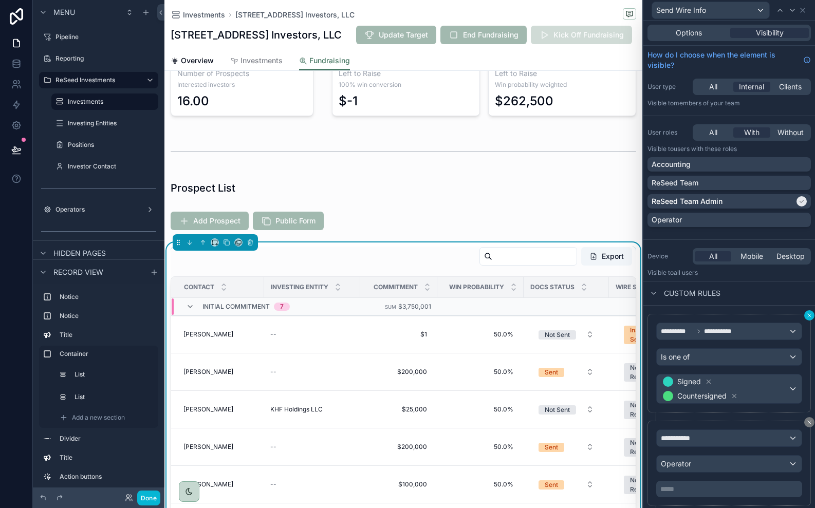
click at [808, 318] on icon at bounding box center [809, 315] width 6 height 6
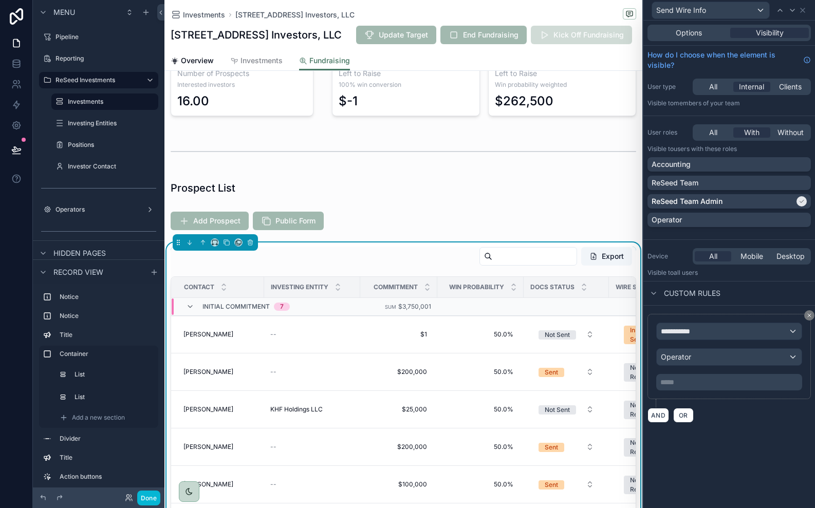
click at [738, 337] on div "**********" at bounding box center [729, 331] width 145 height 16
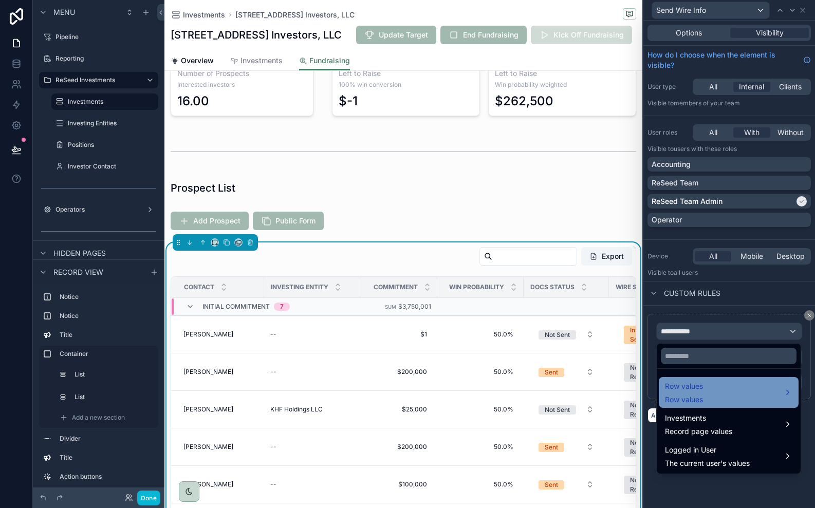
click at [716, 394] on div "Row values Row values" at bounding box center [728, 392] width 127 height 25
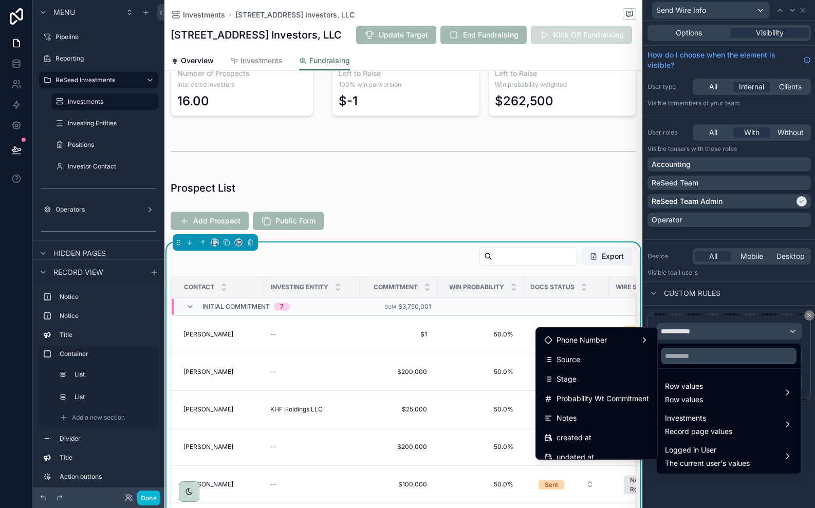
scroll to position [308, 0]
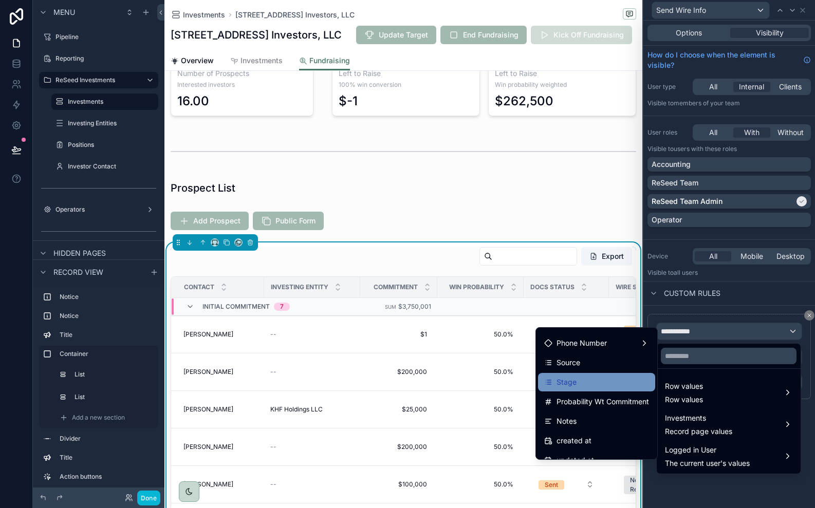
click at [606, 385] on div "Stage" at bounding box center [596, 382] width 105 height 12
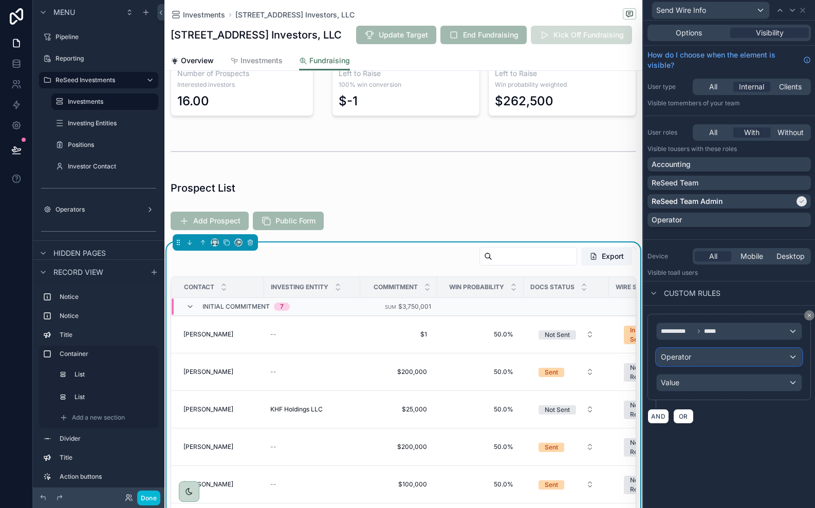
click at [703, 361] on div "Operator" at bounding box center [729, 357] width 145 height 16
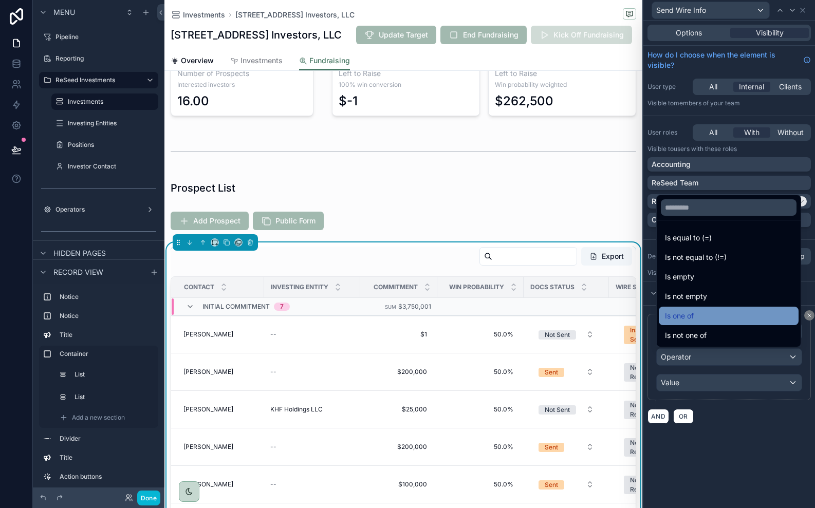
click at [701, 319] on div "Is one of" at bounding box center [728, 316] width 127 height 12
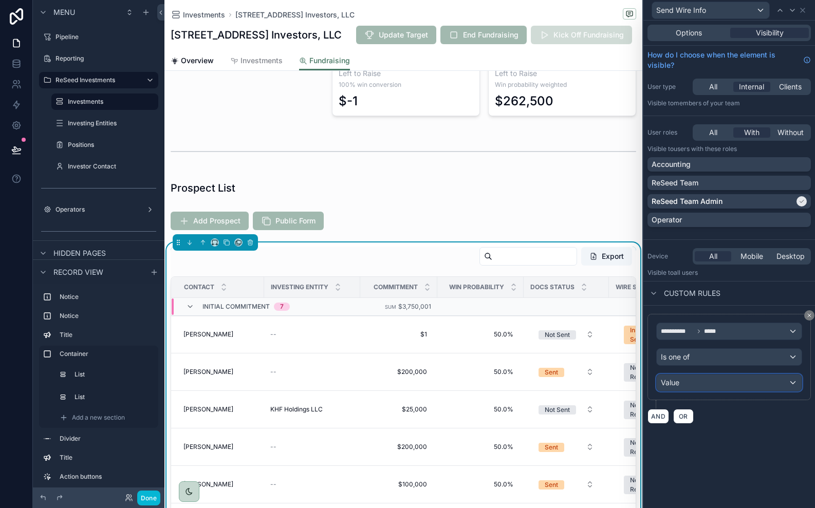
click at [706, 384] on div "Value" at bounding box center [729, 383] width 145 height 16
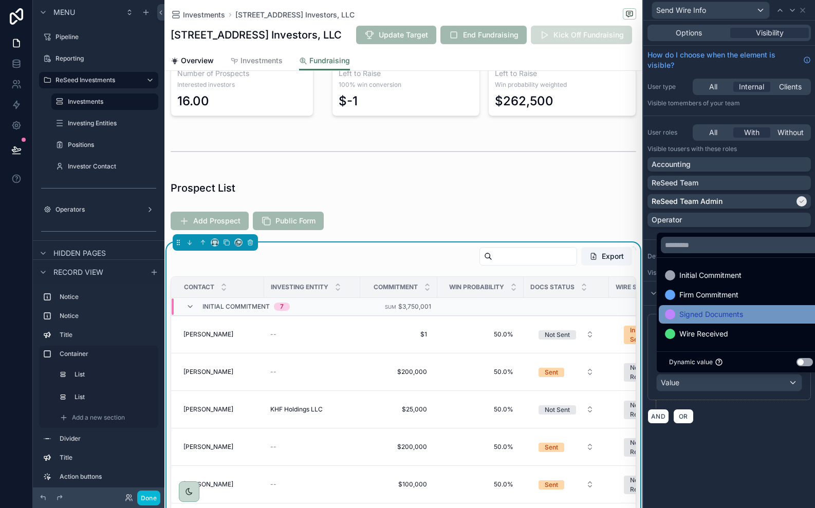
click at [721, 314] on span "Signed Documents" at bounding box center [711, 314] width 64 height 12
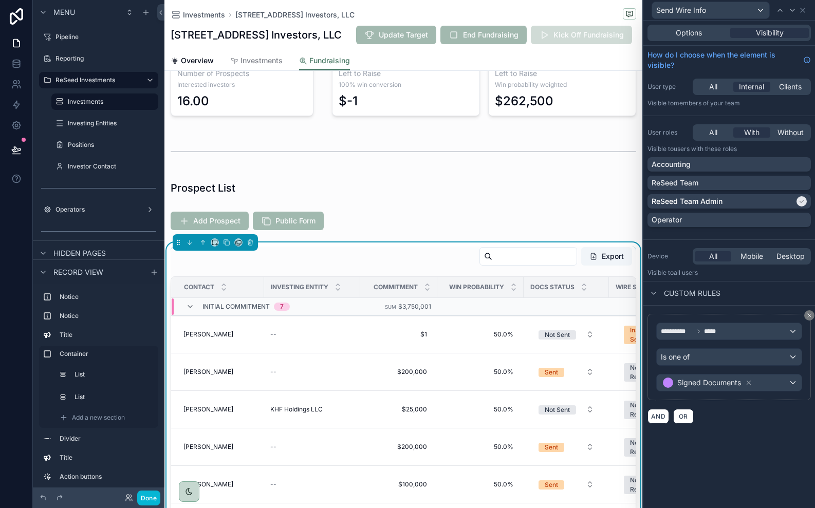
click at [749, 446] on div "**********" at bounding box center [729, 265] width 172 height 488
click at [658, 418] on button "AND" at bounding box center [658, 416] width 22 height 15
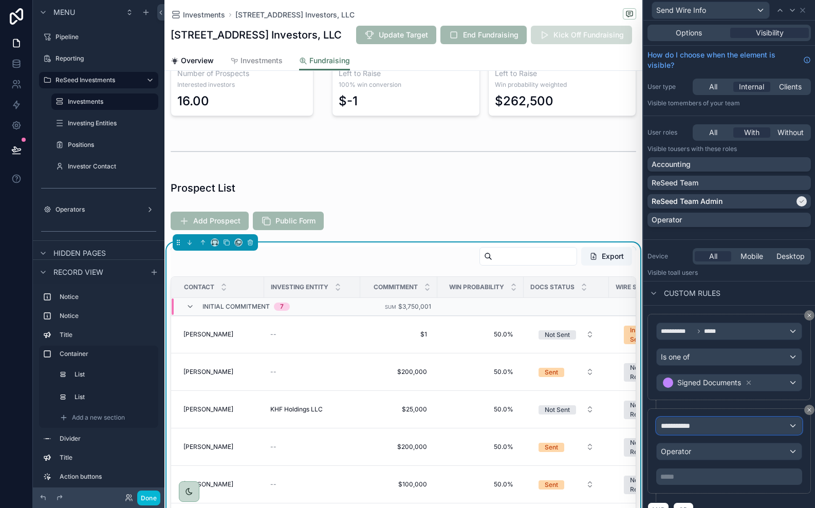
click at [681, 428] on span "**********" at bounding box center [680, 426] width 38 height 10
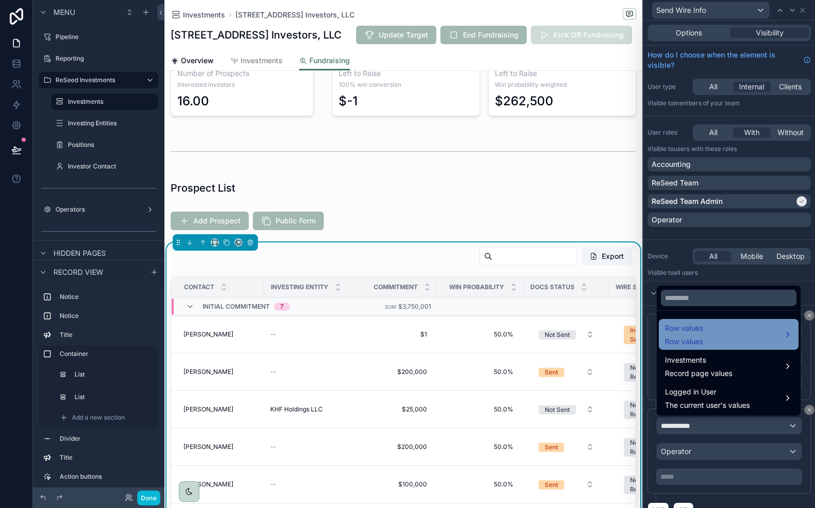
click at [695, 337] on span "Row values" at bounding box center [684, 342] width 38 height 10
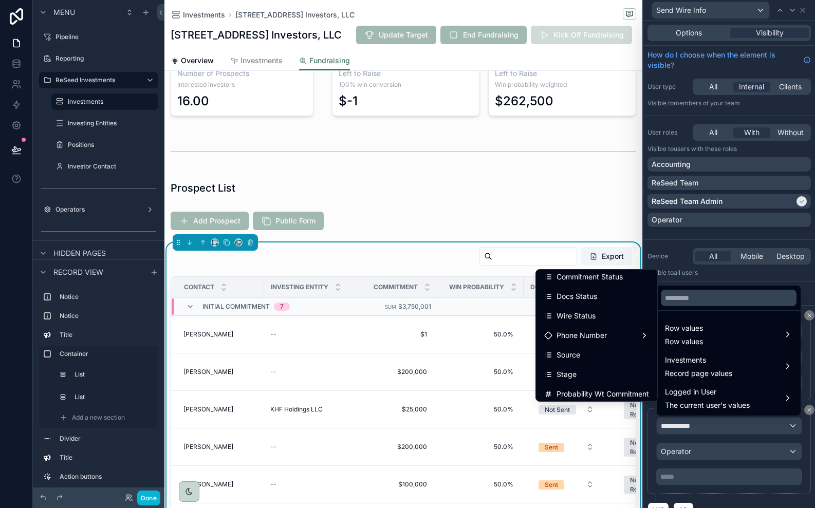
scroll to position [258, 0]
click at [588, 318] on span "Wire Status" at bounding box center [575, 315] width 39 height 12
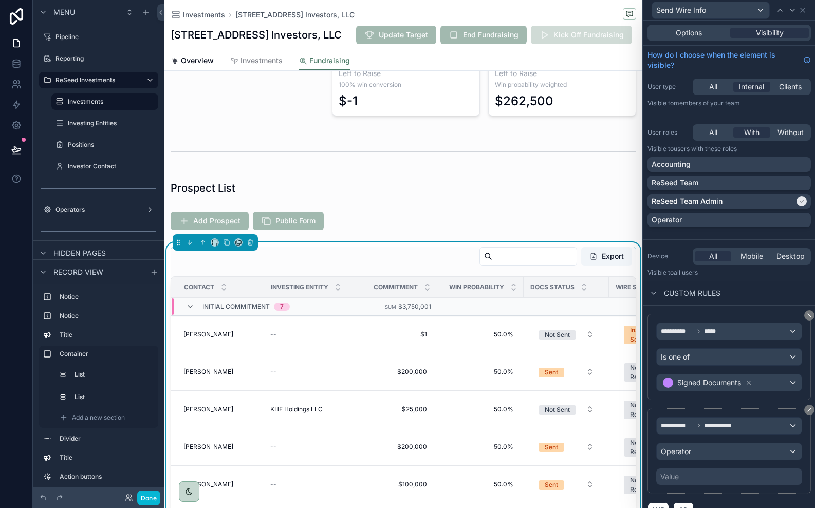
scroll to position [17, 0]
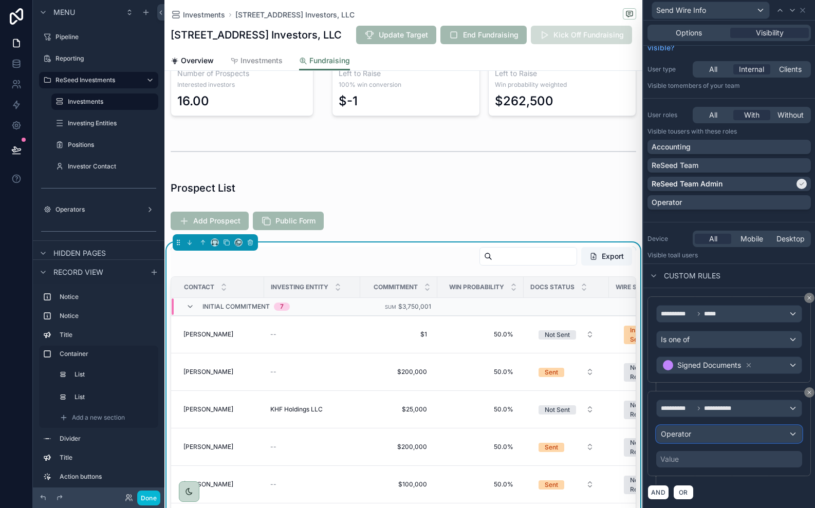
click at [700, 427] on div "Operator" at bounding box center [729, 434] width 145 height 16
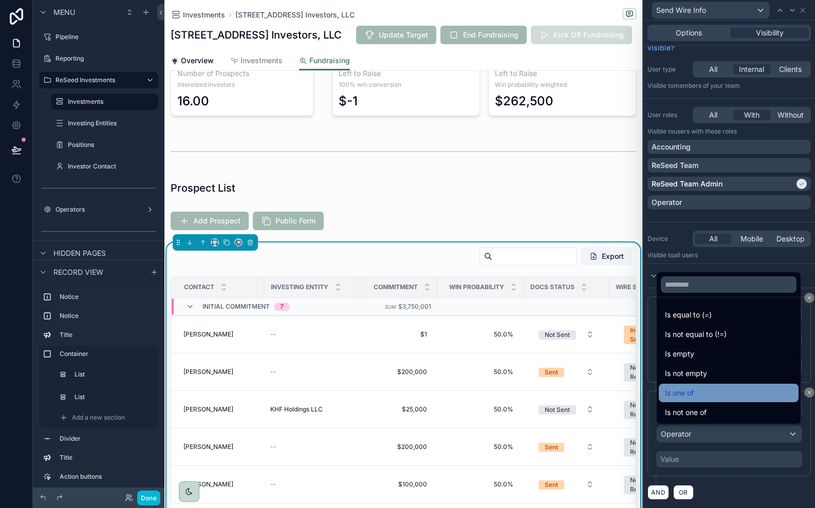
click at [701, 394] on div "Is one of" at bounding box center [728, 393] width 127 height 12
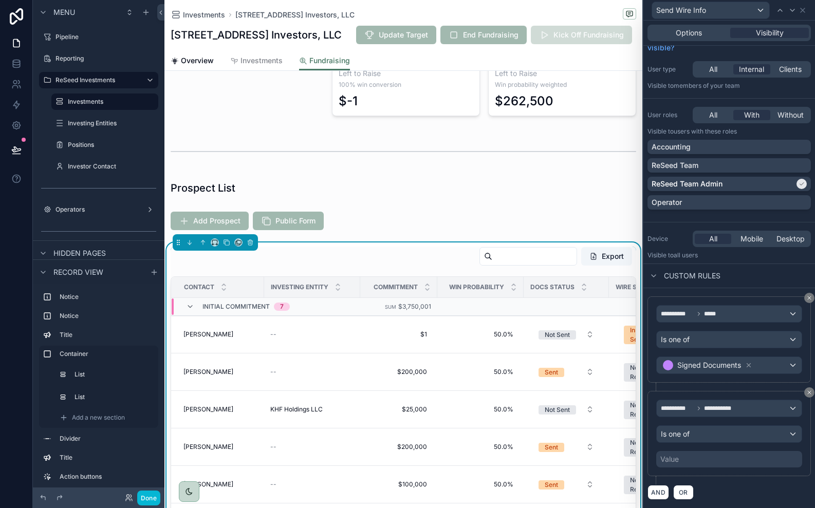
click at [712, 462] on div "Value" at bounding box center [729, 459] width 146 height 16
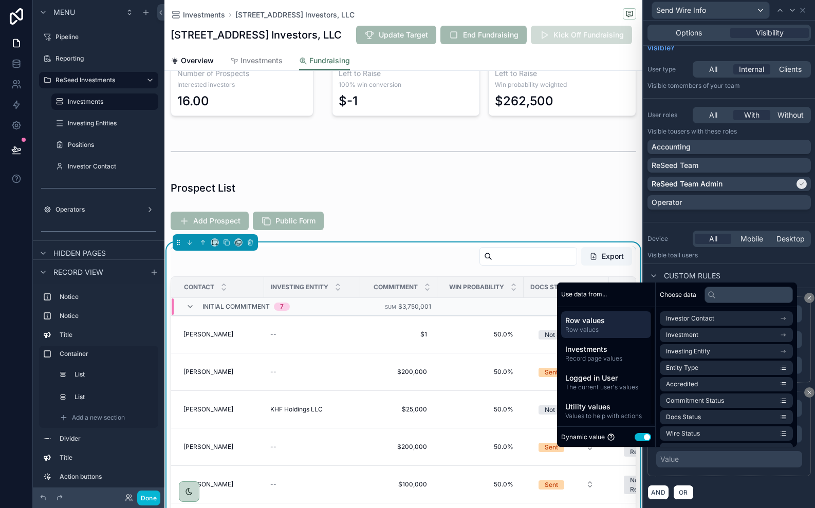
click at [639, 438] on button "Use setting" at bounding box center [643, 437] width 16 height 8
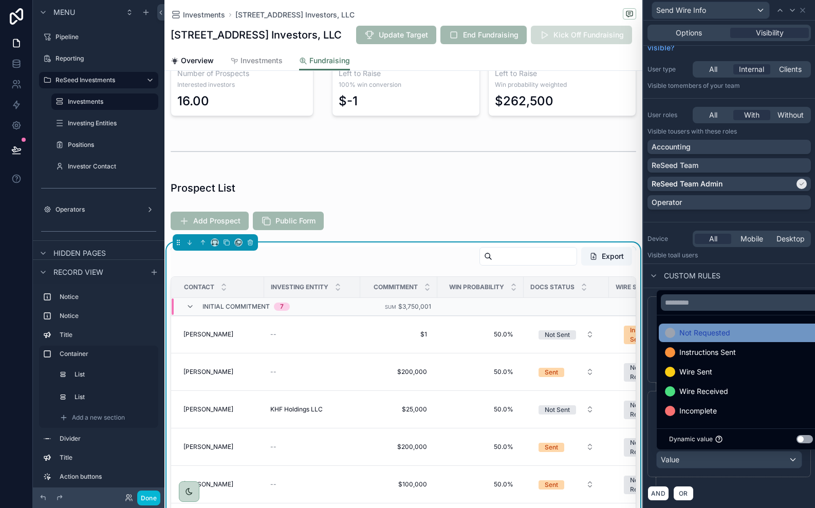
click at [734, 331] on div "Not Requested" at bounding box center [741, 333] width 152 height 12
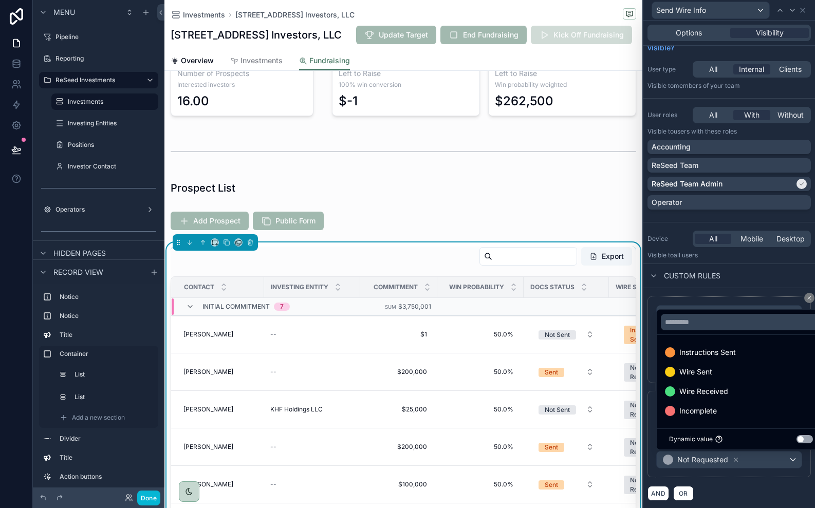
click at [715, 487] on div "AND OR" at bounding box center [728, 493] width 163 height 15
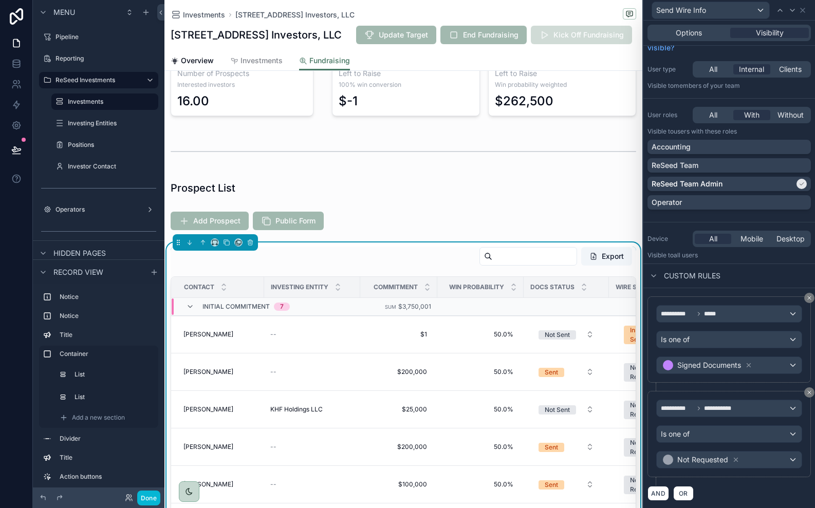
scroll to position [18, 0]
click at [804, 13] on icon at bounding box center [802, 10] width 8 height 8
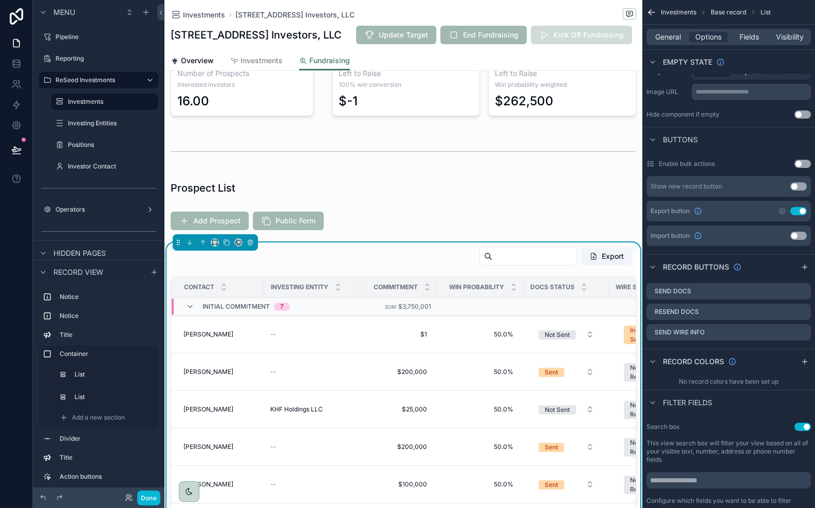
click at [651, 12] on icon "scrollable content" at bounding box center [651, 12] width 6 height 0
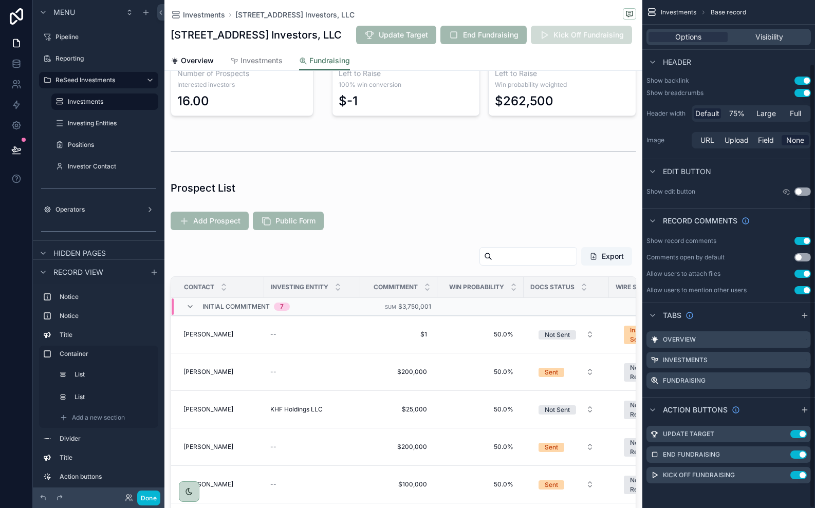
scroll to position [72, 0]
click at [151, 498] on button "Done" at bounding box center [148, 498] width 23 height 15
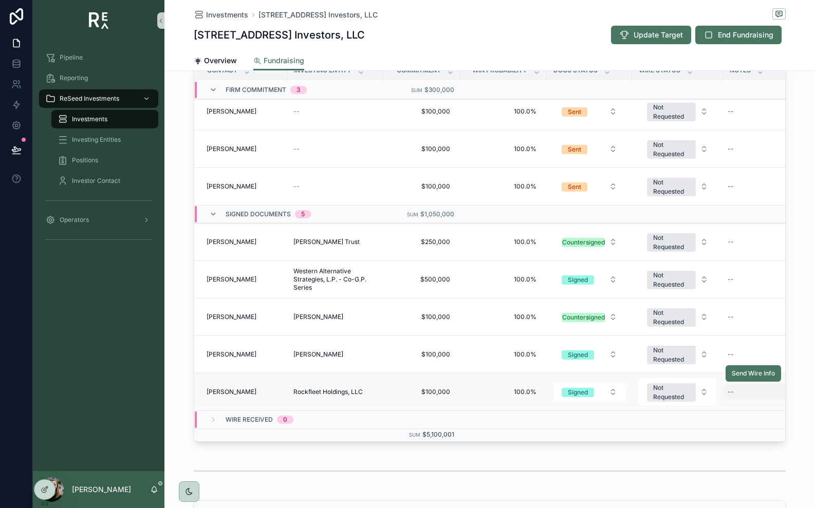
scroll to position [327, 0]
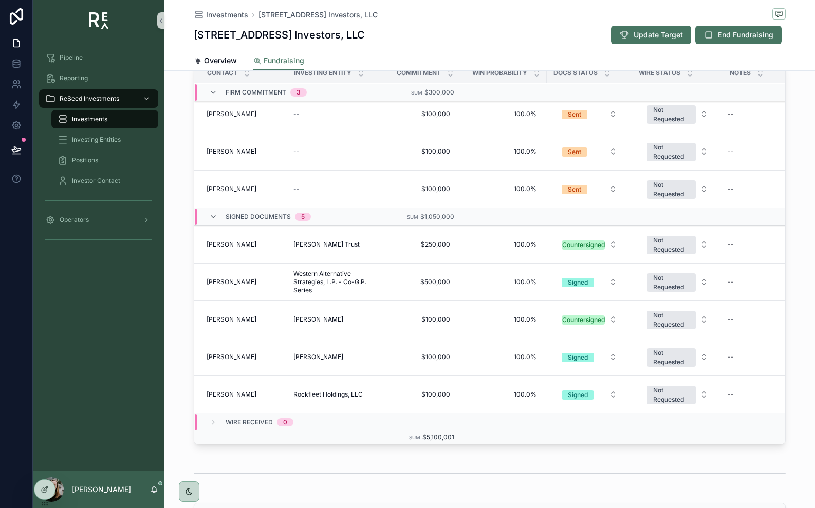
click at [103, 295] on div "Pipeline Reporting ReSeed Investments Investments Investing Entities Positions …" at bounding box center [99, 256] width 132 height 430
click at [21, 148] on icon at bounding box center [16, 150] width 10 height 10
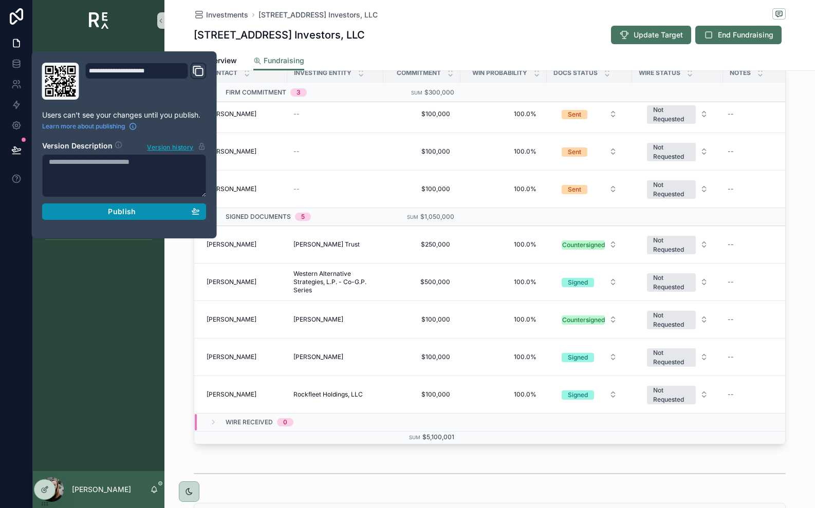
click at [87, 212] on div "Publish" at bounding box center [124, 211] width 151 height 9
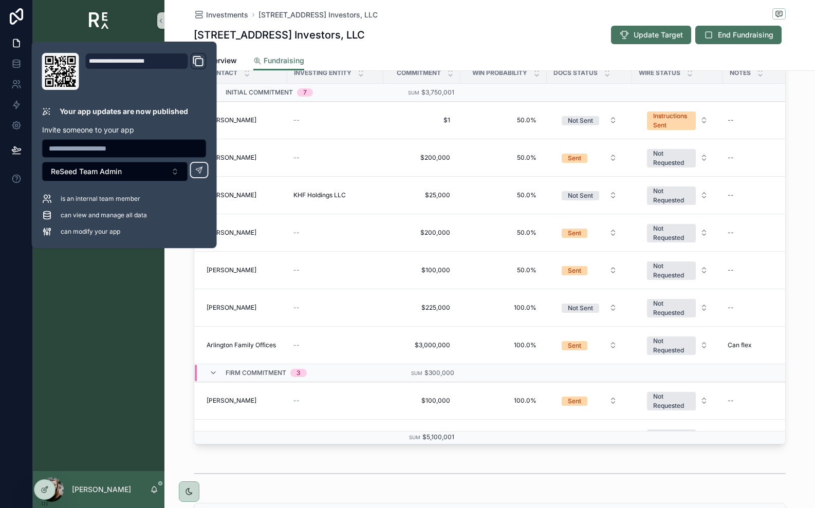
click at [77, 301] on div "Pipeline Reporting ReSeed Investments Investments Investing Entities Positions …" at bounding box center [99, 256] width 132 height 430
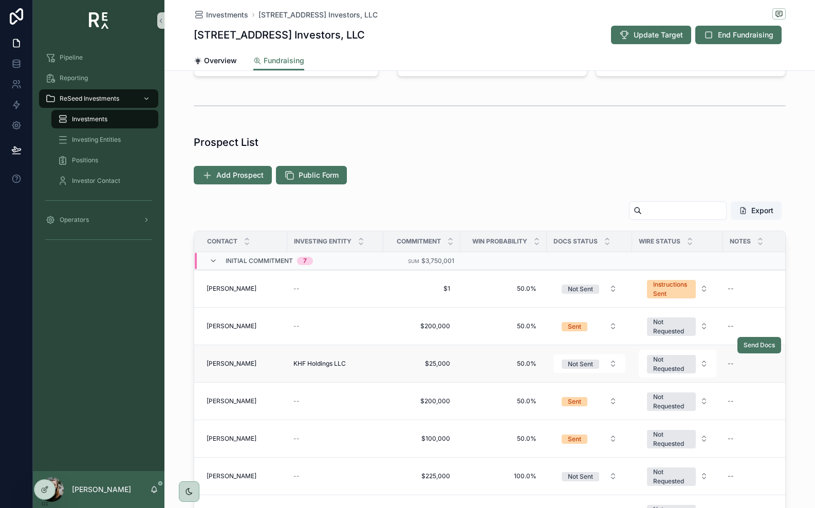
scroll to position [159, 0]
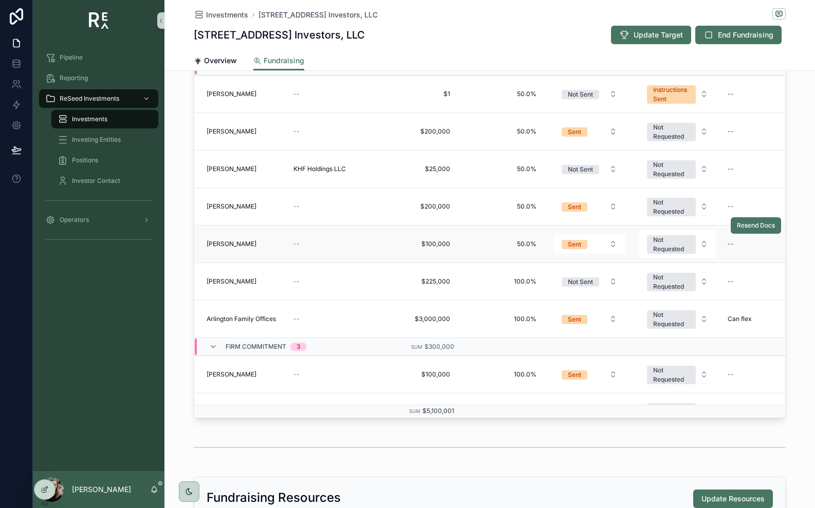
scroll to position [287, 0]
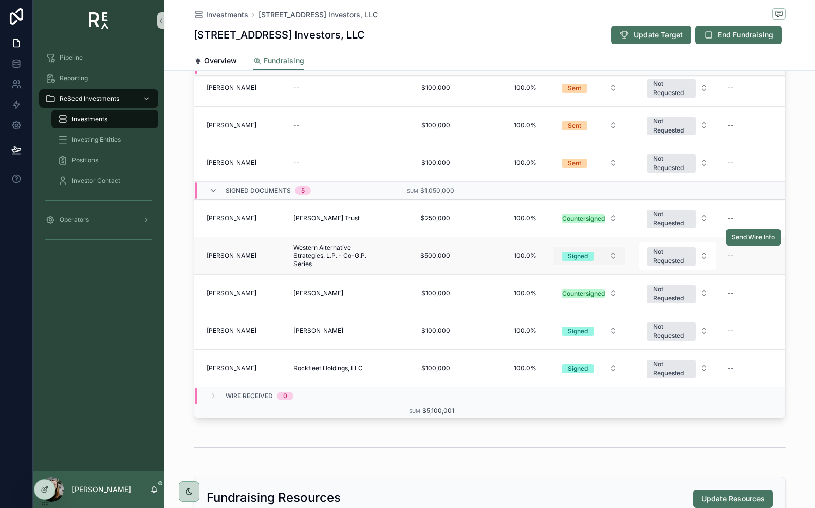
click at [570, 258] on div "Signed" at bounding box center [578, 256] width 20 height 9
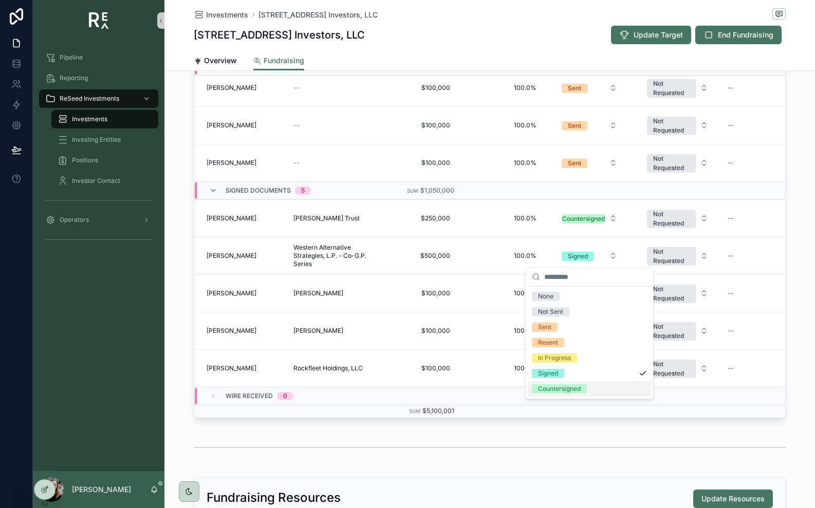
click at [560, 384] on div "Countersigned" at bounding box center [559, 388] width 43 height 9
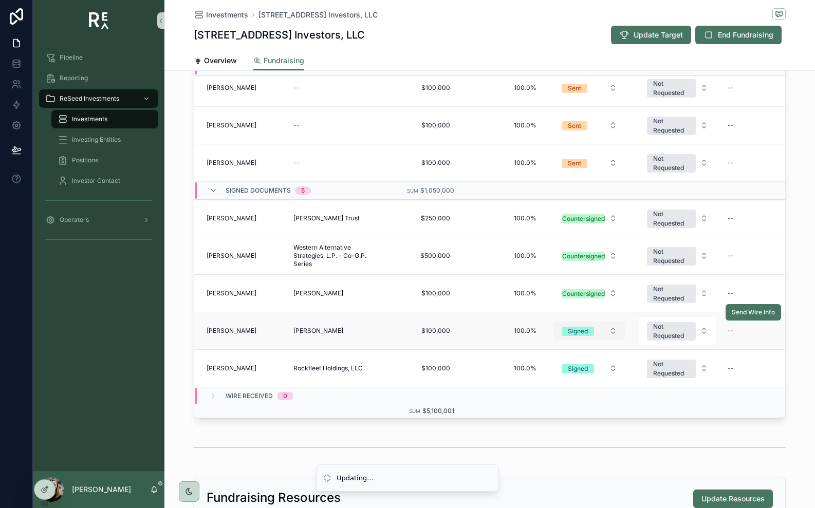
click at [572, 334] on div "Signed" at bounding box center [578, 331] width 20 height 9
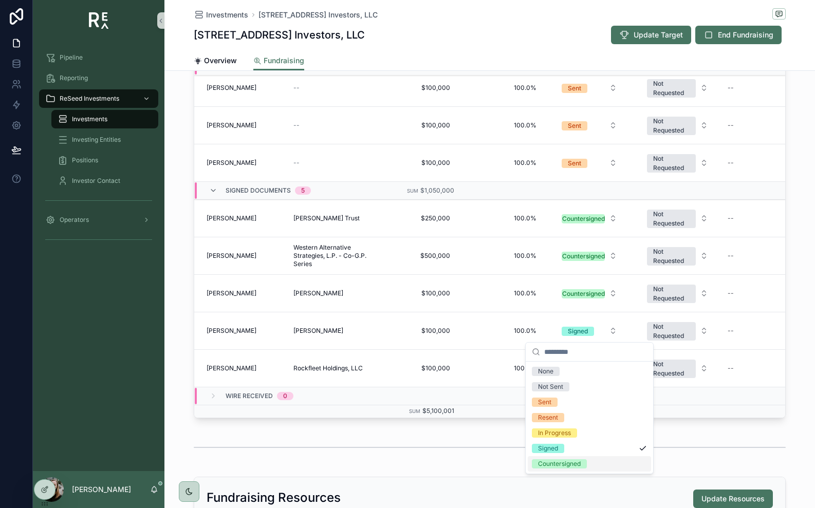
click at [571, 459] on div "Countersigned" at bounding box center [559, 463] width 43 height 9
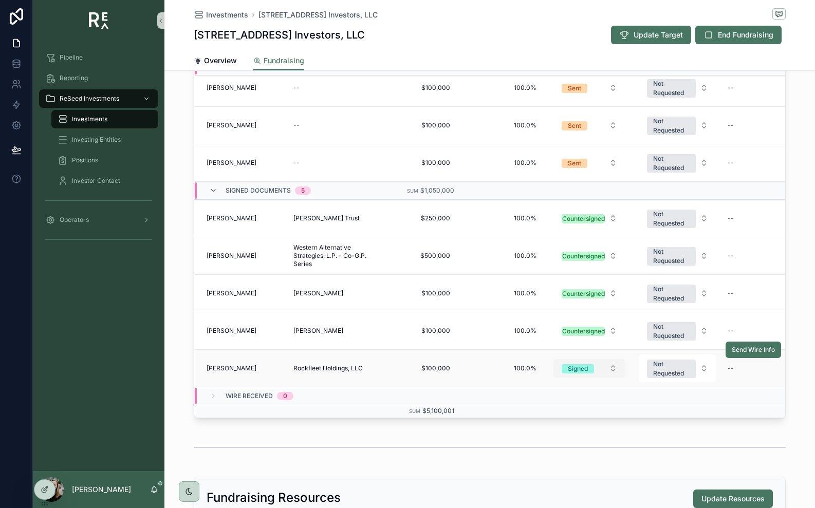
click at [585, 369] on div "Signed" at bounding box center [578, 368] width 20 height 9
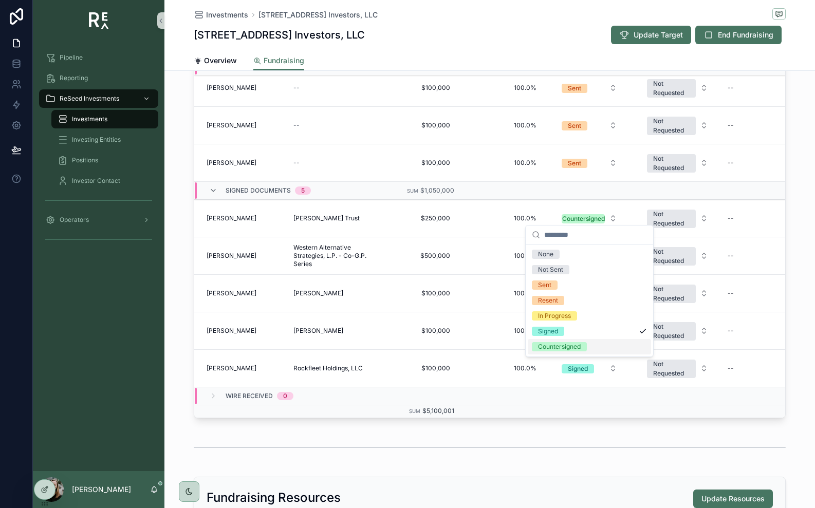
click at [585, 351] on span "Countersigned" at bounding box center [559, 346] width 55 height 9
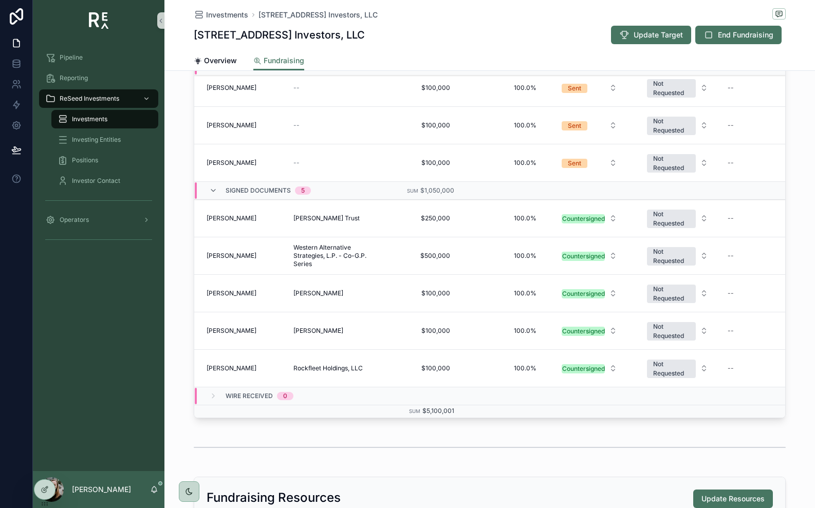
click at [590, 443] on div "scrollable content" at bounding box center [490, 448] width 592 height 26
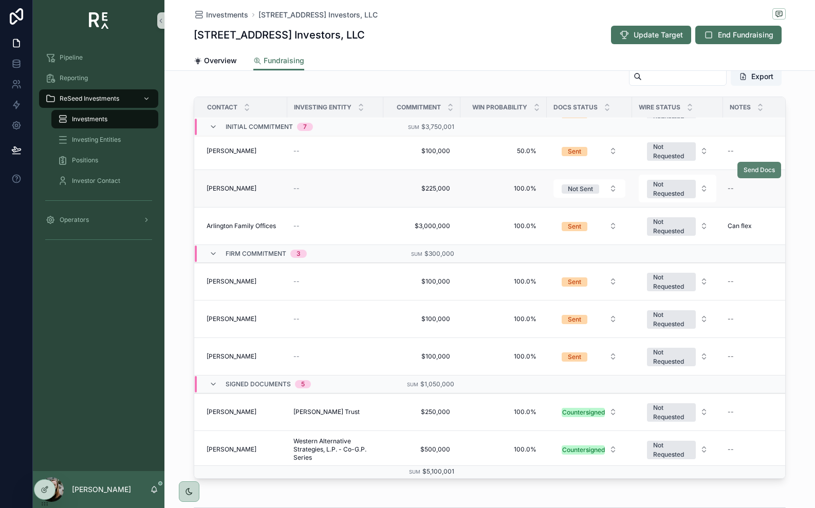
scroll to position [0, 0]
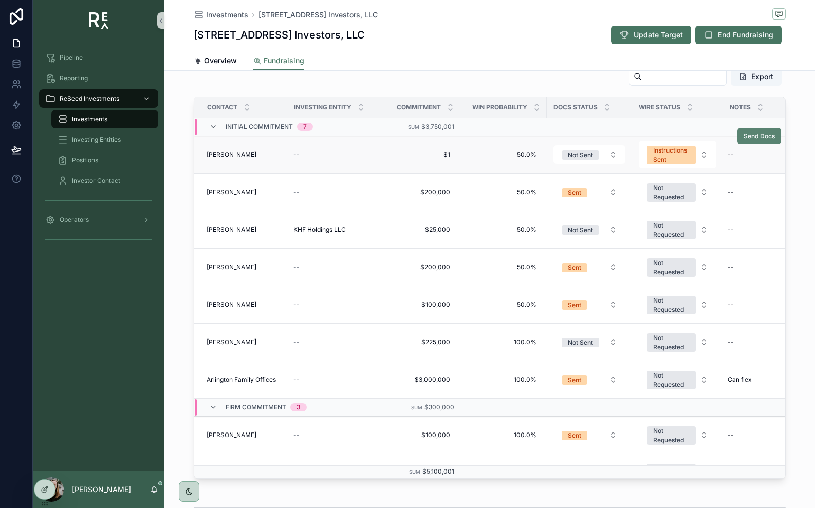
click at [755, 138] on span "Send Docs" at bounding box center [758, 136] width 31 height 8
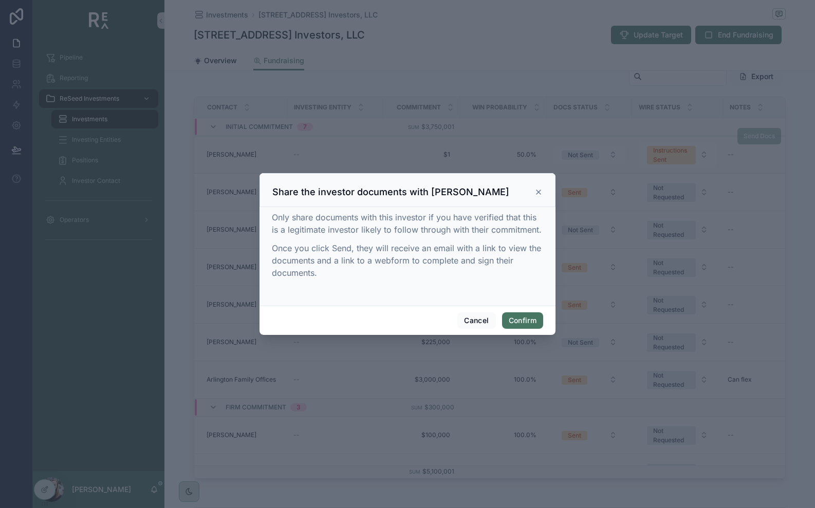
click at [541, 192] on icon at bounding box center [538, 192] width 8 height 8
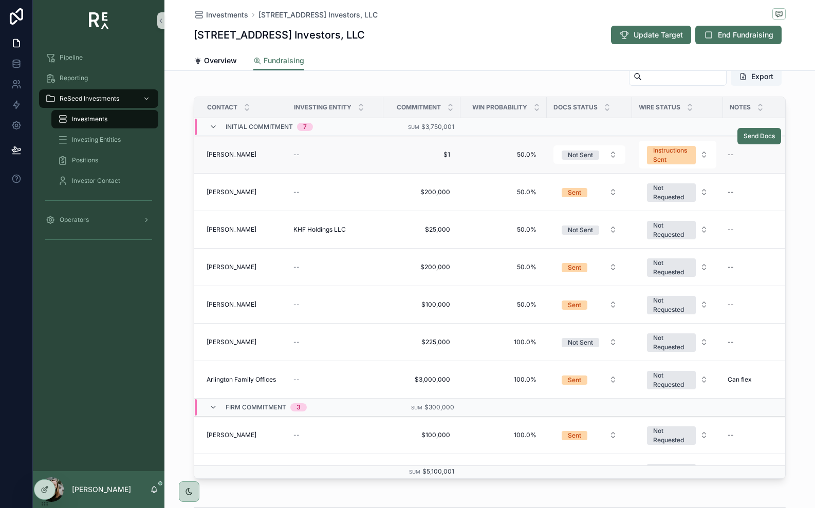
click at [187, 186] on div "Export Contact Investing Entity Commitment Win Probability Docs Status Wire Sta…" at bounding box center [489, 273] width 650 height 420
